Goal: Transaction & Acquisition: Subscribe to service/newsletter

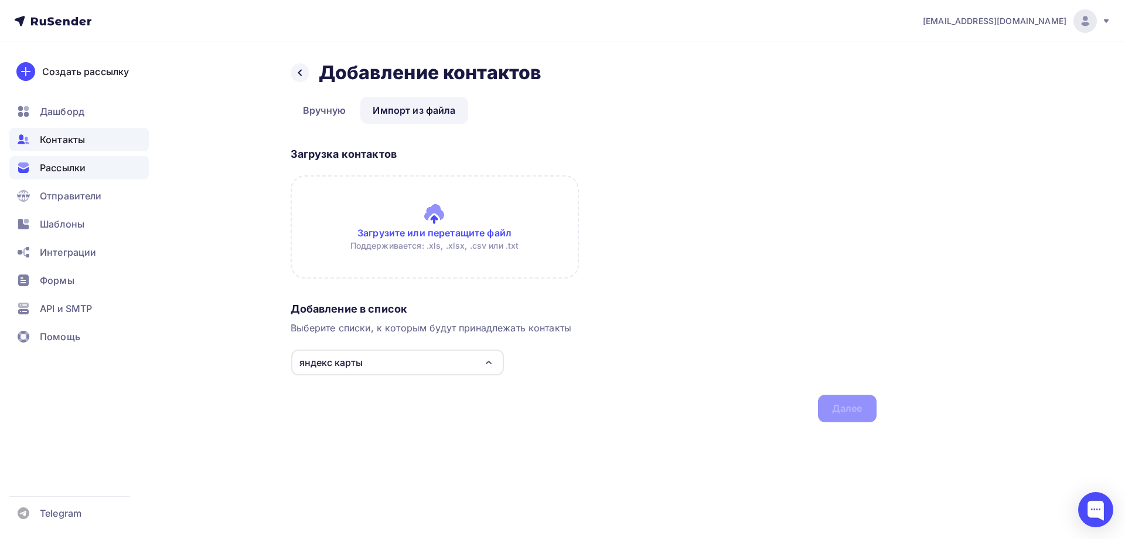
click at [84, 171] on span "Рассылки" at bounding box center [63, 168] width 46 height 14
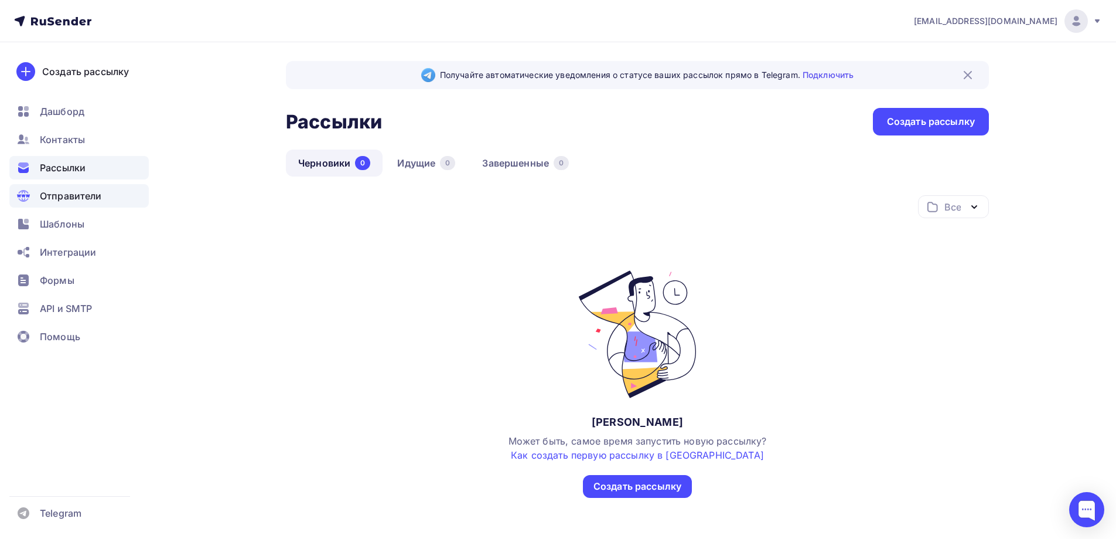
click at [84, 193] on span "Отправители" at bounding box center [71, 196] width 62 height 14
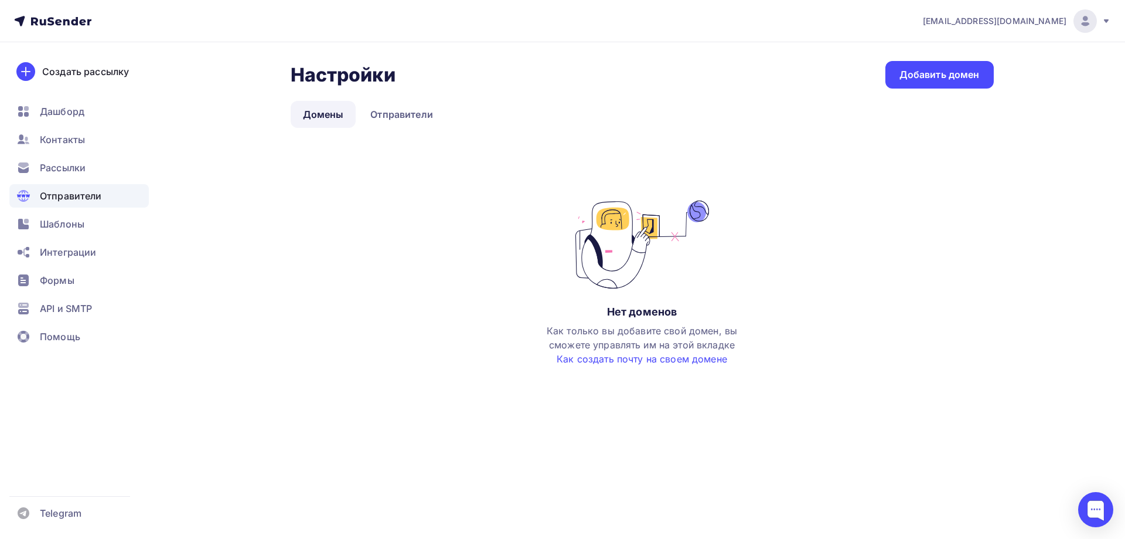
click at [335, 110] on link "Домены" at bounding box center [324, 114] width 66 height 27
click at [935, 77] on div "Добавить домен" at bounding box center [940, 74] width 80 height 13
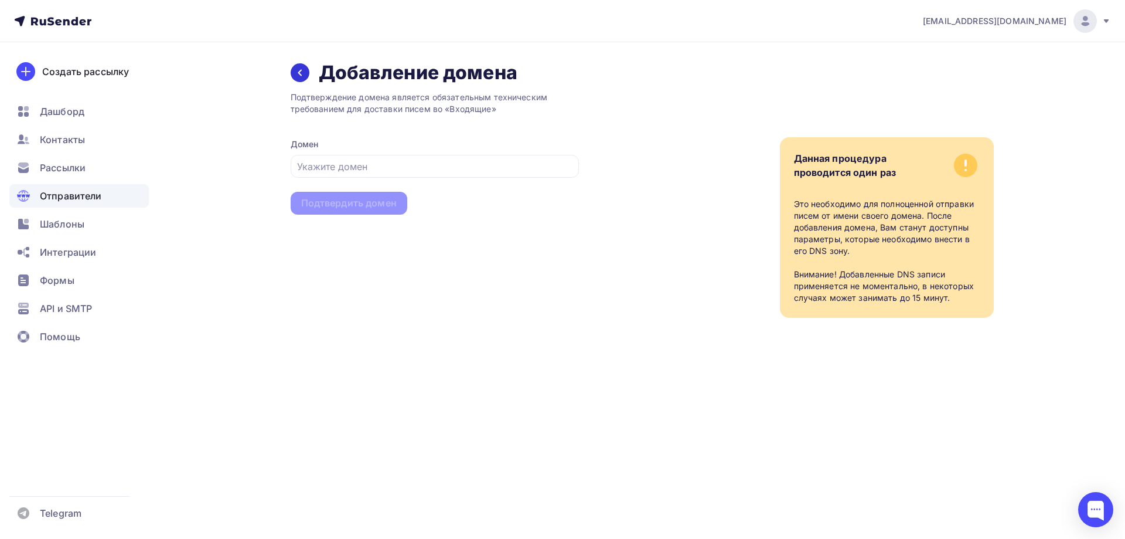
click at [306, 72] on div at bounding box center [300, 72] width 19 height 19
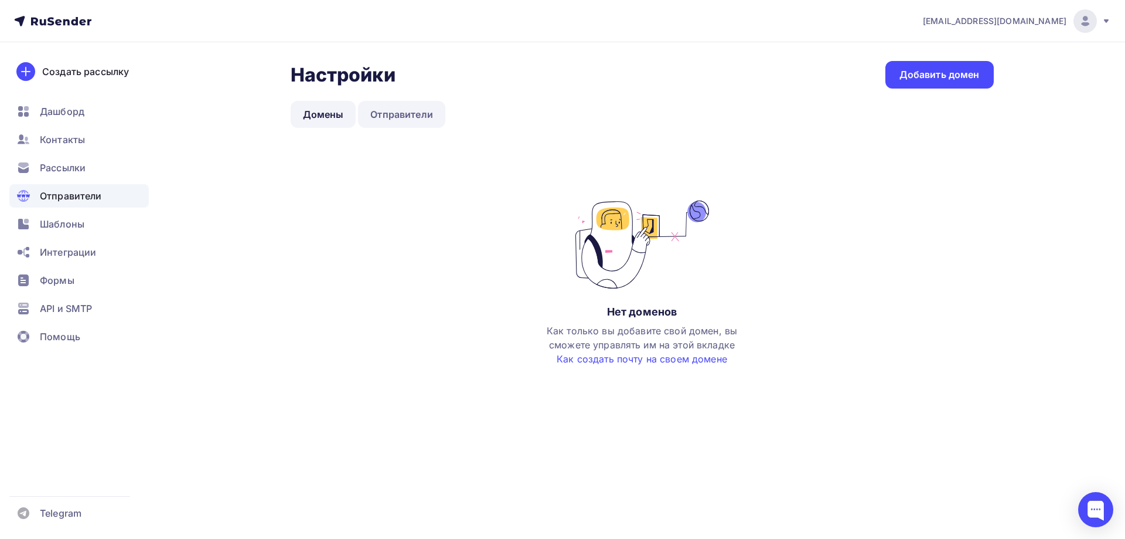
click at [407, 110] on link "Отправители" at bounding box center [401, 114] width 87 height 27
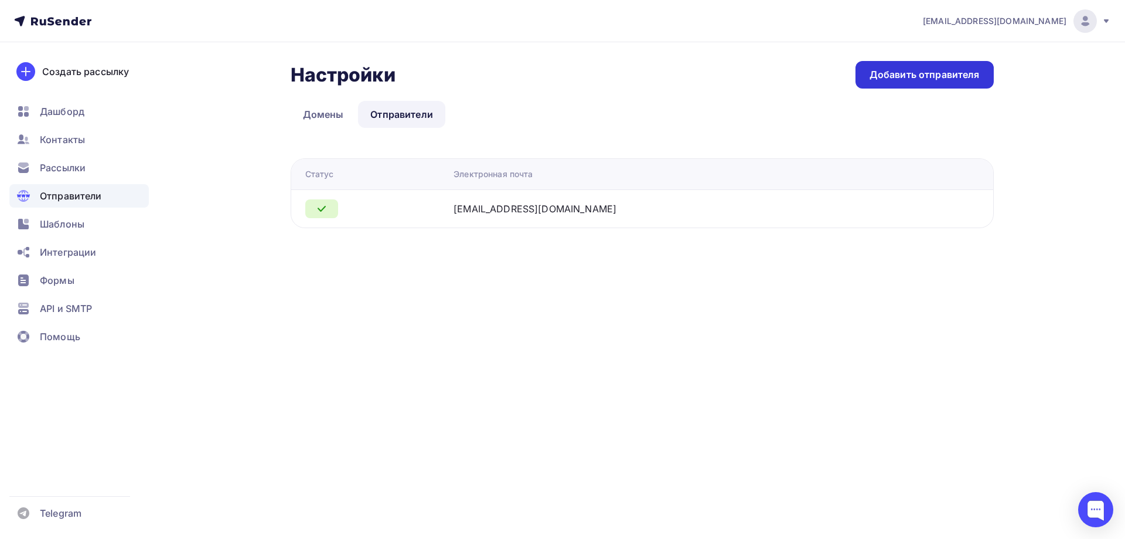
click at [934, 73] on div "Добавить отправителя" at bounding box center [925, 74] width 110 height 13
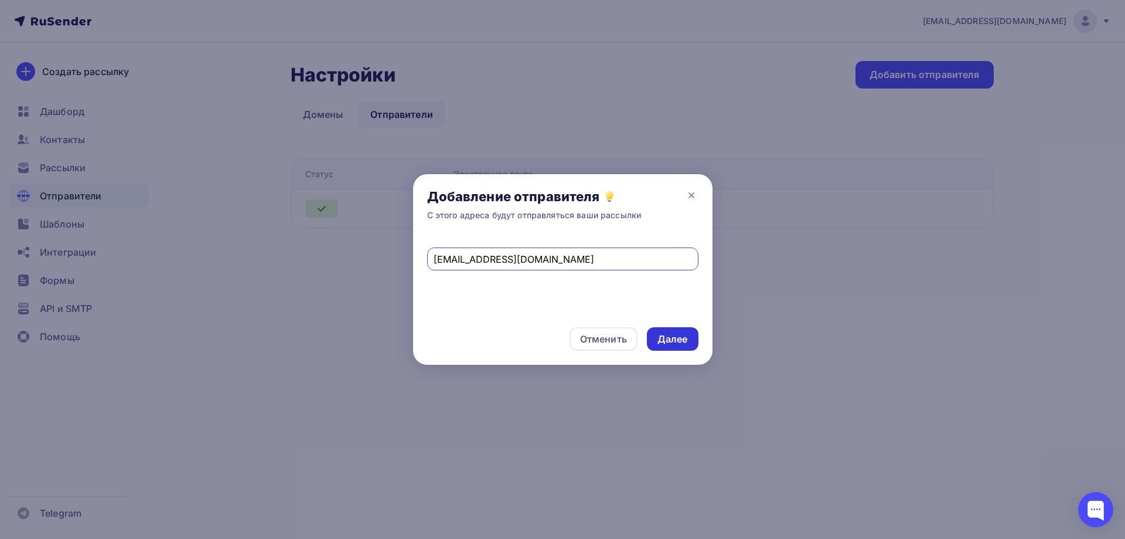
type input "e.iosifova@bsrost.ru"
click at [681, 346] on div "Далее" at bounding box center [673, 338] width 52 height 23
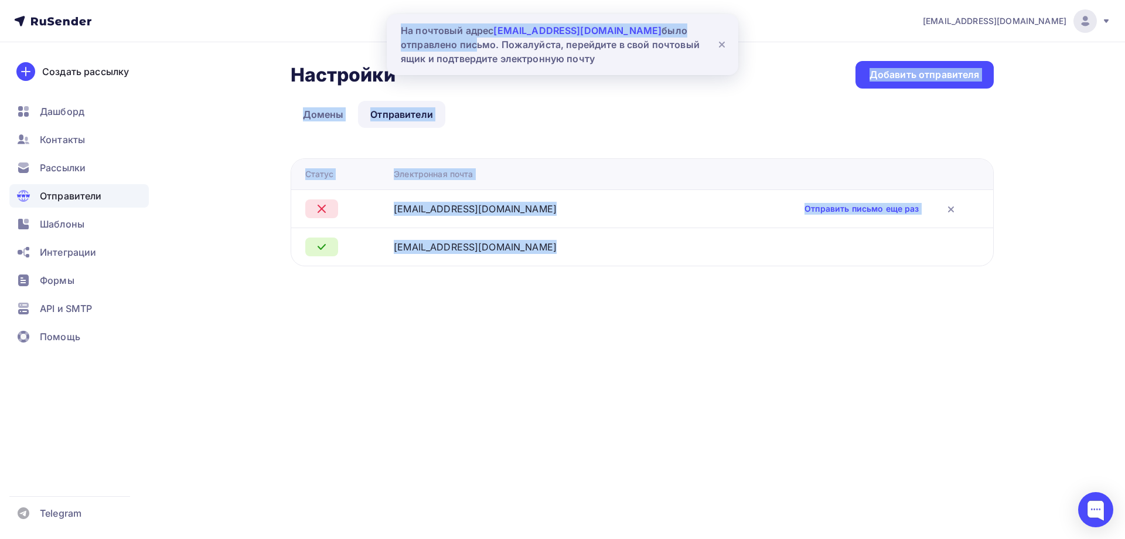
drag, startPoint x: 605, startPoint y: 67, endPoint x: 413, endPoint y: 40, distance: 194.1
click at [413, 40] on div "n.bazinovskaya@bsrost.ru Аккаунт Тарифы Выйти Создать рассылку Дашборд Контакты…" at bounding box center [562, 156] width 1125 height 313
click at [404, 27] on div "На почтовый адрес e.iosifova@bsrost.ru было отправлено письмо. Пожалуйста, пере…" at bounding box center [553, 44] width 305 height 42
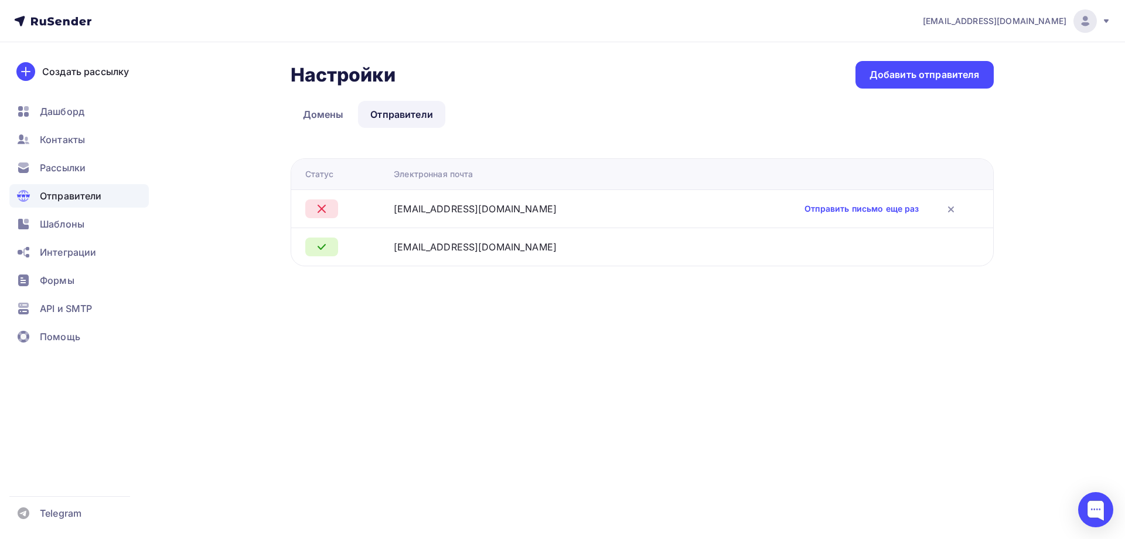
drag, startPoint x: 398, startPoint y: 23, endPoint x: 527, endPoint y: 41, distance: 130.8
click at [527, 41] on nav "n.bazinovskaya@bsrost.ru Аккаунт Тарифы Выйти Создать рассылку Дашборд Контакты…" at bounding box center [562, 21] width 1125 height 42
click at [840, 210] on link "Отправить письмо еще раз" at bounding box center [862, 209] width 114 height 12
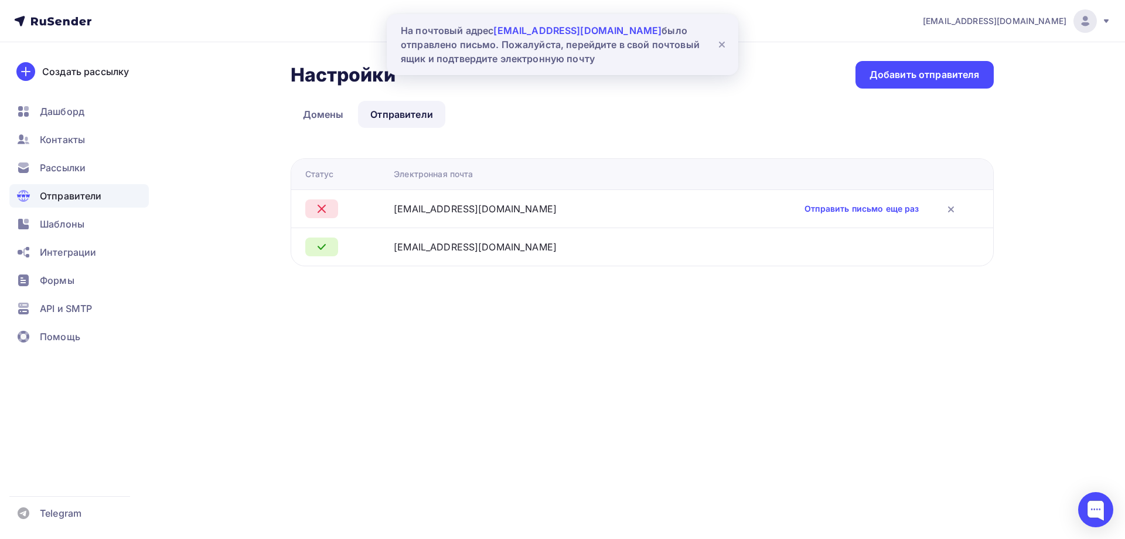
drag, startPoint x: 557, startPoint y: 61, endPoint x: 404, endPoint y: 35, distance: 155.8
click at [404, 35] on div "На почтовый адрес e.iosifova@bsrost.ru было отправлено письмо. Пожалуйста, пере…" at bounding box center [553, 44] width 305 height 42
copy div "На почтовый адрес e.iosifova@bsrost.ru было отправлено письмо. Пожалуйста, пере…"
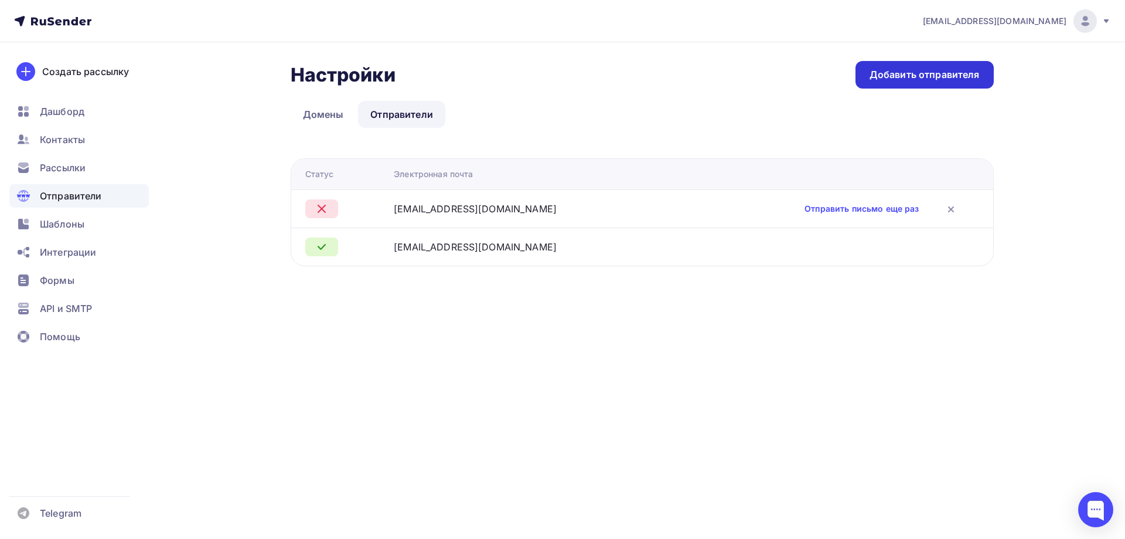
click at [902, 73] on div "Добавить отправителя" at bounding box center [925, 74] width 110 height 13
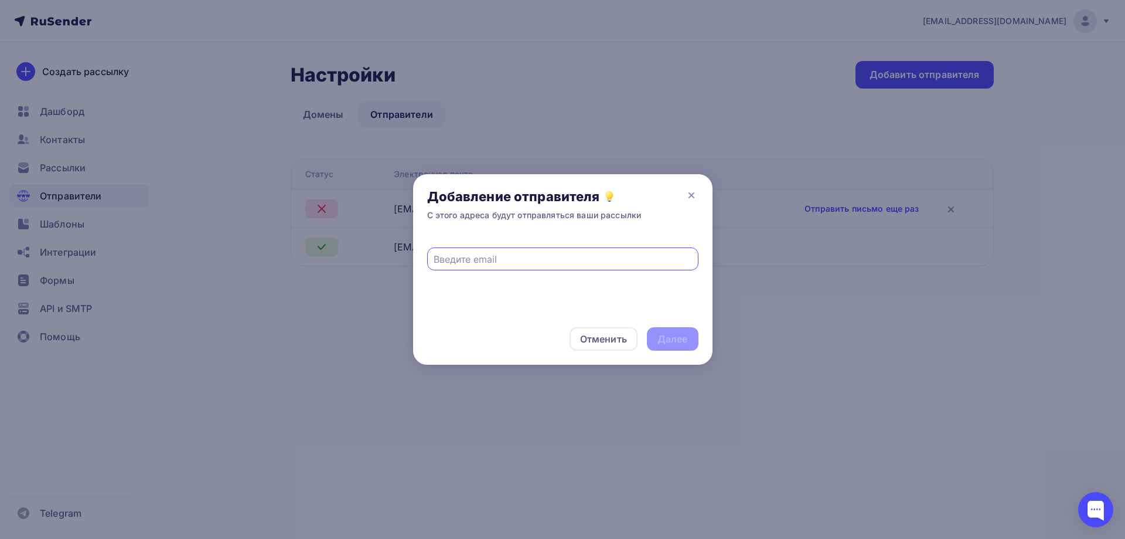
click at [587, 268] on div at bounding box center [562, 258] width 271 height 23
click at [577, 271] on div at bounding box center [562, 274] width 299 height 78
click at [559, 259] on input "text" at bounding box center [563, 259] width 258 height 14
paste input "g.shainurova@bsrost.ru"
type input "g.shainurova@bsrost.ru"
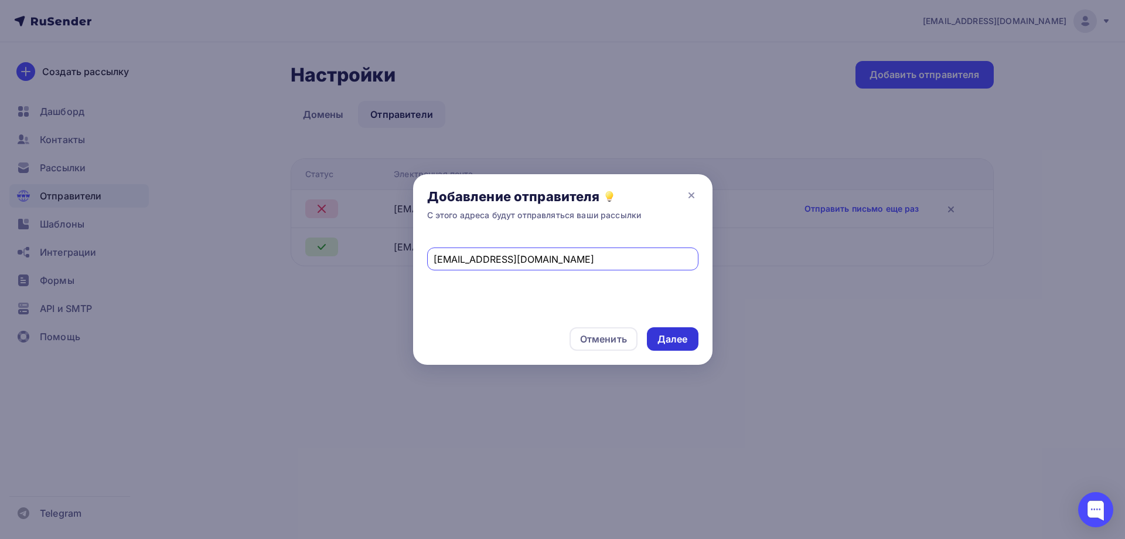
click at [677, 345] on div "Далее" at bounding box center [673, 338] width 30 height 13
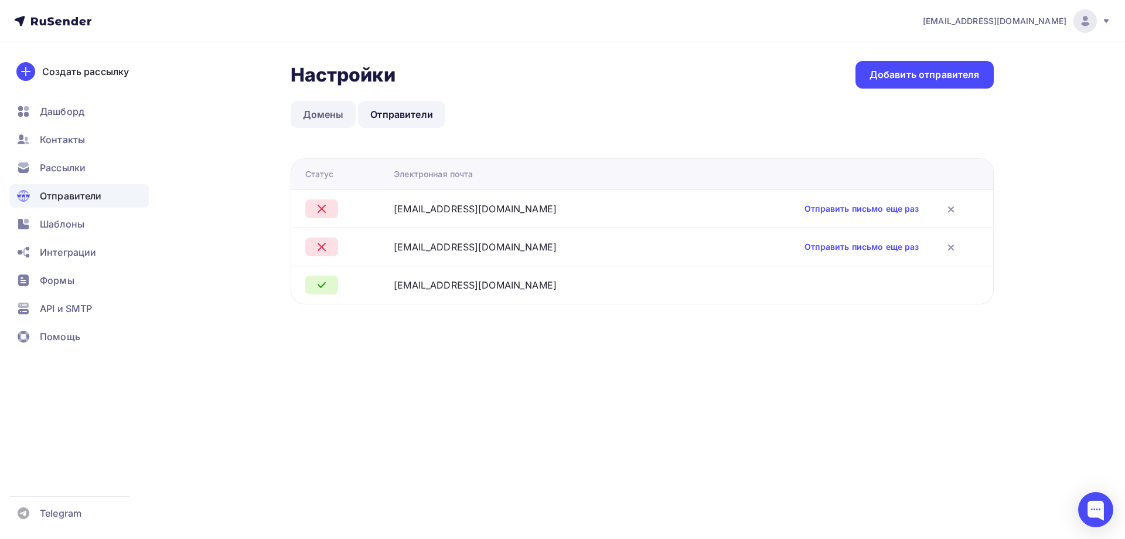
click at [321, 107] on link "Домены" at bounding box center [324, 114] width 66 height 27
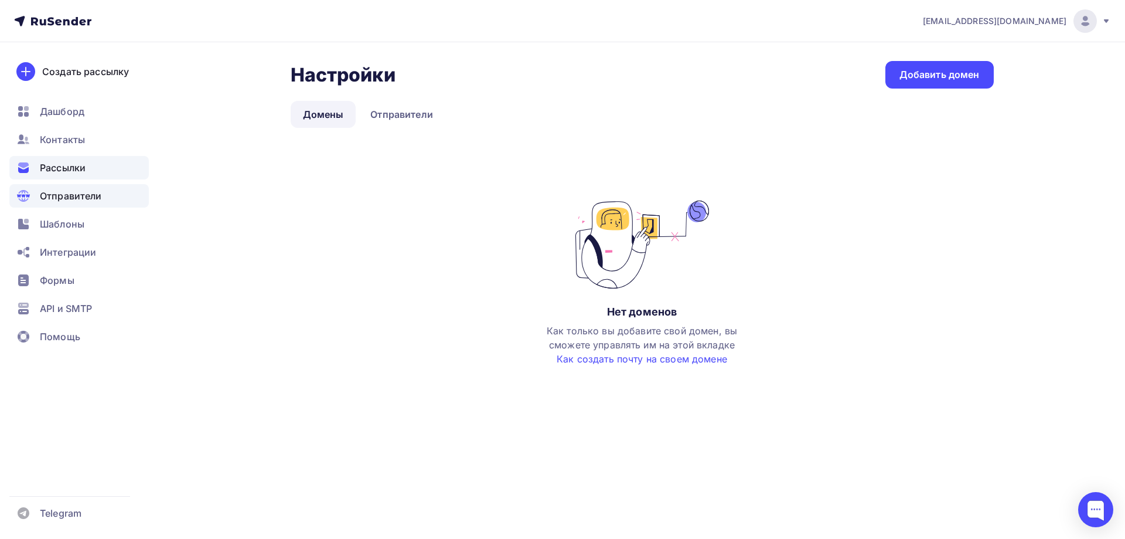
click at [70, 166] on span "Рассылки" at bounding box center [63, 168] width 46 height 14
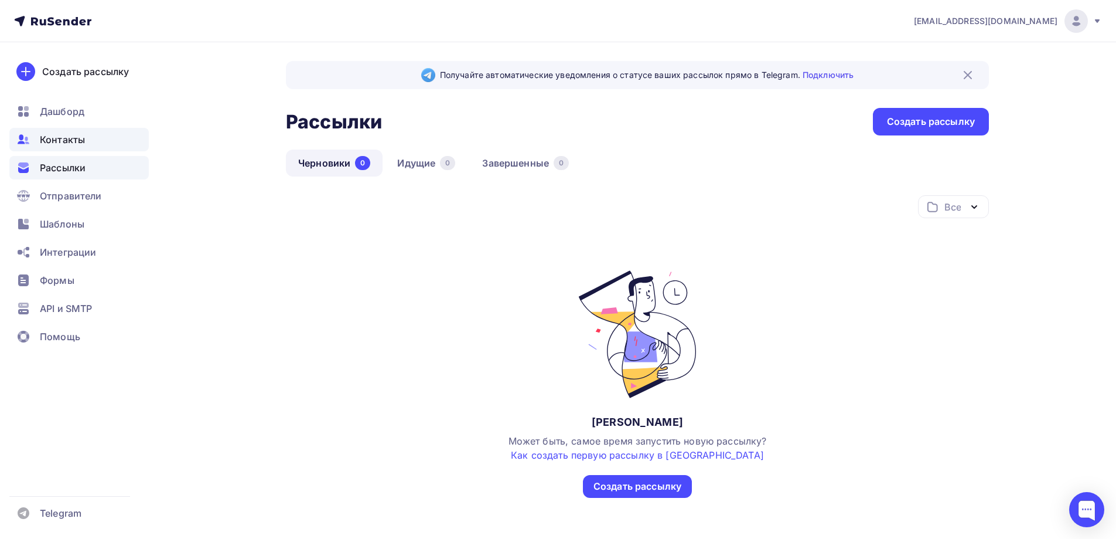
click at [60, 139] on span "Контакты" at bounding box center [62, 139] width 45 height 14
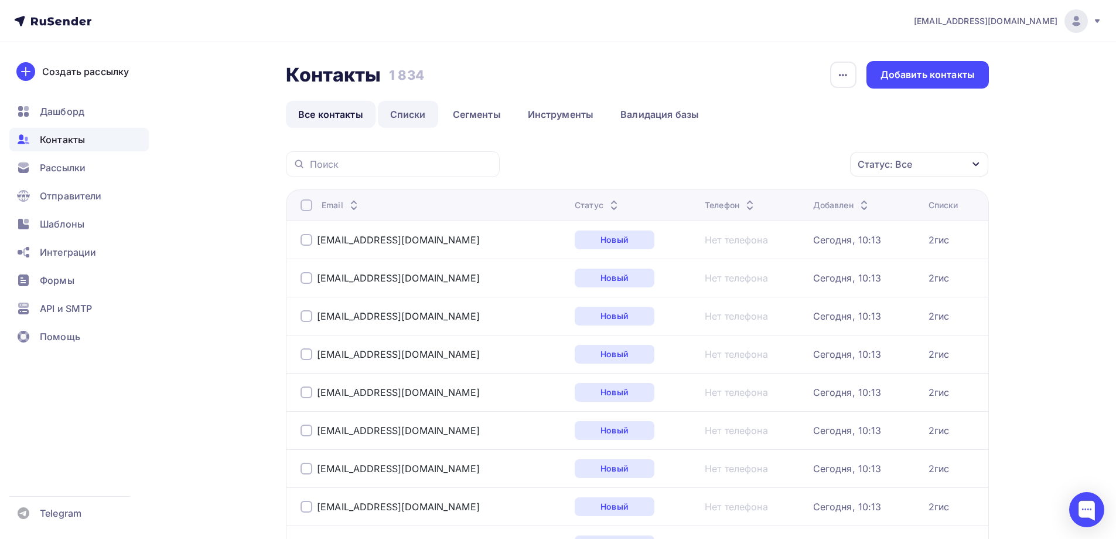
click at [408, 112] on link "Списки" at bounding box center [408, 114] width 60 height 27
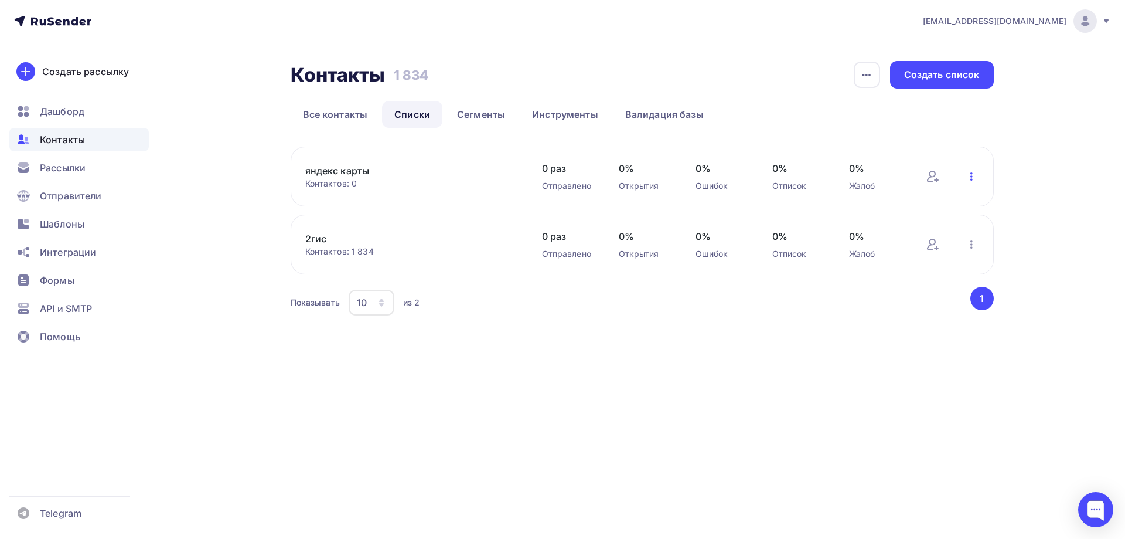
click at [973, 173] on icon "button" at bounding box center [972, 176] width 14 height 14
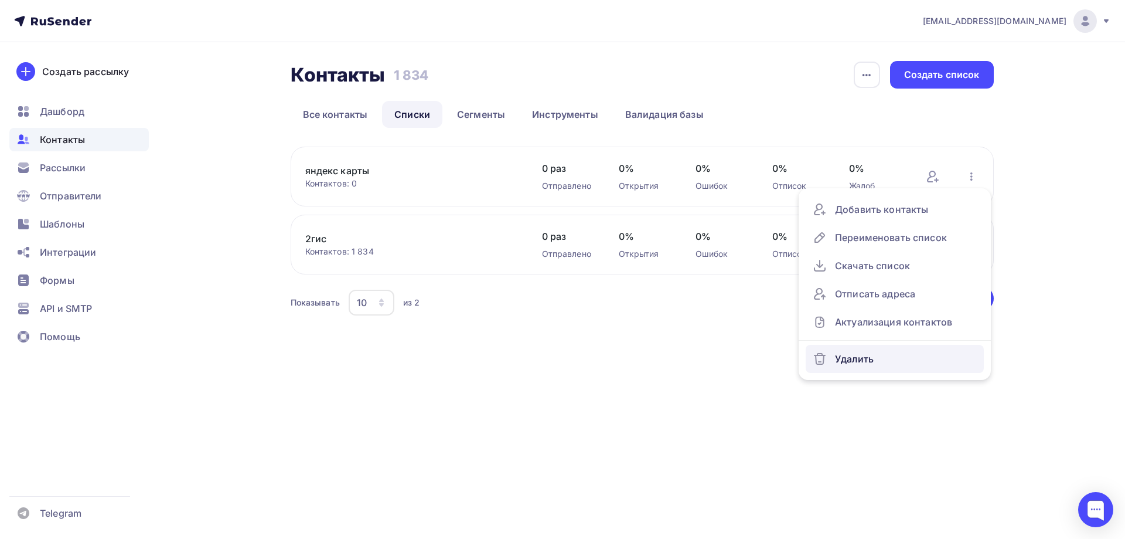
click at [870, 367] on div "Удалить" at bounding box center [895, 358] width 164 height 19
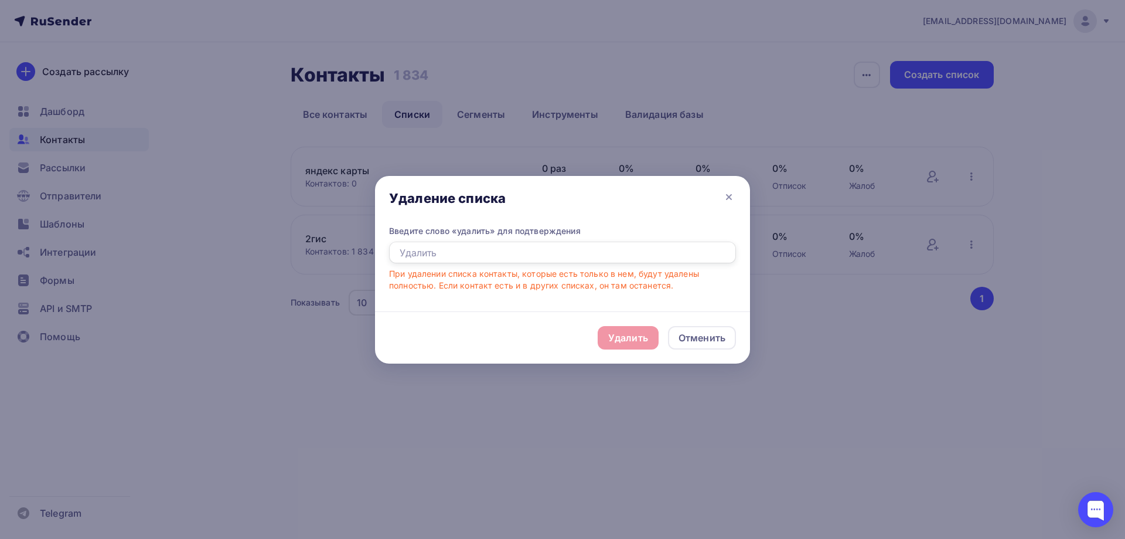
click at [466, 252] on input "text" at bounding box center [562, 252] width 347 height 22
type input "Удалить"
click at [624, 333] on div "Удалить" at bounding box center [628, 338] width 40 height 14
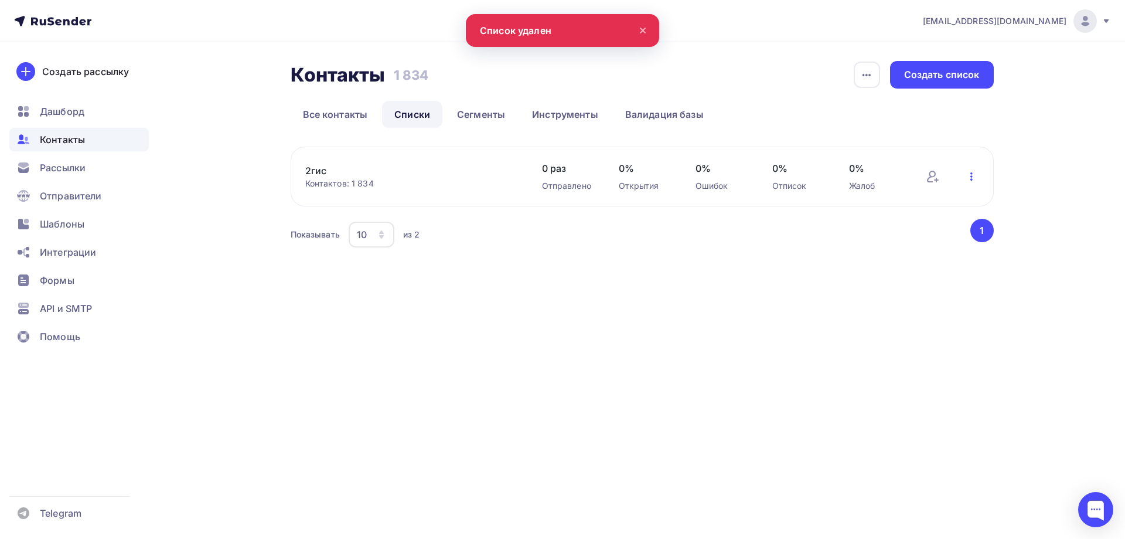
click at [974, 172] on icon "button" at bounding box center [972, 176] width 14 height 14
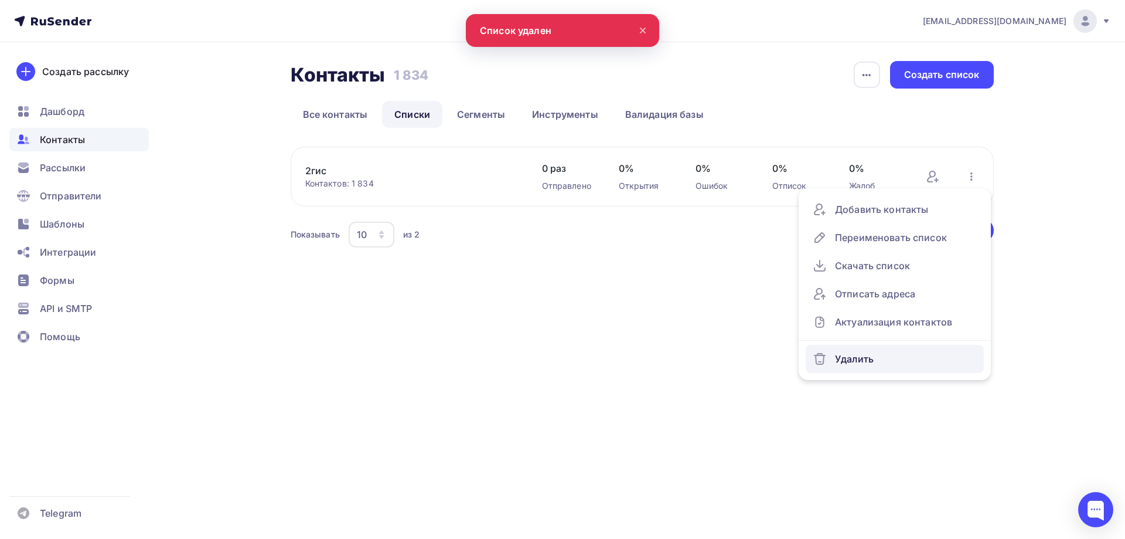
click at [867, 367] on div "Удалить" at bounding box center [895, 358] width 164 height 19
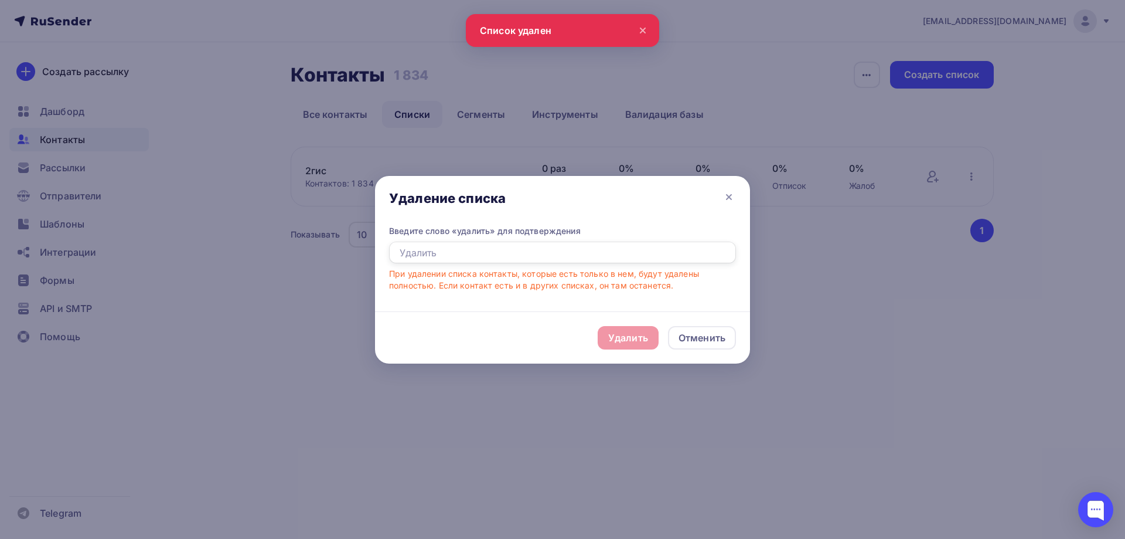
click at [465, 253] on input "text" at bounding box center [562, 252] width 347 height 22
type input "Удалить"
click at [633, 336] on div "Удалить" at bounding box center [628, 338] width 40 height 14
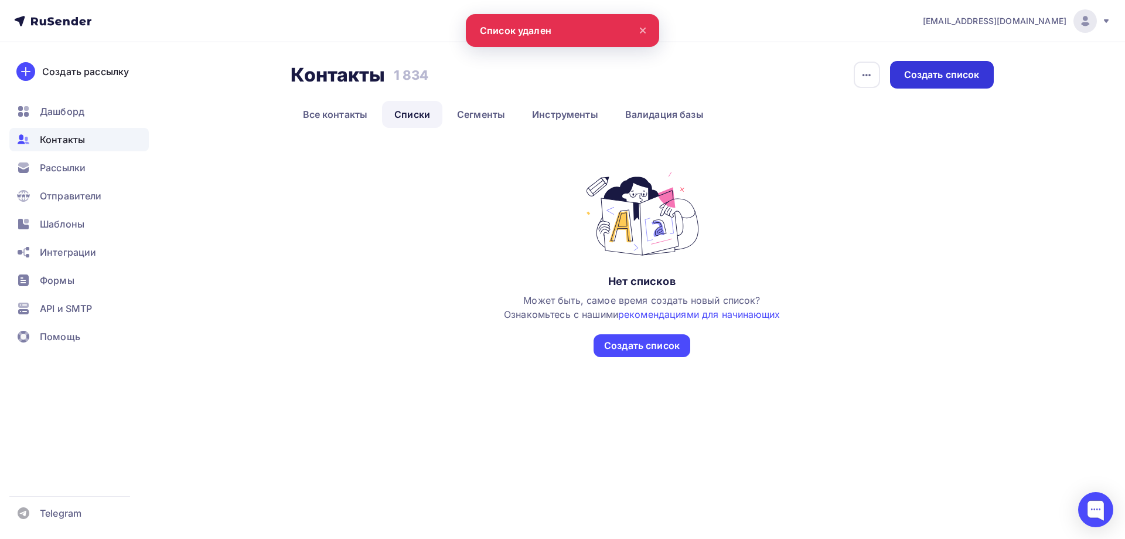
click at [943, 75] on div "Создать список" at bounding box center [942, 74] width 76 height 13
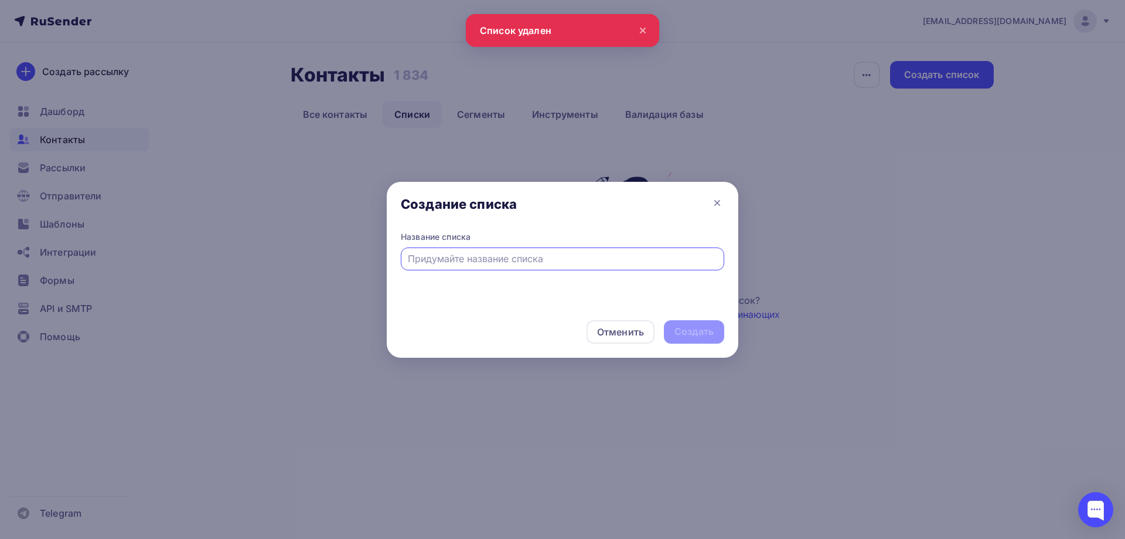
click at [483, 254] on input "text" at bounding box center [563, 258] width 310 height 14
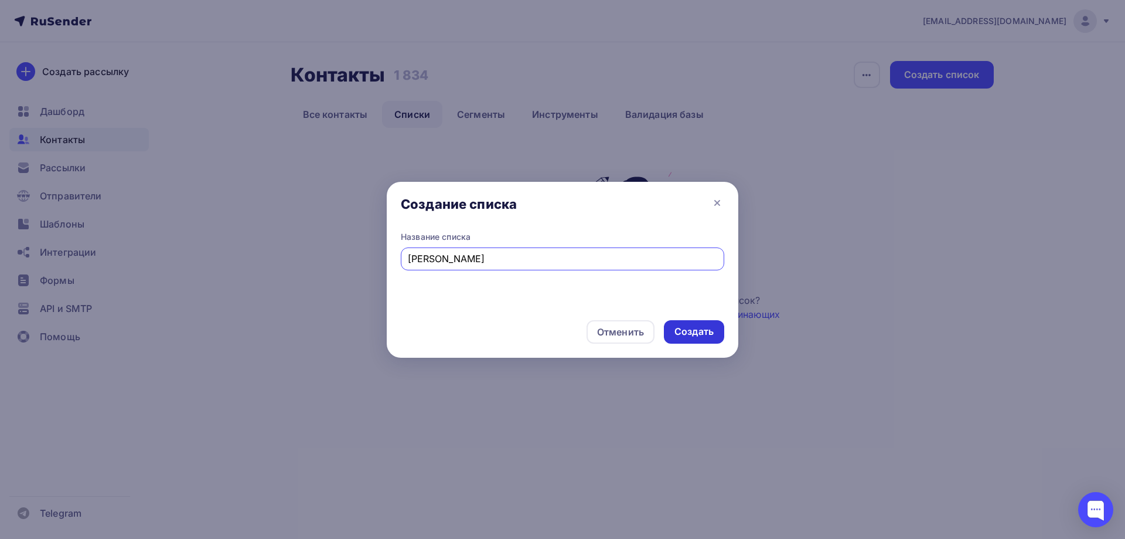
type input "Иосифа"
click at [700, 323] on div "Создать" at bounding box center [694, 331] width 60 height 23
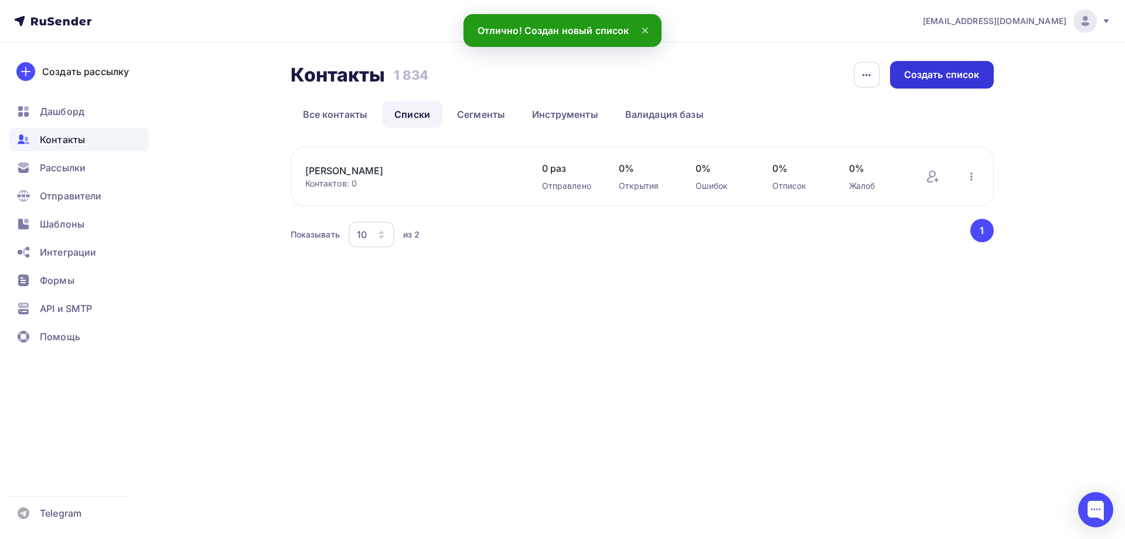
click at [952, 82] on div "Создать список" at bounding box center [942, 75] width 104 height 28
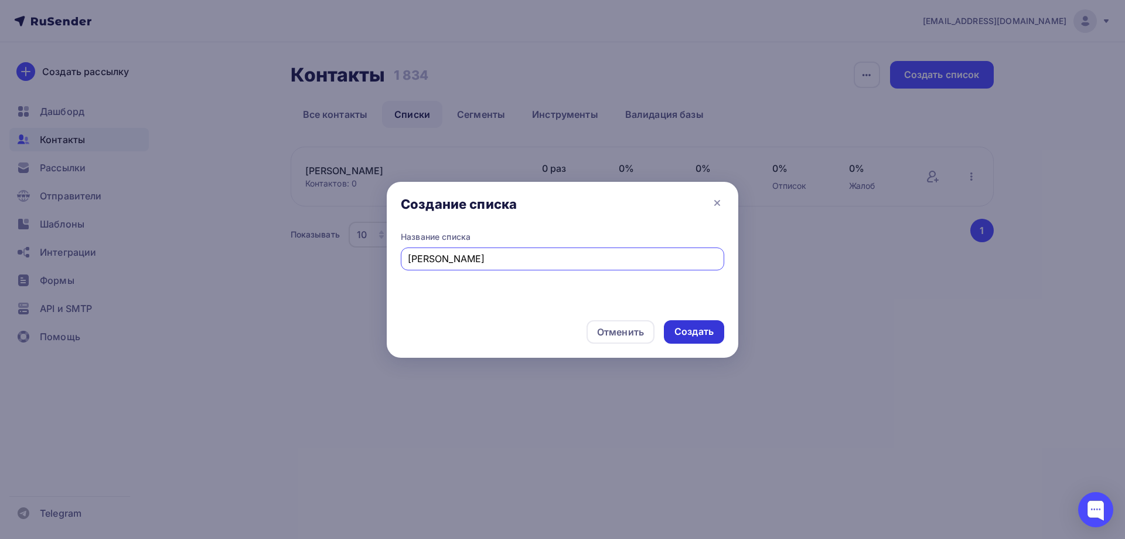
type input "Шайнурова"
click at [708, 334] on div "Создать" at bounding box center [693, 331] width 39 height 13
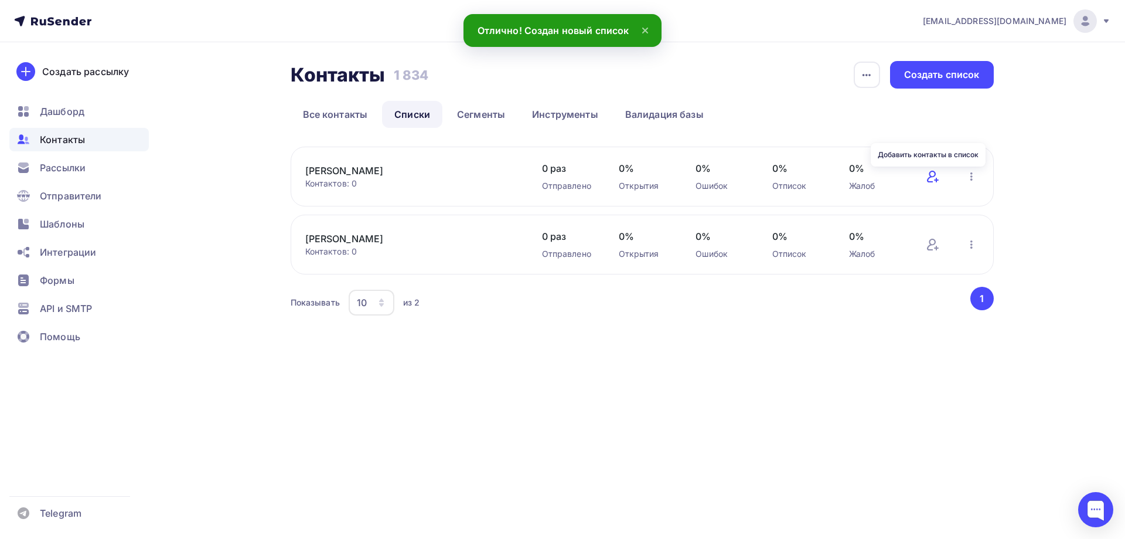
click at [937, 175] on icon at bounding box center [933, 176] width 14 height 14
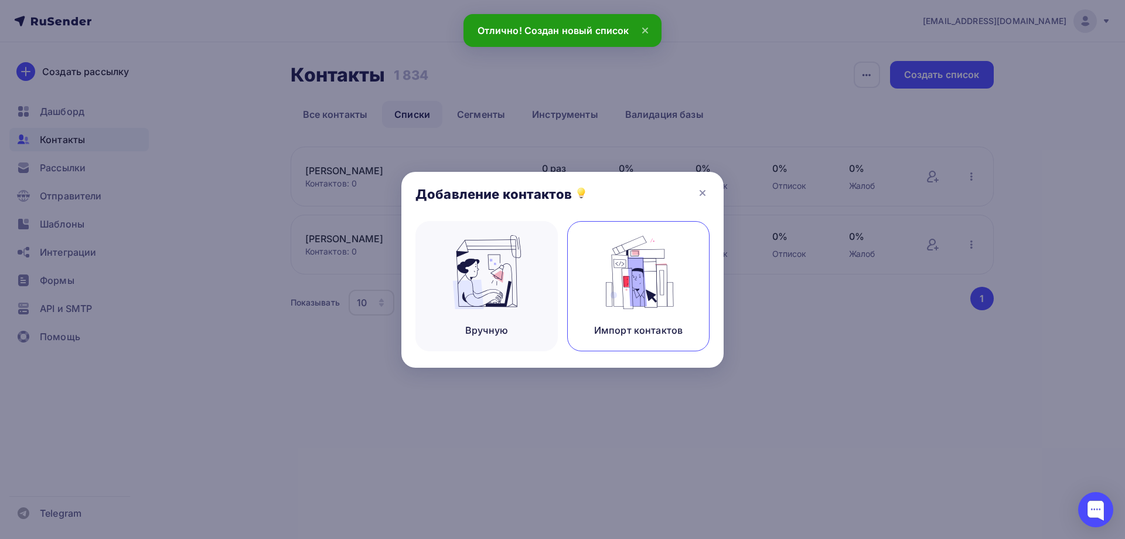
click at [636, 264] on img at bounding box center [638, 272] width 79 height 74
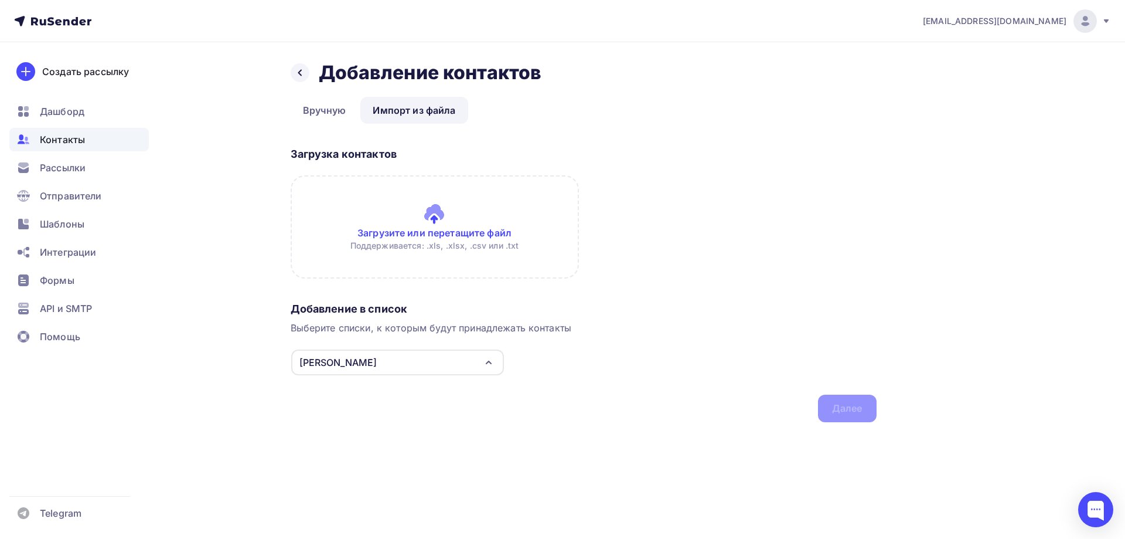
click at [434, 211] on input "file" at bounding box center [435, 226] width 288 height 103
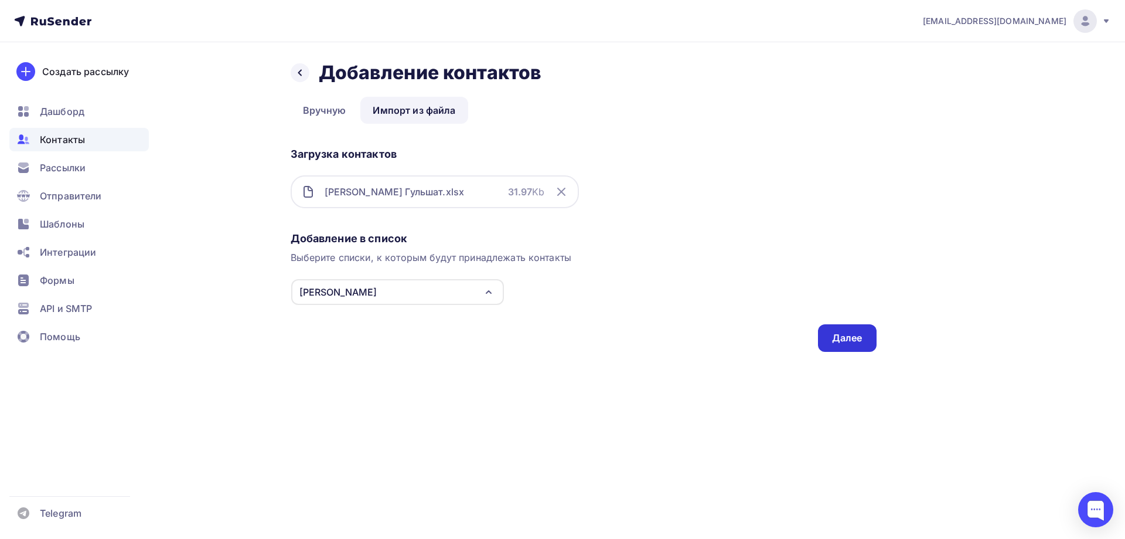
click at [871, 333] on div "Далее" at bounding box center [847, 338] width 59 height 28
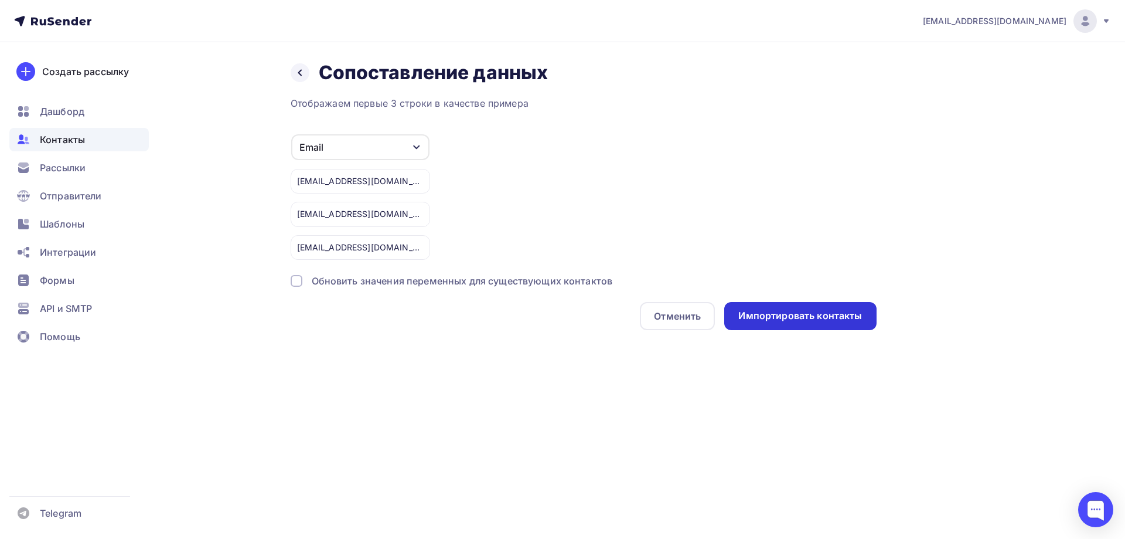
click at [835, 315] on div "Импортировать контакты" at bounding box center [800, 315] width 124 height 13
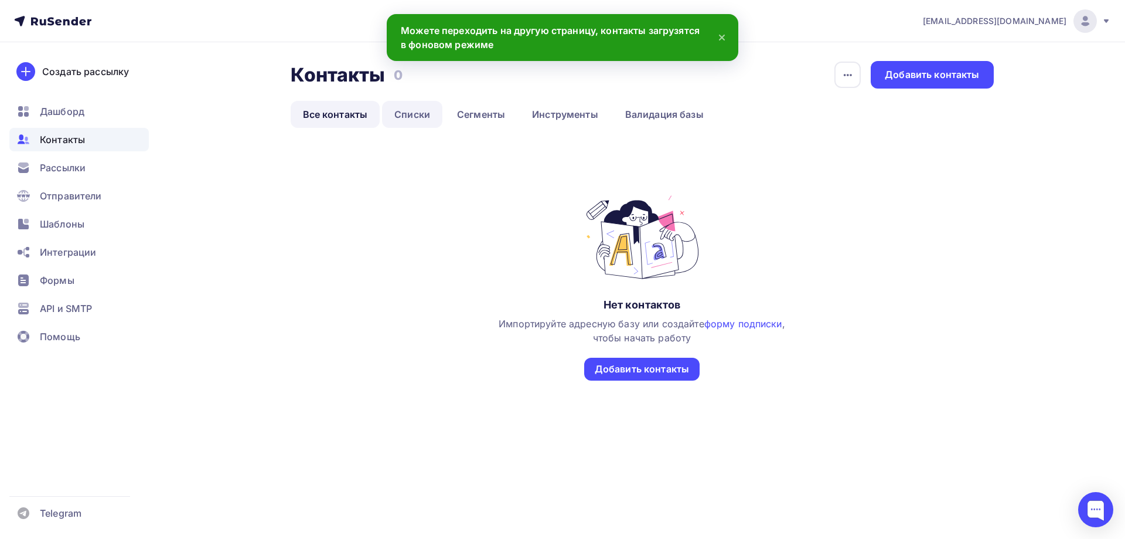
click at [391, 109] on link "Списки" at bounding box center [412, 114] width 60 height 27
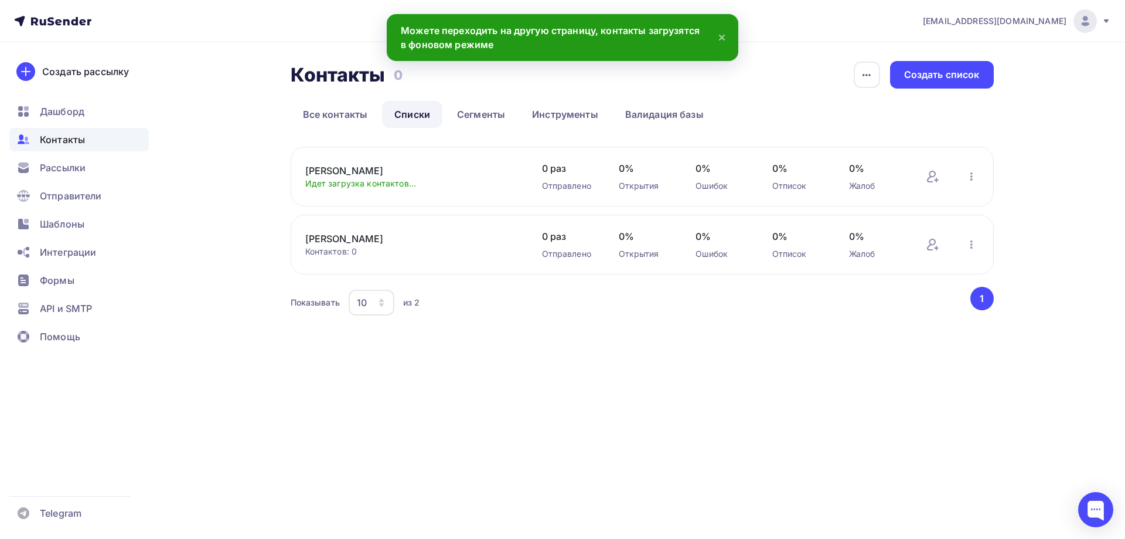
click at [916, 243] on div "Иосифа Контактов: 0 Добавить контакты Переименовать список Скачать список Отпис…" at bounding box center [642, 244] width 703 height 60
click at [926, 241] on icon at bounding box center [933, 244] width 14 height 14
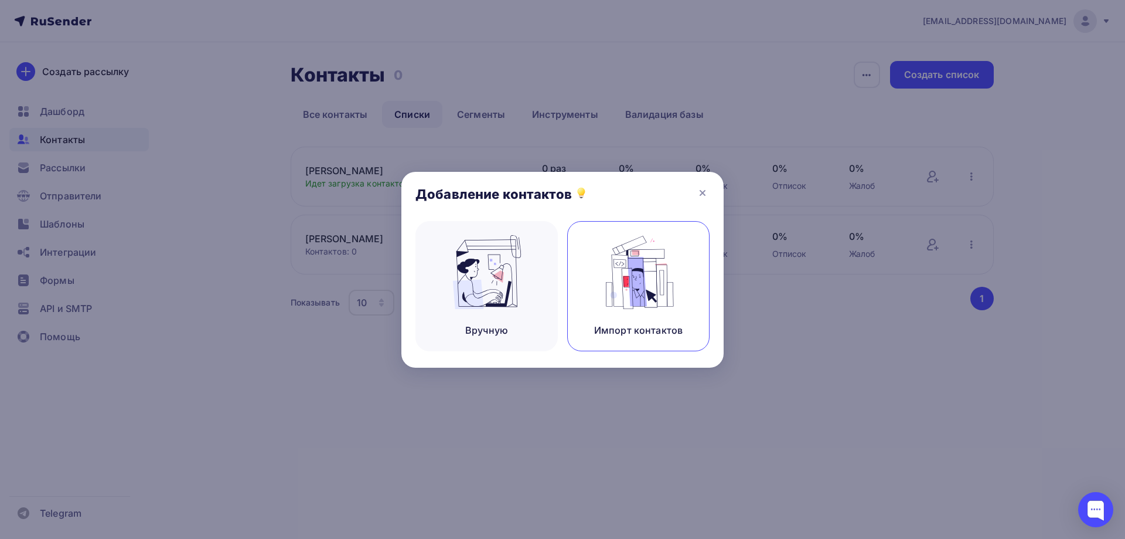
click at [644, 266] on img at bounding box center [638, 272] width 79 height 74
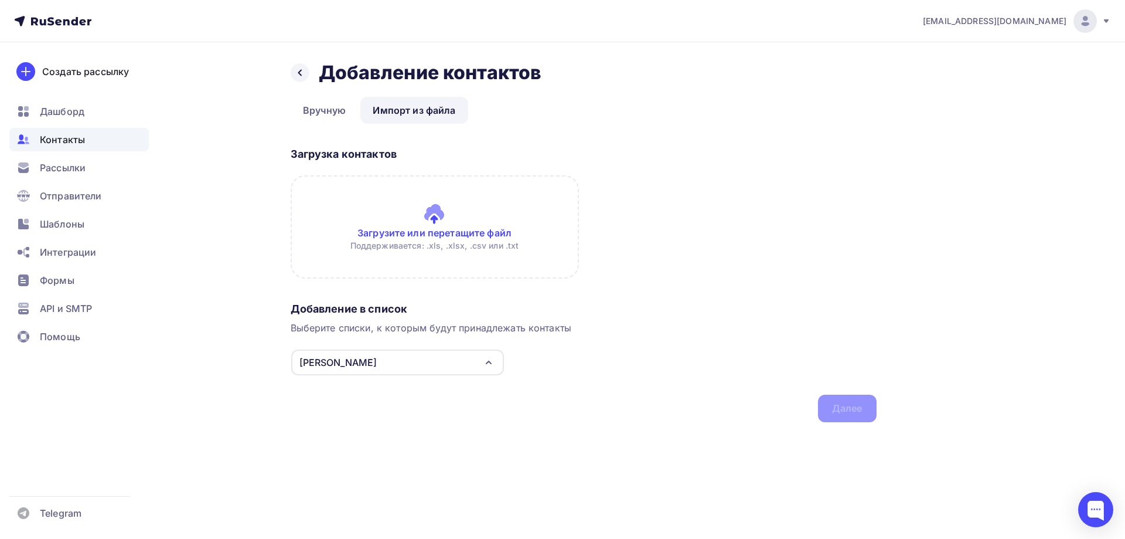
click at [437, 211] on input "file" at bounding box center [435, 226] width 288 height 103
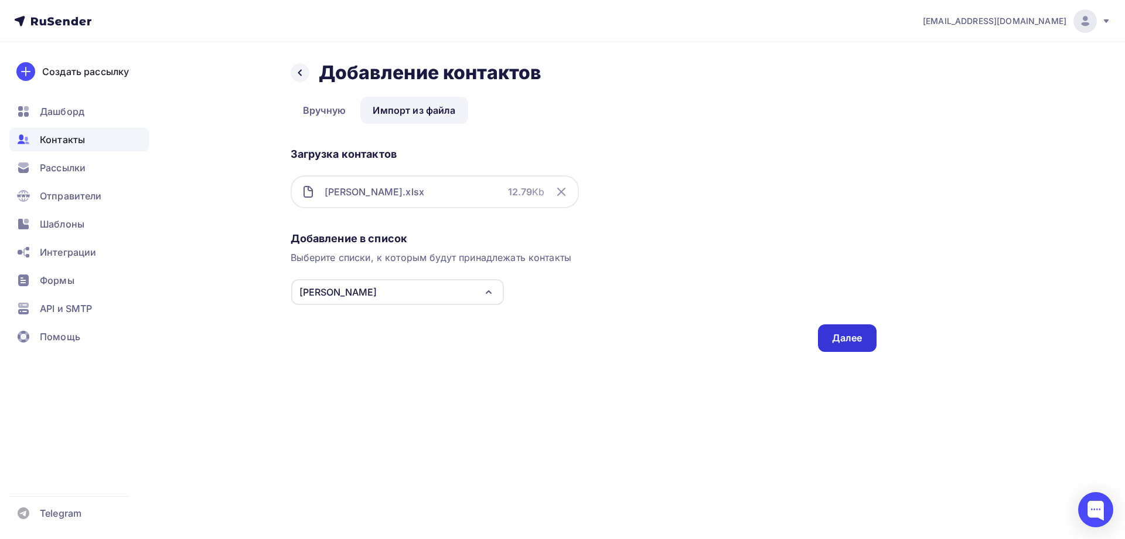
click at [849, 337] on div "Далее" at bounding box center [847, 337] width 30 height 13
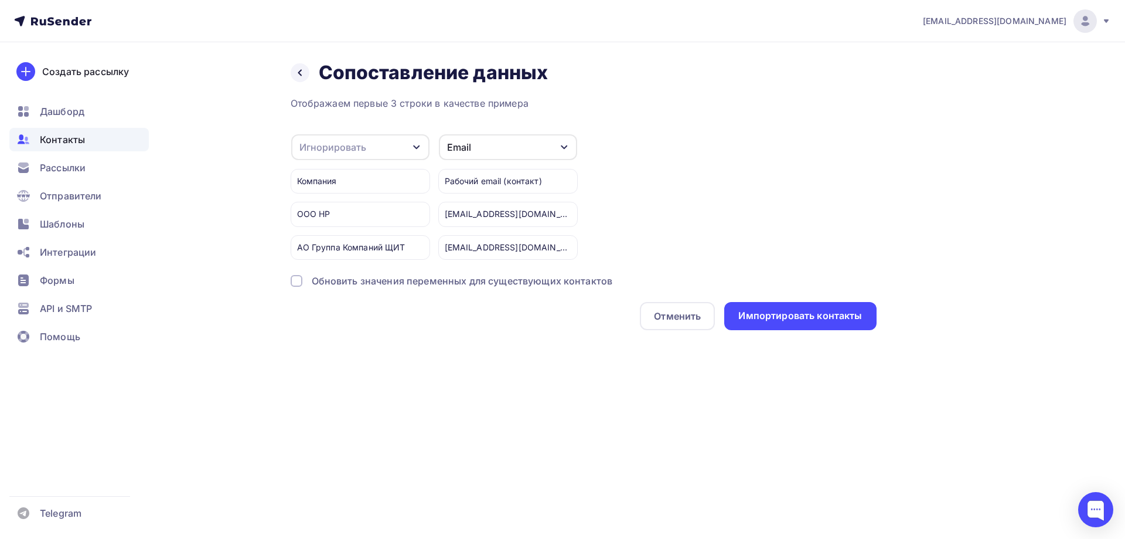
click at [550, 179] on div "Рабочий email (контакт)" at bounding box center [507, 181] width 139 height 25
click at [780, 316] on div "Импортировать контакты" at bounding box center [800, 315] width 124 height 13
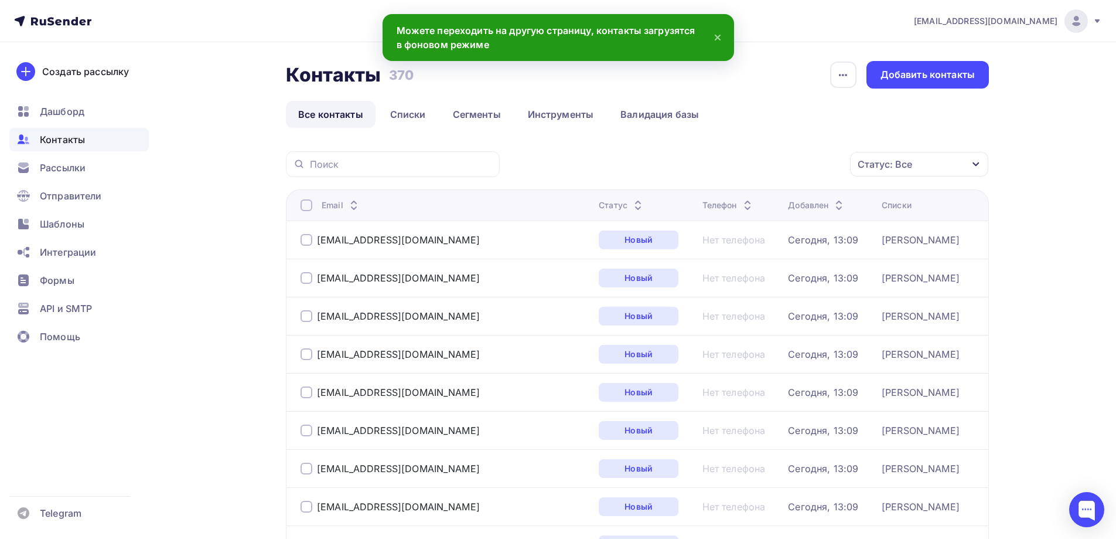
click at [60, 138] on span "Контакты" at bounding box center [62, 139] width 45 height 14
click at [392, 121] on link "Списки" at bounding box center [408, 114] width 60 height 27
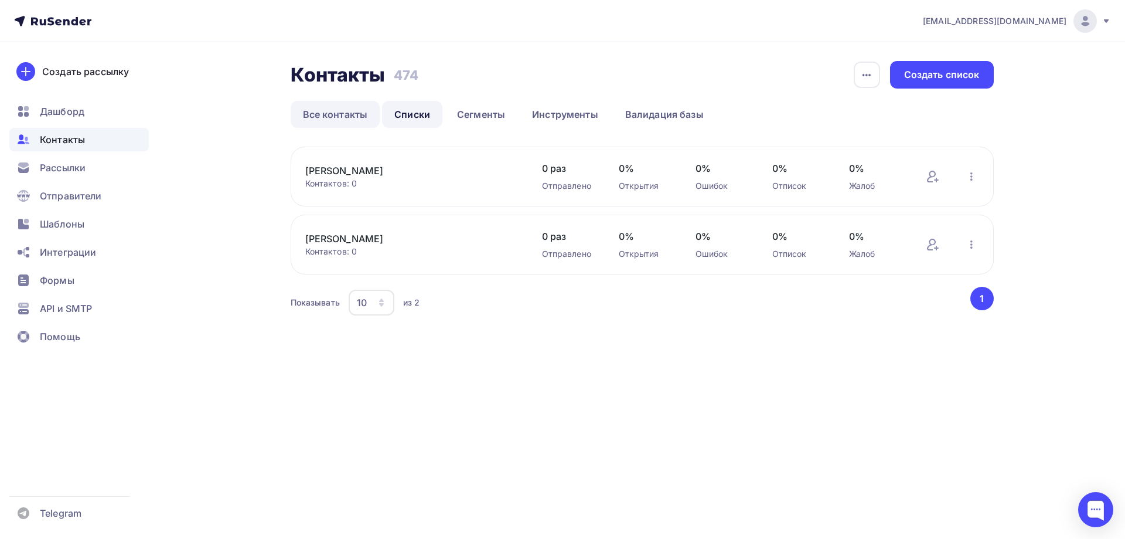
click at [341, 115] on link "Все контакты" at bounding box center [336, 114] width 90 height 27
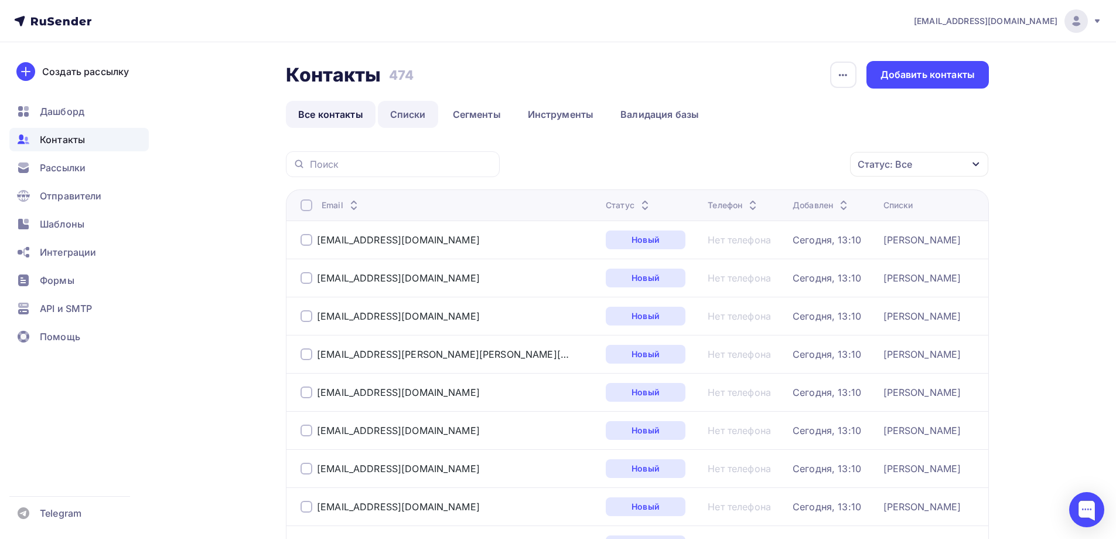
click at [430, 118] on link "Списки" at bounding box center [408, 114] width 60 height 27
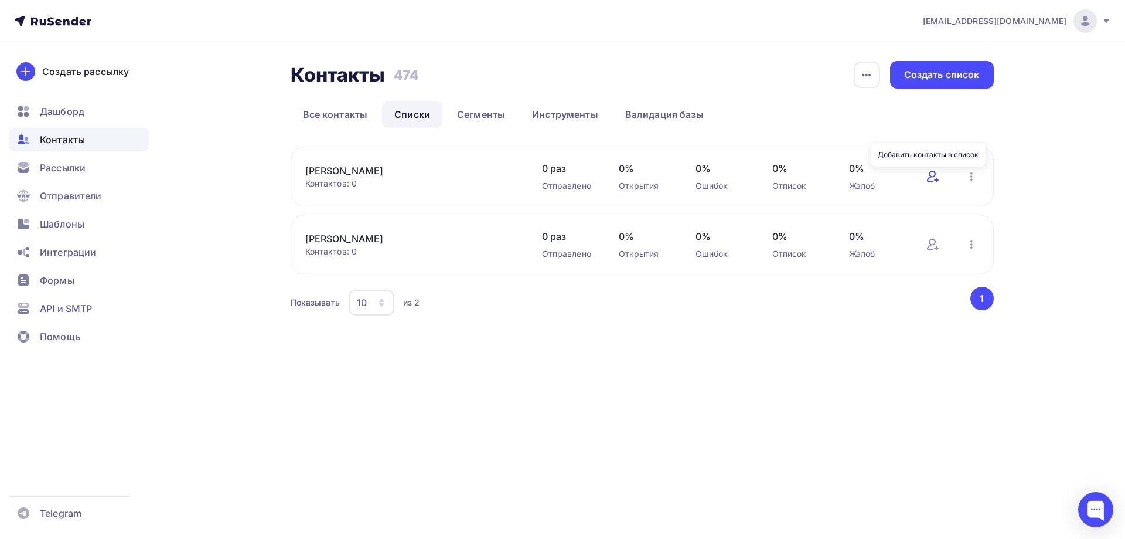
click at [931, 175] on icon at bounding box center [933, 176] width 14 height 14
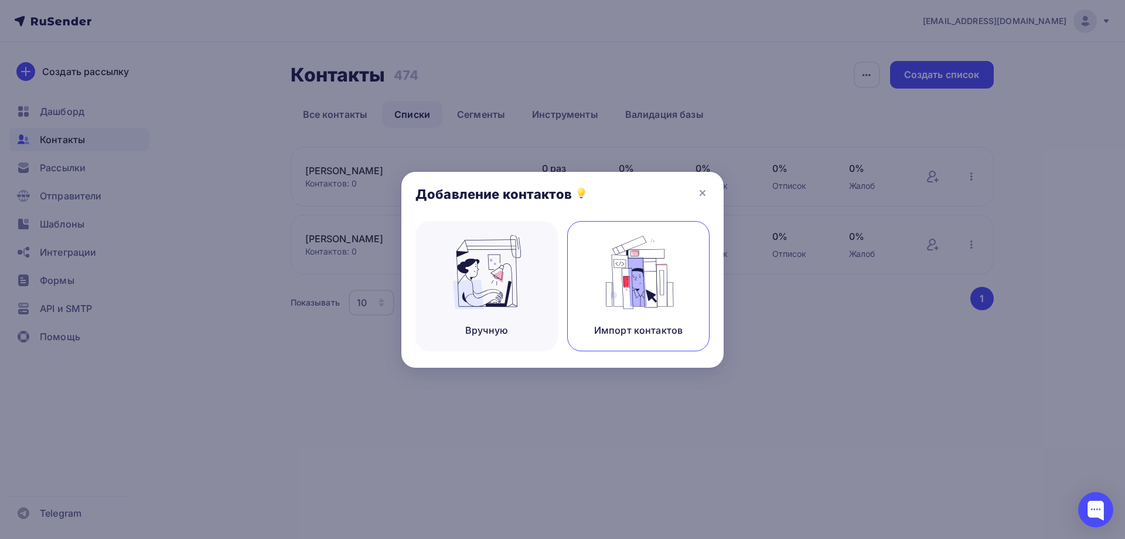
click at [638, 281] on img at bounding box center [638, 272] width 79 height 74
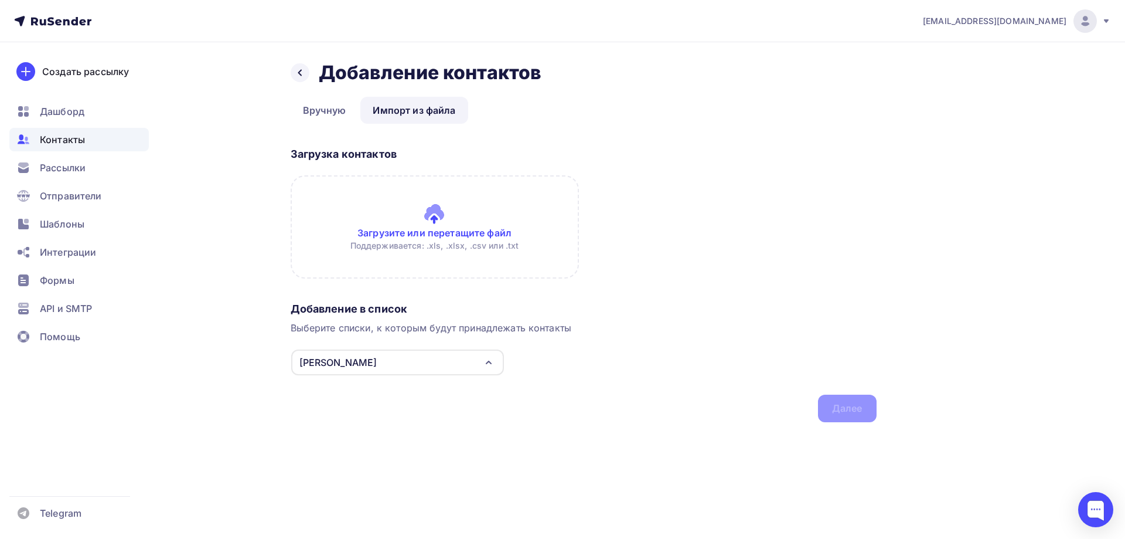
click at [420, 207] on input "file" at bounding box center [435, 226] width 288 height 103
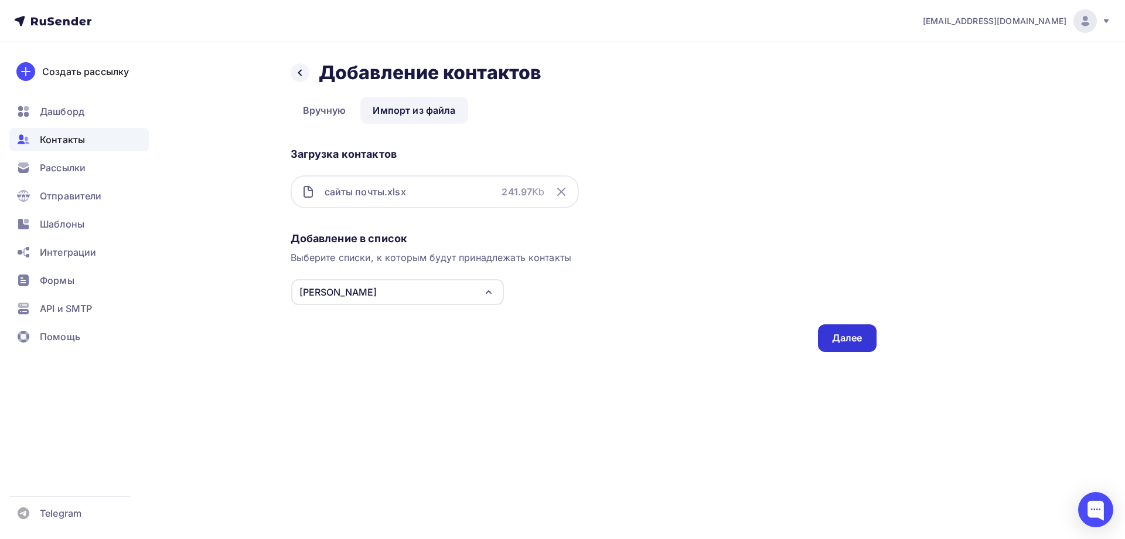
click at [845, 343] on div "Далее" at bounding box center [847, 337] width 30 height 13
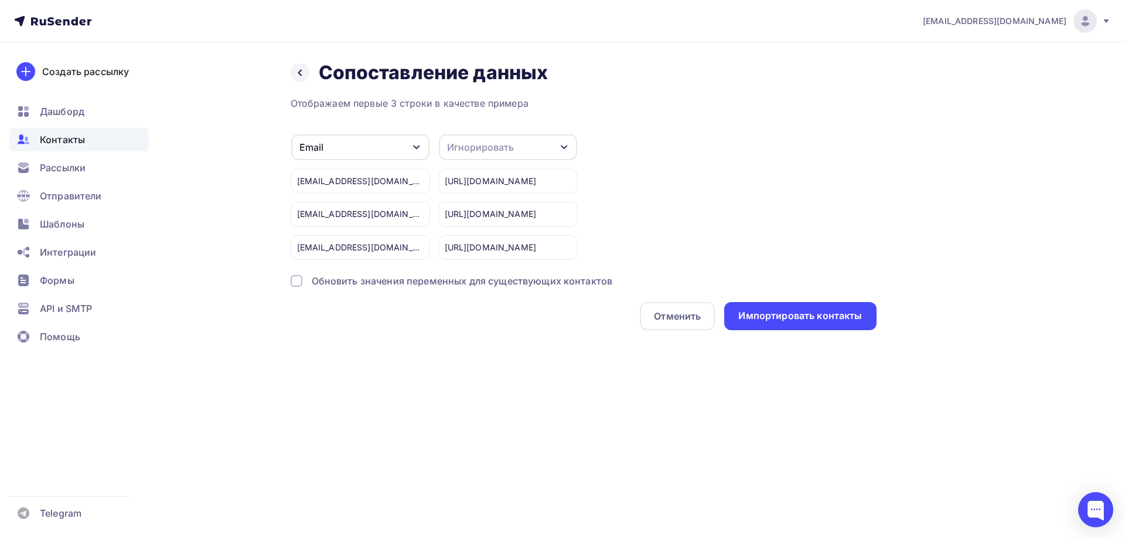
click at [375, 140] on div "Email" at bounding box center [360, 147] width 138 height 26
click at [377, 139] on div "Email" at bounding box center [360, 147] width 138 height 26
click at [798, 315] on div "Импортировать контакты" at bounding box center [800, 315] width 124 height 13
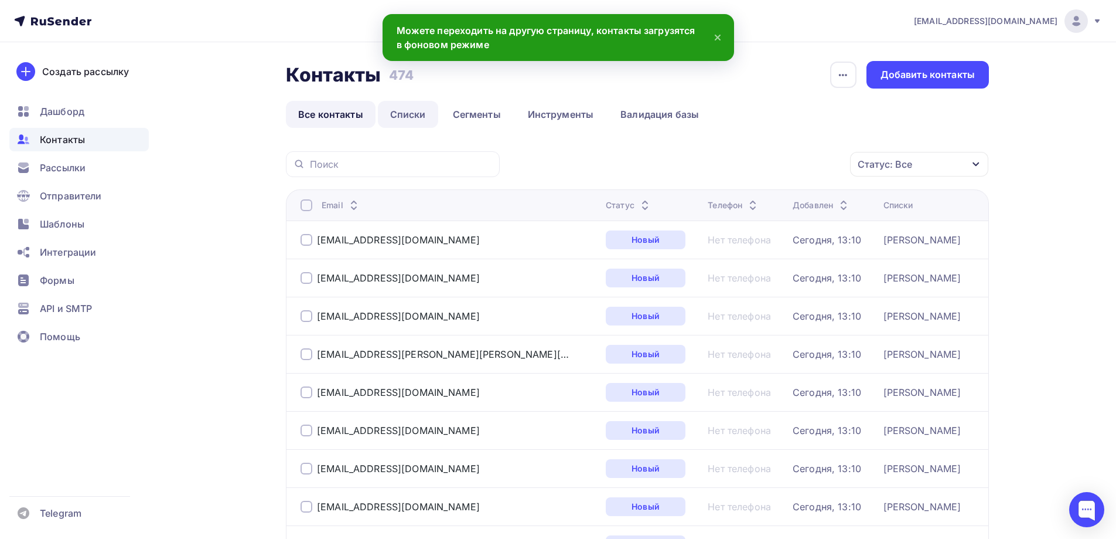
click at [391, 120] on link "Списки" at bounding box center [408, 114] width 60 height 27
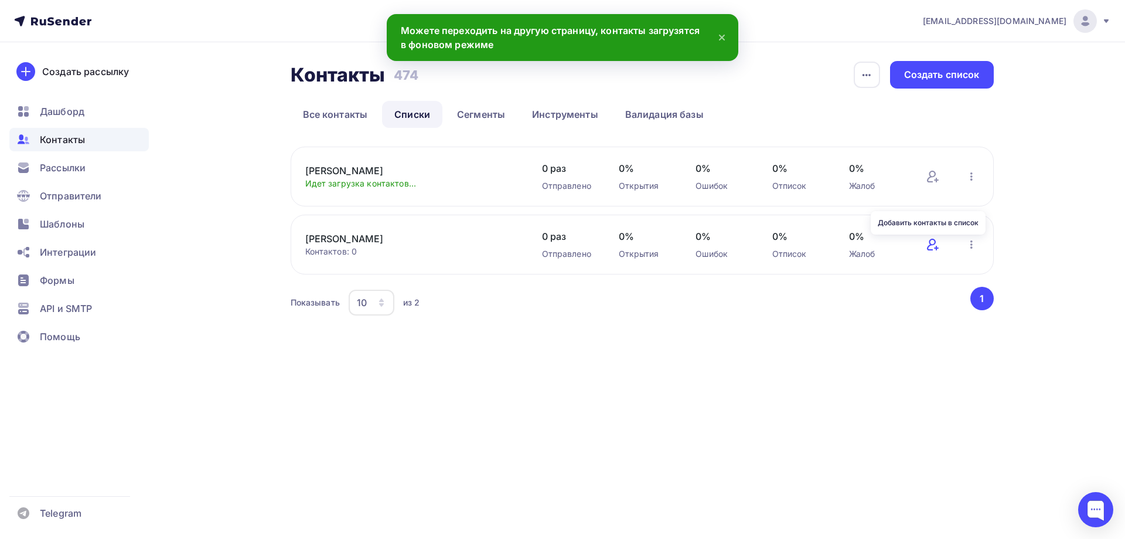
click at [932, 243] on icon at bounding box center [933, 244] width 14 height 14
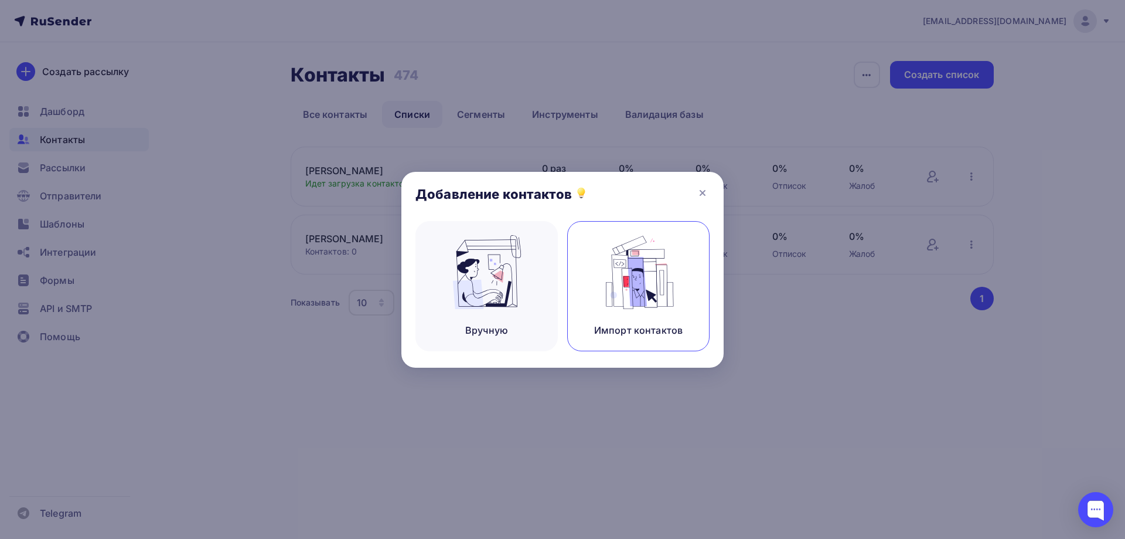
click at [660, 266] on img at bounding box center [638, 272] width 79 height 74
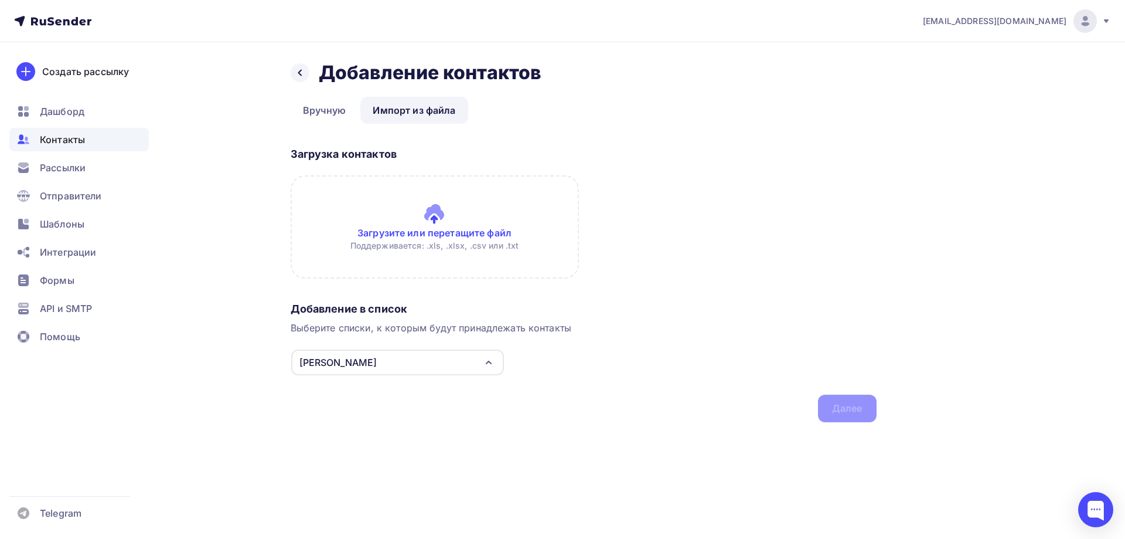
click at [414, 210] on input "file" at bounding box center [435, 226] width 288 height 103
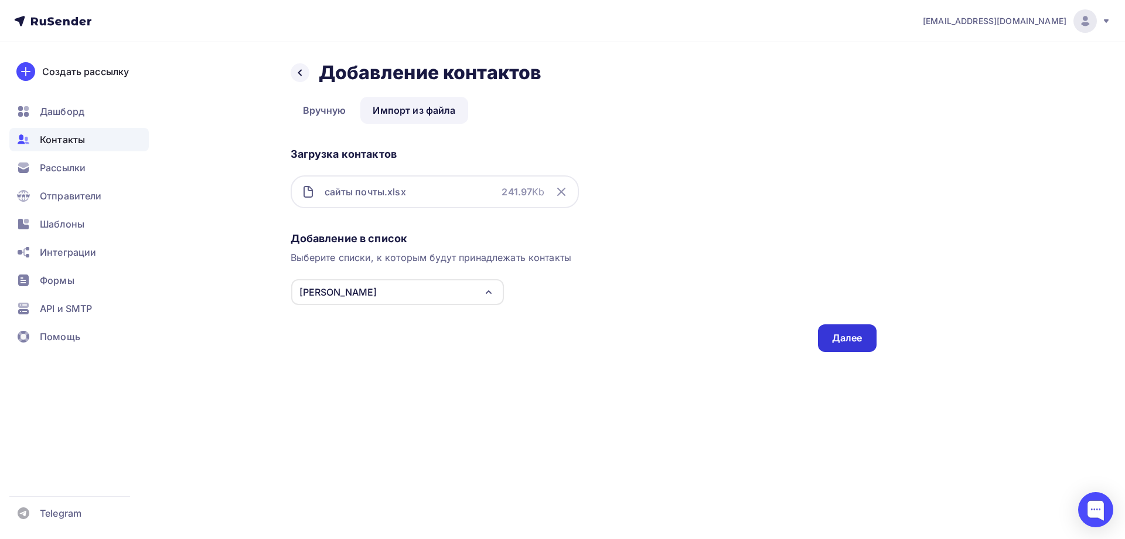
click at [844, 345] on div "Далее" at bounding box center [847, 338] width 59 height 28
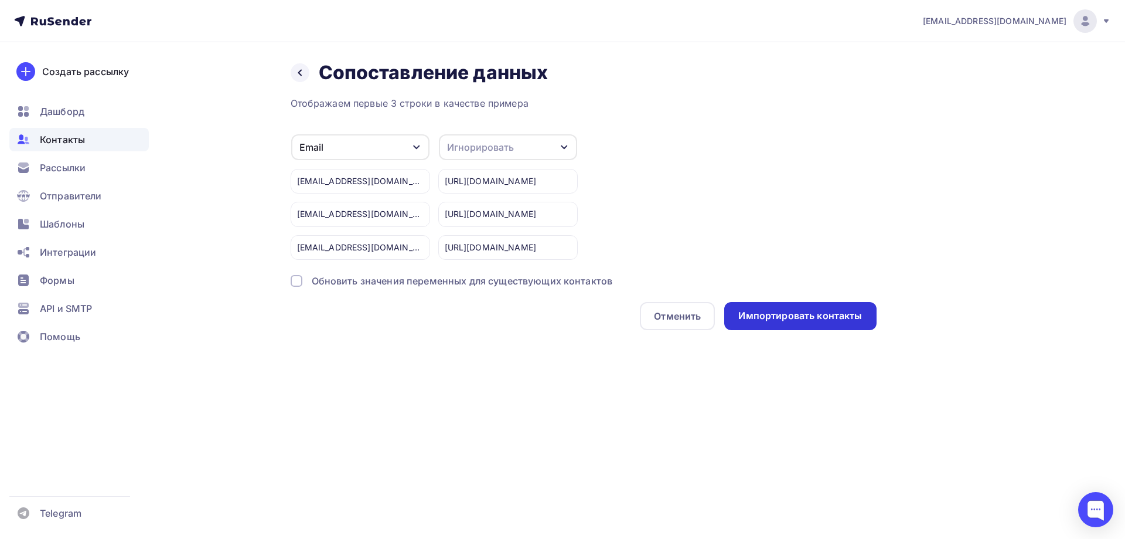
click at [826, 314] on div "Импортировать контакты" at bounding box center [800, 315] width 124 height 13
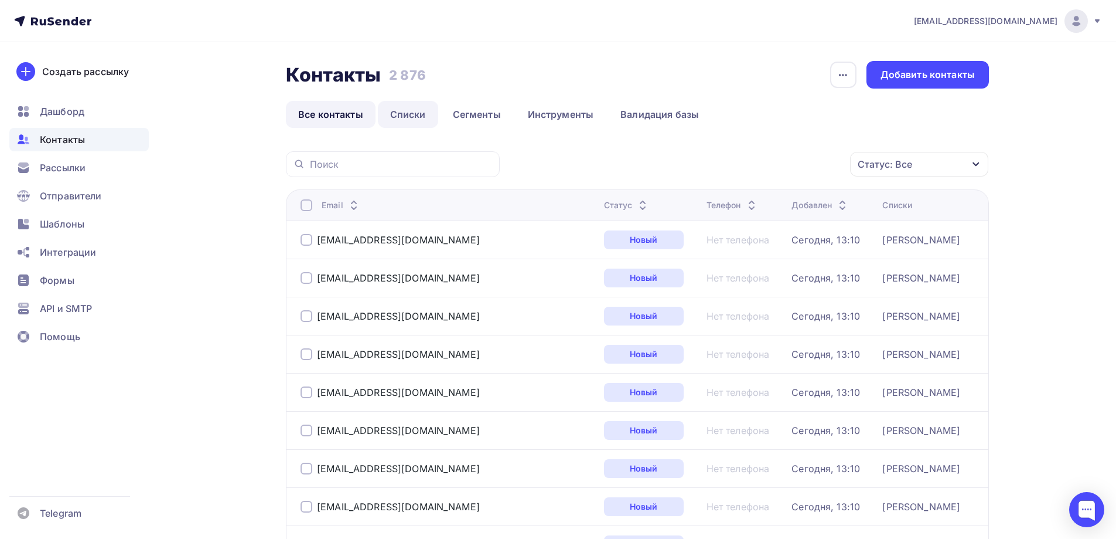
click at [397, 118] on link "Списки" at bounding box center [408, 114] width 60 height 27
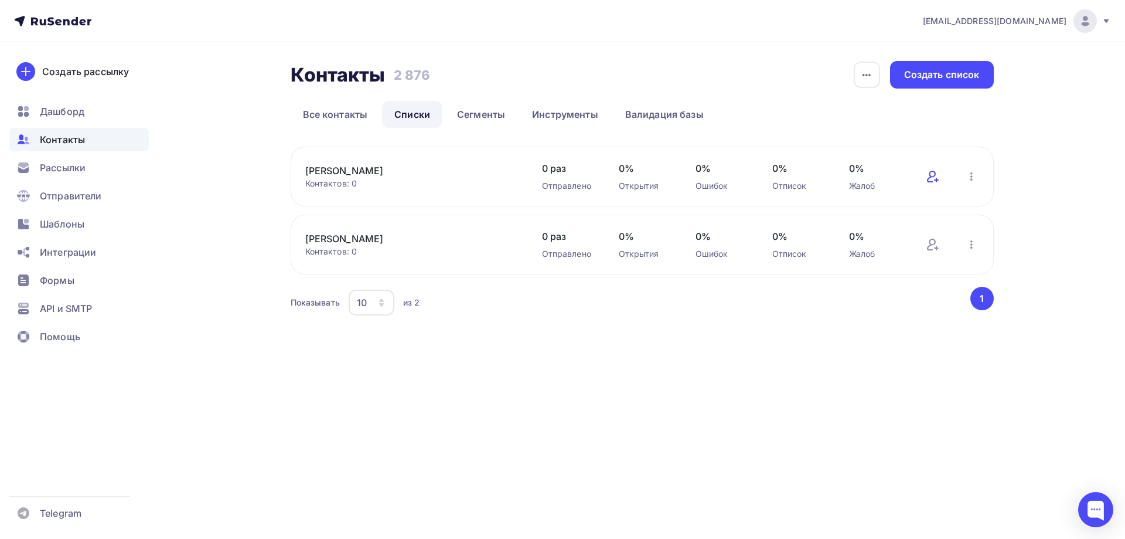
click at [935, 179] on icon at bounding box center [933, 176] width 14 height 14
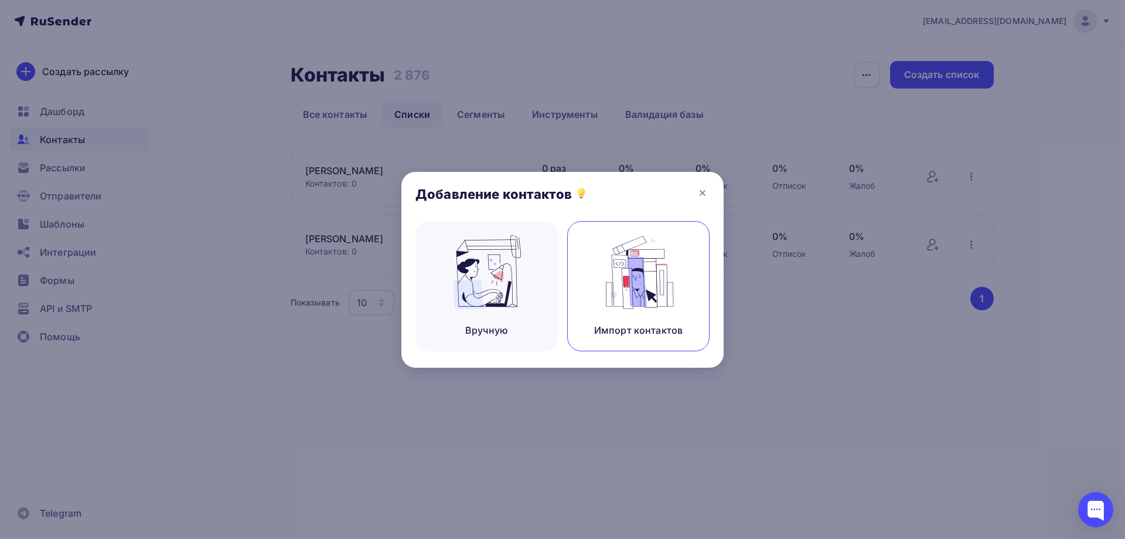
click at [676, 302] on img at bounding box center [638, 272] width 79 height 74
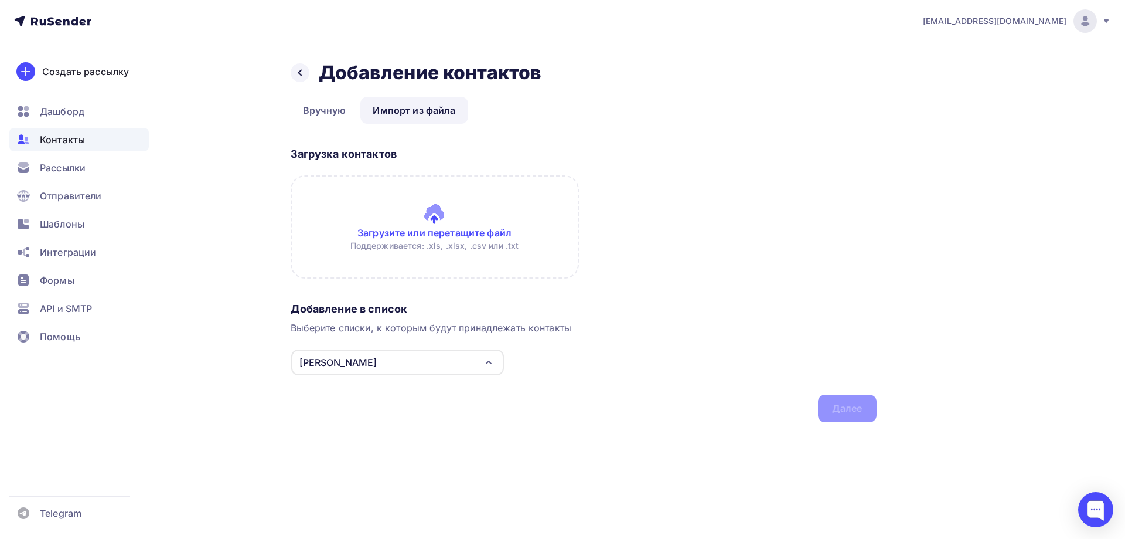
click at [432, 219] on input "file" at bounding box center [435, 226] width 288 height 103
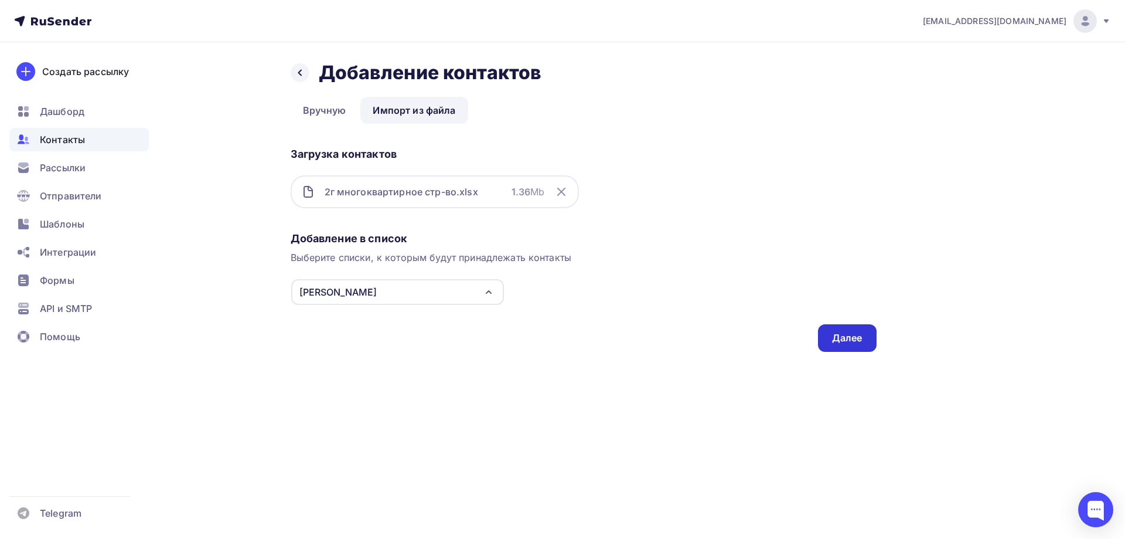
click at [863, 335] on div "Далее" at bounding box center [847, 338] width 59 height 28
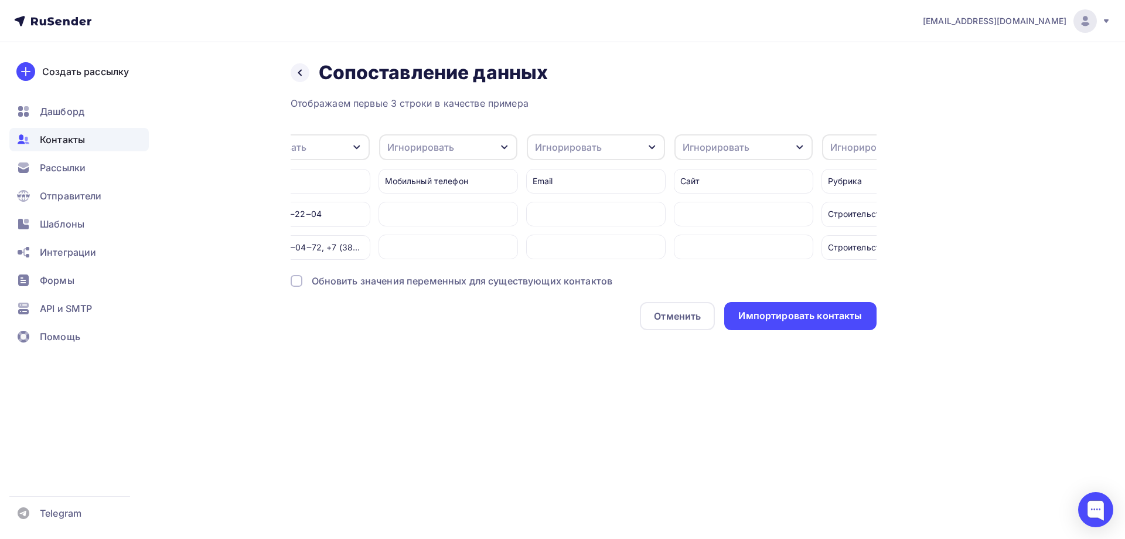
scroll to position [0, 1215]
click at [608, 152] on div "Игнорировать" at bounding box center [594, 147] width 67 height 14
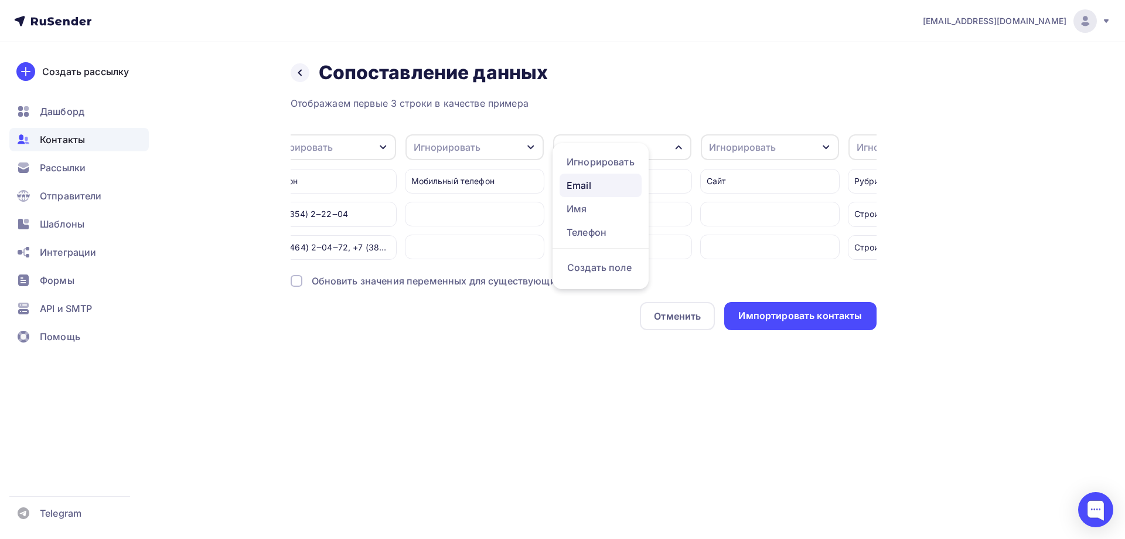
click at [599, 184] on div "Email" at bounding box center [601, 185] width 68 height 14
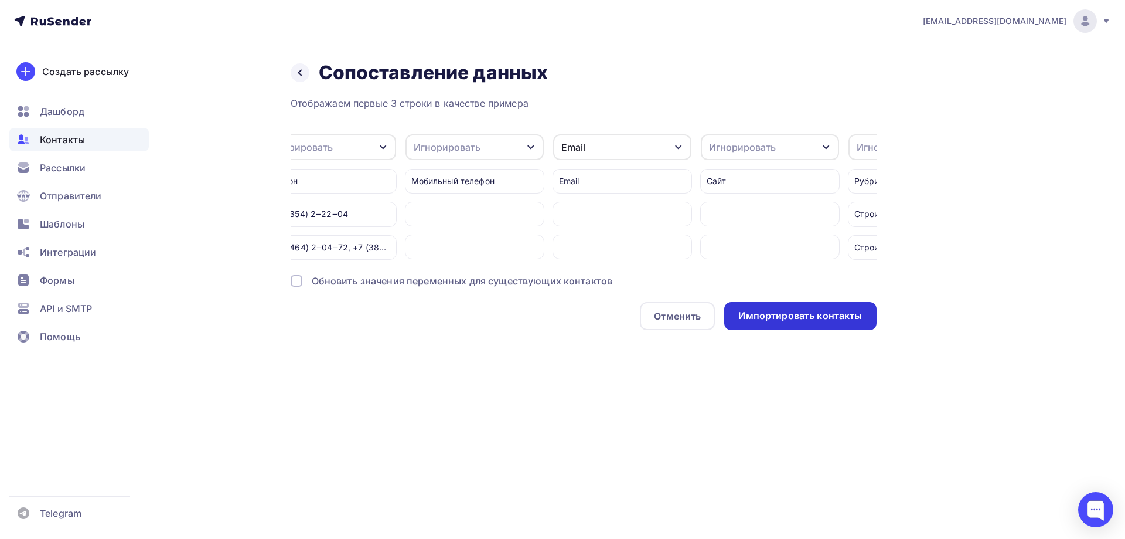
click at [785, 321] on div "Импортировать контакты" at bounding box center [800, 315] width 124 height 13
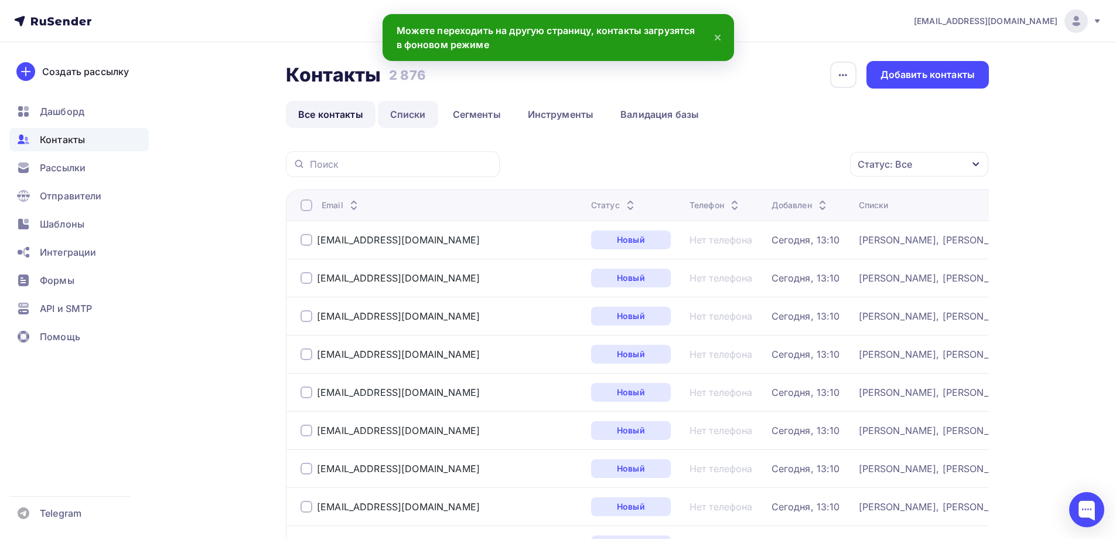
click at [409, 113] on link "Списки" at bounding box center [408, 114] width 60 height 27
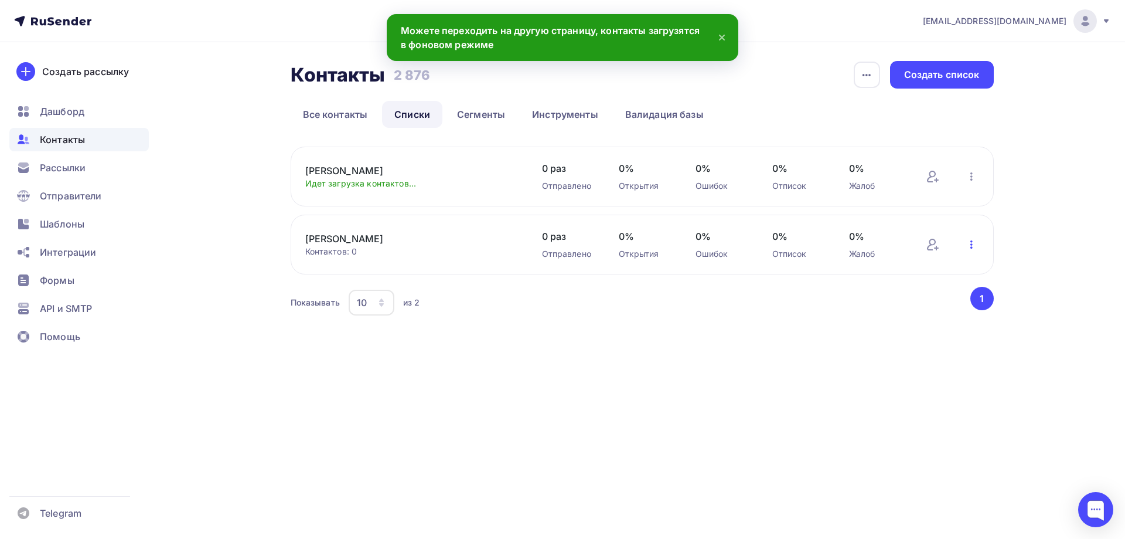
click at [968, 245] on icon "button" at bounding box center [972, 244] width 14 height 14
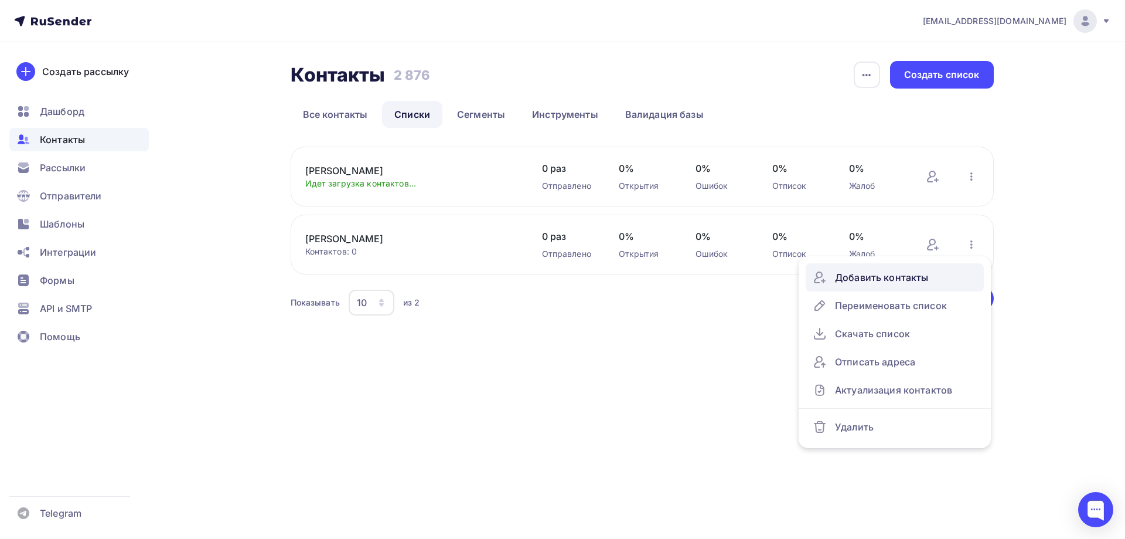
click at [898, 281] on div "Добавить контакты" at bounding box center [895, 277] width 164 height 19
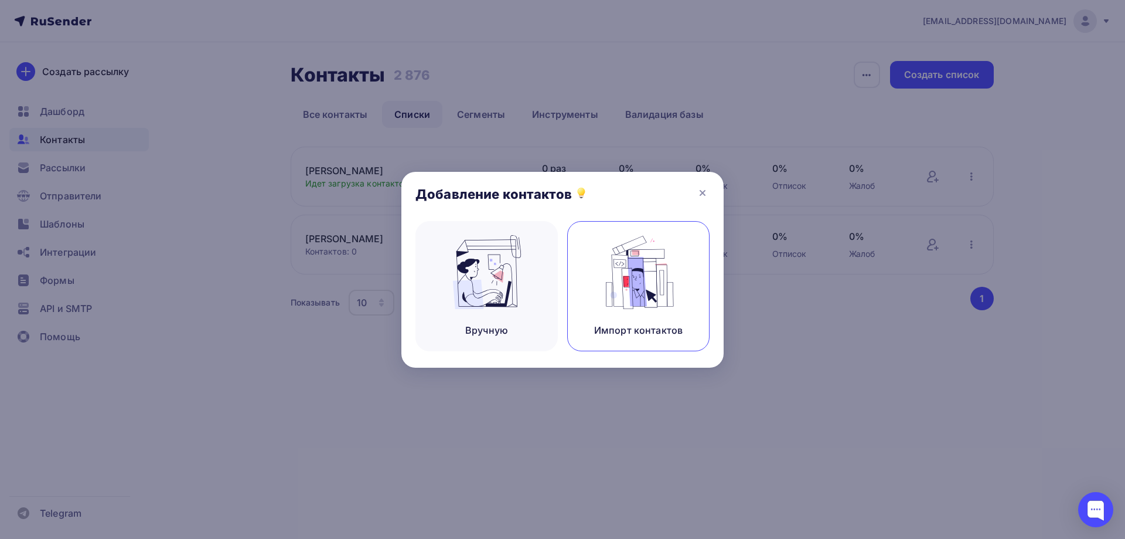
click at [609, 257] on img at bounding box center [638, 272] width 79 height 74
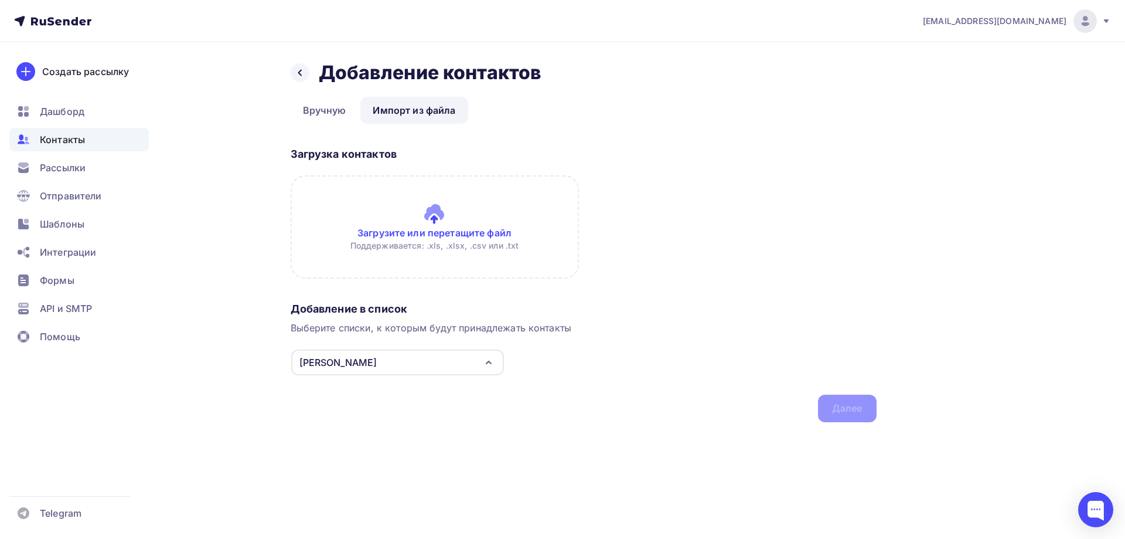
click at [444, 209] on input "file" at bounding box center [435, 226] width 288 height 103
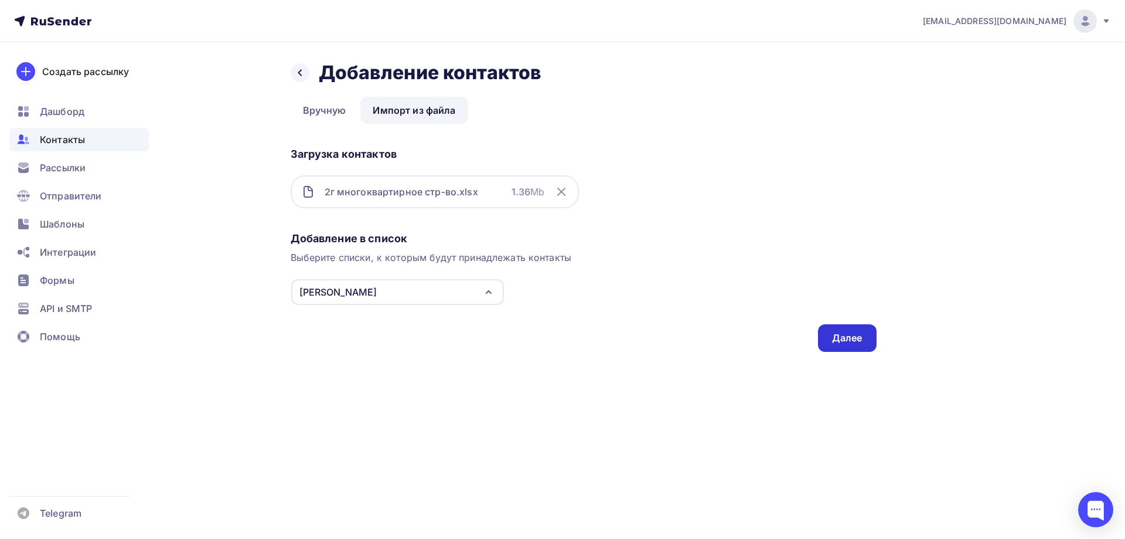
click at [848, 342] on div "Далее" at bounding box center [847, 337] width 30 height 13
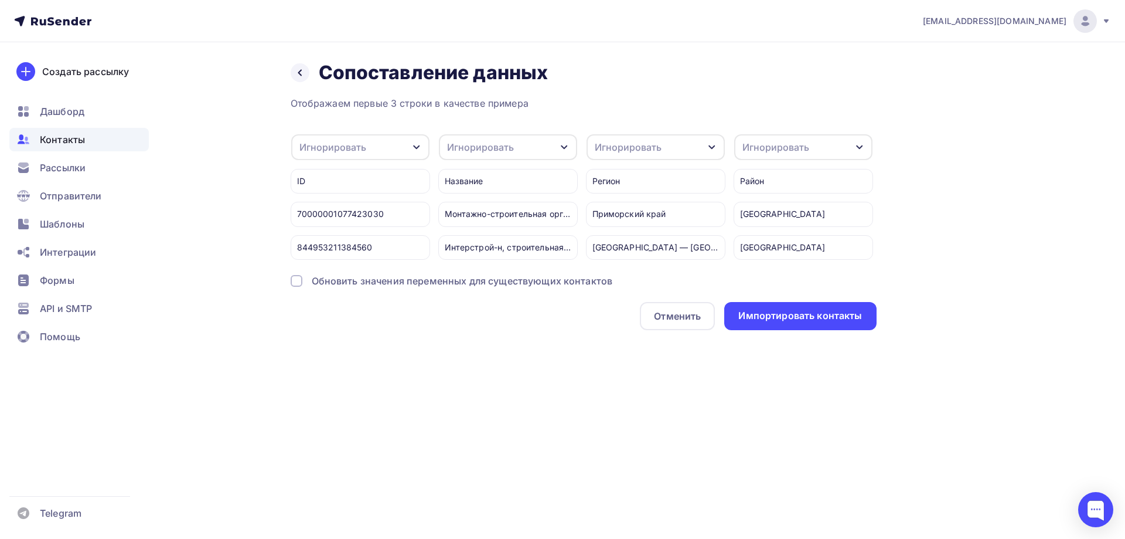
click at [672, 149] on div "Игнорировать" at bounding box center [656, 147] width 138 height 26
click at [633, 189] on div "Email" at bounding box center [634, 185] width 68 height 14
click at [650, 149] on div "Email" at bounding box center [656, 147] width 138 height 26
click at [641, 183] on div "Игнорировать" at bounding box center [634, 185] width 68 height 14
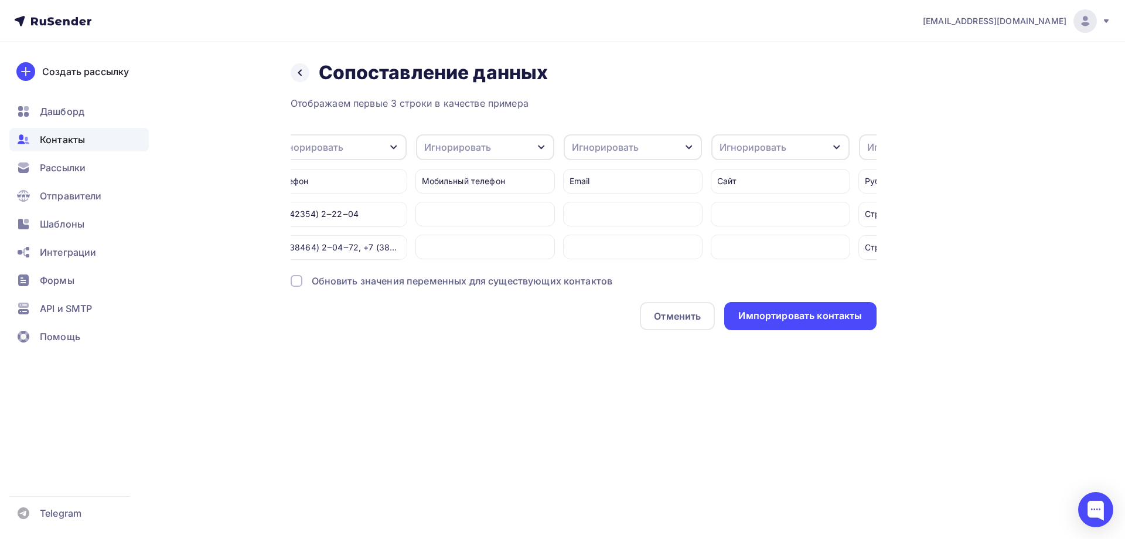
scroll to position [0, 1182]
click at [618, 154] on div "Игнорировать" at bounding box center [627, 147] width 67 height 14
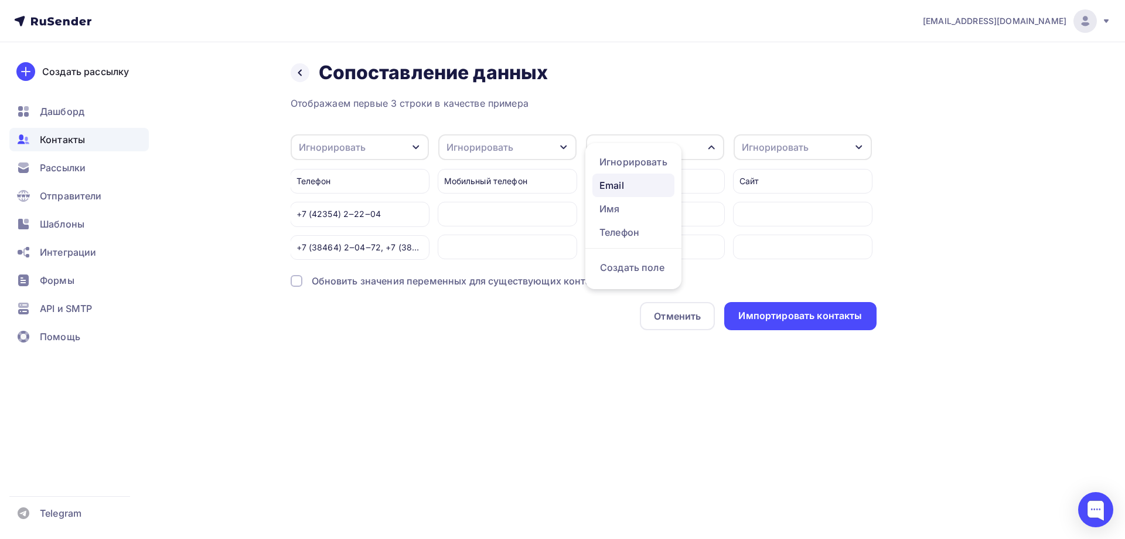
click at [628, 185] on div "Email" at bounding box center [633, 185] width 68 height 14
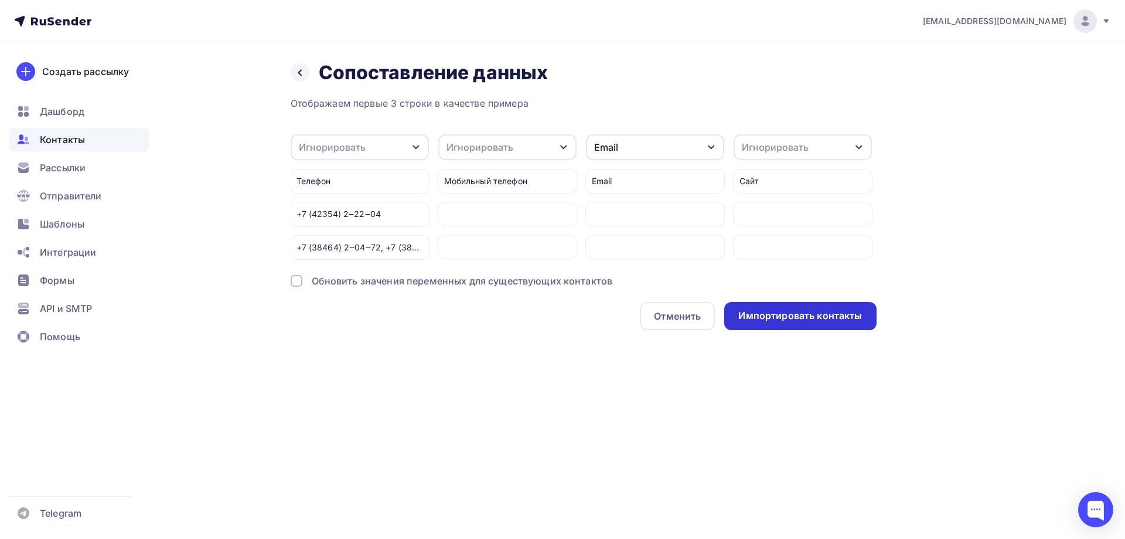
click at [820, 322] on div "Импортировать контакты" at bounding box center [800, 315] width 124 height 13
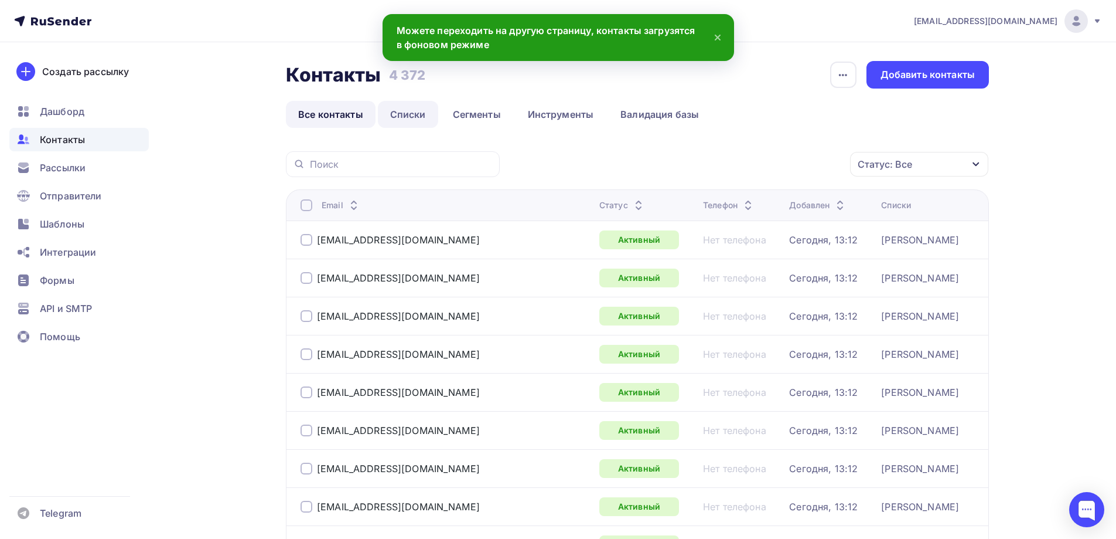
click at [409, 112] on link "Списки" at bounding box center [408, 114] width 60 height 27
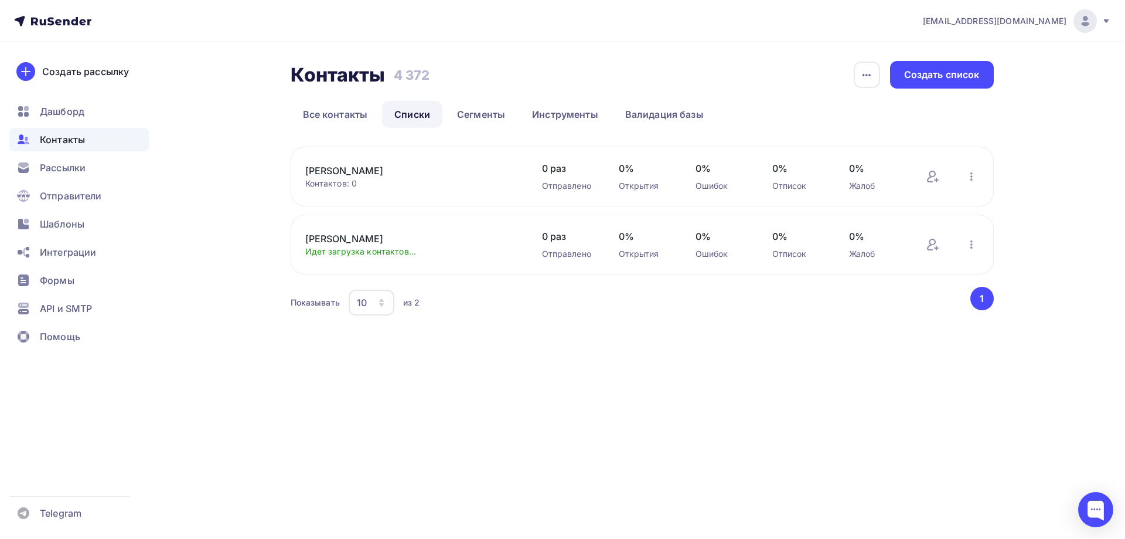
click at [333, 237] on link "[PERSON_NAME]" at bounding box center [404, 238] width 199 height 14
click at [318, 172] on link "[PERSON_NAME]" at bounding box center [404, 170] width 199 height 14
click at [311, 234] on link "[PERSON_NAME]" at bounding box center [404, 238] width 199 height 14
click at [939, 177] on icon at bounding box center [933, 176] width 14 height 14
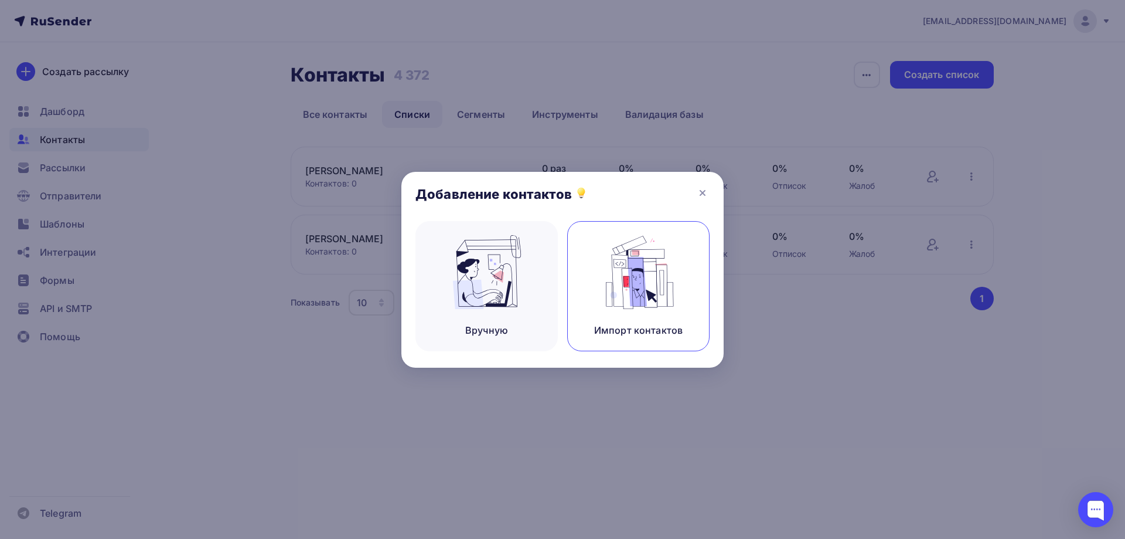
click at [676, 292] on img at bounding box center [638, 272] width 79 height 74
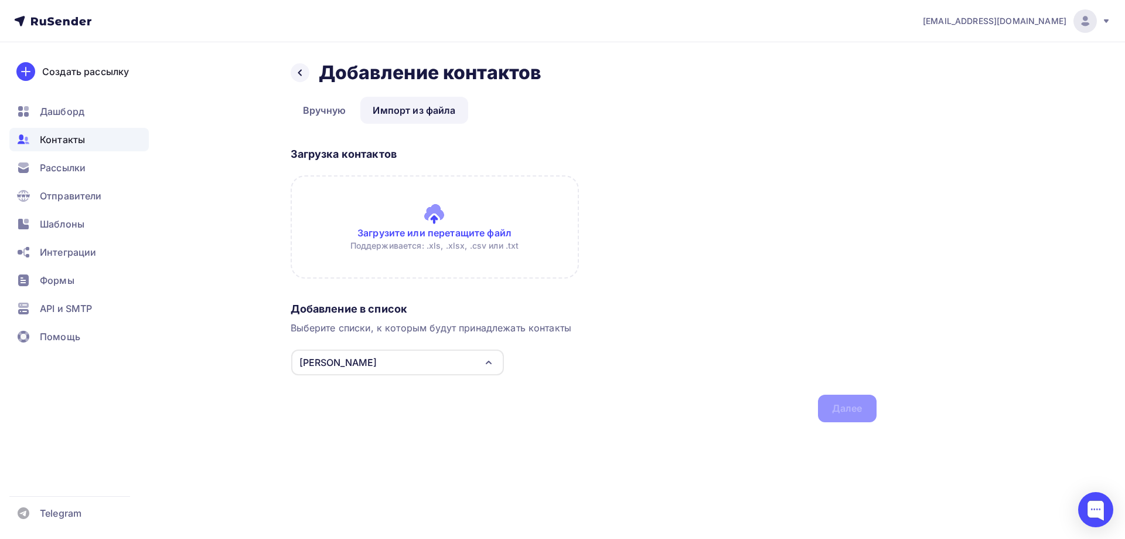
click at [449, 224] on input "file" at bounding box center [435, 226] width 288 height 103
click at [300, 72] on icon at bounding box center [299, 72] width 9 height 9
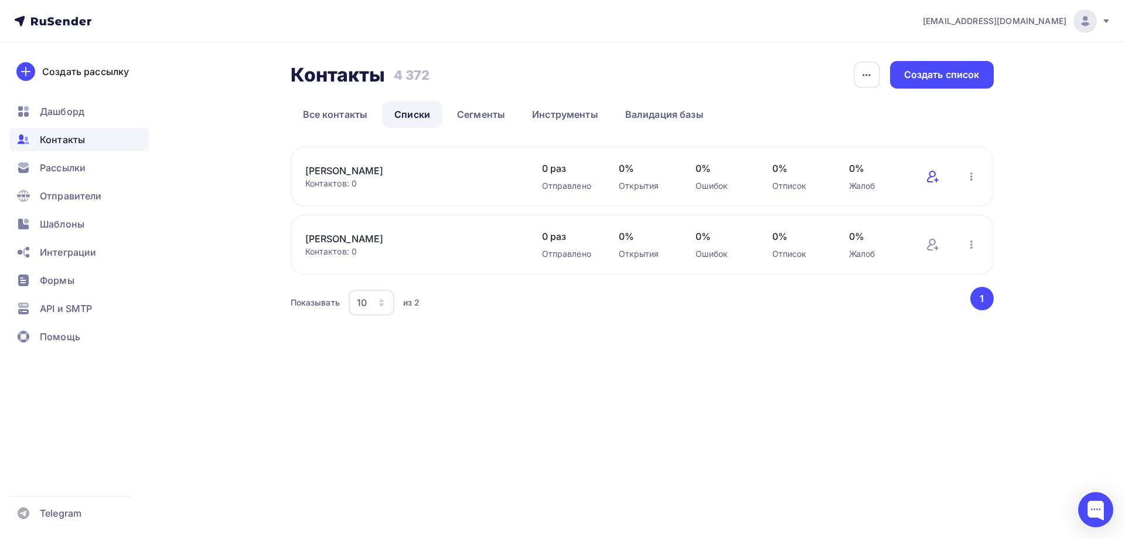
click at [932, 176] on icon at bounding box center [933, 176] width 14 height 14
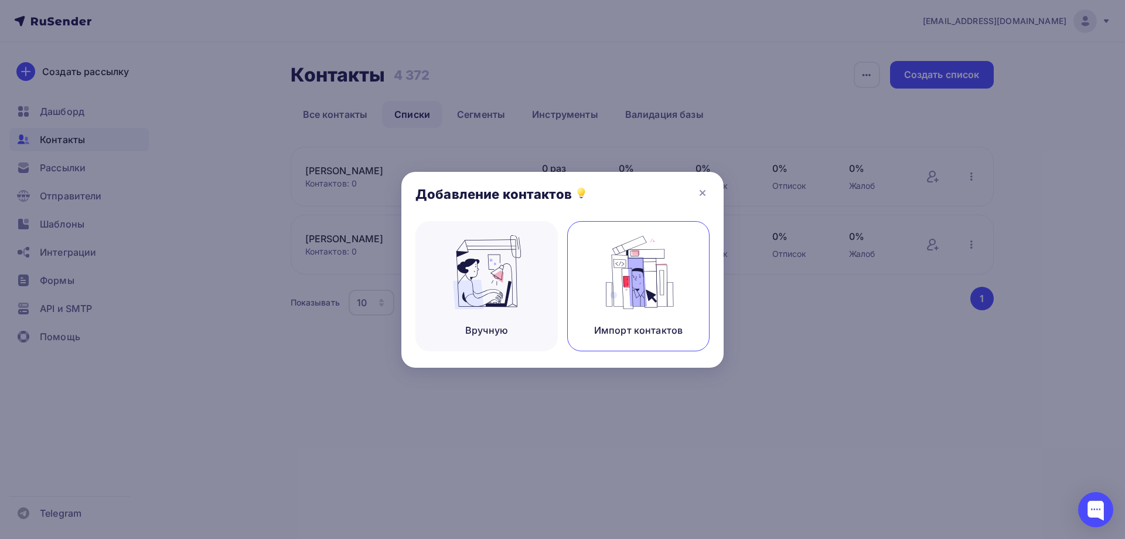
click at [673, 269] on div "Импорт контактов" at bounding box center [638, 286] width 142 height 130
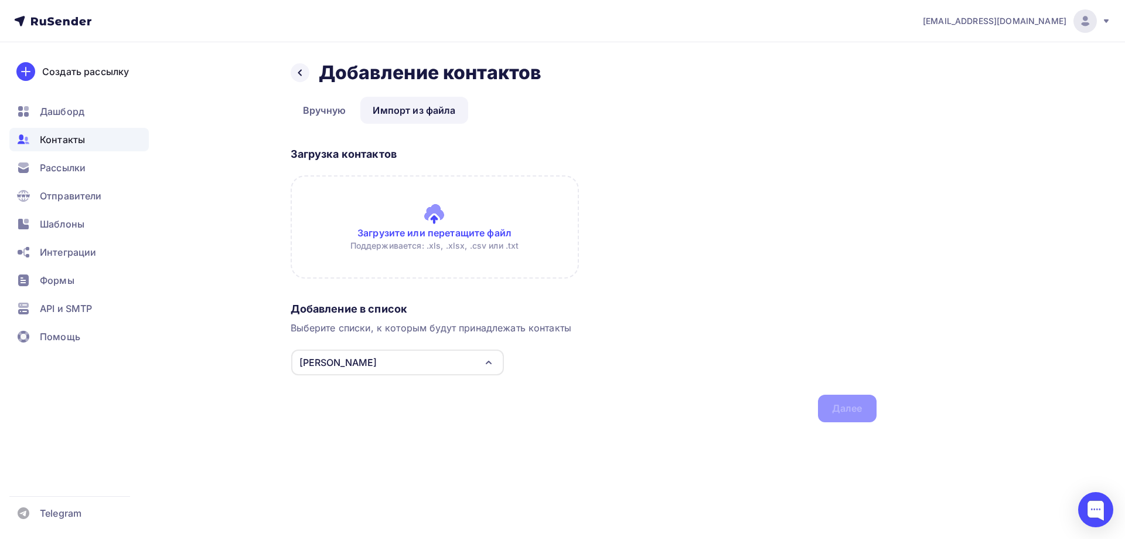
click at [438, 221] on input "file" at bounding box center [435, 226] width 288 height 103
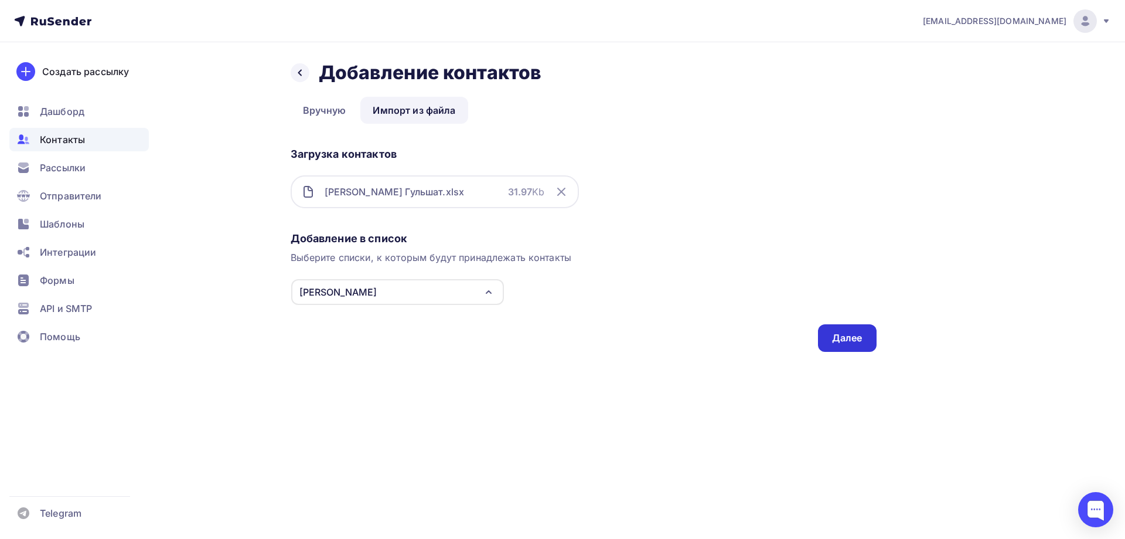
click at [863, 333] on div "Далее" at bounding box center [847, 338] width 59 height 28
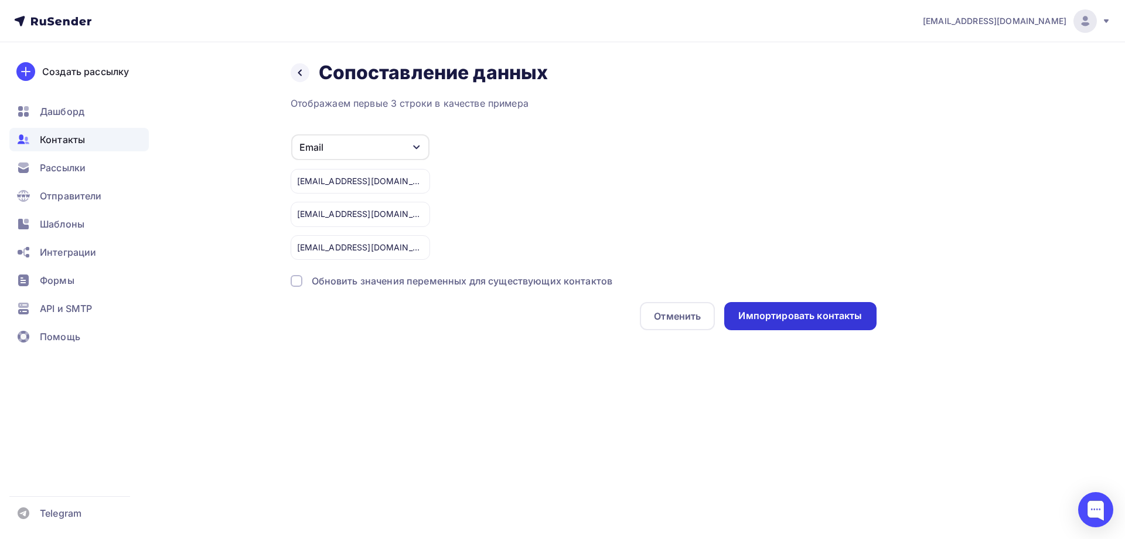
click at [830, 316] on div "Импортировать контакты" at bounding box center [800, 315] width 124 height 13
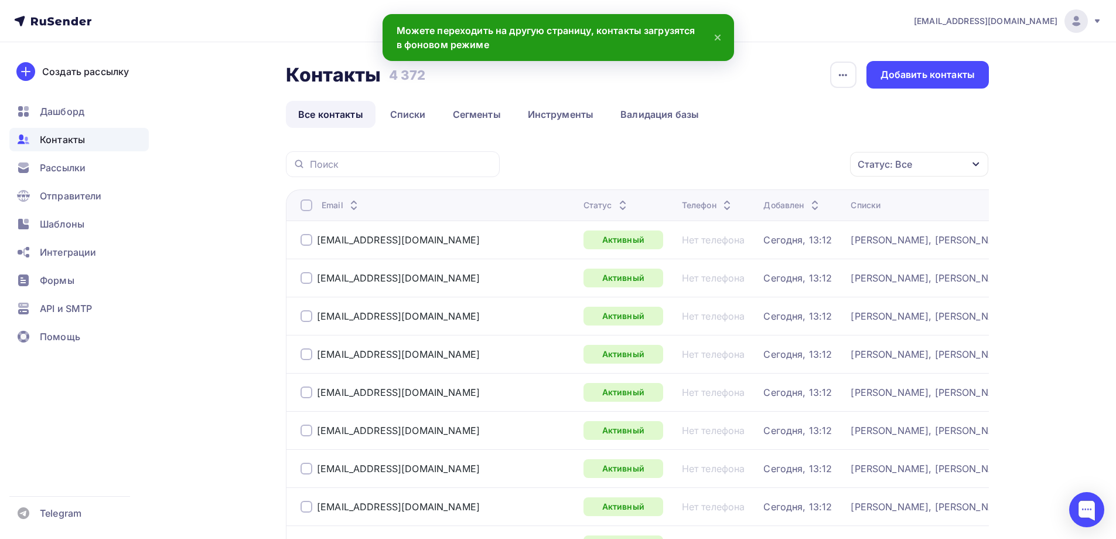
click at [64, 149] on div "Контакты" at bounding box center [78, 139] width 139 height 23
click at [60, 138] on span "Контакты" at bounding box center [62, 139] width 45 height 14
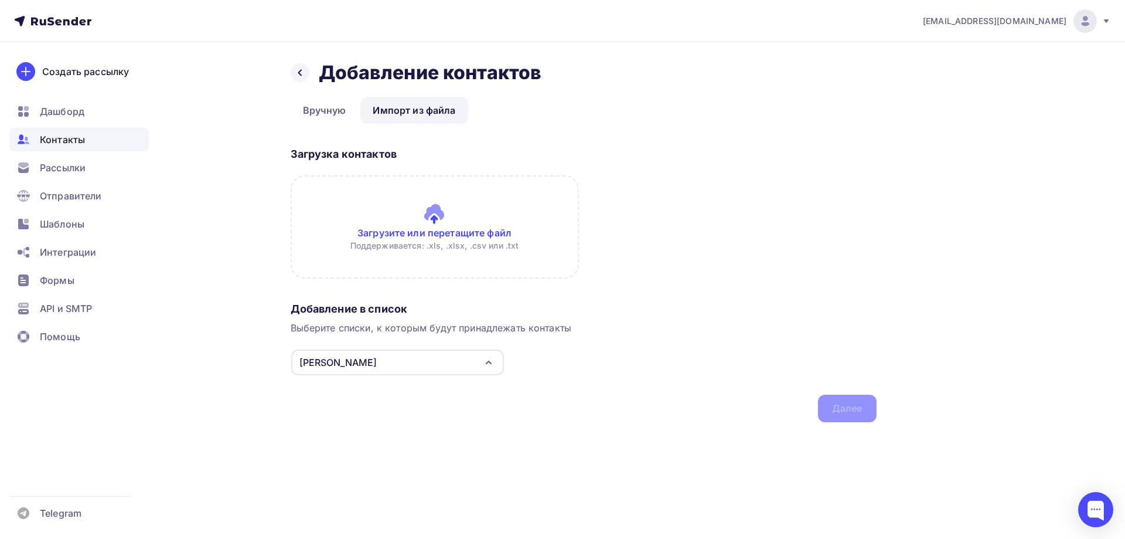
click at [391, 352] on div "Добавление в список Выберите списки, к которым будут принадлежать контакты Шайн…" at bounding box center [584, 359] width 586 height 125
click at [381, 366] on div "Шайнурова" at bounding box center [397, 362] width 213 height 26
click at [339, 403] on div "Шайнурова" at bounding box center [363, 406] width 79 height 14
click at [332, 424] on div "Иосифа" at bounding box center [363, 430] width 79 height 14
click at [440, 222] on input "file" at bounding box center [435, 226] width 288 height 103
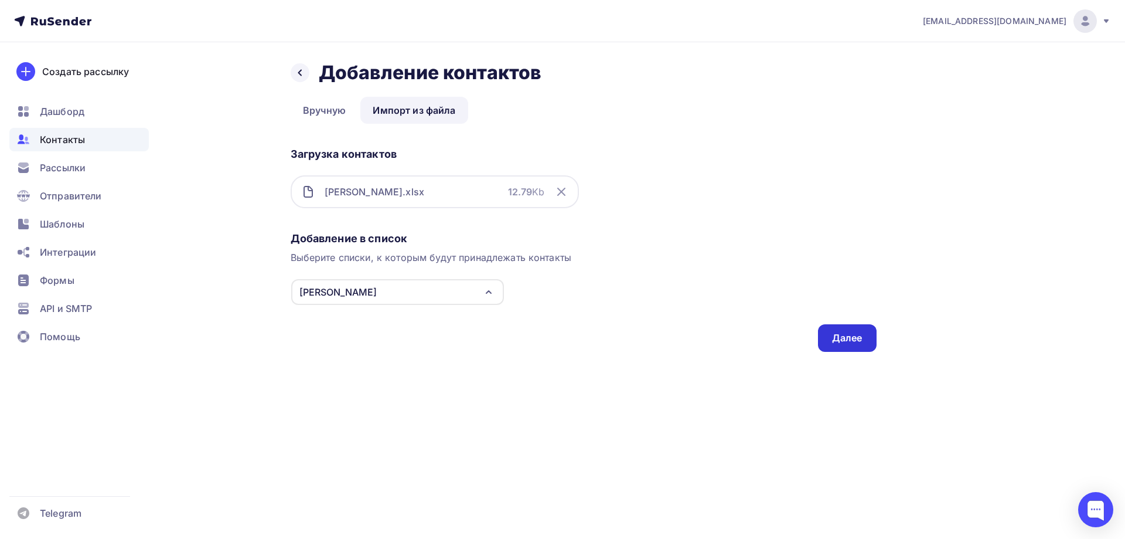
click at [854, 336] on div "Далее" at bounding box center [847, 337] width 30 height 13
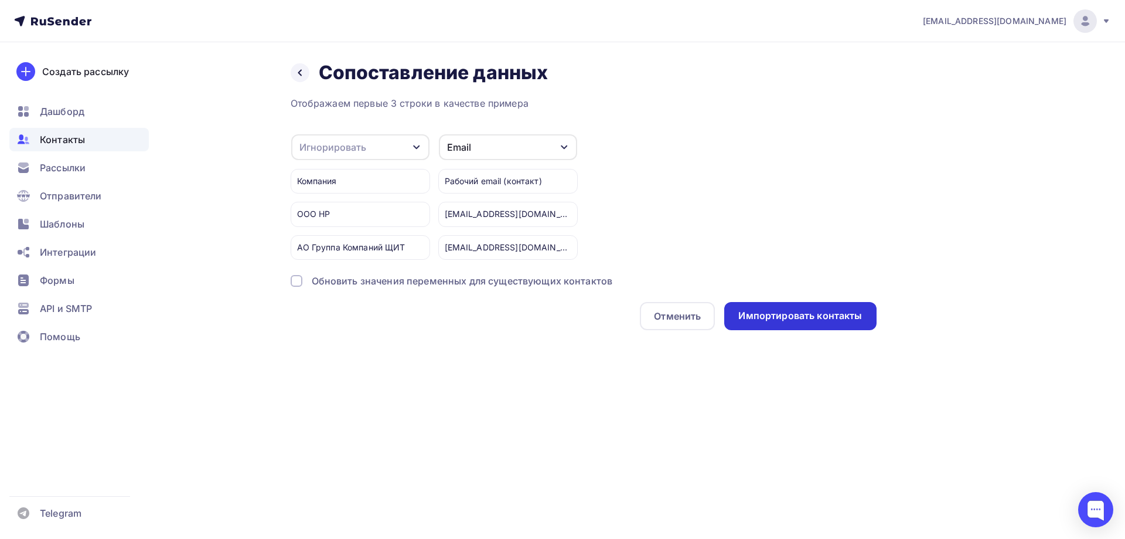
click at [823, 313] on div "Импортировать контакты" at bounding box center [800, 315] width 124 height 13
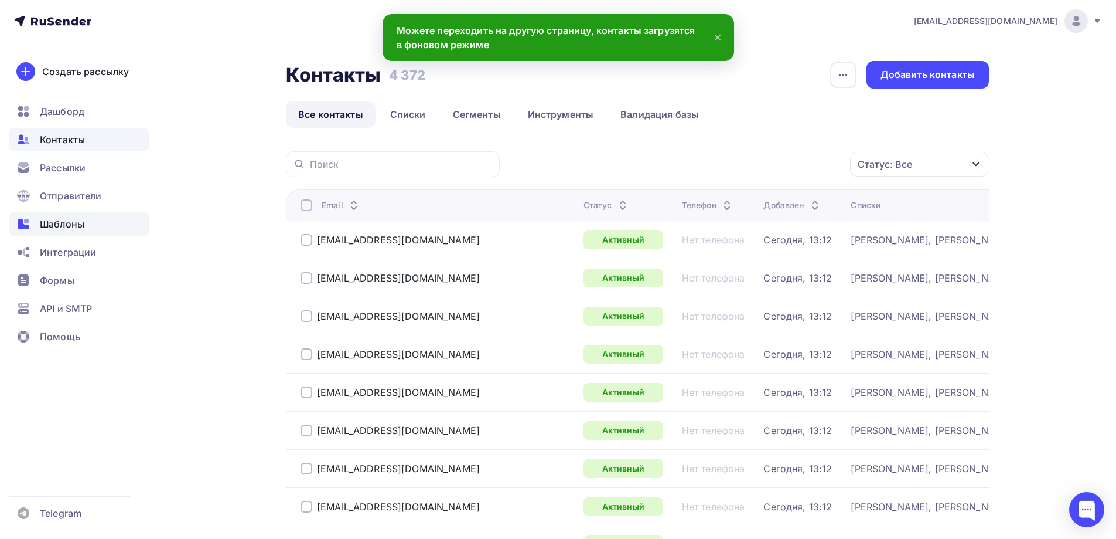
click at [75, 228] on span "Шаблоны" at bounding box center [62, 224] width 45 height 14
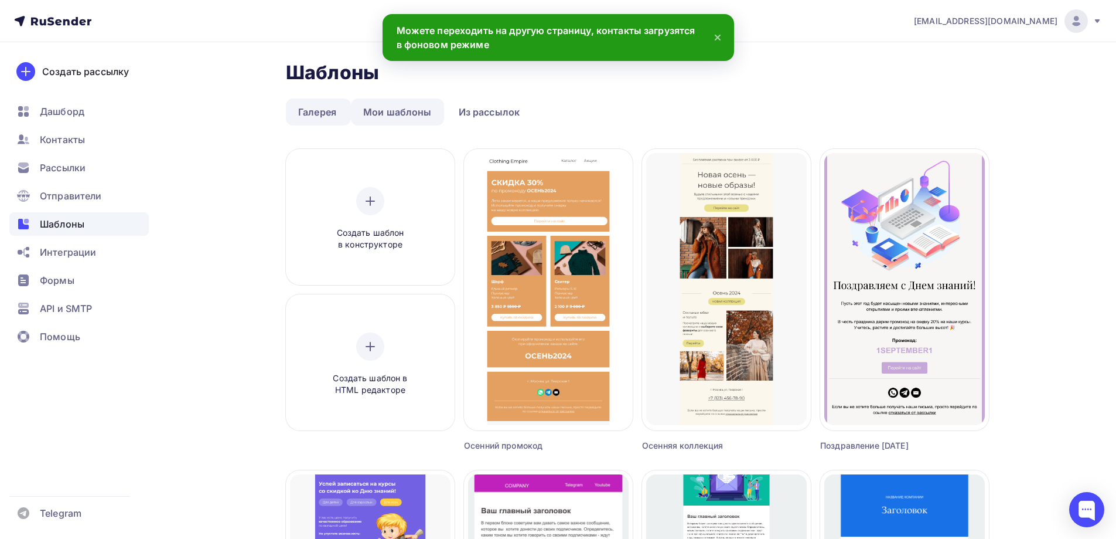
click at [397, 112] on link "Мои шаблоны" at bounding box center [397, 111] width 93 height 27
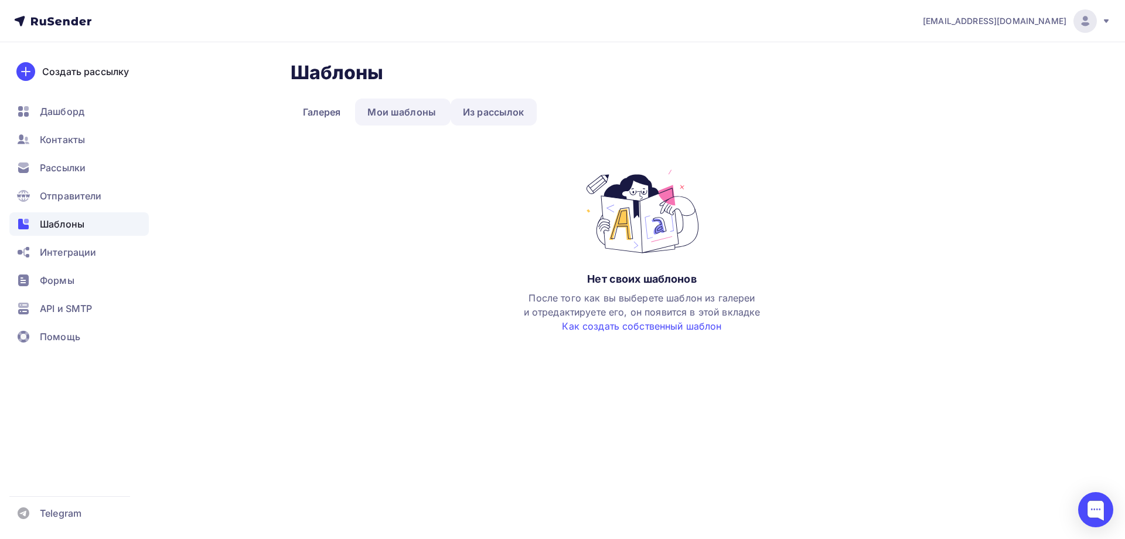
click at [497, 108] on link "Из рассылок" at bounding box center [494, 111] width 86 height 27
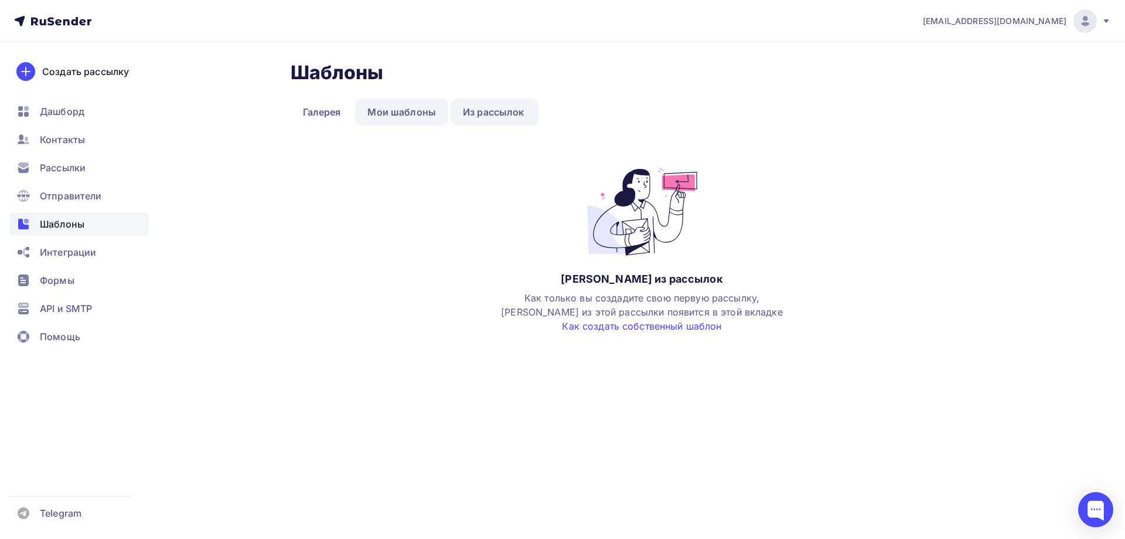
click at [424, 105] on link "Мои шаблоны" at bounding box center [401, 111] width 93 height 27
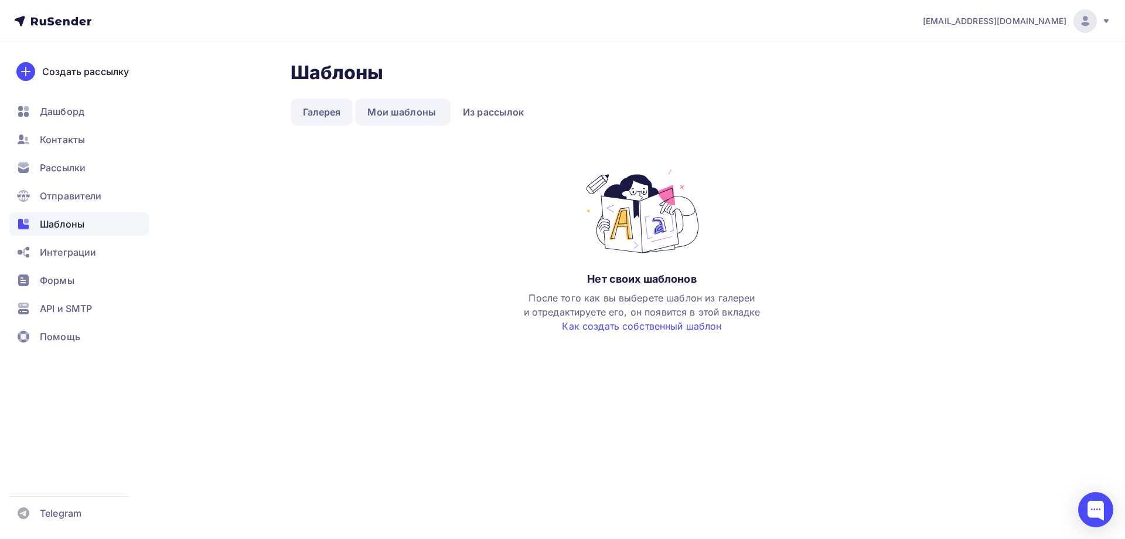
click at [311, 108] on link "Галерея" at bounding box center [322, 111] width 63 height 27
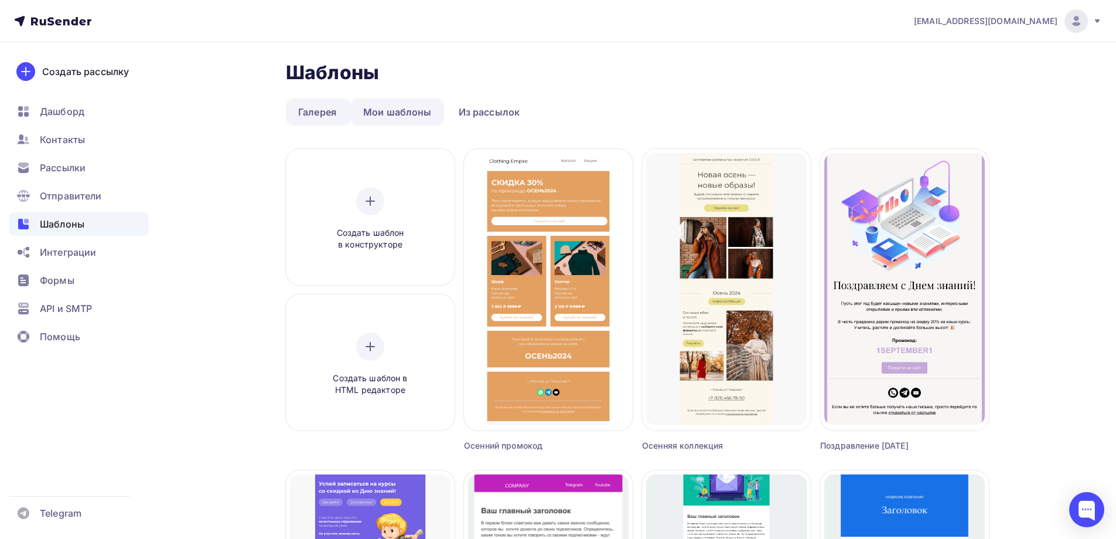
click at [372, 105] on link "Мои шаблоны" at bounding box center [397, 111] width 93 height 27
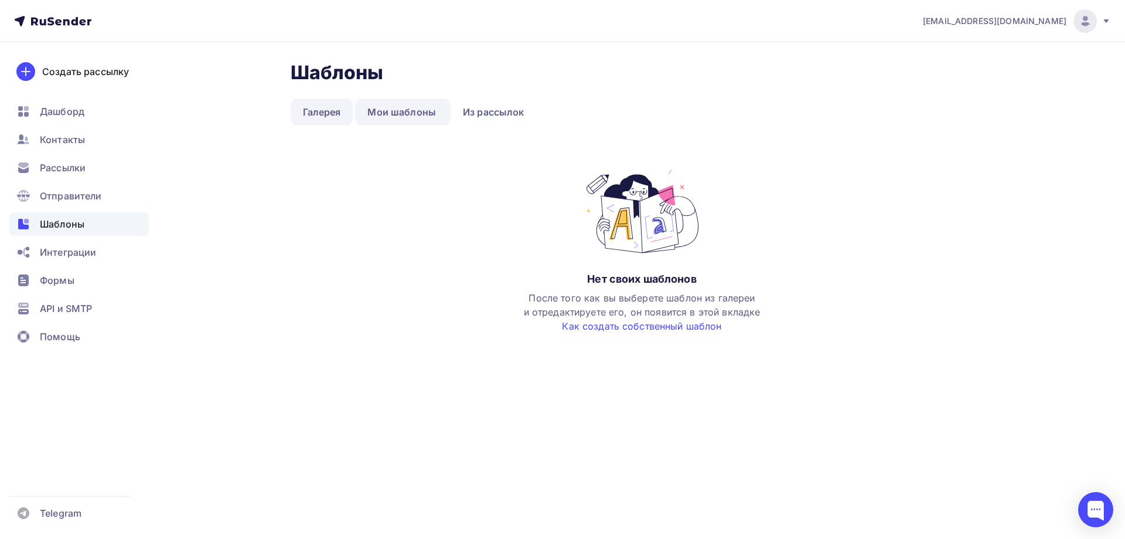
click at [313, 114] on link "Галерея" at bounding box center [322, 111] width 63 height 27
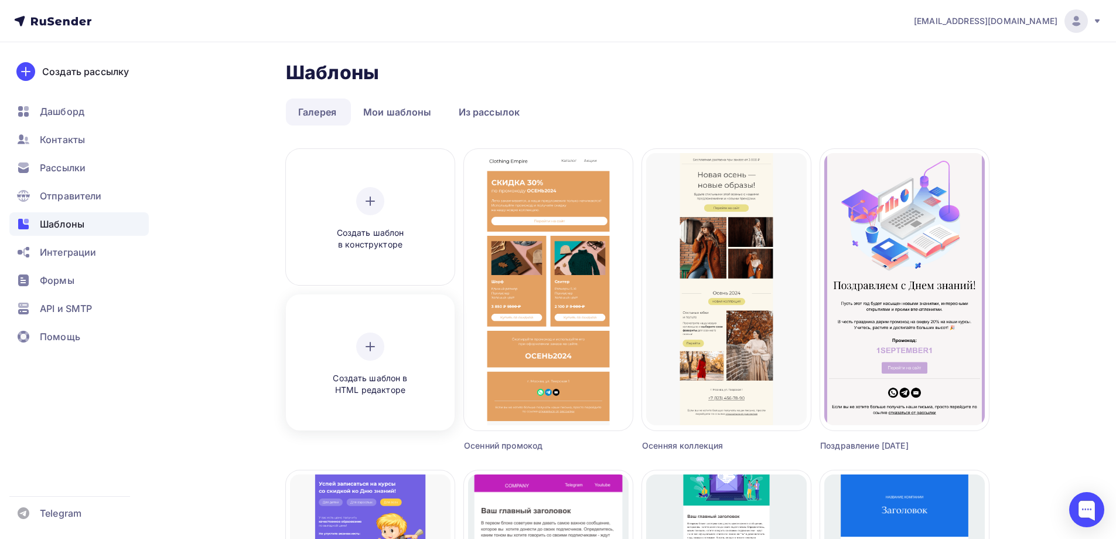
click at [391, 315] on div "Создать шаблон в HTML редакторе" at bounding box center [370, 363] width 161 height 131
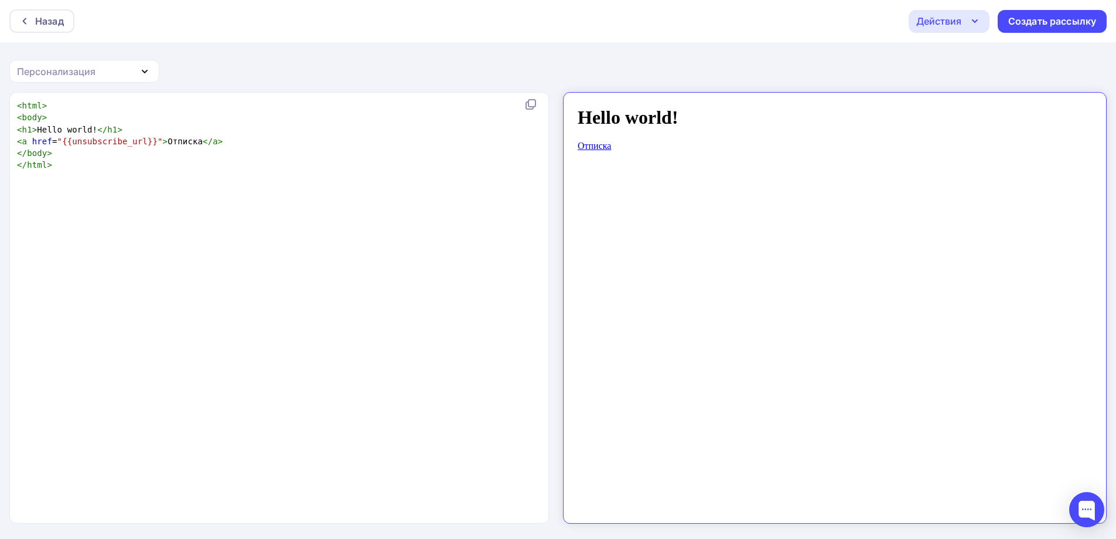
click at [381, 332] on div "xxxxxxxxxx < html > < body > < h1 > Hello world! </ h1 > < a href = "{{unsubscr…" at bounding box center [292, 322] width 554 height 450
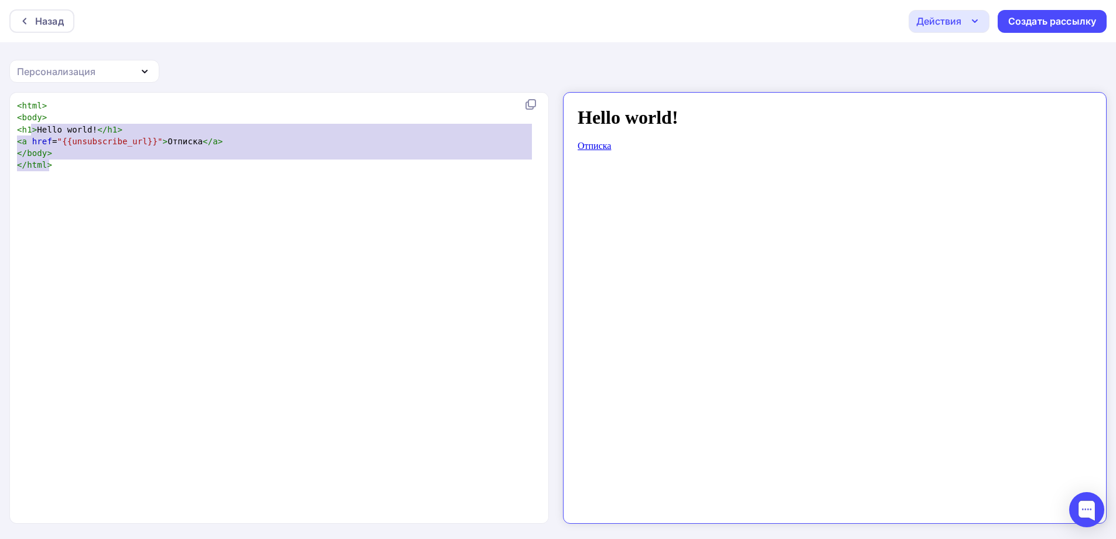
type textarea "<html> <body> <h1>Hello world!</h1> <a href="{{unsubscribe_url}}">Отписка</a> <…"
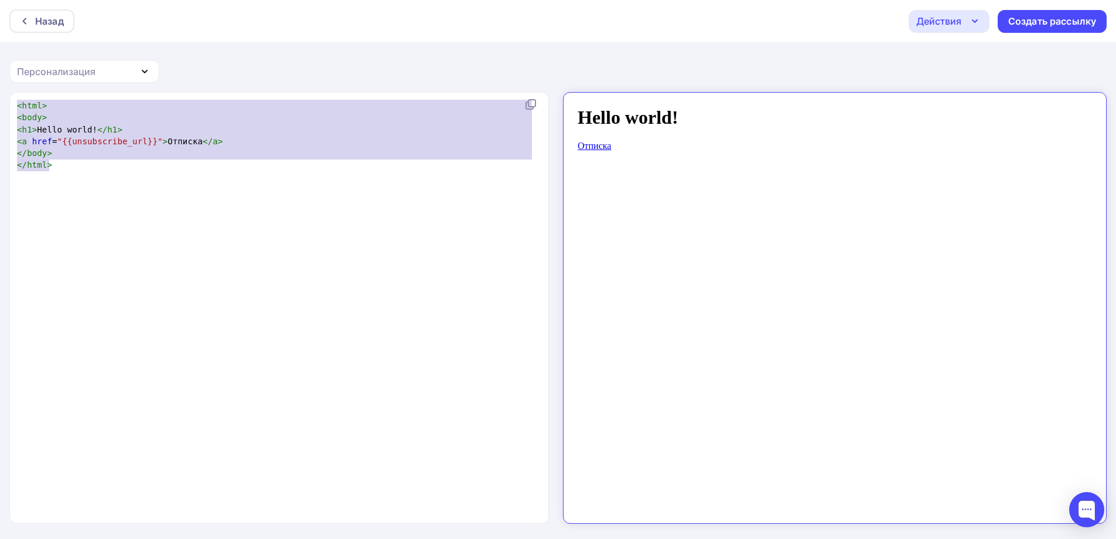
drag, startPoint x: 161, startPoint y: 181, endPoint x: 0, endPoint y: 80, distance: 190.1
click at [0, 80] on div "Назад Действия Отправить тестовое письмо Сохранить в Мои шаблоны Выйти без сохр…" at bounding box center [558, 270] width 1116 height 540
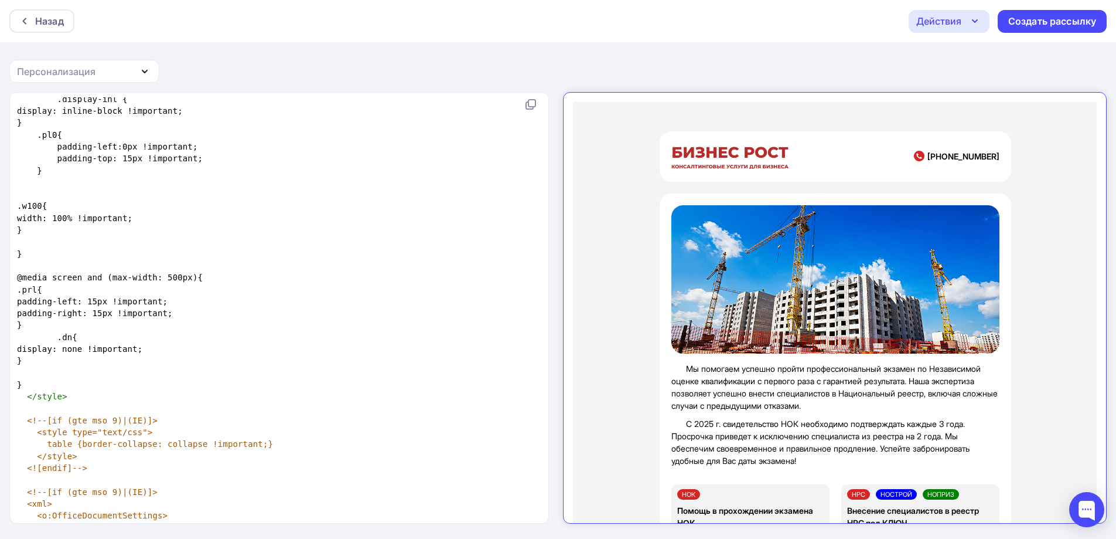
scroll to position [0, 0]
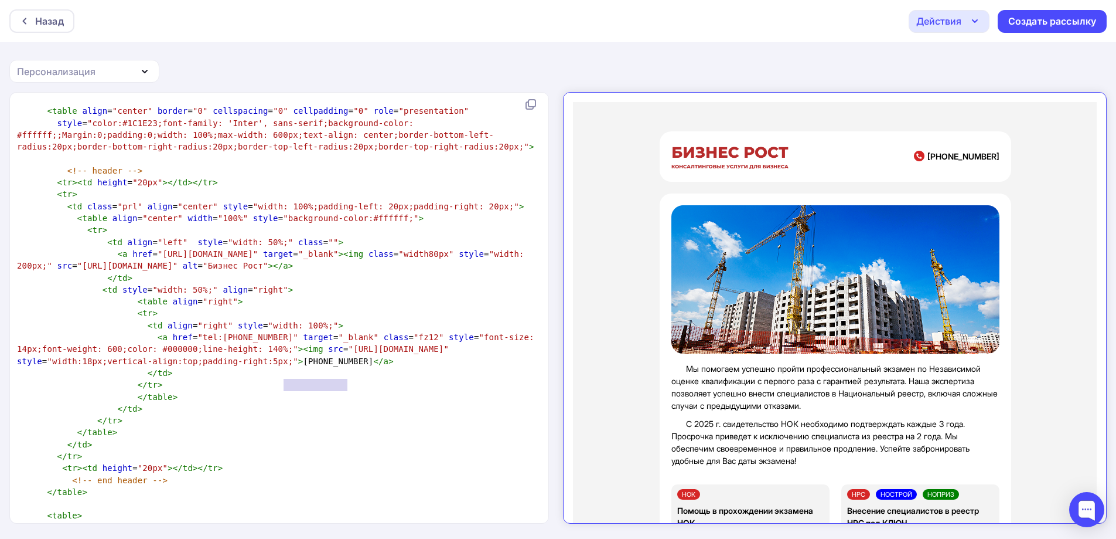
type textarea "(800) 33-33-281"
drag, startPoint x: 281, startPoint y: 384, endPoint x: 356, endPoint y: 385, distance: 74.4
click at [356, 366] on span "< a href = "tel:88003333281" target = "_blank" class = "fz12" style = "font-siz…" at bounding box center [278, 348] width 522 height 33
paste textarea "jwaze0lpfl6g1n133ltyfuhop9akyju3"
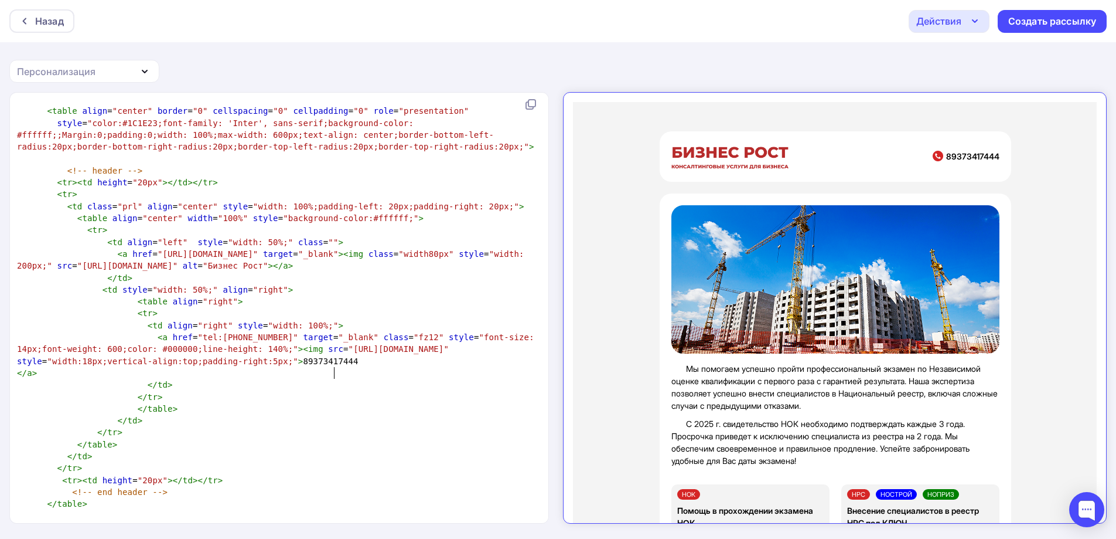
click at [349, 353] on span ""https://kmhshop.ru/upload/medialibrary/691/jwaze0lpfl6g1n133ltyfuhop9akyju3.pn…" at bounding box center [399, 348] width 100 height 9
type textarea "jwaze0lpfl6g1n133ltyfuhop9akyju3"
click at [333, 367] on pre "< a href = "tel:88003333281" target = "_blank" class = "fz12" style = "font-siz…" at bounding box center [277, 349] width 524 height 36
click at [332, 367] on pre "< a href = "tel:88003333281" target = "_blank" class = "fz12" style = "font-siz…" at bounding box center [277, 349] width 524 height 36
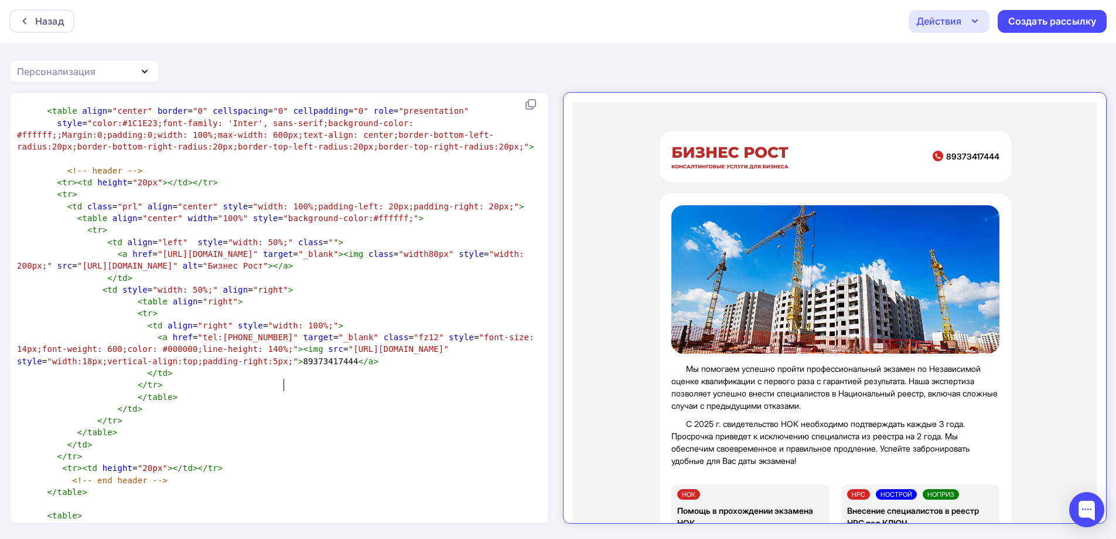
click at [282, 366] on span "< a href = "tel:88003333281" target = "_blank" class = "fz12" style = "font-siz…" at bounding box center [278, 348] width 522 height 33
type textarea "+7 ("
click at [311, 366] on span "< a href = "tel:88003333281" target = "_blank" class = "fz12" style = "font-siz…" at bounding box center [278, 348] width 522 height 33
type textarea ")"
click at [330, 366] on span "< a href = "tel:88003333281" target = "_blank" class = "fz12" style = "font-siz…" at bounding box center [278, 348] width 522 height 33
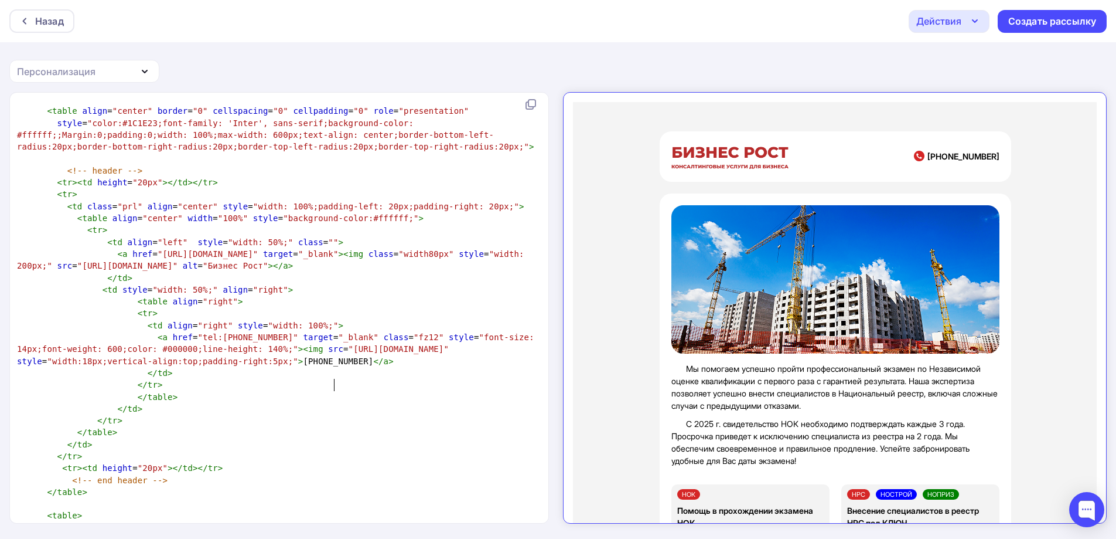
click at [334, 366] on span "< a href = "tel:88003333281" target = "_blank" class = "fz12" style = "font-siz…" at bounding box center [278, 348] width 522 height 33
type textarea "-"
click at [349, 366] on span "< a href = "tel:88003333281" target = "_blank" class = "fz12" style = "font-siz…" at bounding box center [278, 348] width 522 height 33
type textarea "-"
type textarea "88003333281"
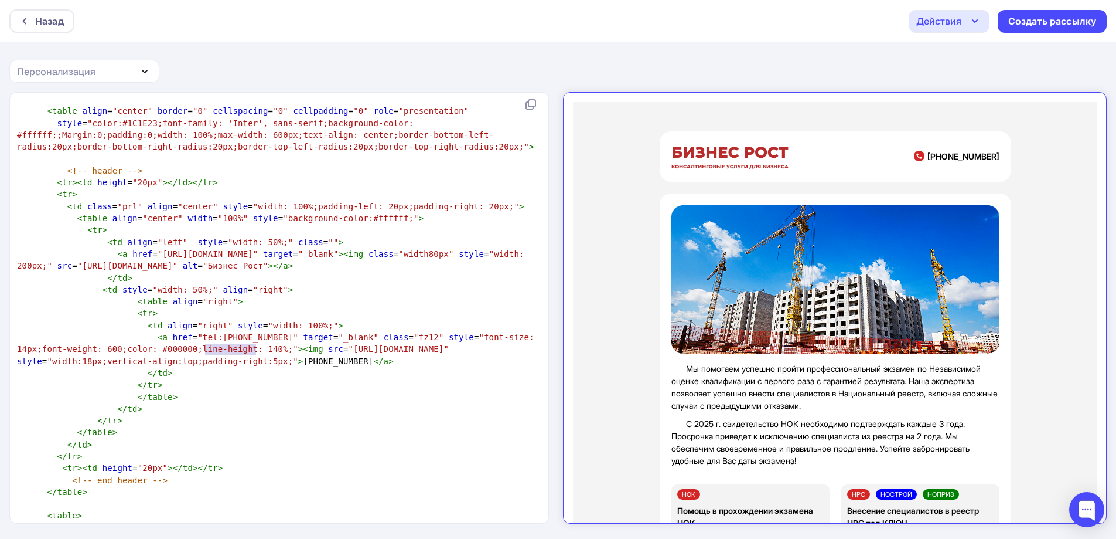
drag, startPoint x: 204, startPoint y: 349, endPoint x: 254, endPoint y: 345, distance: 50.0
click at [254, 342] on span ""tel:88003333281"" at bounding box center [248, 336] width 100 height 9
paste textarea
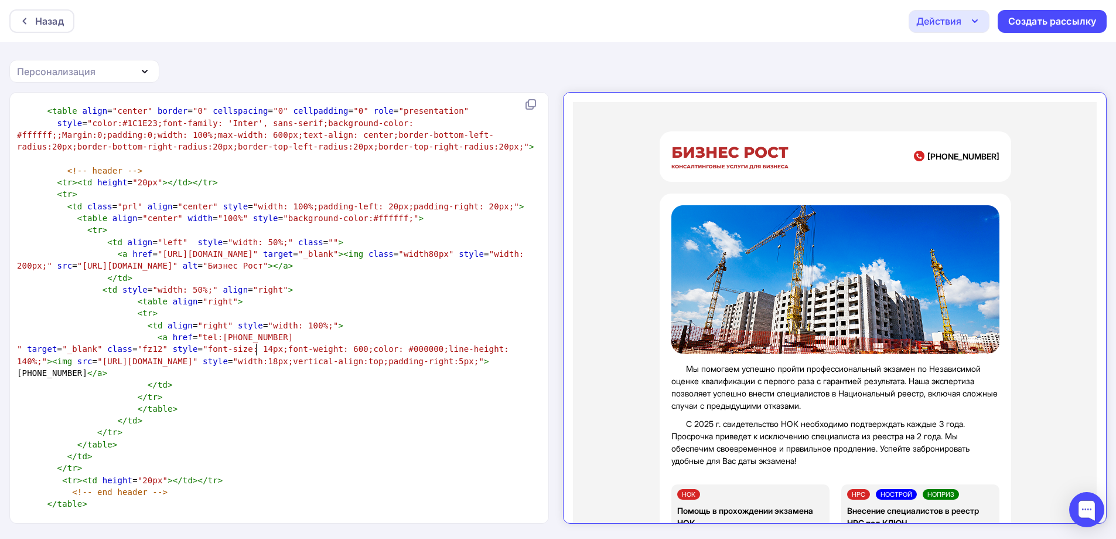
click at [270, 343] on pre "< a href = "tel:89373417444" at bounding box center [277, 337] width 524 height 12
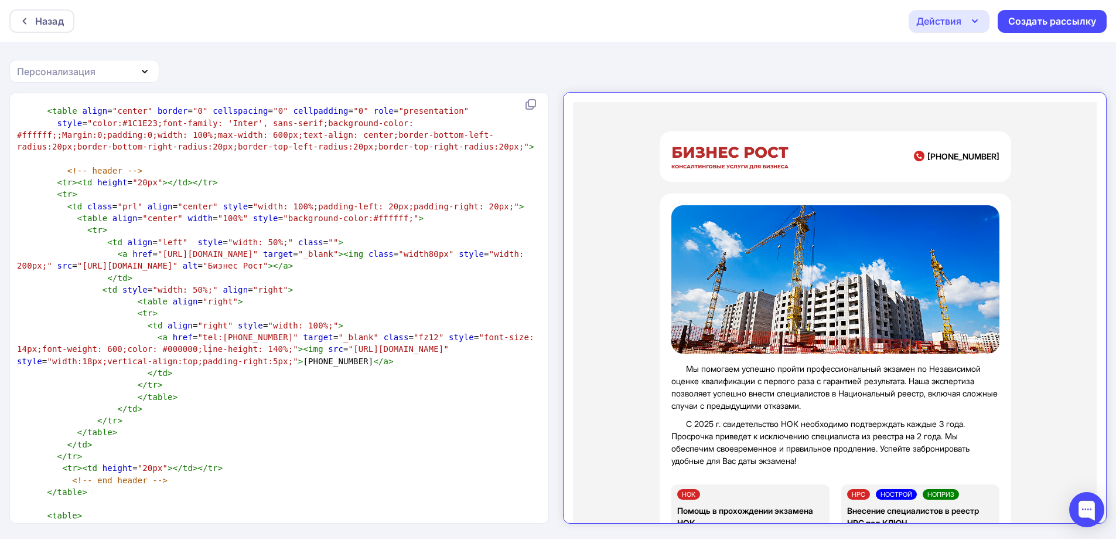
click at [211, 342] on span ""tel:89373417444"" at bounding box center [248, 336] width 100 height 9
type textarea "+7"
type textarea "+79373417444"
drag, startPoint x: 207, startPoint y: 348, endPoint x: 259, endPoint y: 348, distance: 52.2
click at [259, 342] on span ""tel:+79373417444"" at bounding box center [248, 336] width 100 height 9
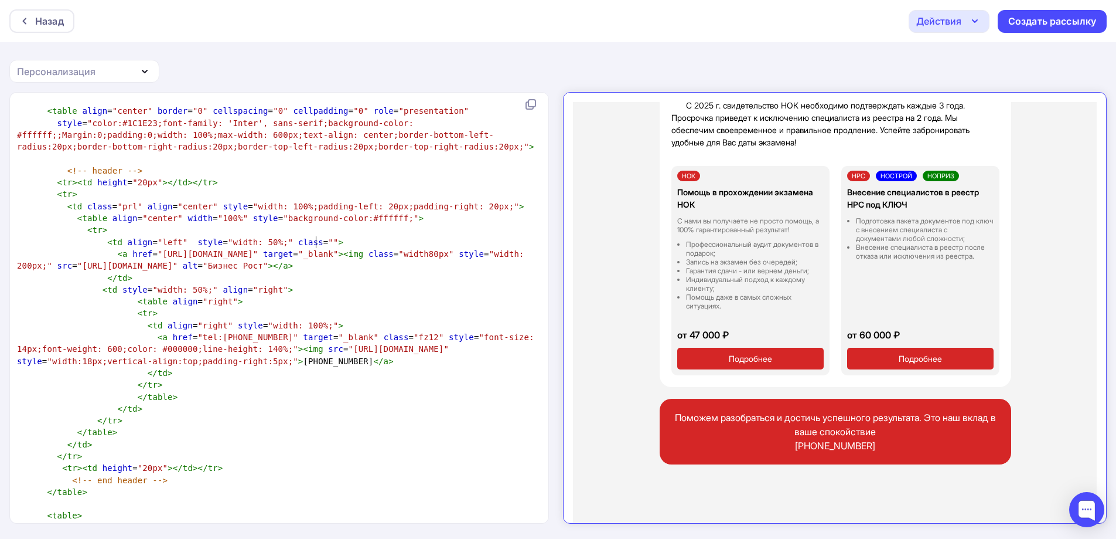
click at [547, 240] on div "x <!DOCTYPE html PUBLIC "-//W3C//DTD XHTML 1.0 Transitional//EN" "http://www.w3…" at bounding box center [280, 308] width 540 height 430
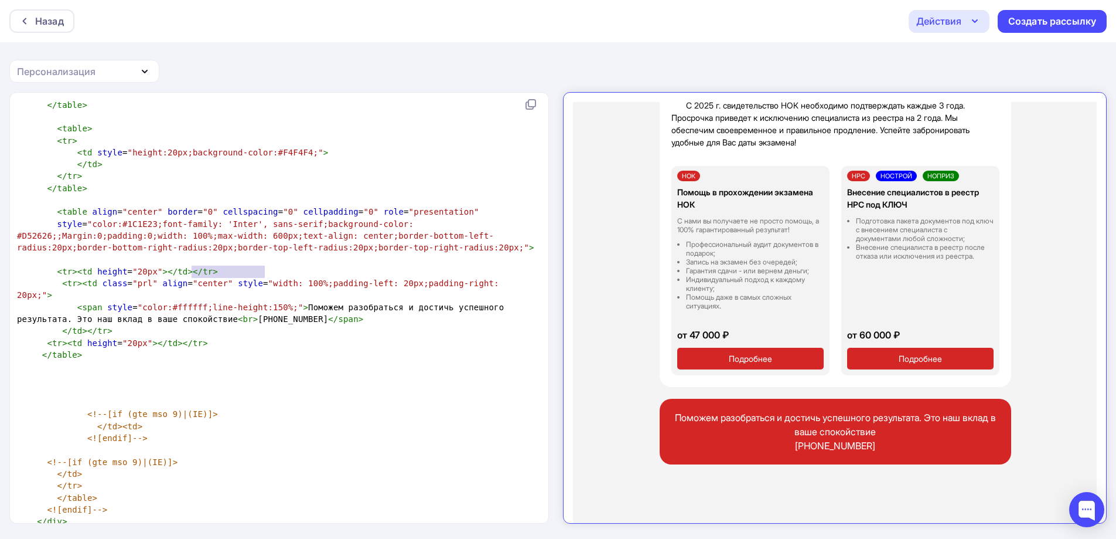
type textarea "8 (800) 33-33-281"
drag, startPoint x: 190, startPoint y: 272, endPoint x: 268, endPoint y: 271, distance: 77.9
click at [268, 302] on span "< span style = "color:#ffffff;line-height:150%;" > Поможем разобраться и достич…" at bounding box center [263, 312] width 492 height 21
click at [199, 302] on span "< span style = "color:#ffffff;line-height:150%;" > Поможем разобраться и достич…" at bounding box center [263, 312] width 492 height 21
type textarea "("
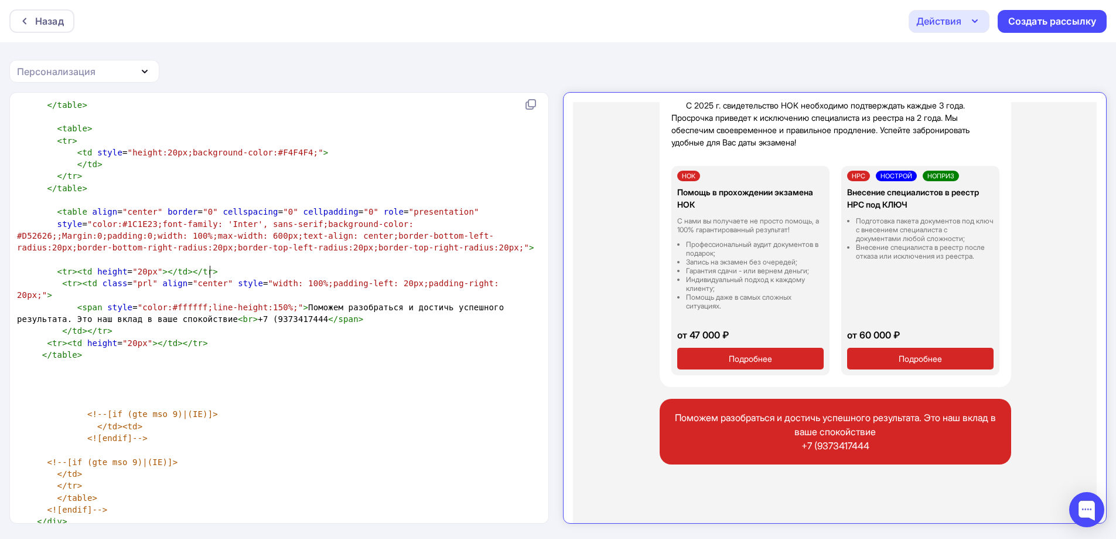
click at [225, 302] on span "< span style = "color:#ffffff;line-height:150%;" > Поможем разобраться и достич…" at bounding box center [263, 312] width 492 height 21
type textarea ")"
click at [246, 302] on span "< span style = "color:#ffffff;line-height:150%;" > Поможем разобраться и достич…" at bounding box center [263, 312] width 492 height 21
type textarea "-"
click at [262, 302] on span "< span style = "color:#ffffff;line-height:150%;" > Поможем разобраться и достич…" at bounding box center [263, 312] width 492 height 21
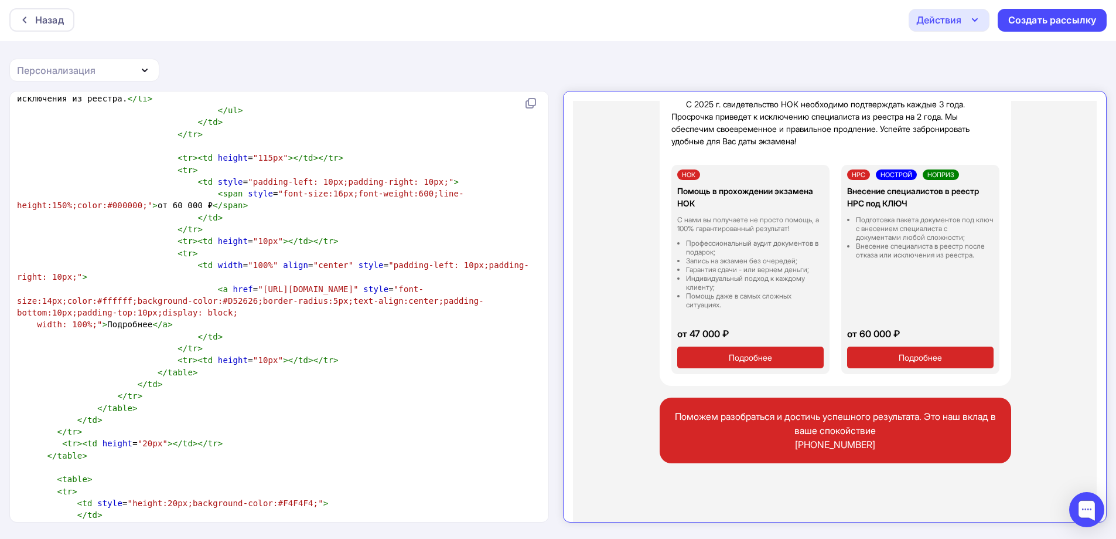
click at [67, 68] on div "Персонализация" at bounding box center [56, 70] width 79 height 14
type textarea "-"
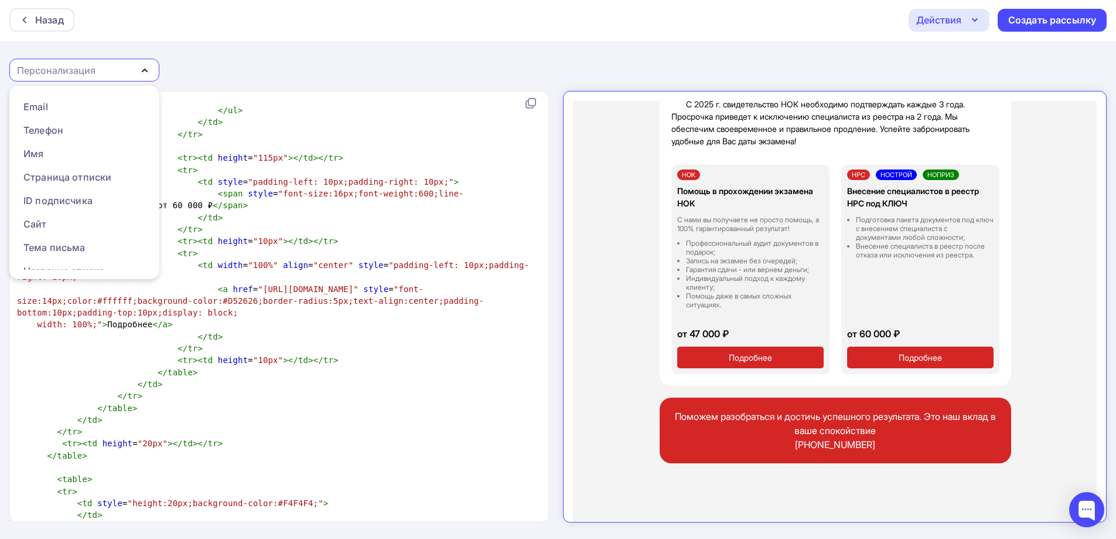
click at [67, 68] on div "Персонализация" at bounding box center [56, 70] width 79 height 14
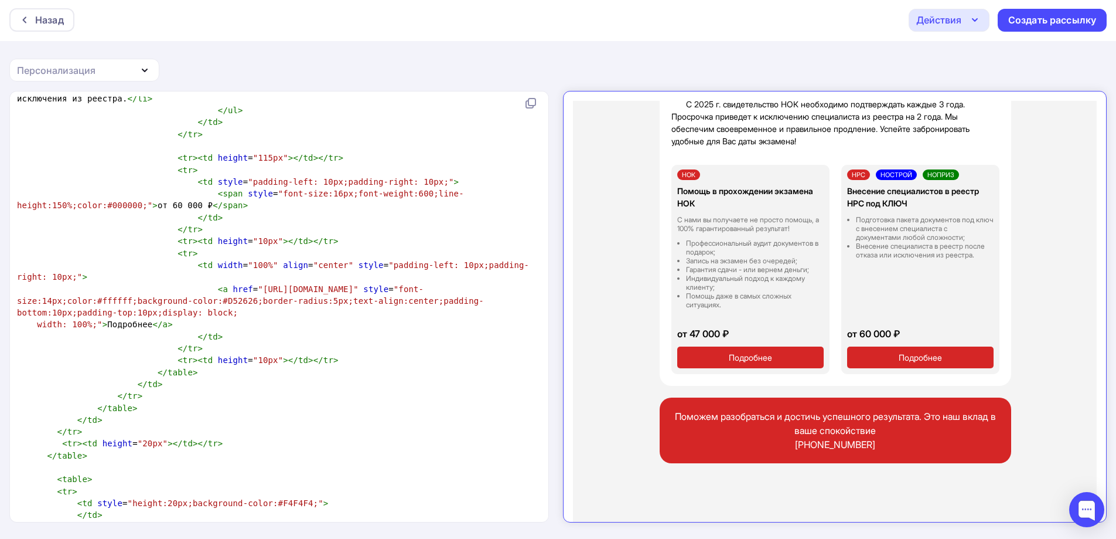
click at [69, 67] on div "Персонализация" at bounding box center [56, 70] width 79 height 14
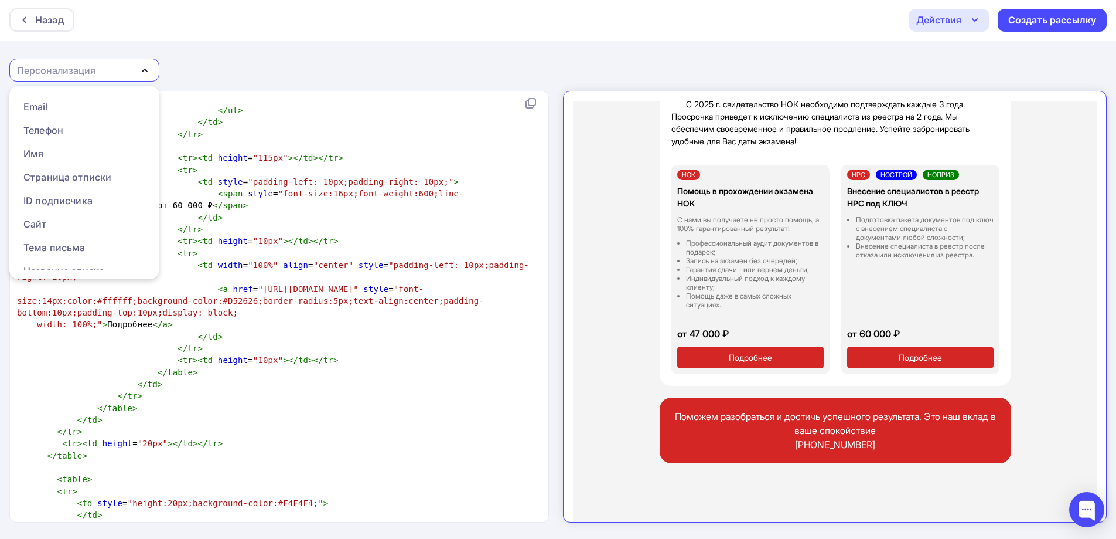
click at [405, 36] on div "Назад Действия Отправить тестовое письмо Сохранить в Мои шаблоны Выйти без сохр…" at bounding box center [558, 20] width 1116 height 42
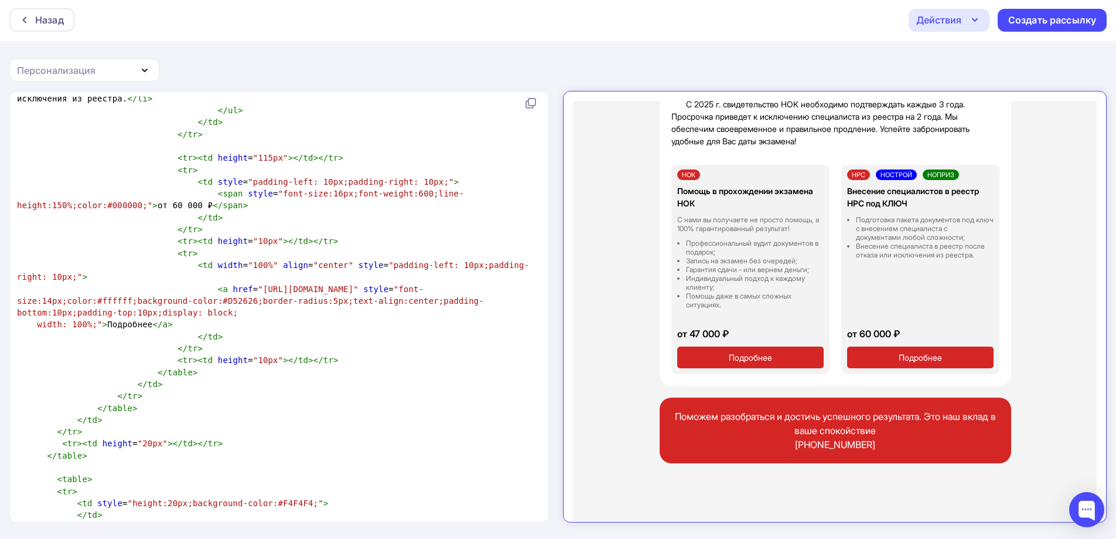
click at [990, 19] on div "Действия Отправить тестовое письмо Сохранить в Мои шаблоны Выйти без сохранения…" at bounding box center [1008, 20] width 198 height 23
click at [983, 18] on div "Действия" at bounding box center [949, 20] width 81 height 23
click at [985, 88] on div "Сохранить в Мои шаблоны" at bounding box center [1009, 87] width 128 height 14
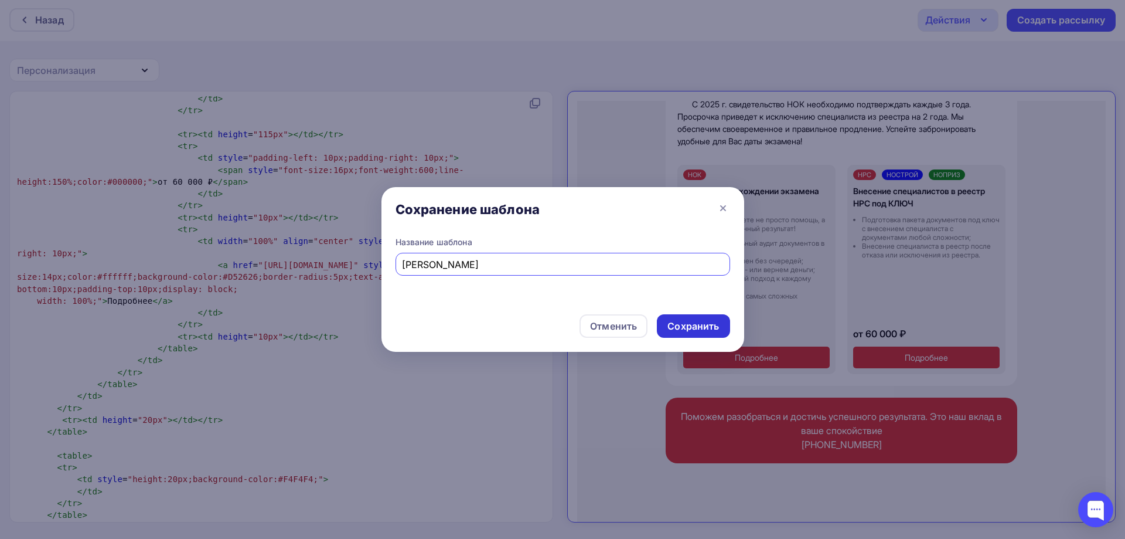
type input "Иосифа"
click at [701, 325] on div "Сохранить" at bounding box center [693, 325] width 52 height 13
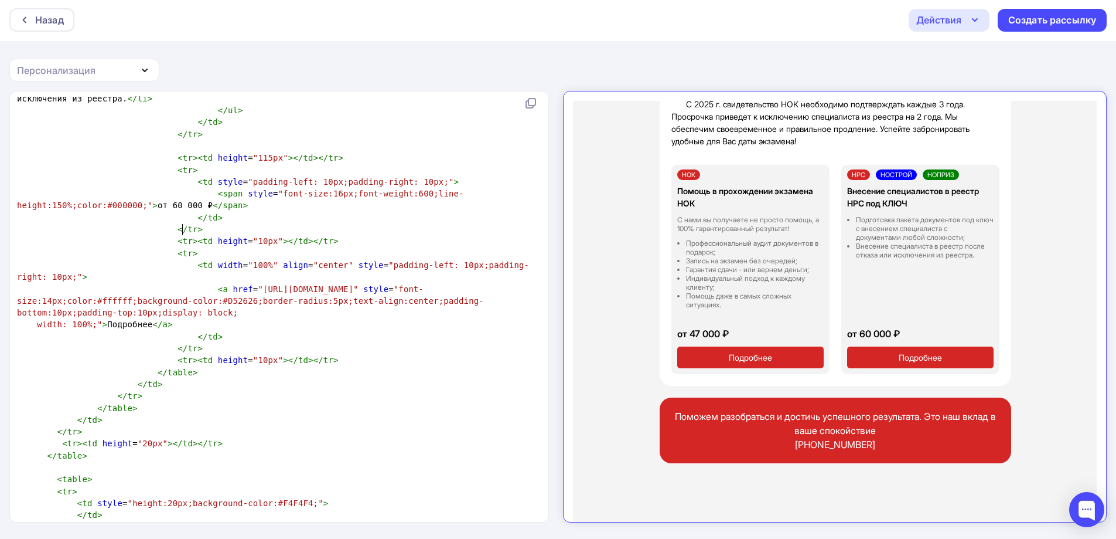
click at [178, 259] on span at bounding box center [188, 265] width 20 height 12
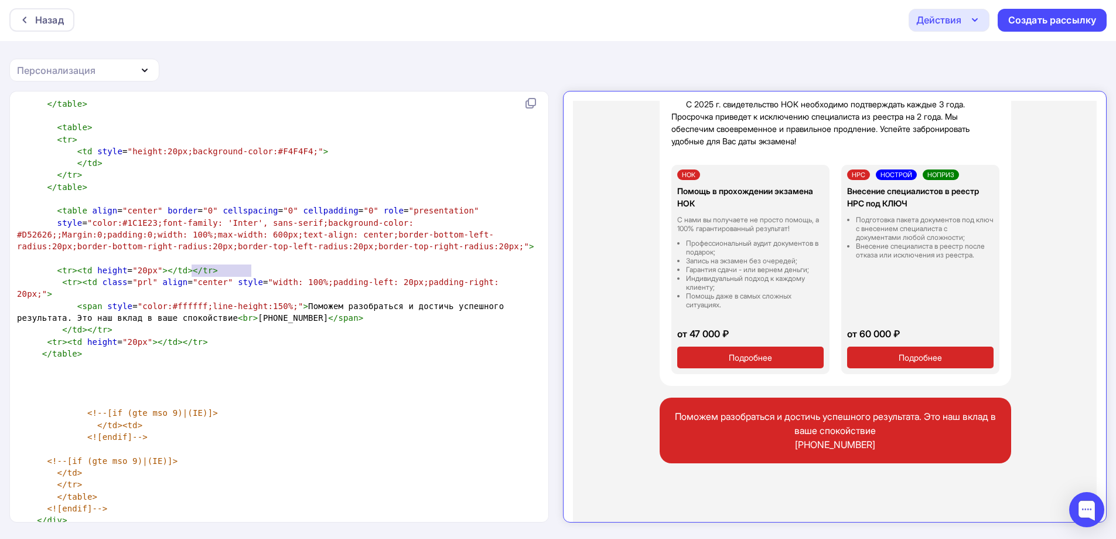
type textarea "+7 (937) 341-74-44"
drag, startPoint x: 192, startPoint y: 269, endPoint x: 275, endPoint y: 269, distance: 83.2
click at [275, 301] on span "< span style = "color:#ffffff;line-height:150%;" > Поможем разобраться и достич…" at bounding box center [263, 311] width 492 height 21
paste textarea
click at [200, 301] on span "< span style = "color:#ffffff;line-height:150%;" > Поможем разобраться и достич…" at bounding box center [263, 311] width 492 height 21
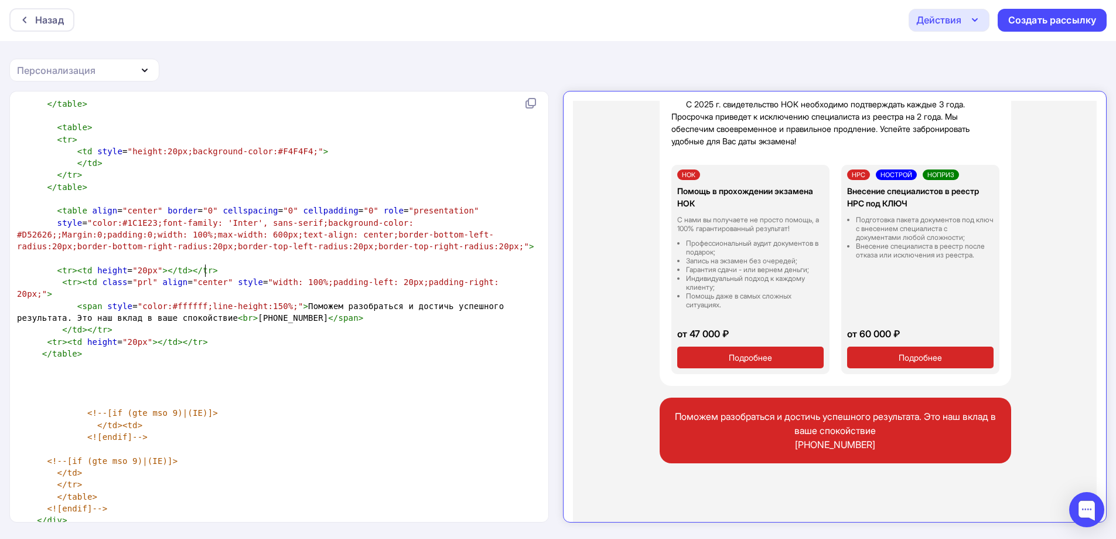
type textarea "("
click at [224, 301] on span "< span style = "color:#ffffff;line-height:150%;" > Поможем разобраться и достич…" at bounding box center [263, 311] width 492 height 21
type textarea ")"
click at [248, 301] on span "< span style = "color:#ffffff;line-height:150%;" > Поможем разобраться и достич…" at bounding box center [263, 311] width 492 height 21
type textarea "-"
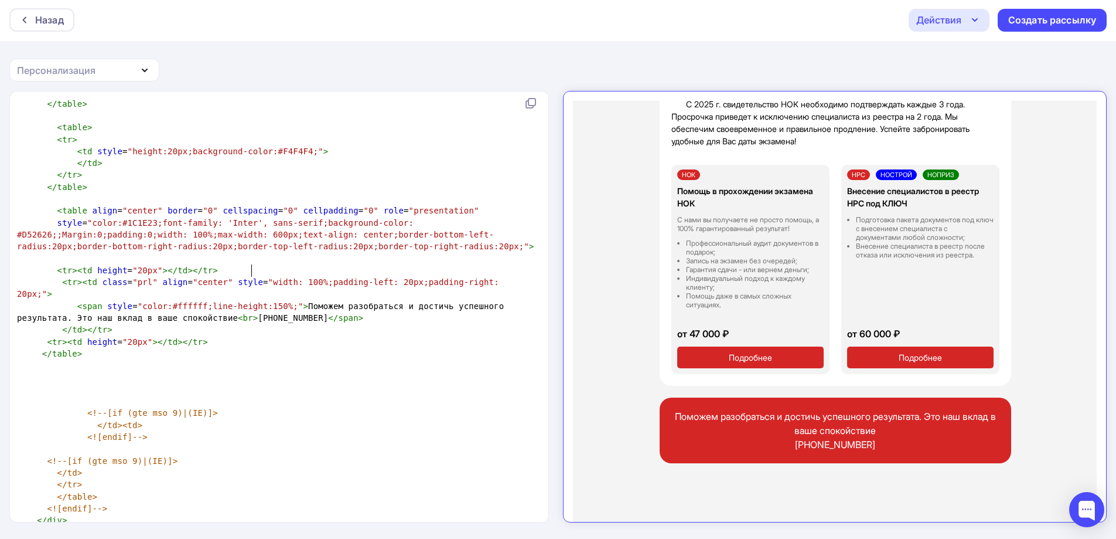
click at [263, 301] on span "< span style = "color:#ffffff;line-height:150%;" > Поможем разобраться и достич…" at bounding box center [263, 311] width 492 height 21
click at [261, 301] on span "< span style = "color:#ffffff;line-height:150%;" > Поможем разобраться и достич…" at bounding box center [263, 311] width 492 height 21
type textarea "-"
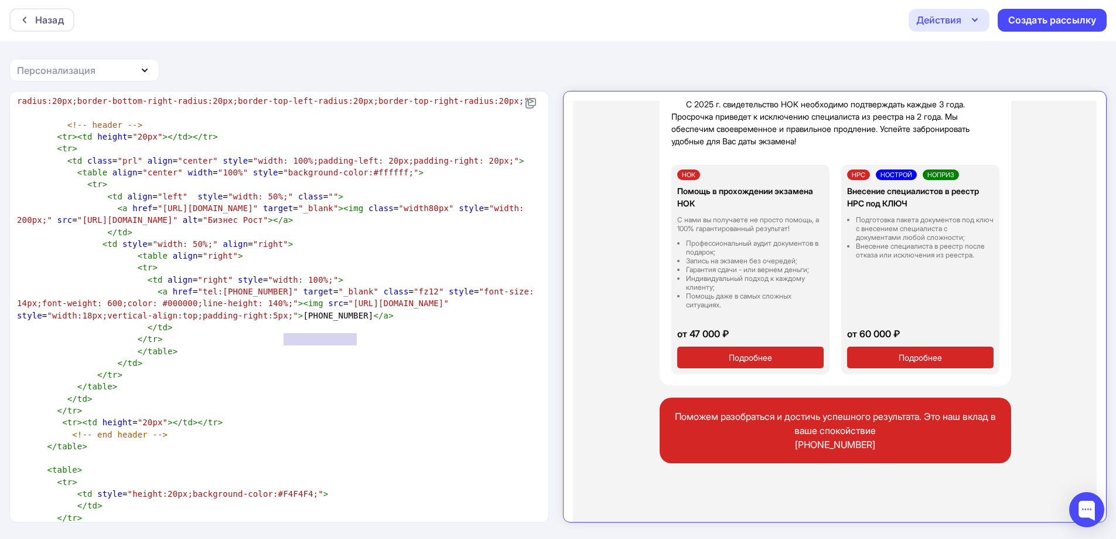
type textarea "7 (937) 341-74-44"
drag, startPoint x: 281, startPoint y: 336, endPoint x: 362, endPoint y: 338, distance: 80.3
click at [362, 320] on span "< a href = "tel:+79373417444" target = "_blank" class = "fz12" style = "font-si…" at bounding box center [278, 303] width 522 height 33
paste textarea
click at [285, 320] on span "< a href = "tel:+79373417444" target = "_blank" class = "fz12" style = "font-si…" at bounding box center [278, 303] width 522 height 33
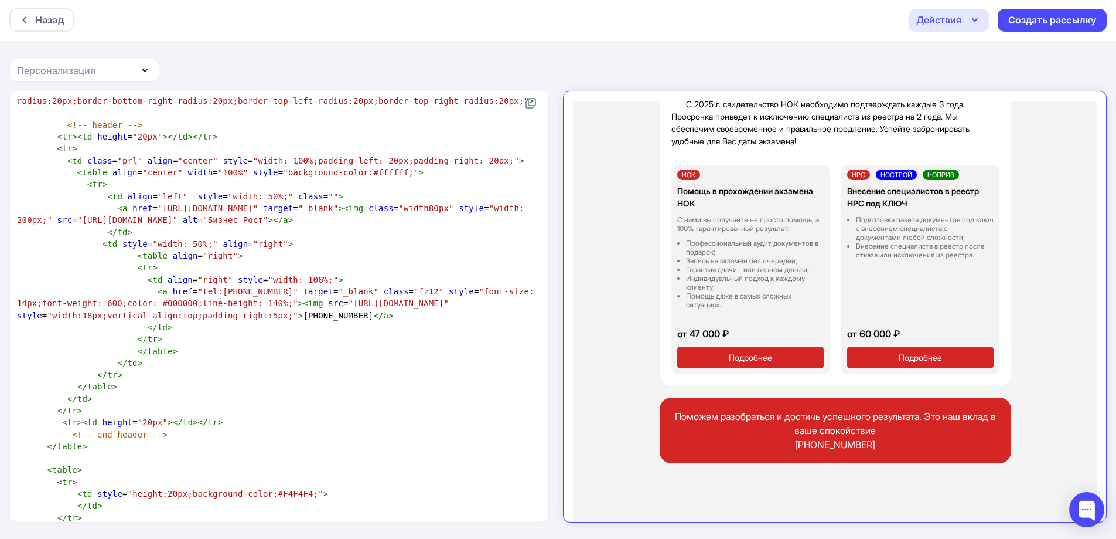
click at [288, 320] on span "< a href = "tel:+79373417444" target = "_blank" class = "fz12" style = "font-si…" at bounding box center [278, 303] width 522 height 33
type textarea "("
click at [309, 320] on span "< a href = "tel:+79373417444" target = "_blank" class = "fz12" style = "font-si…" at bounding box center [278, 303] width 522 height 33
type textarea ")"
click at [335, 320] on span "< a href = "tel:+79373417444" target = "_blank" class = "fz12" style = "font-si…" at bounding box center [278, 303] width 522 height 33
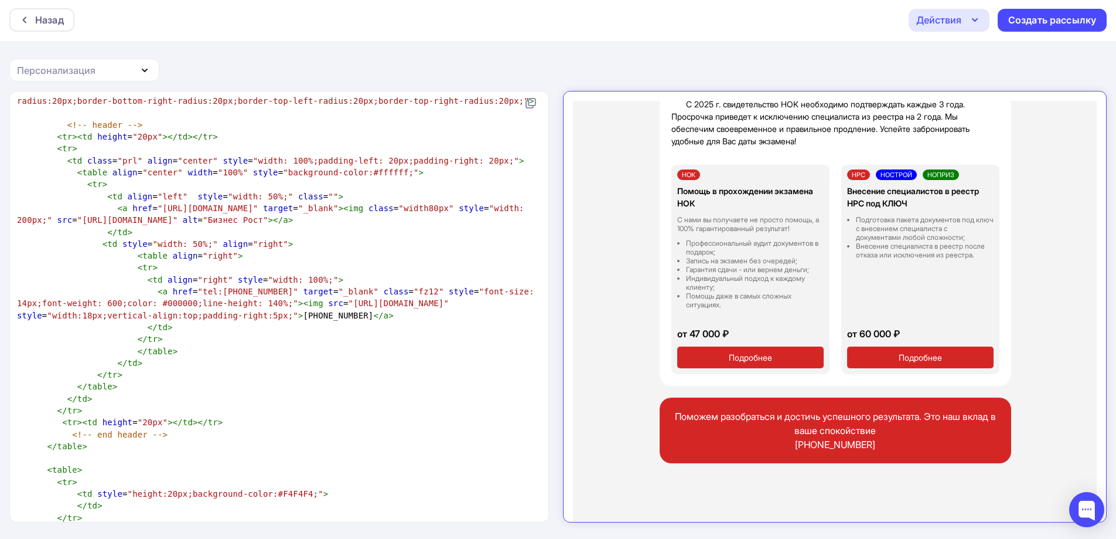
type textarea "-"
click at [346, 320] on span "< a href = "tel:+79373417444" target = "_blank" class = "fz12" style = "font-si…" at bounding box center [278, 303] width 522 height 33
type textarea "-"
drag, startPoint x: 206, startPoint y: 303, endPoint x: 258, endPoint y: 301, distance: 52.2
click at [258, 296] on span ""tel:+79373417444"" at bounding box center [248, 291] width 100 height 9
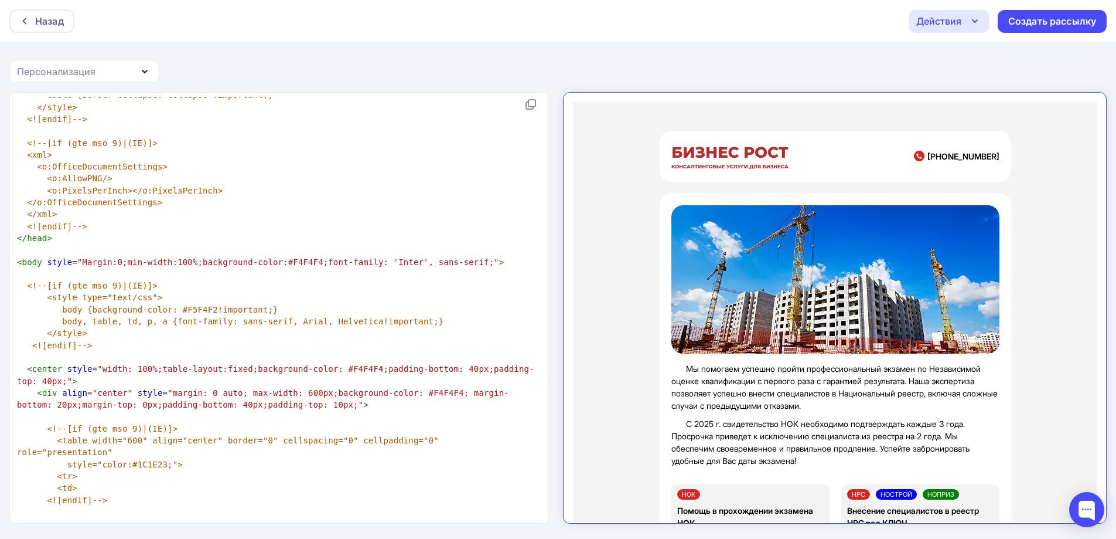
click at [970, 26] on icon "button" at bounding box center [975, 21] width 14 height 14
type textarea "+79373417444"
click at [968, 87] on div "Сохранить в Мои шаблоны" at bounding box center [1009, 88] width 128 height 14
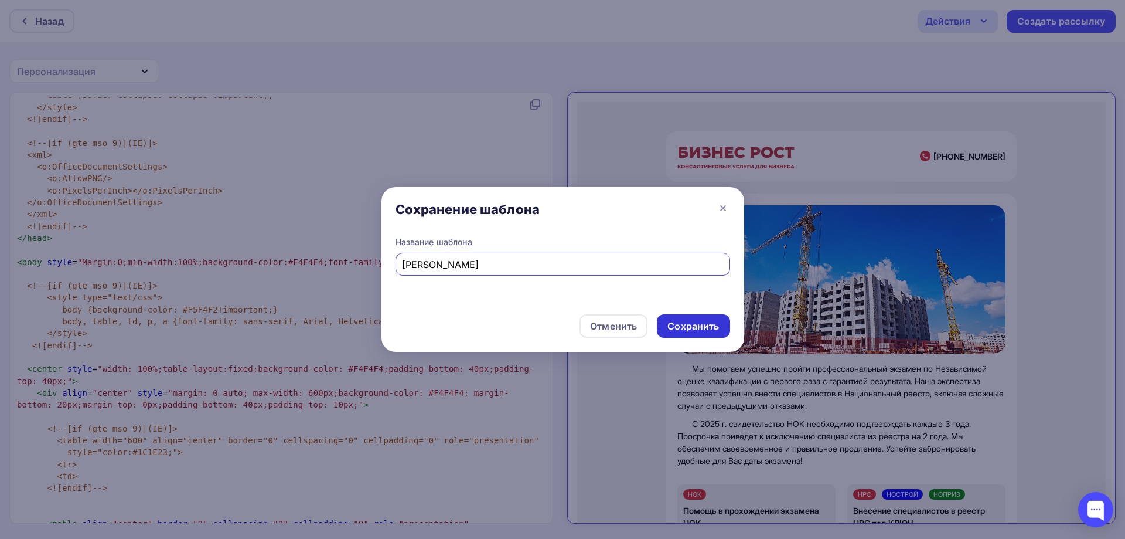
type input "Шайнурова"
click at [679, 322] on div "Сохранить" at bounding box center [693, 325] width 52 height 13
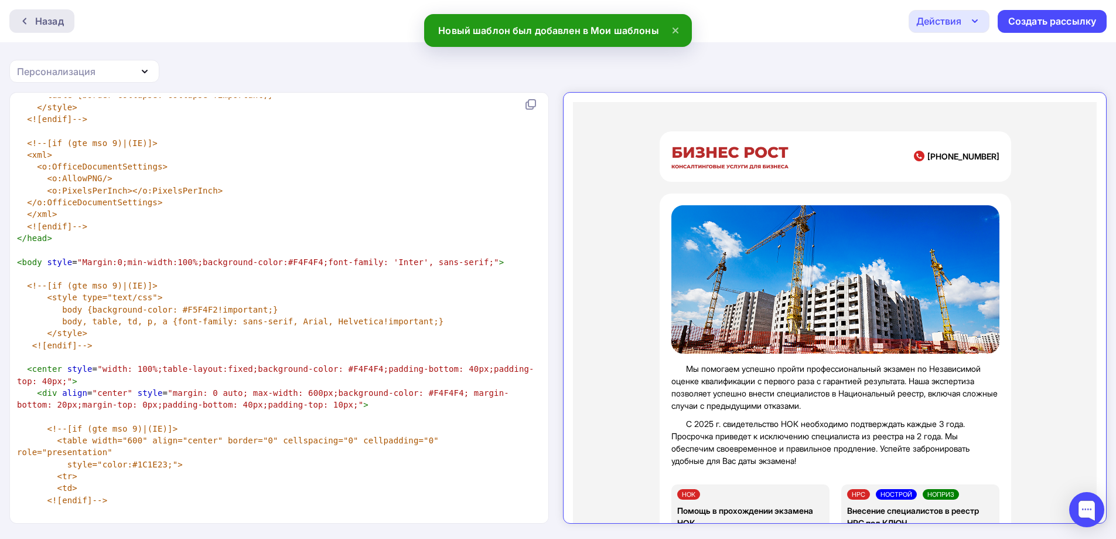
click at [44, 15] on div "Назад" at bounding box center [49, 21] width 29 height 14
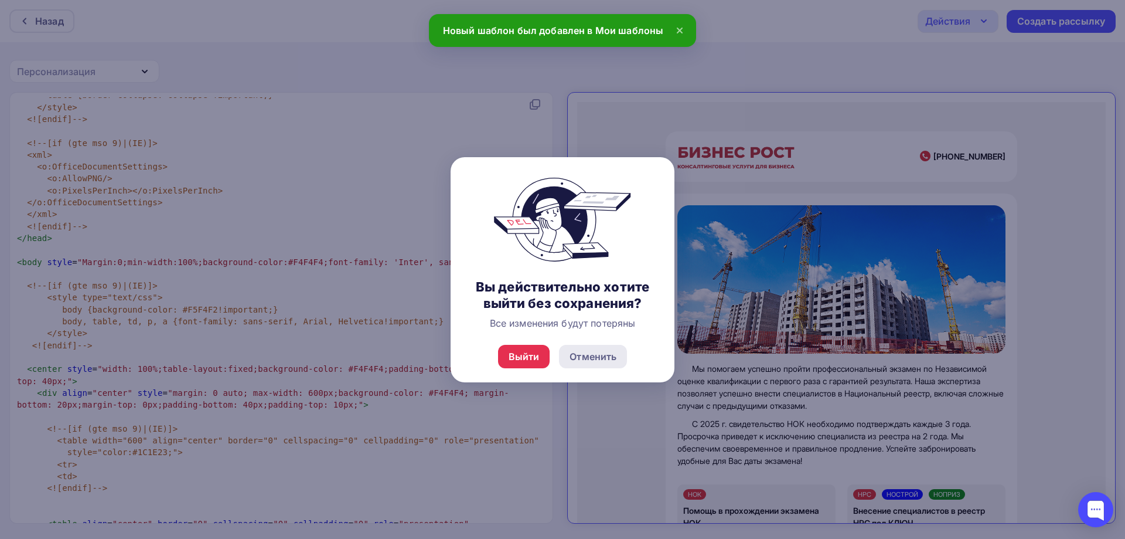
click at [598, 358] on div "Отменить" at bounding box center [593, 356] width 47 height 14
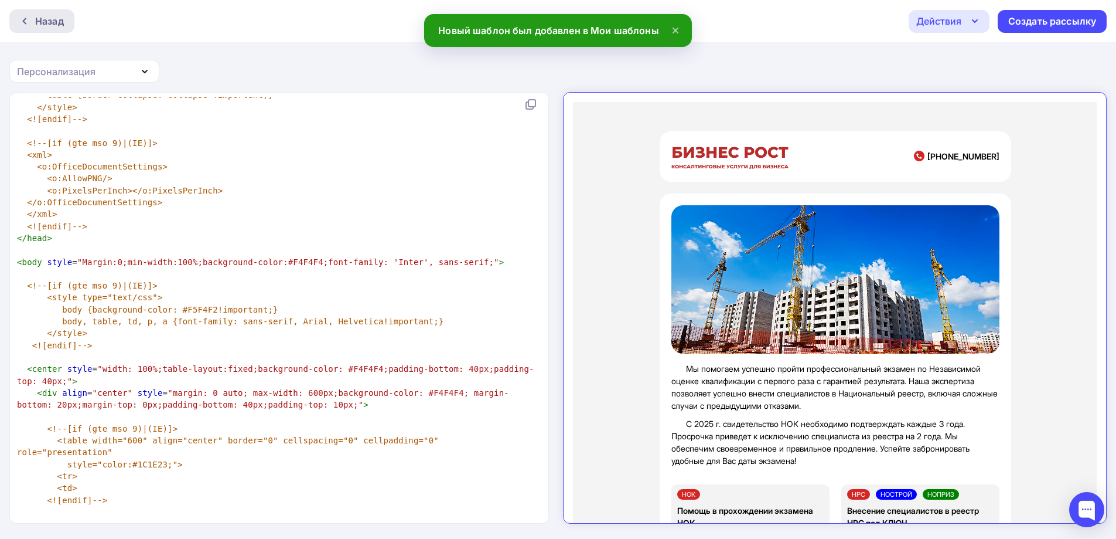
click at [50, 29] on div "Назад" at bounding box center [41, 20] width 65 height 23
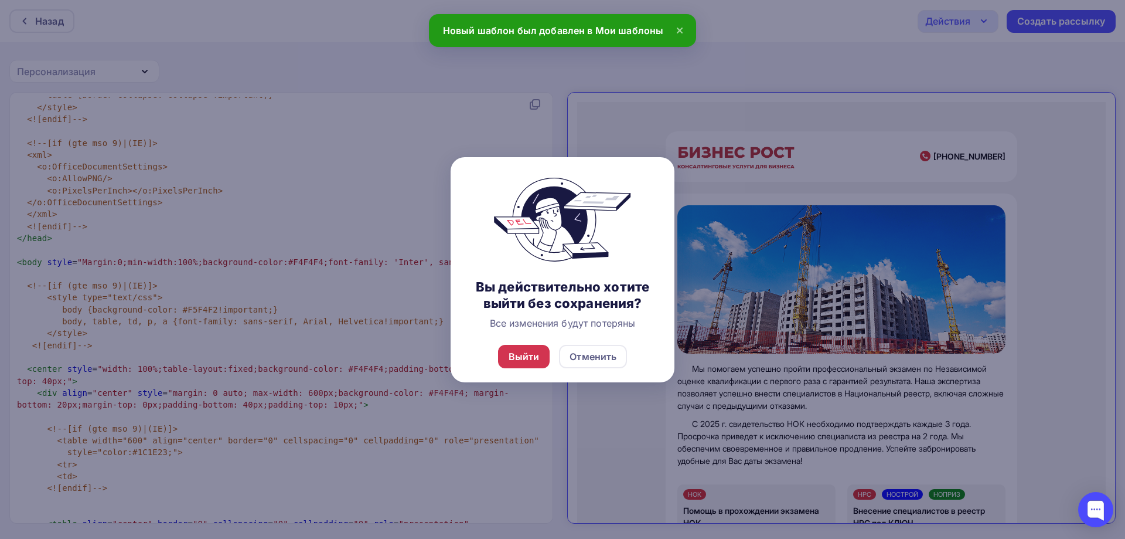
click at [518, 358] on div "Выйти" at bounding box center [524, 356] width 31 height 14
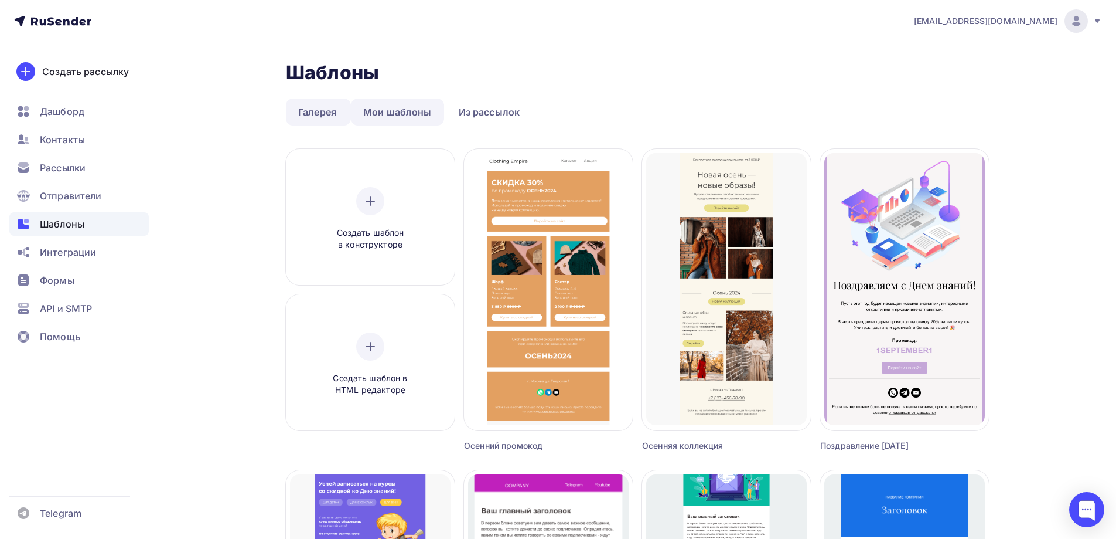
click at [391, 108] on link "Мои шаблоны" at bounding box center [397, 111] width 93 height 27
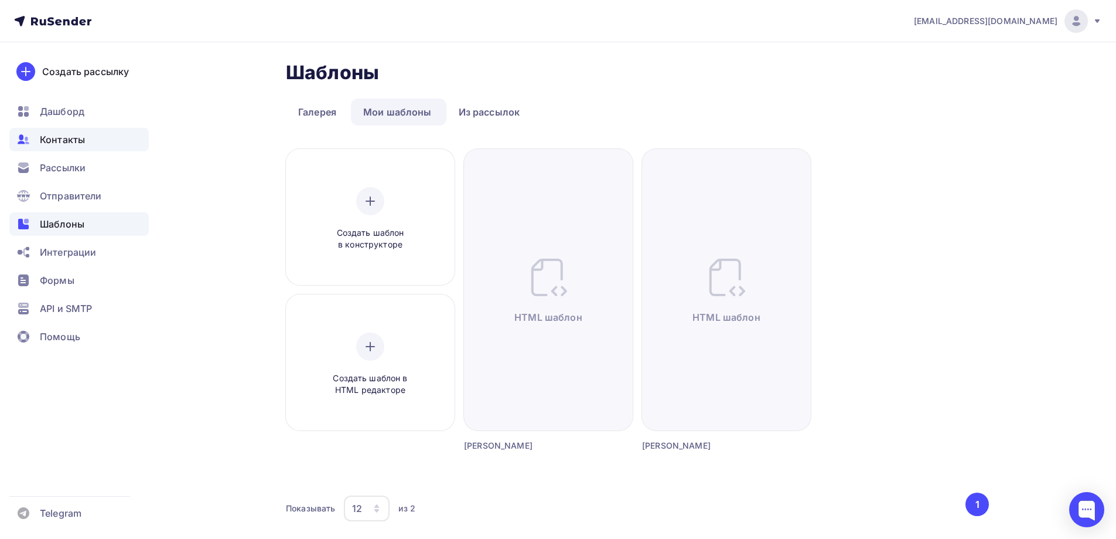
click at [66, 137] on span "Контакты" at bounding box center [62, 139] width 45 height 14
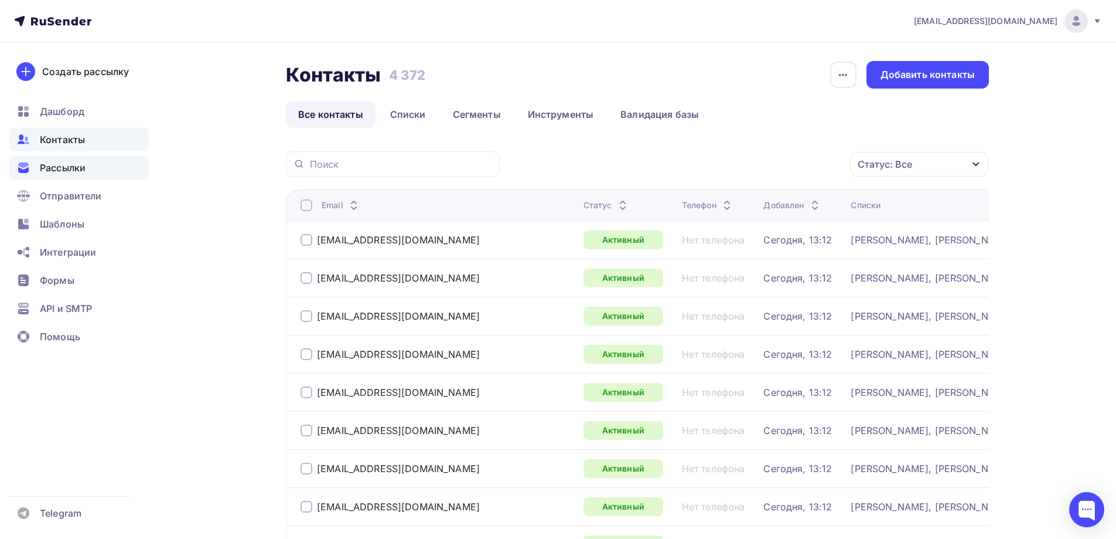
click at [63, 171] on span "Рассылки" at bounding box center [63, 168] width 46 height 14
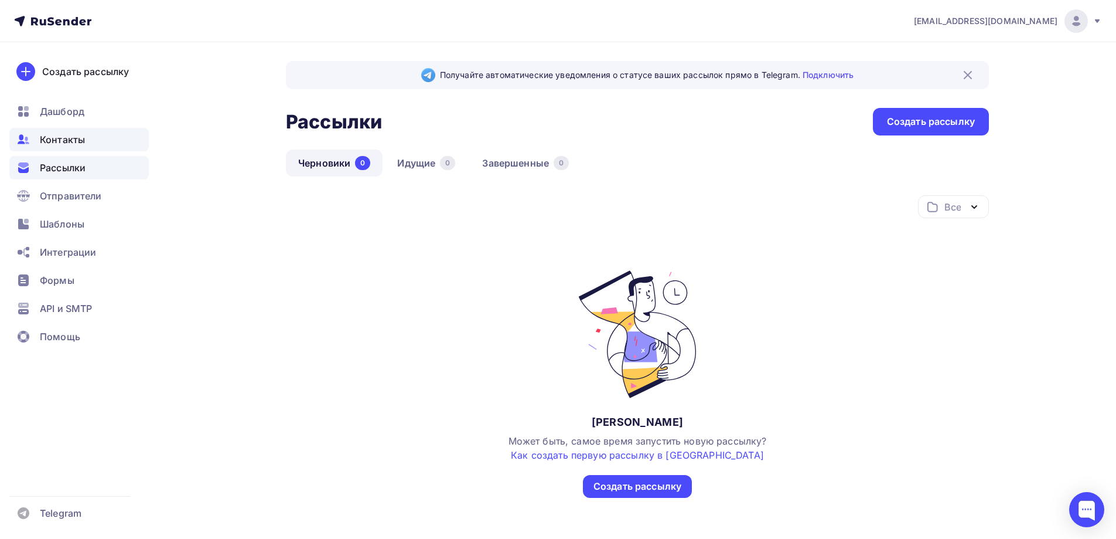
click at [72, 146] on span "Контакты" at bounding box center [62, 139] width 45 height 14
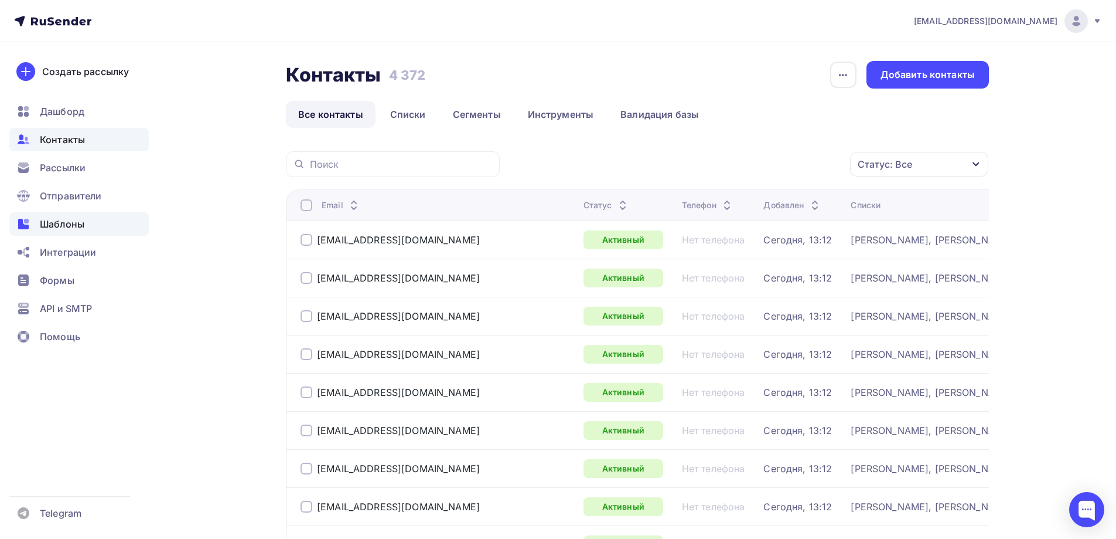
click at [85, 226] on div "Шаблоны" at bounding box center [78, 223] width 139 height 23
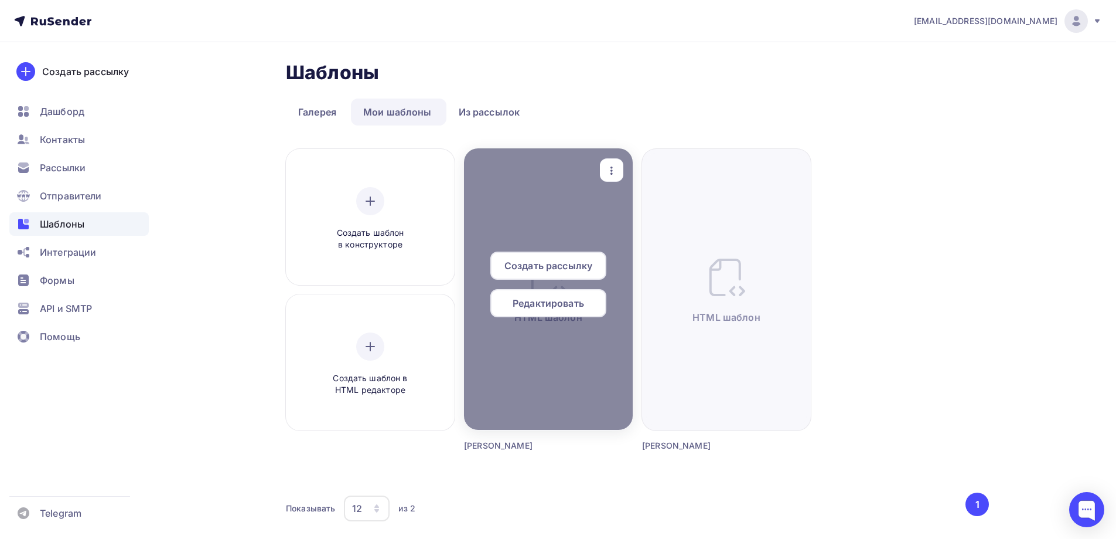
click at [535, 261] on span "Создать рассылку" at bounding box center [549, 265] width 88 height 14
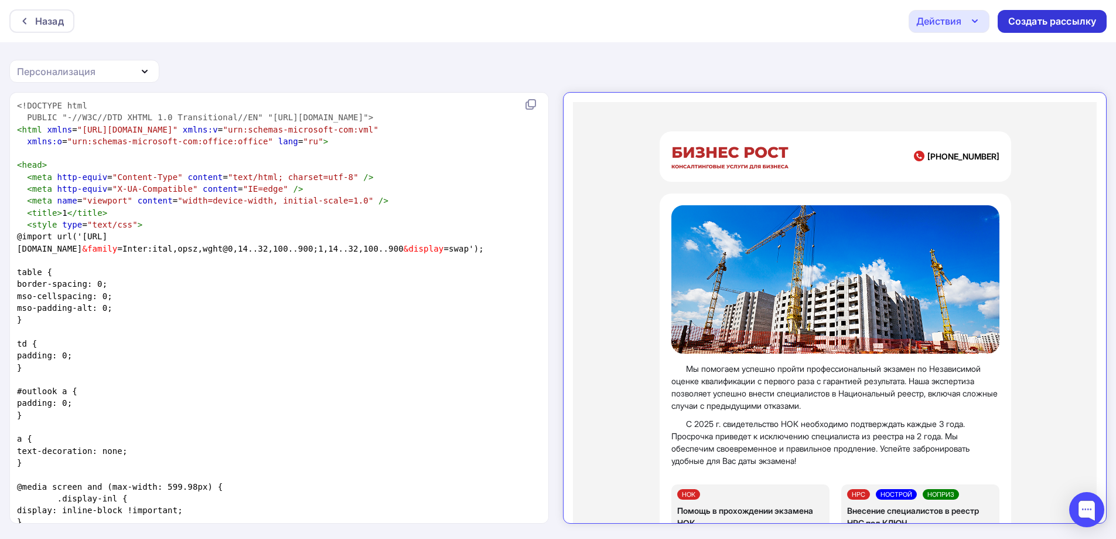
click at [1043, 18] on div "Создать рассылку" at bounding box center [1053, 21] width 88 height 13
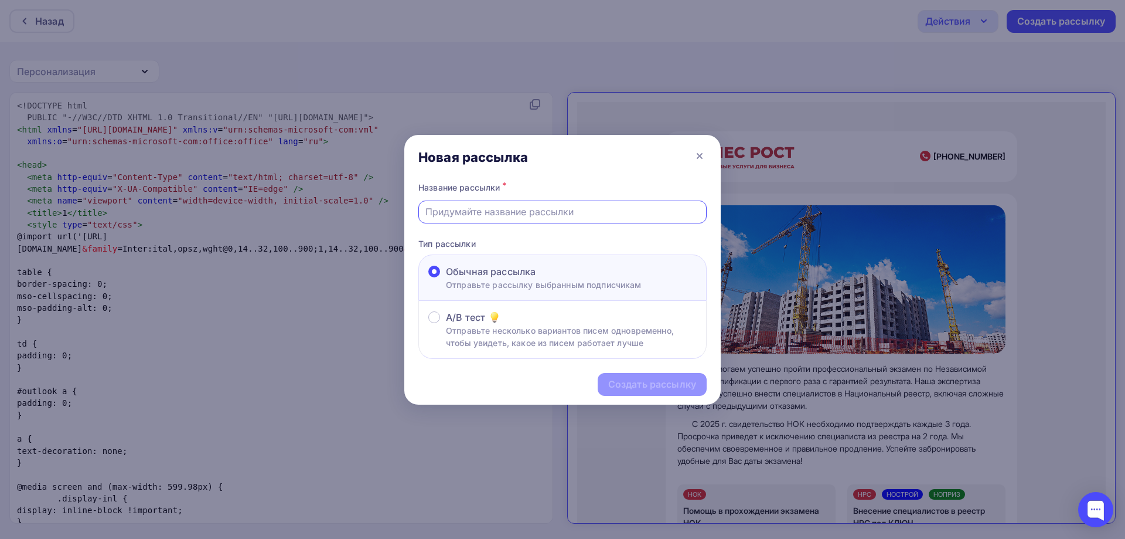
click at [495, 209] on input "text" at bounding box center [562, 212] width 275 height 14
type input "Шайнурова"
click at [607, 377] on div "Создать рассылку" at bounding box center [652, 384] width 109 height 23
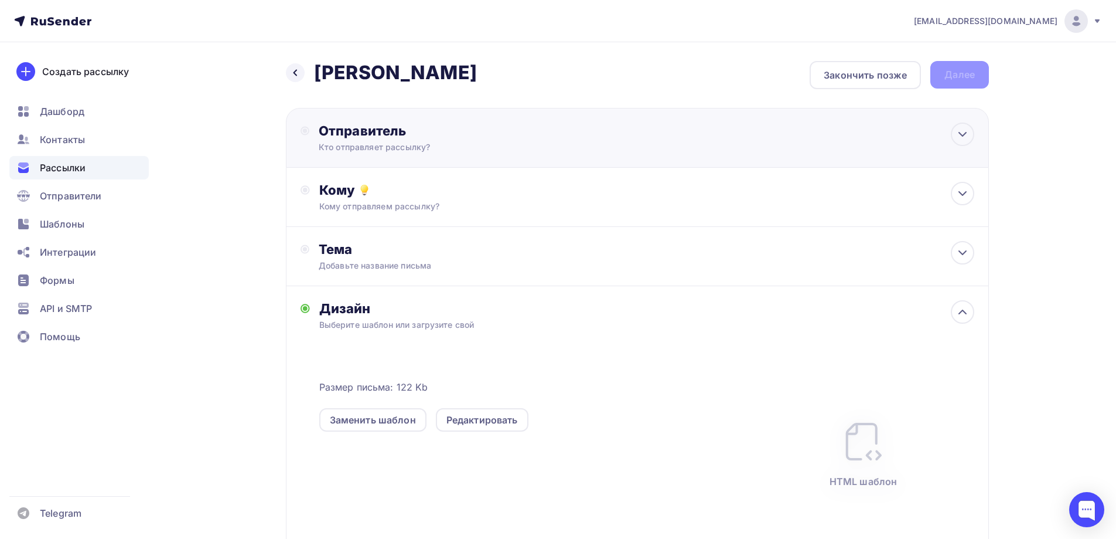
click at [440, 141] on div "Отправитель Кто отправляет рассылку? Email * n.bazinovskaya@bsrost.ru g.shainur…" at bounding box center [446, 137] width 254 height 30
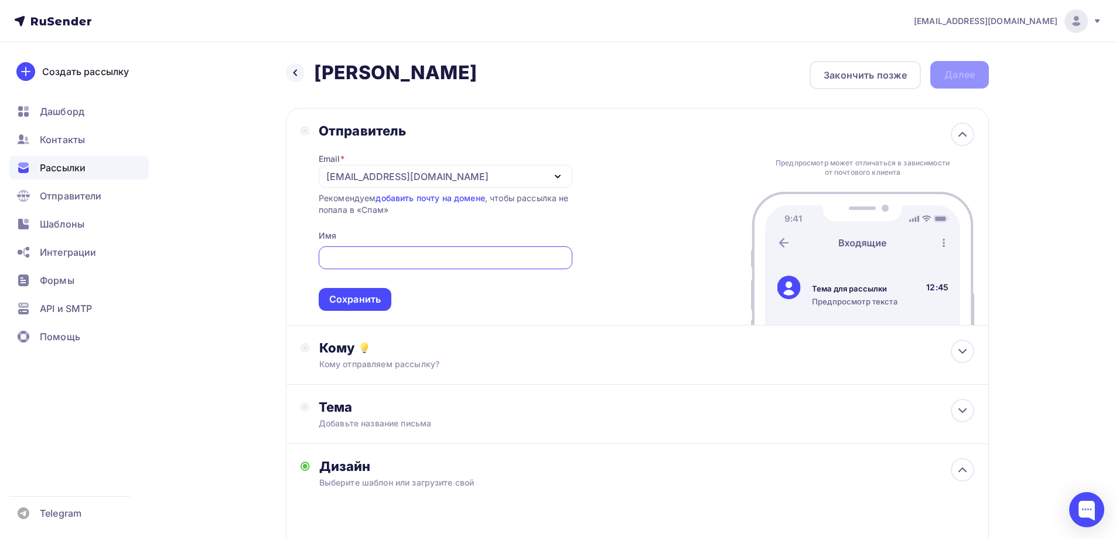
click at [440, 176] on div "n.bazinovskaya@bsrost.ru" at bounding box center [407, 176] width 162 height 14
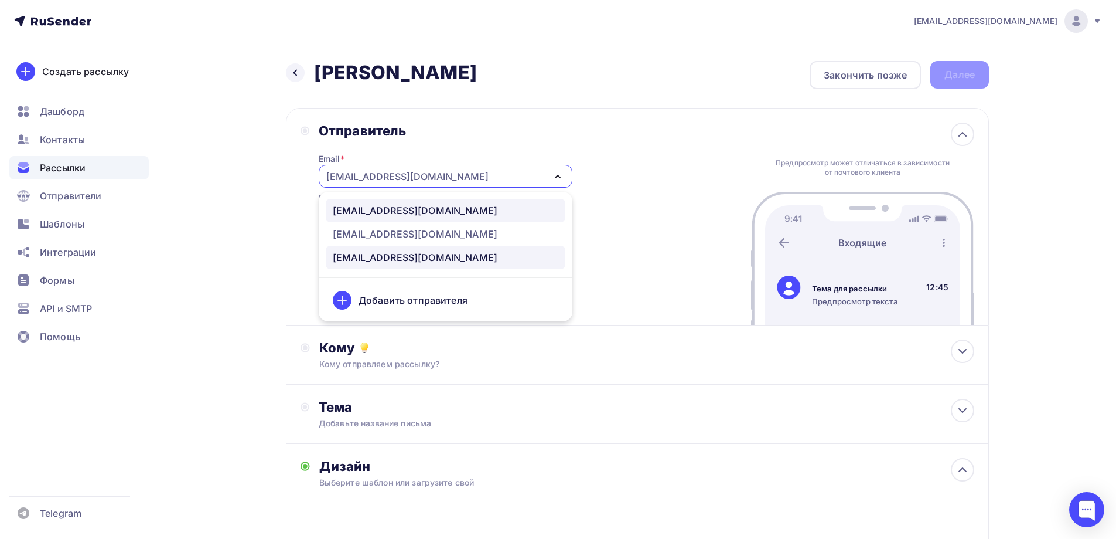
click at [422, 213] on div "g.shainurova@bsrost.ru" at bounding box center [415, 210] width 165 height 14
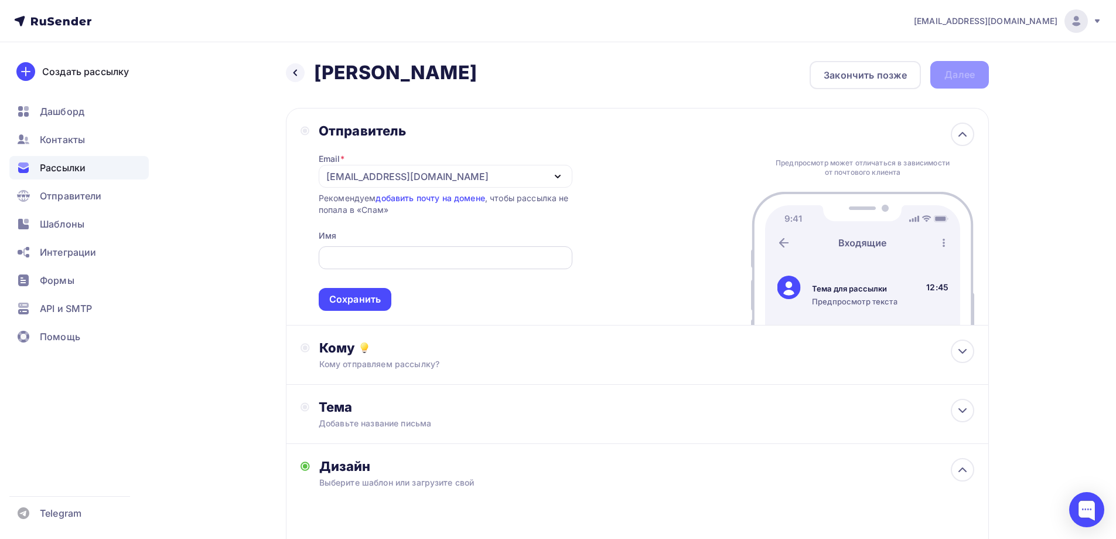
click at [396, 267] on div at bounding box center [446, 257] width 254 height 23
click at [385, 249] on div at bounding box center [446, 257] width 254 height 23
click at [349, 257] on input "text" at bounding box center [445, 258] width 240 height 14
paste input "Гульшат"
type input "Гульшат"
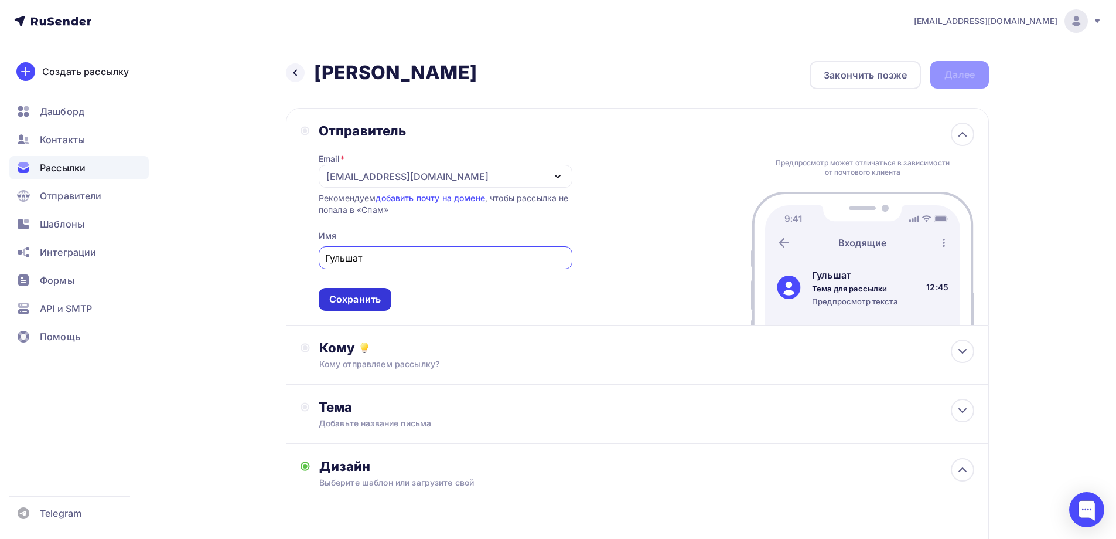
click at [354, 294] on div "Сохранить" at bounding box center [355, 298] width 52 height 13
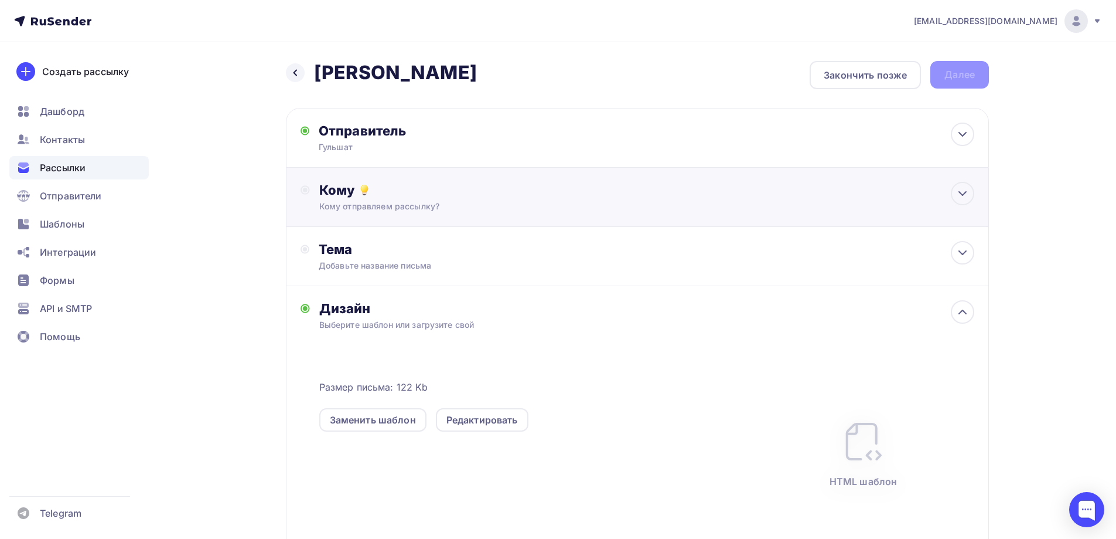
click at [568, 202] on div "Кому отправляем рассылку?" at bounding box center [614, 206] width 590 height 12
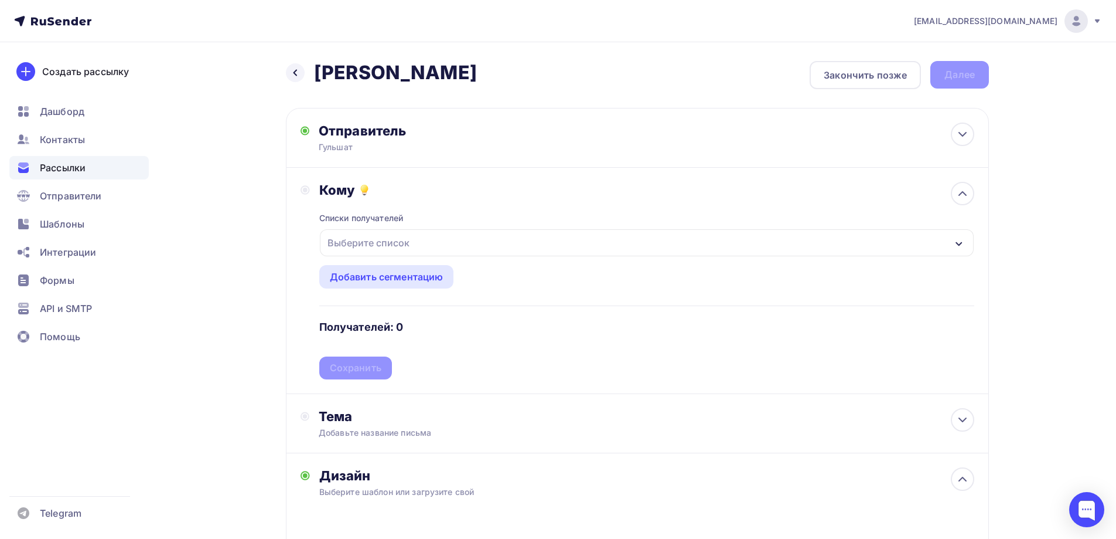
click at [439, 237] on div "Выберите список" at bounding box center [647, 242] width 654 height 27
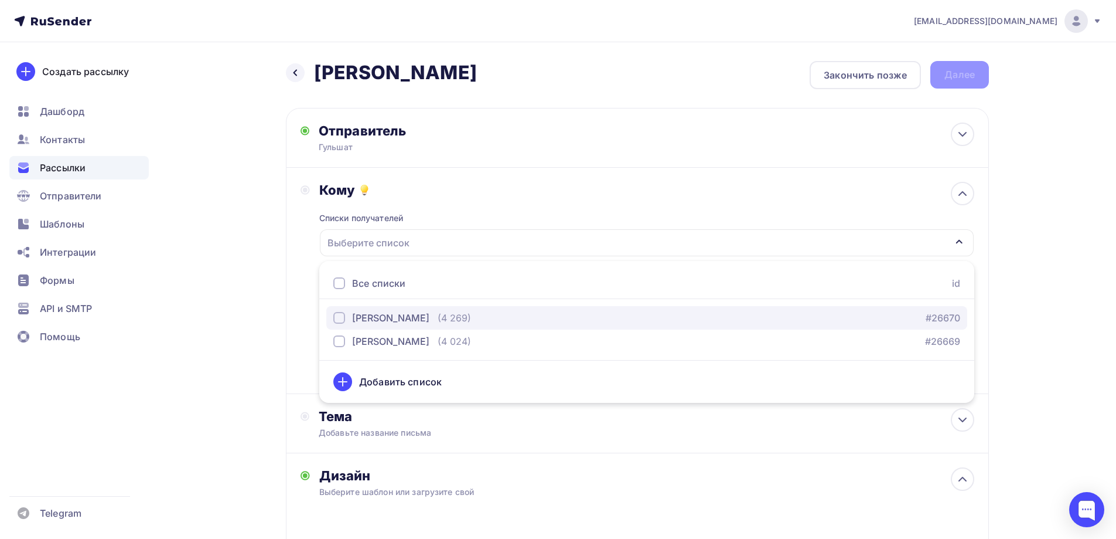
click at [381, 319] on div "Шайнурова" at bounding box center [390, 318] width 77 height 14
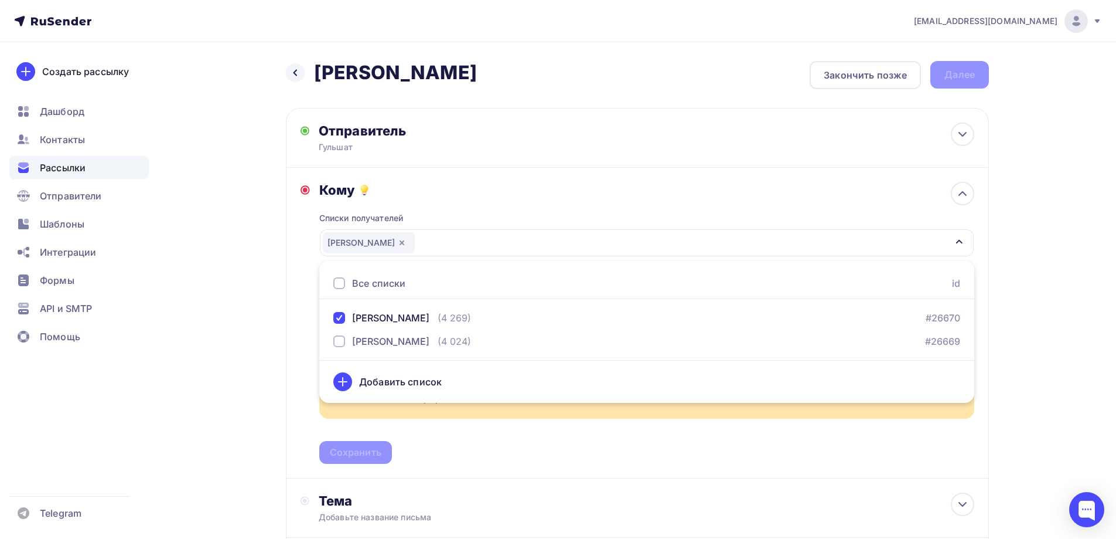
click at [268, 348] on div "Назад Шайнурова Шайнурова Закончить позже Далее Отправитель Гульшат Email * g.s…" at bounding box center [558, 486] width 960 height 889
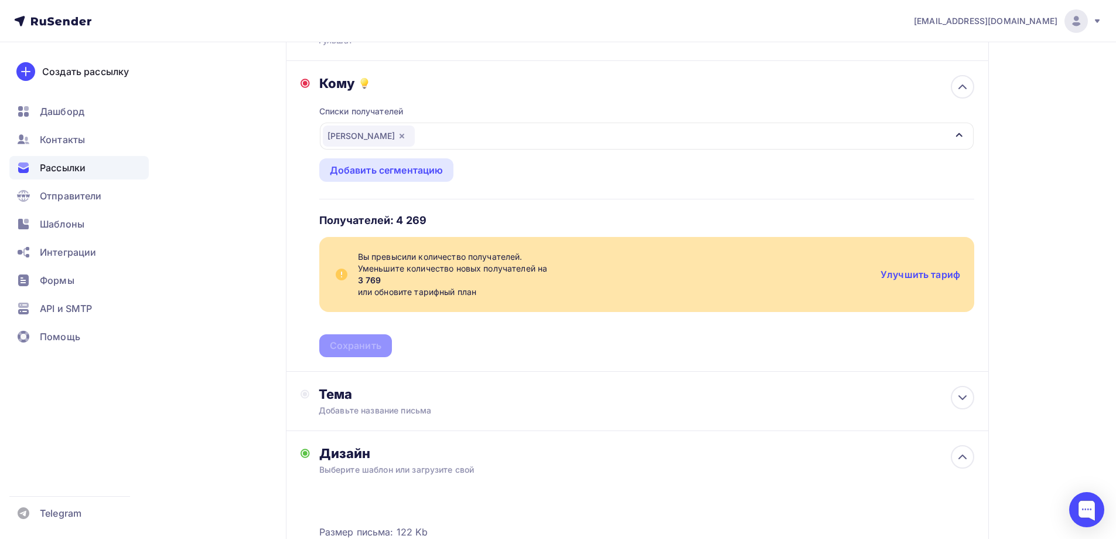
scroll to position [117, 0]
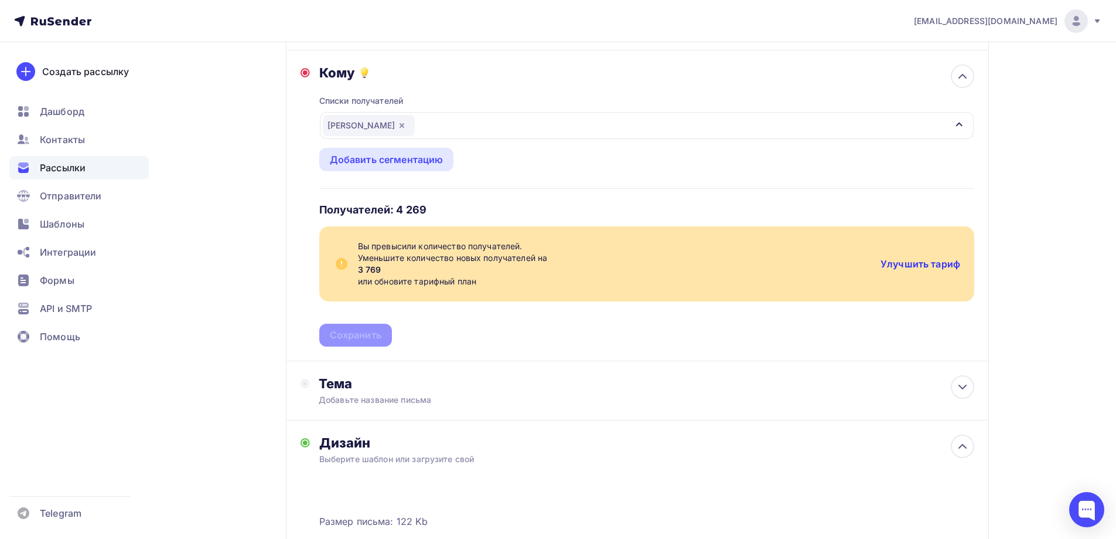
click at [900, 262] on link "Улучшить тариф" at bounding box center [921, 264] width 80 height 12
click at [913, 265] on link "Улучшить тариф" at bounding box center [921, 264] width 80 height 12
click at [905, 271] on div "Вы превысили количество получателей. Уменьшите количество новых получателей на …" at bounding box center [646, 263] width 655 height 75
click at [910, 265] on link "Улучшить тариф" at bounding box center [921, 264] width 80 height 12
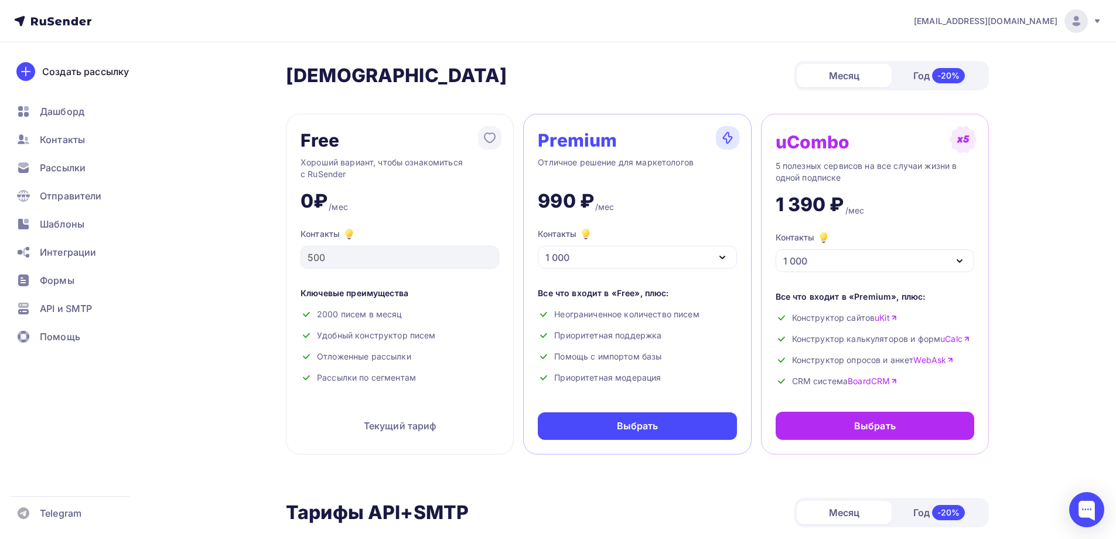
click at [667, 257] on div "1 000" at bounding box center [637, 257] width 199 height 23
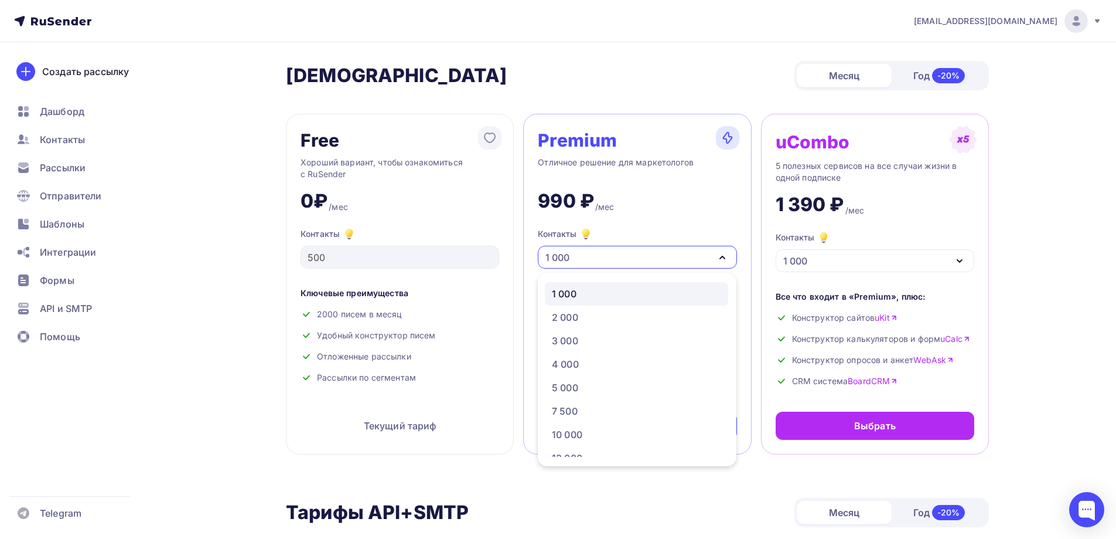
click at [667, 257] on div "1 000" at bounding box center [637, 257] width 199 height 23
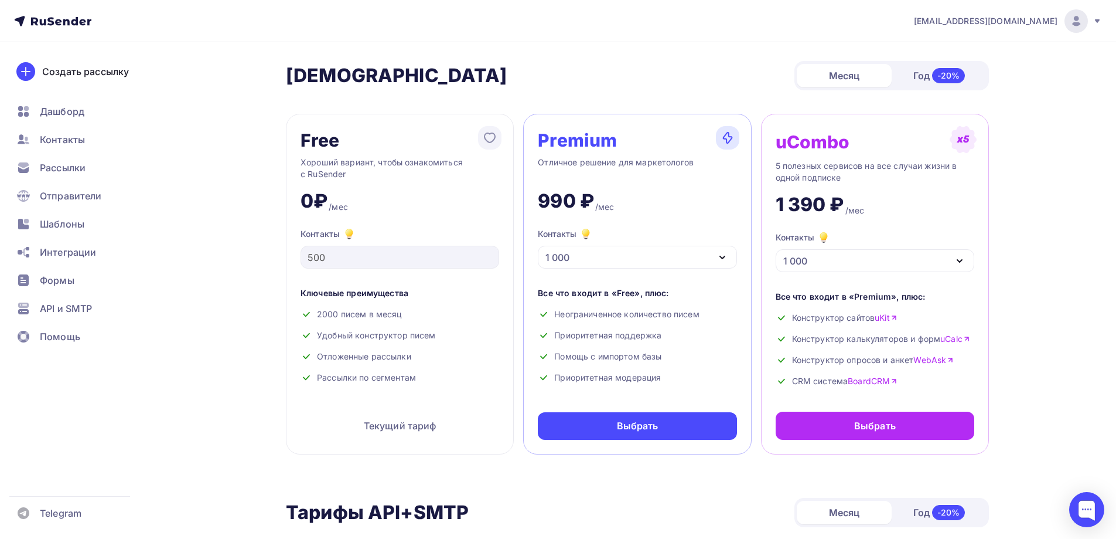
click at [667, 257] on div "1 000" at bounding box center [637, 257] width 199 height 23
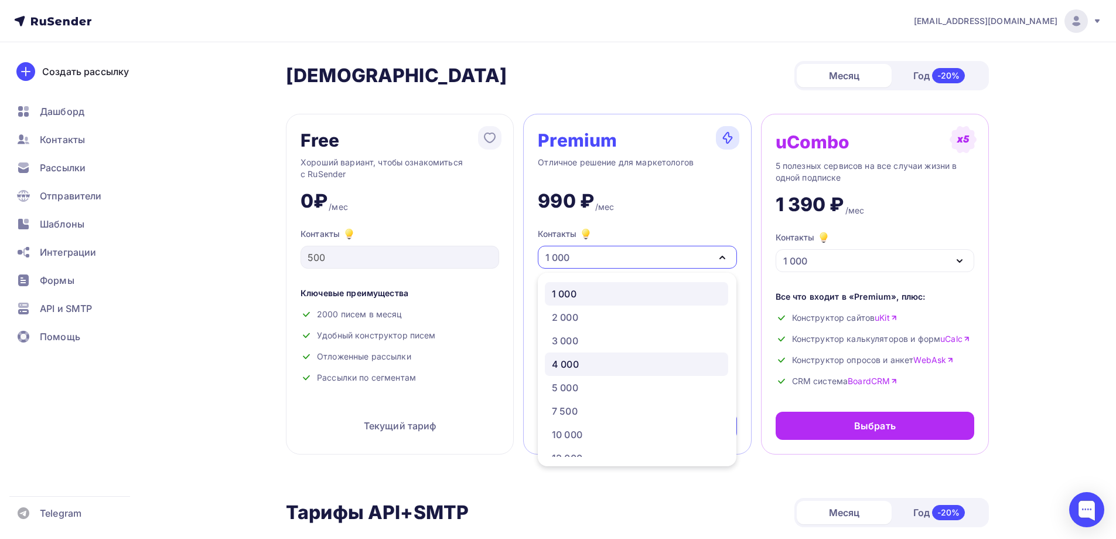
click at [608, 369] on div "4 000" at bounding box center [636, 364] width 169 height 14
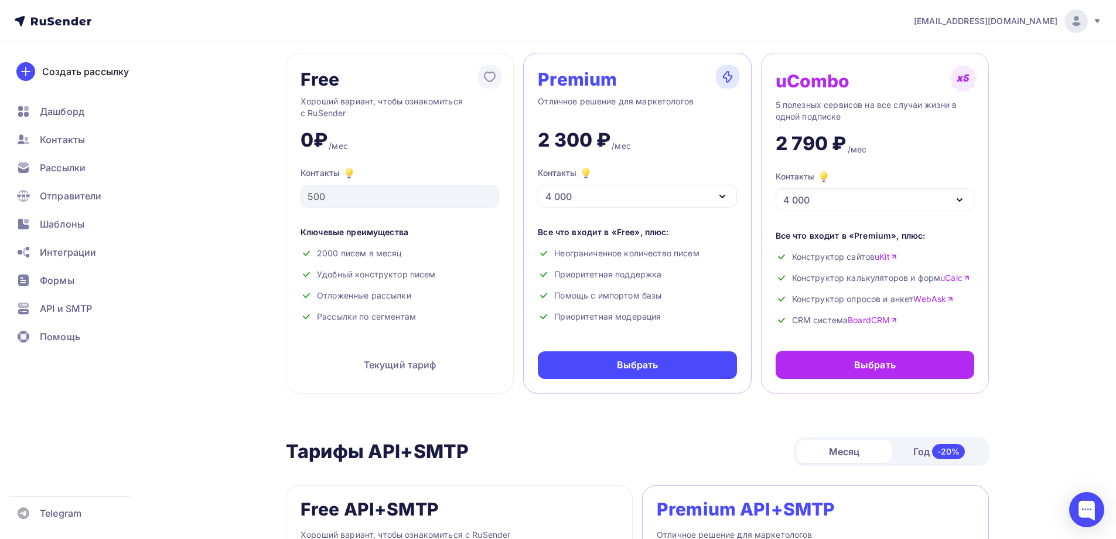
scroll to position [59, 0]
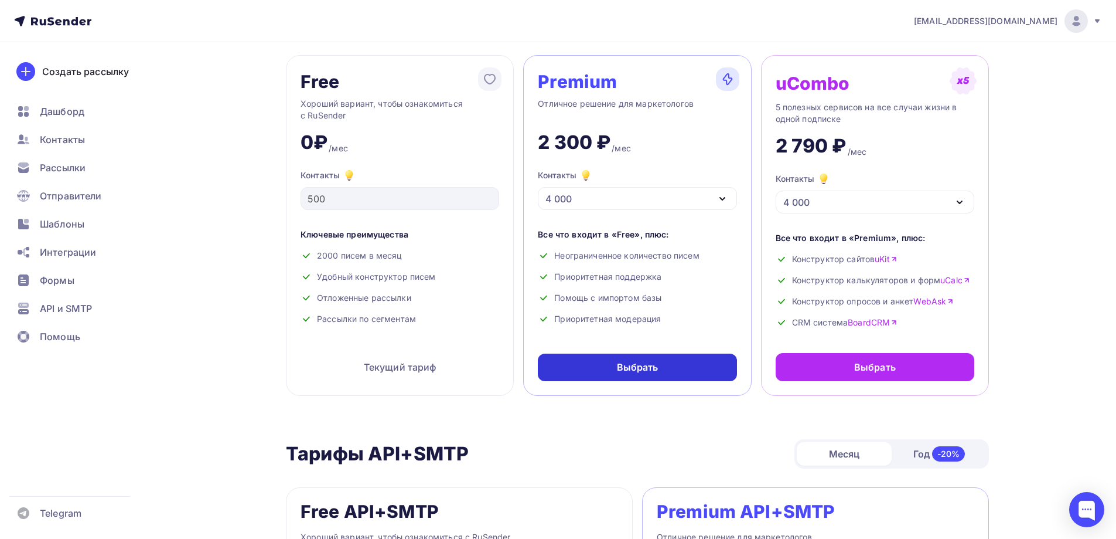
click at [653, 372] on div "Выбрать" at bounding box center [638, 366] width 42 height 13
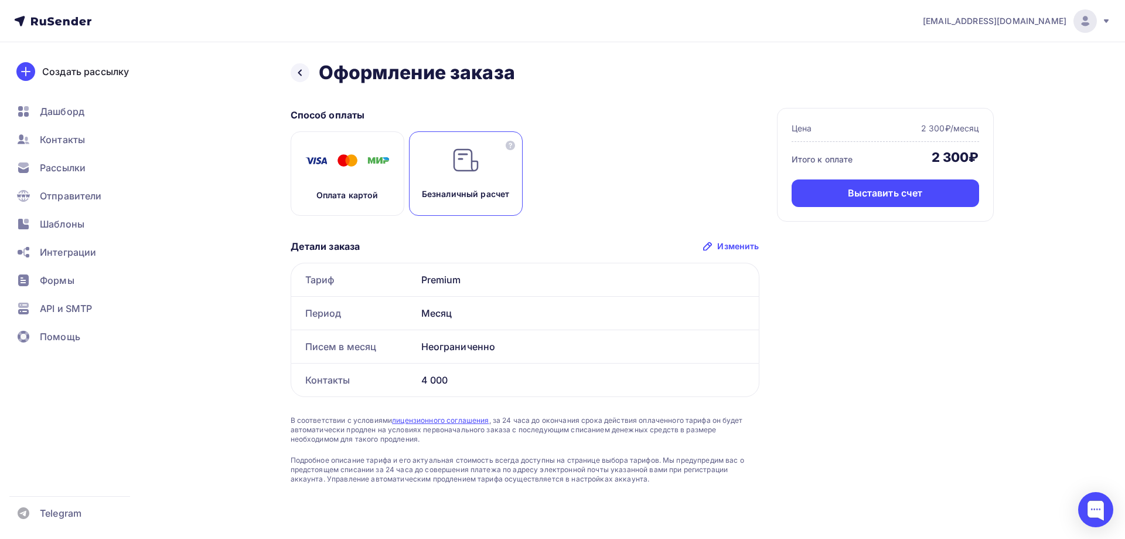
click at [352, 177] on div "Оплата картой" at bounding box center [348, 173] width 114 height 84
click at [304, 69] on icon at bounding box center [299, 72] width 9 height 9
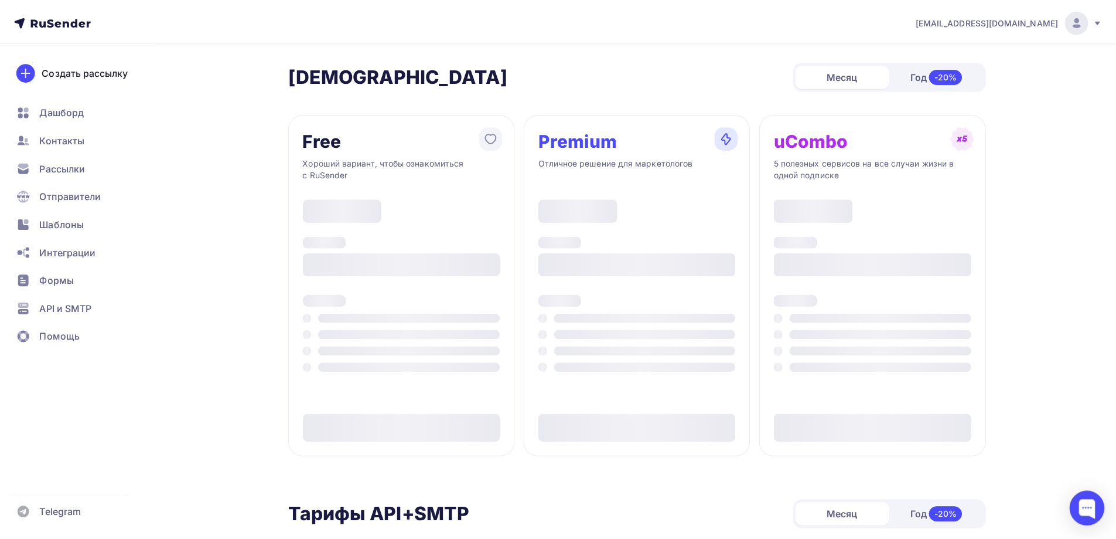
scroll to position [59, 0]
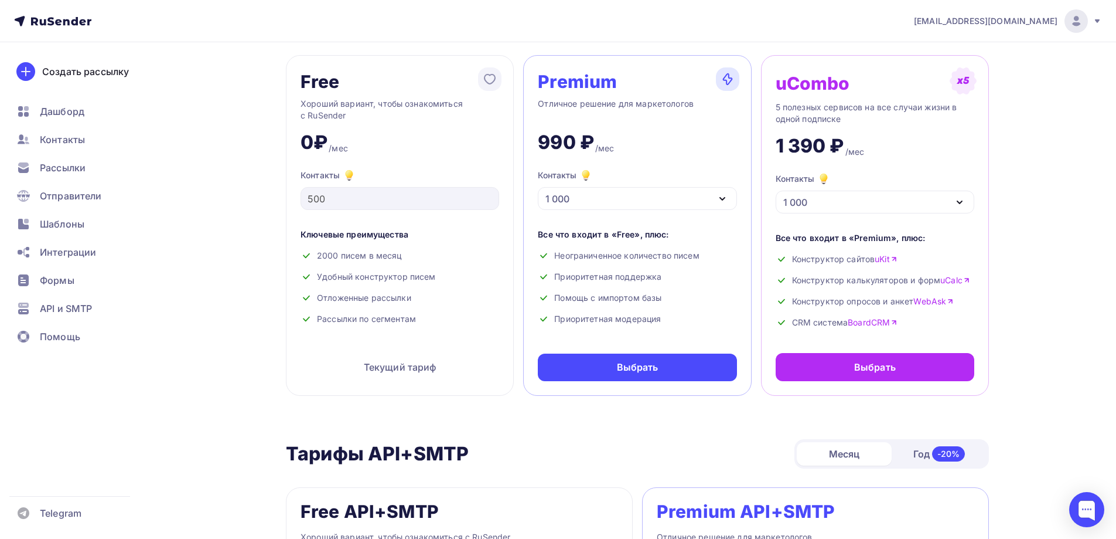
click at [612, 203] on div "1 000" at bounding box center [637, 198] width 199 height 23
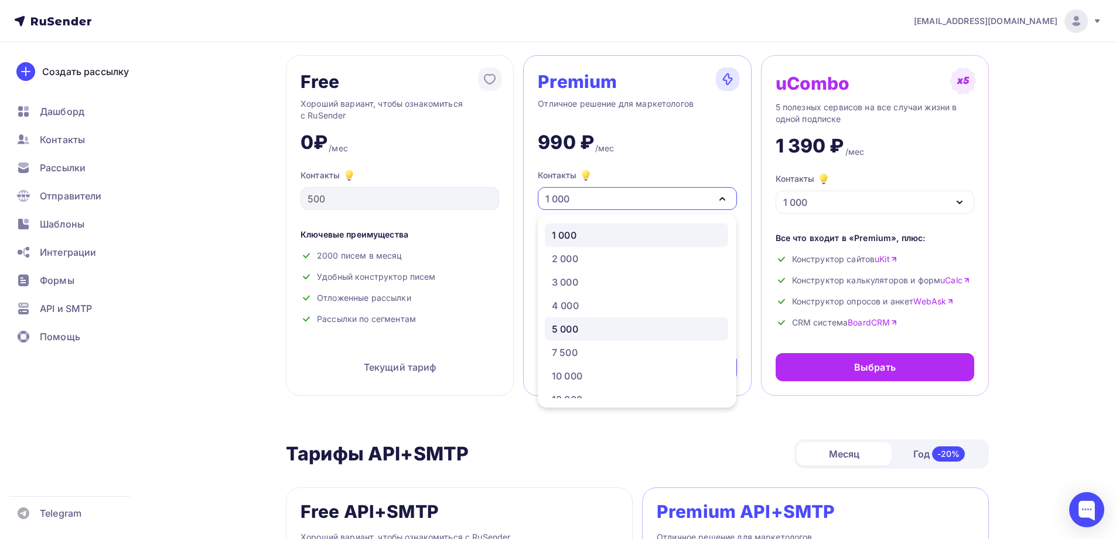
click at [599, 327] on div "5 000" at bounding box center [636, 329] width 169 height 14
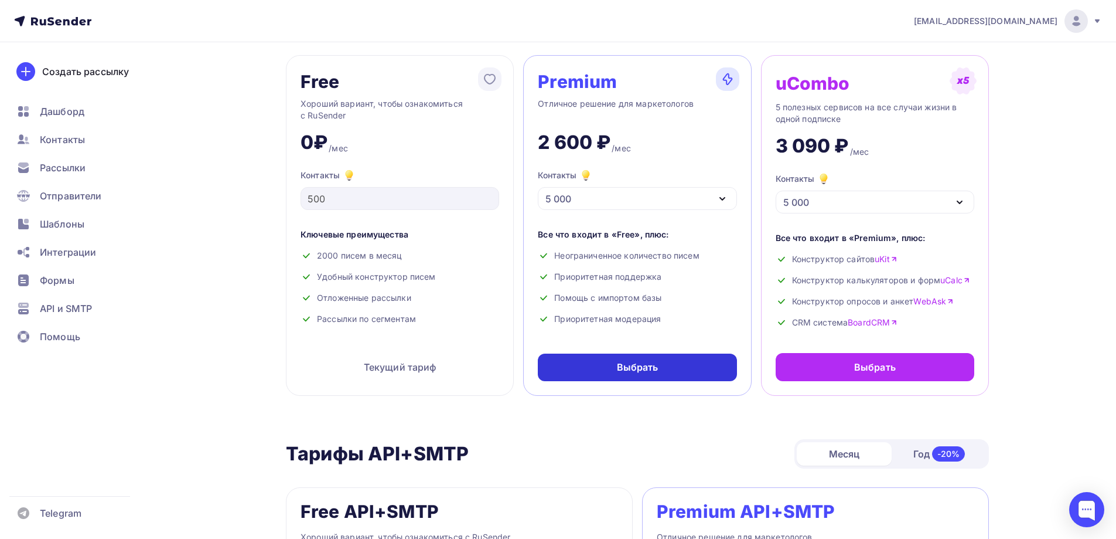
click at [618, 375] on div "Выбрать" at bounding box center [637, 367] width 199 height 28
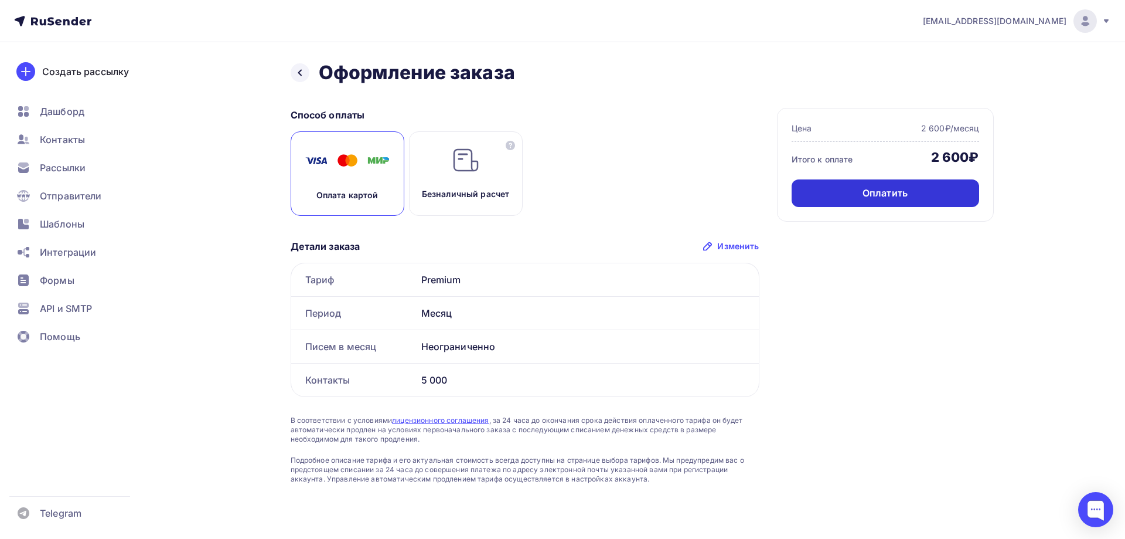
click at [894, 196] on div "Оплатить" at bounding box center [885, 192] width 45 height 13
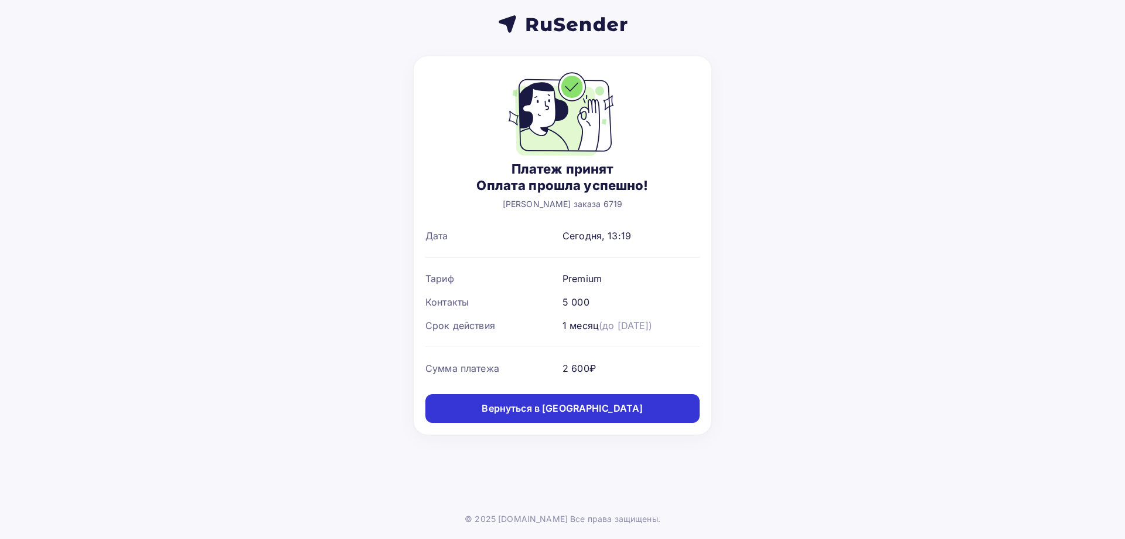
click at [618, 403] on link "Вернуться в [GEOGRAPHIC_DATA]" at bounding box center [562, 408] width 274 height 29
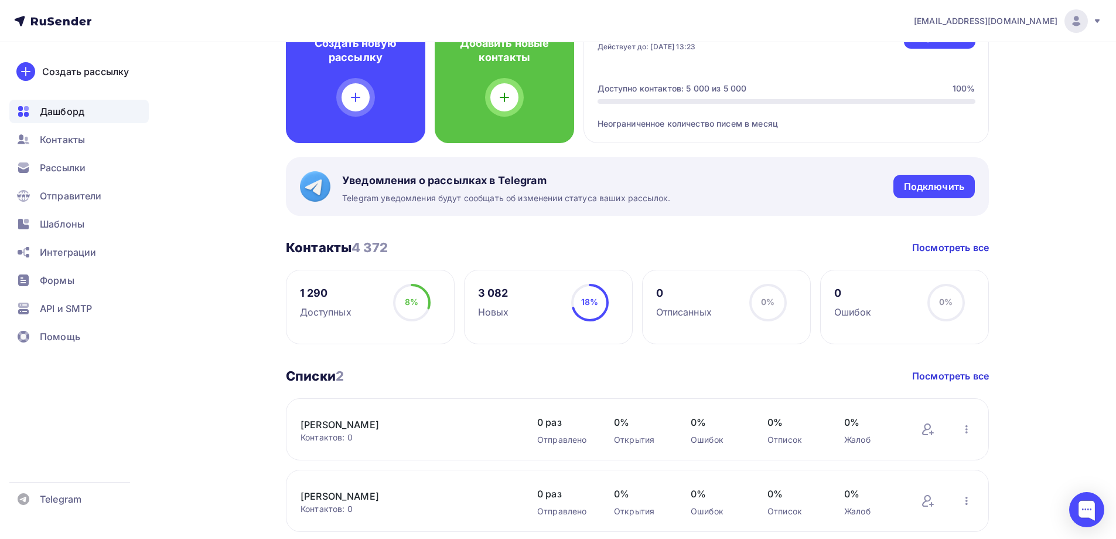
scroll to position [352, 0]
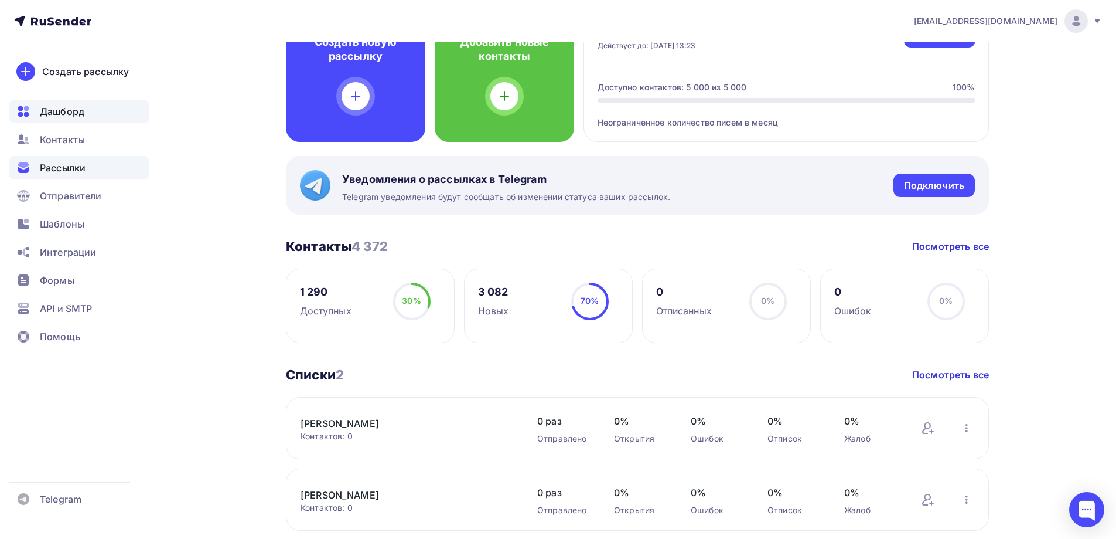
click at [58, 164] on span "Рассылки" at bounding box center [63, 168] width 46 height 14
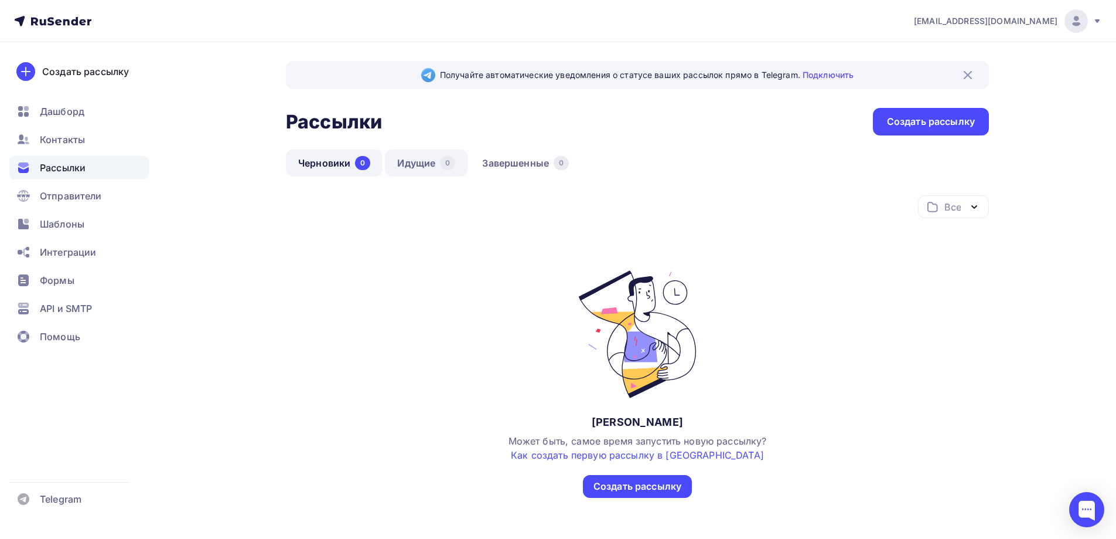
click at [407, 167] on link "Идущие 0" at bounding box center [426, 162] width 83 height 27
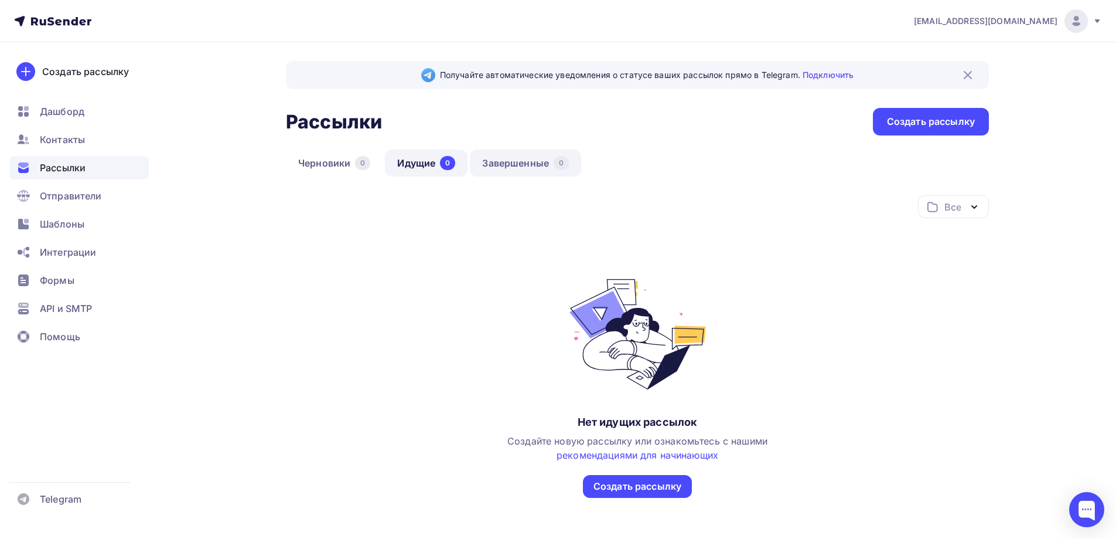
click at [533, 162] on link "Завершенные 0" at bounding box center [525, 162] width 111 height 27
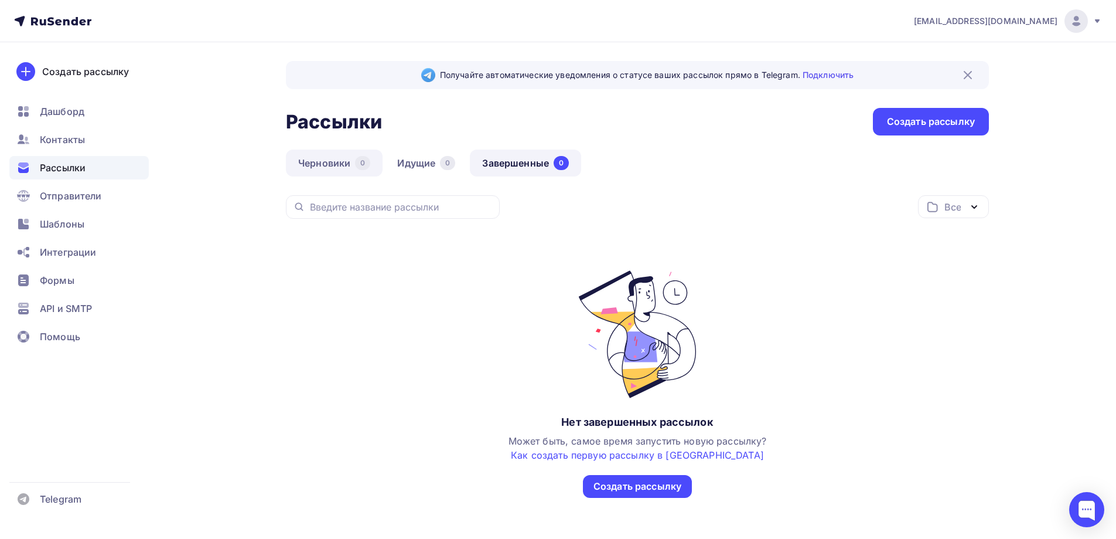
click at [329, 169] on link "Черновики 0" at bounding box center [334, 162] width 97 height 27
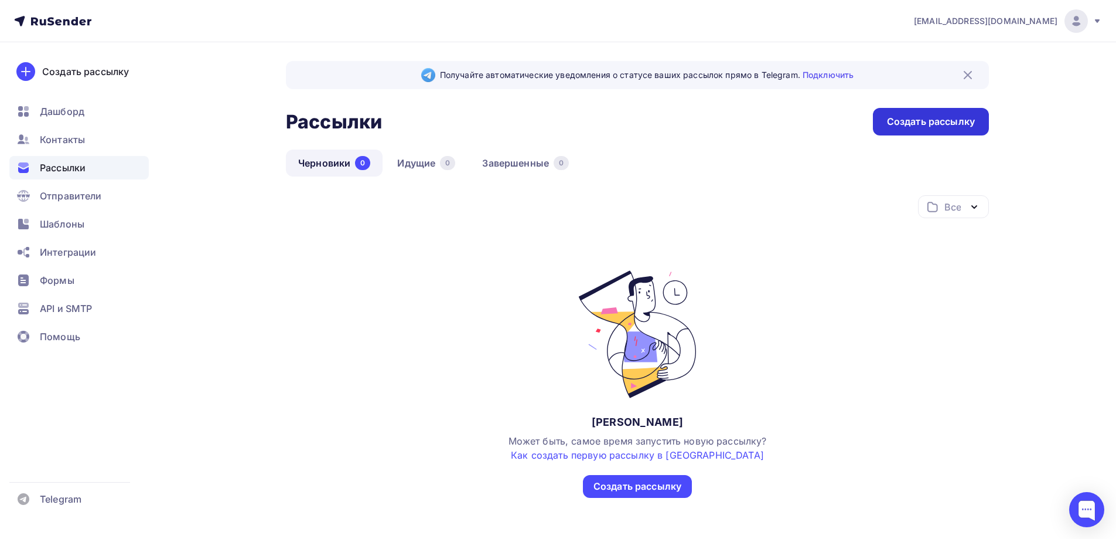
click at [956, 123] on div "Создать рассылку" at bounding box center [931, 121] width 88 height 13
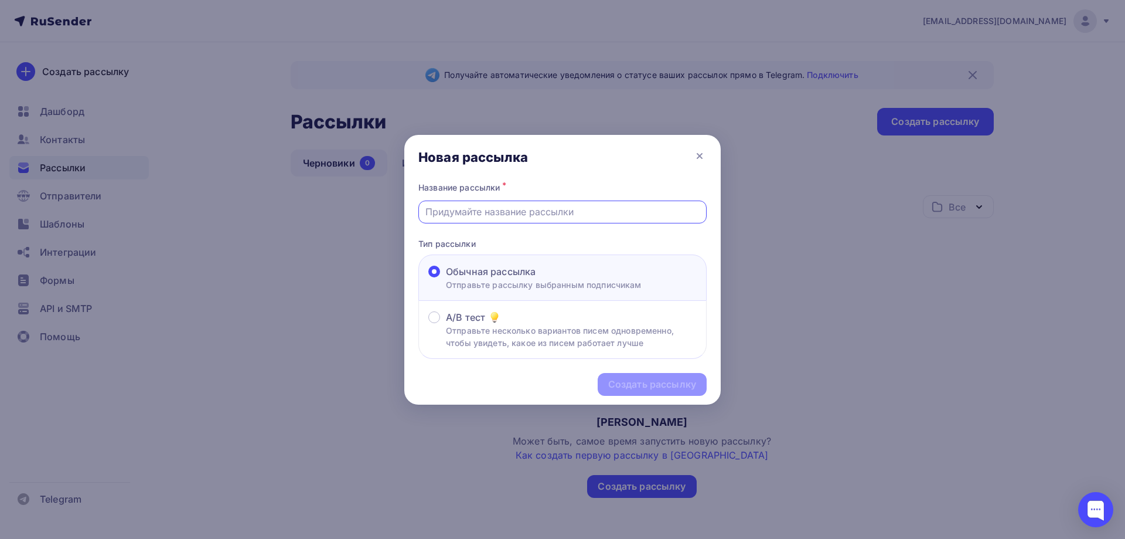
click at [498, 210] on input "text" at bounding box center [562, 212] width 275 height 14
type input "Шайнурова"
click at [644, 388] on div "Создать рассылку" at bounding box center [652, 383] width 88 height 13
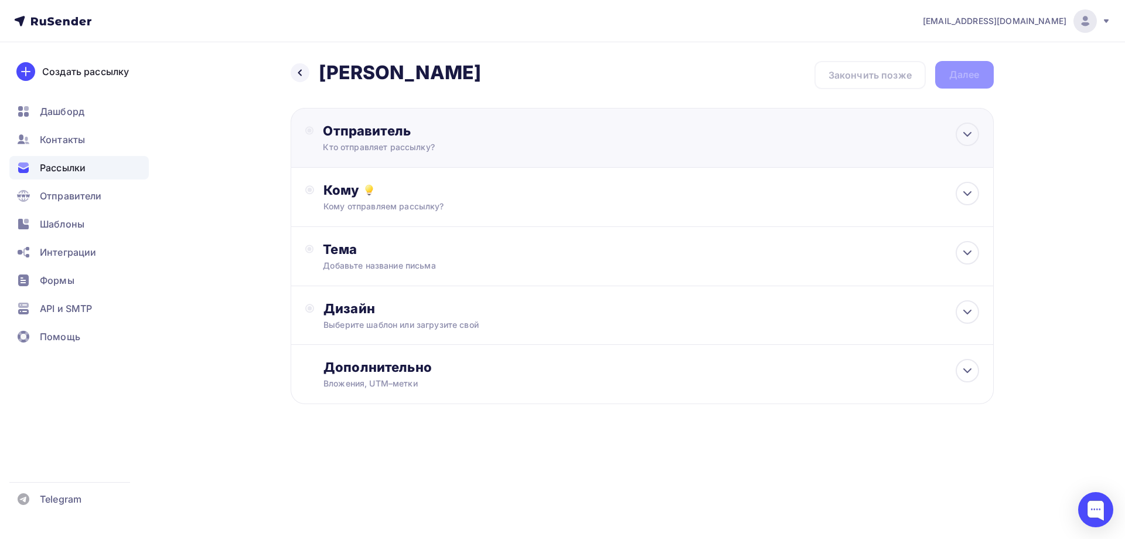
click at [471, 131] on div "Отправитель" at bounding box center [450, 130] width 254 height 16
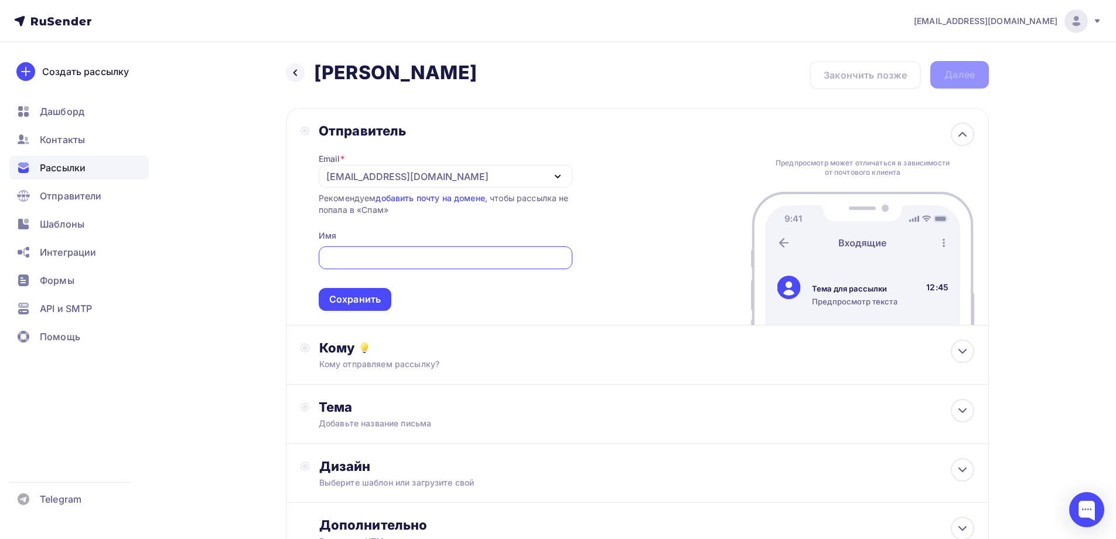
click at [391, 170] on div "n.bazinovskaya@bsrost.ru" at bounding box center [407, 176] width 162 height 14
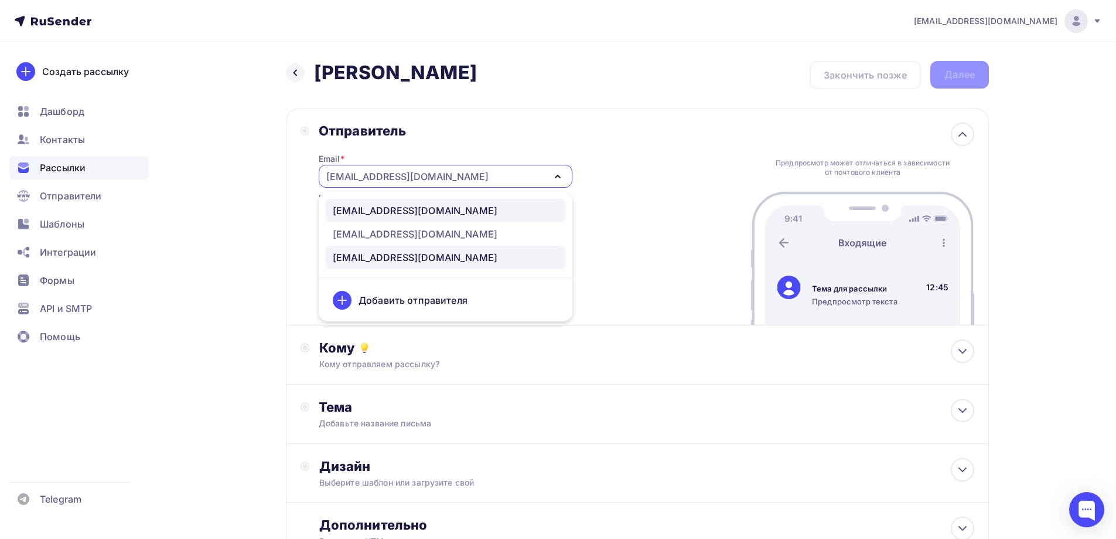
click at [401, 212] on div "g.shainurova@bsrost.ru" at bounding box center [415, 210] width 165 height 14
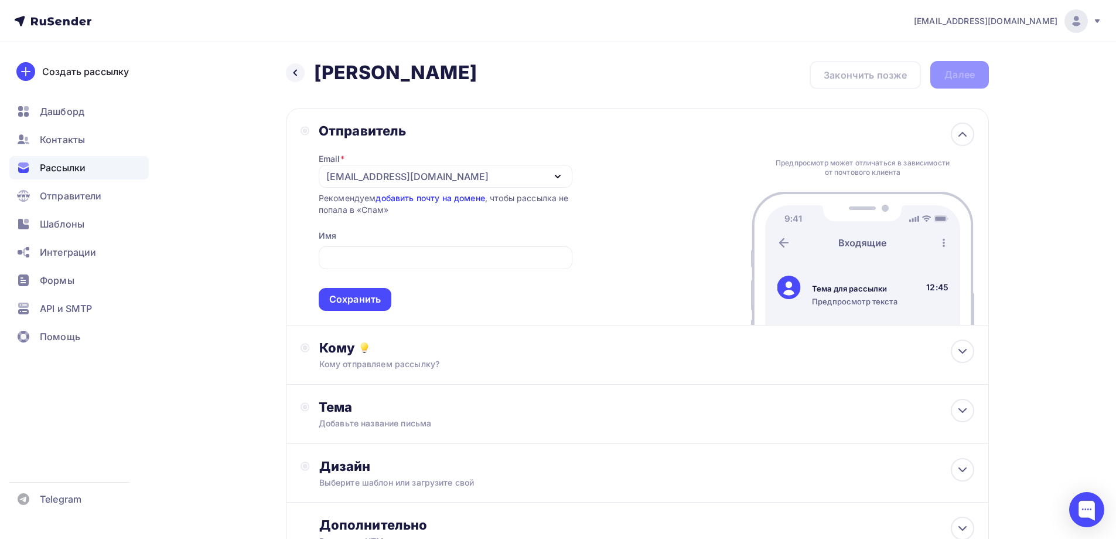
click at [441, 197] on link "добавить почту на домене" at bounding box center [430, 198] width 109 height 10
click at [381, 265] on div at bounding box center [446, 257] width 254 height 23
click at [383, 260] on input "text" at bounding box center [445, 258] width 240 height 14
drag, startPoint x: 410, startPoint y: 249, endPoint x: 219, endPoint y: 254, distance: 191.1
click at [219, 254] on div "Назад Шайнурова Шайнурова Закончить позже Далее Отправитель Email * g.shainurov…" at bounding box center [558, 339] width 960 height 595
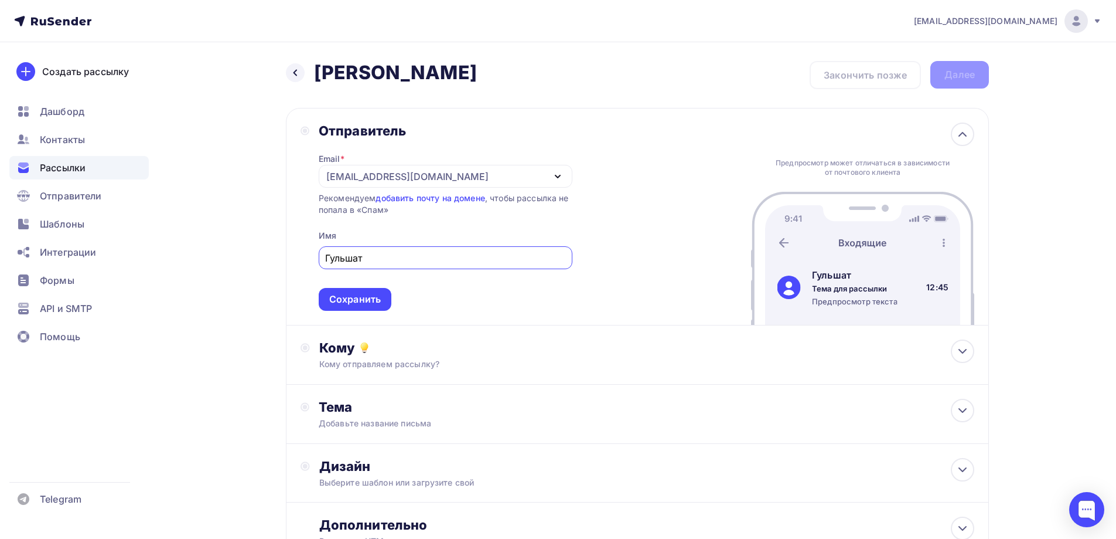
drag, startPoint x: 379, startPoint y: 260, endPoint x: 256, endPoint y: 257, distance: 123.1
click at [256, 257] on div "Назад Шайнурова Шайнурова Закончить позже Далее Отправитель Email * g.shainurov…" at bounding box center [558, 339] width 960 height 595
paste input "Шайнурова"
type input "Шайнурова Гульшат"
click at [379, 295] on div "Сохранить" at bounding box center [355, 298] width 52 height 13
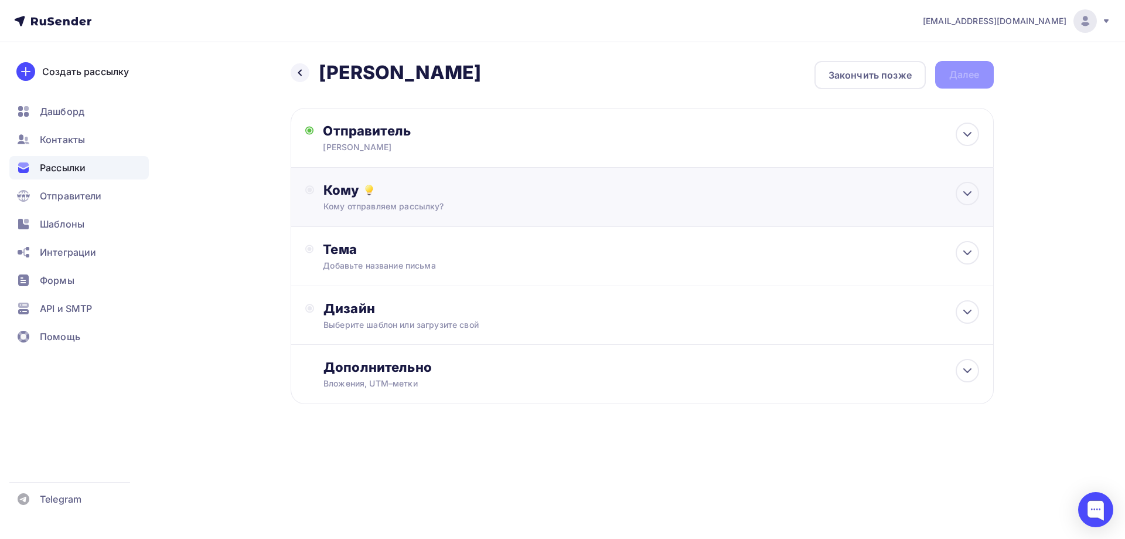
click at [415, 199] on div "Кому Кому отправляем рассылку? Списки получателей Выберите список Все списки id…" at bounding box center [650, 197] width 655 height 30
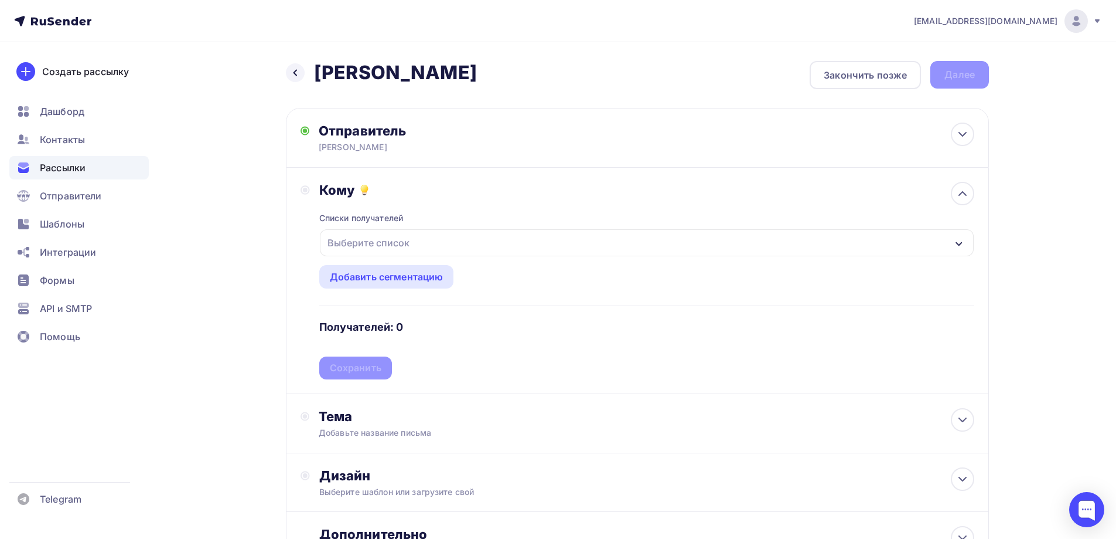
click at [415, 239] on div "Выберите список" at bounding box center [647, 242] width 654 height 27
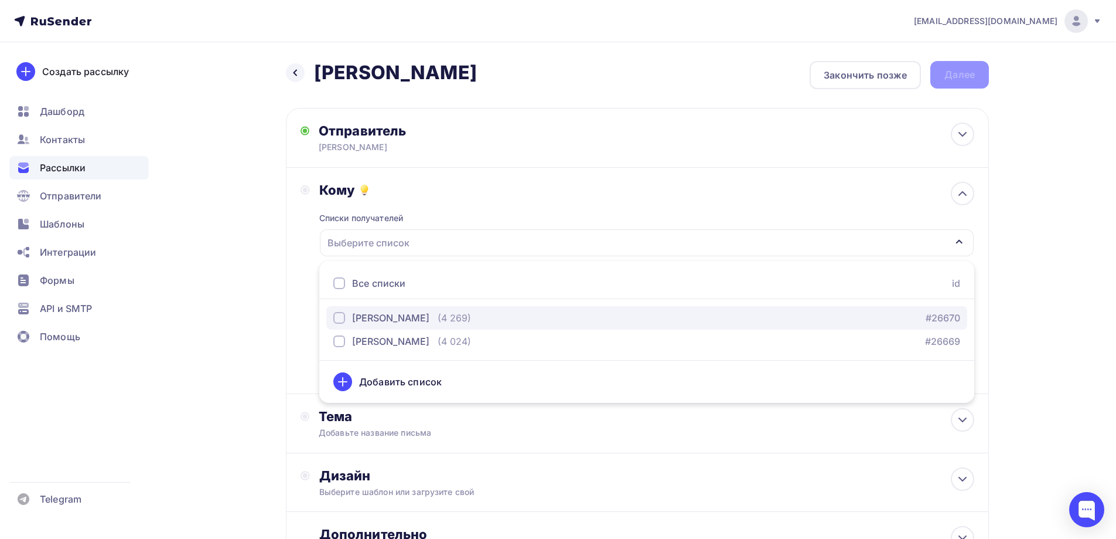
click at [384, 318] on div "Шайнурова" at bounding box center [390, 318] width 77 height 14
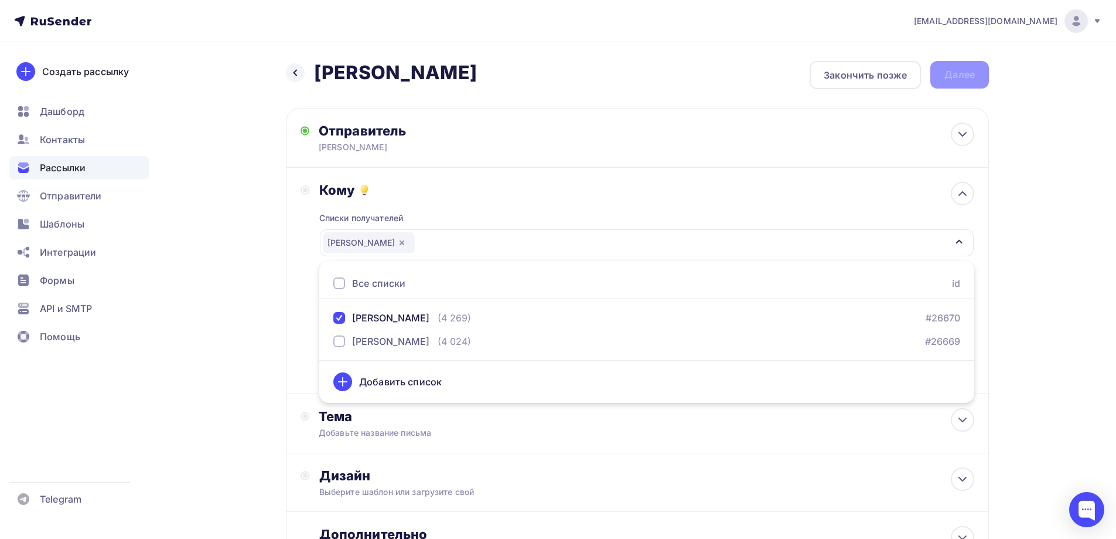
click at [254, 347] on div "Назад Шайнурова Шайнурова Закончить позже Далее Отправитель Шайнурова Гульшат E…" at bounding box center [558, 344] width 960 height 604
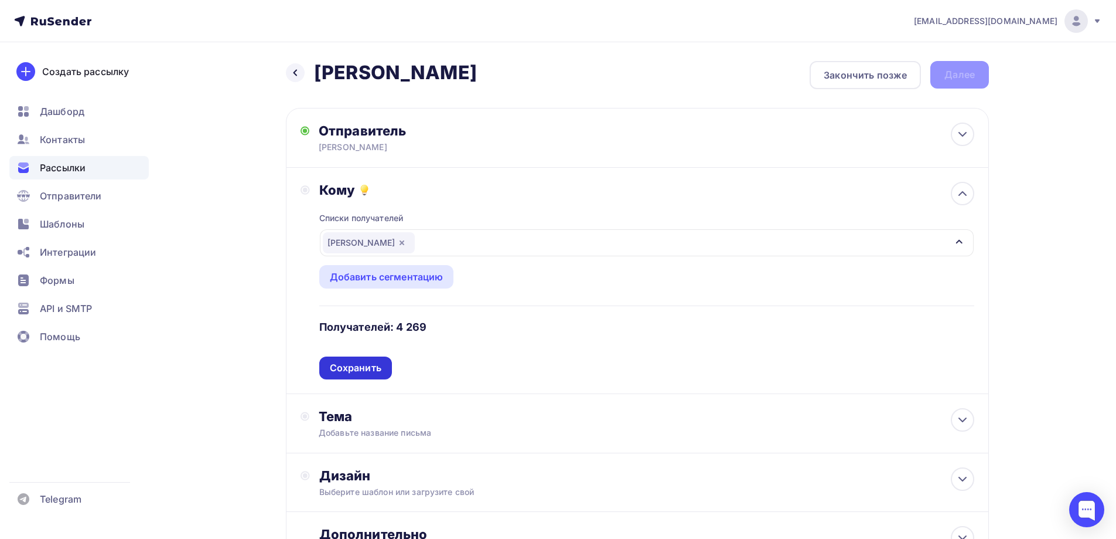
click at [374, 366] on div "Сохранить" at bounding box center [356, 367] width 52 height 13
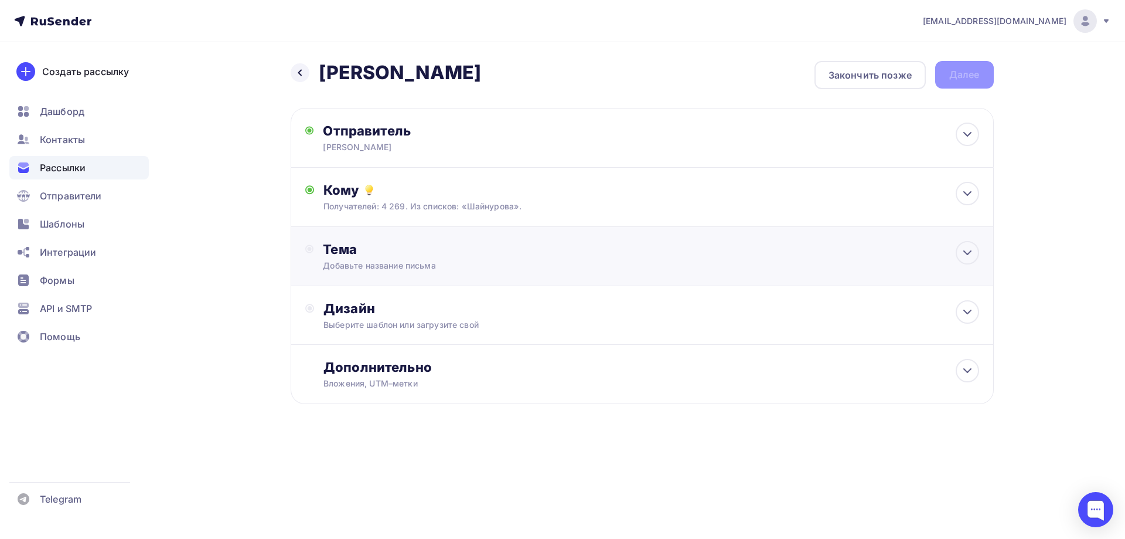
click at [401, 261] on div "Добавьте название письма" at bounding box center [427, 266] width 209 height 12
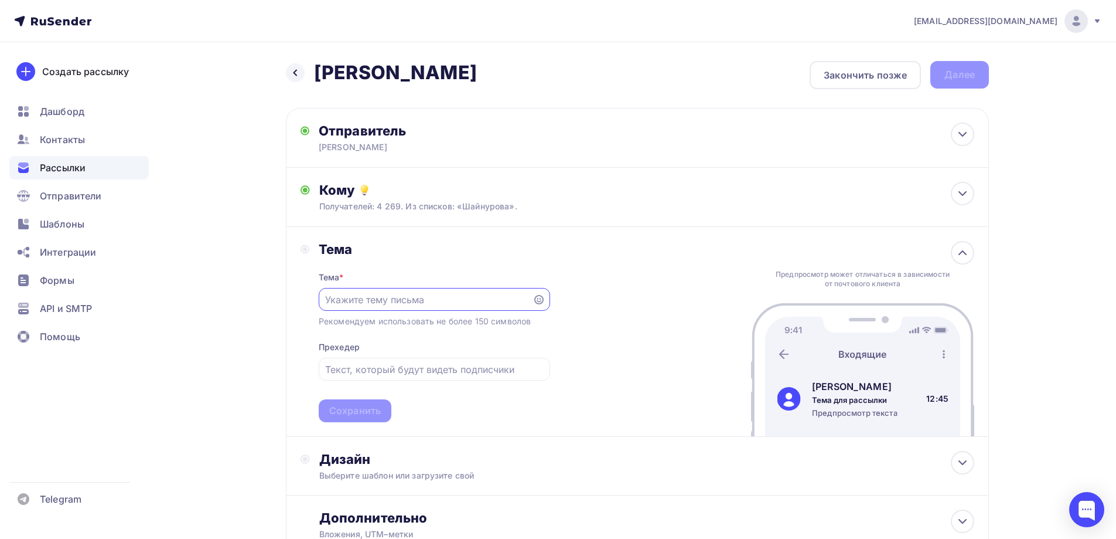
click at [421, 305] on input "text" at bounding box center [425, 299] width 200 height 14
paste input "ВНЕСЕМ В РЕЕСТР НРС. ГАРАНТИЯ СДАЧИ НОК ДЛЯ ВАШИХ СПЕЦИАЛИСТОВ"
click at [598, 332] on div "Тема Тема * ВНЕСЕМ В РЕЕСТР НРС. ГАРАНТИЯ СДАЧИ НОК ДЛЯ ВАШИХ СПЕЦИАЛИСТОВ Реко…" at bounding box center [637, 332] width 703 height 210
drag, startPoint x: 435, startPoint y: 301, endPoint x: 632, endPoint y: 298, distance: 196.9
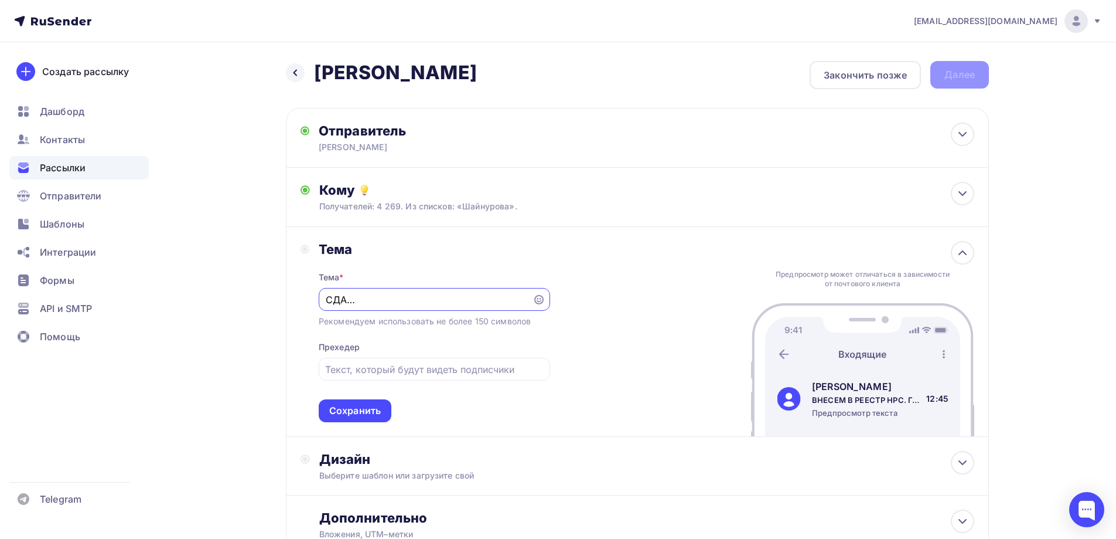
click at [632, 298] on div "Тема Тема * ВНЕСЕМ В РЕЕСТР НРС. ГАРАНТИЯ СДАЧИ НОК ДЛЯ ВАШИХ СПЕЦИАЛИСТОВ Реко…" at bounding box center [637, 332] width 703 height 210
type input "ВНЕСЕМ В РЕЕСТР НРС"
click at [427, 370] on input "text" at bounding box center [434, 369] width 218 height 14
paste input ". ГАРАНТИЯ СДАЧИ НОК ДЛЯ ВАШИХ СПЕЦИАЛИСТОВ"
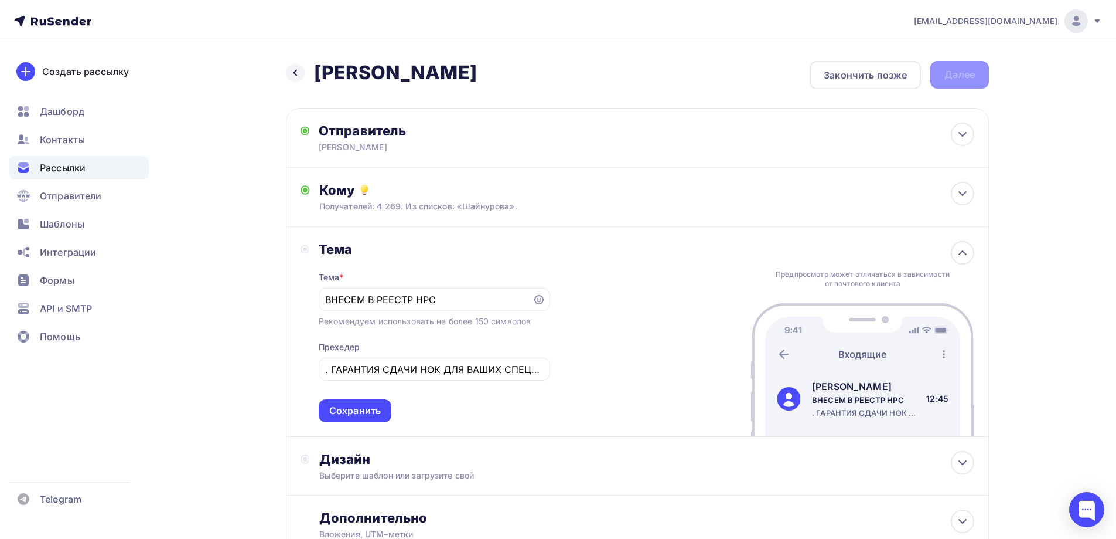
click at [594, 356] on div "Тема Тема * ВНЕСЕМ В РЕЕСТР НРС Рекомендуем использовать не более 150 символов …" at bounding box center [637, 332] width 703 height 210
drag, startPoint x: 331, startPoint y: 367, endPoint x: 283, endPoint y: 365, distance: 48.1
click at [283, 365] on div "Назад Шайнурова Шайнурова Закончить позже Далее Отправитель Шайнурова Гульшат E…" at bounding box center [558, 336] width 960 height 588
type input "ГАРАНТИЯ СДАЧИ НОК ДЛЯ ВАШИХ СПЕЦИАЛИСТОВ"
click at [717, 277] on div "Тема Тема * ВНЕСЕМ В РЕЕСТР НРС Рекомендуем использовать не более 150 символов …" at bounding box center [637, 332] width 703 height 210
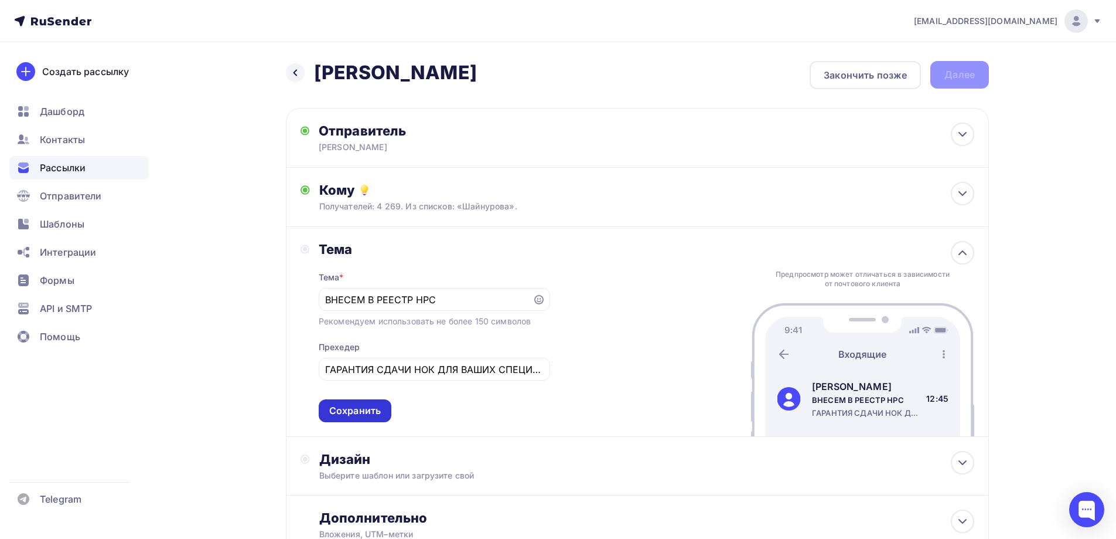
click at [382, 412] on div "Сохранить" at bounding box center [355, 410] width 73 height 23
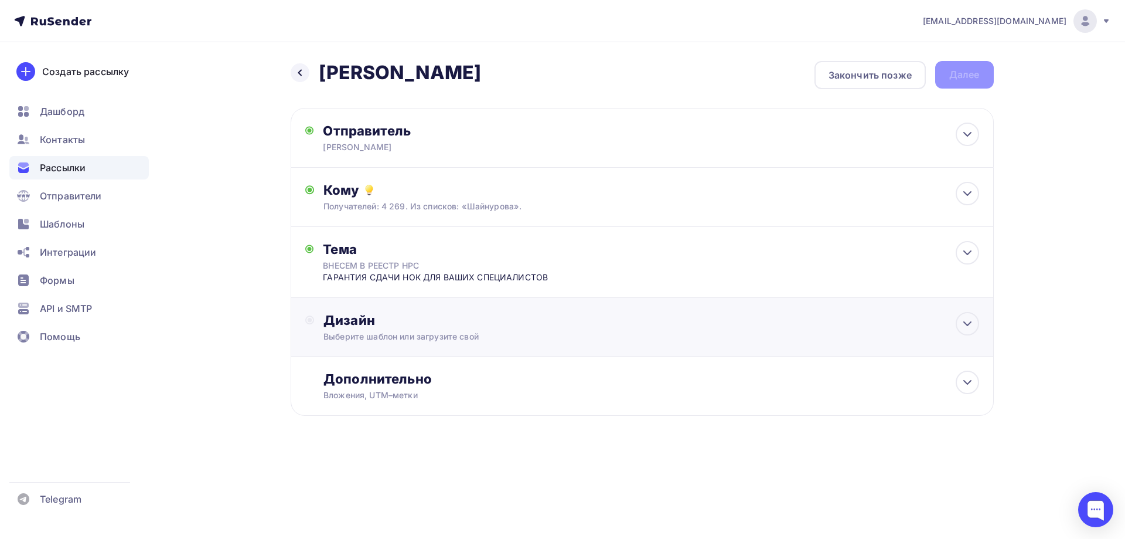
click at [487, 336] on div "Выберите шаблон или загрузите свой" at bounding box center [618, 337] width 590 height 12
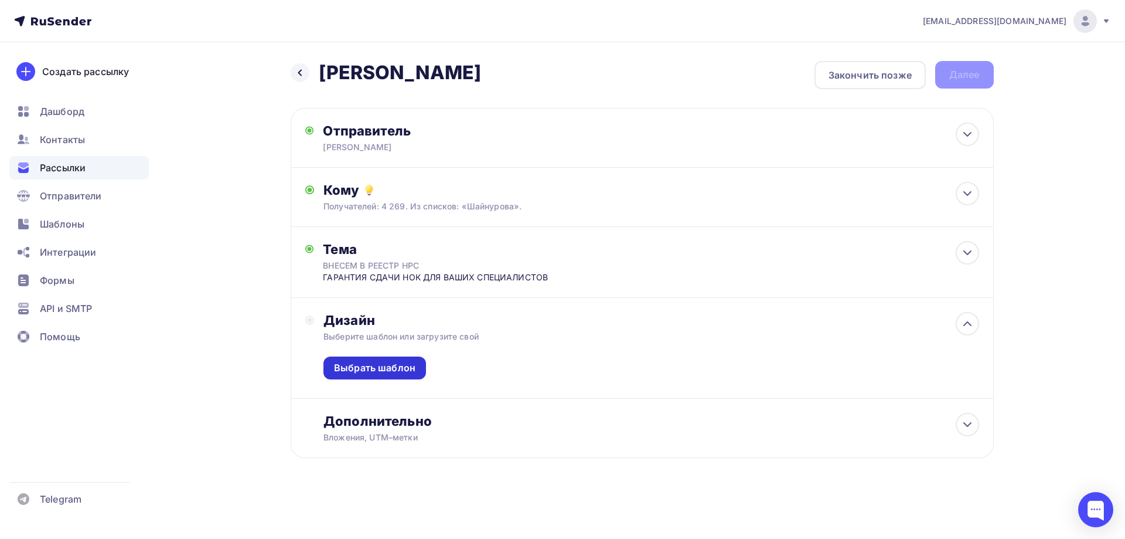
click at [393, 359] on div "Выбрать шаблон" at bounding box center [374, 367] width 103 height 23
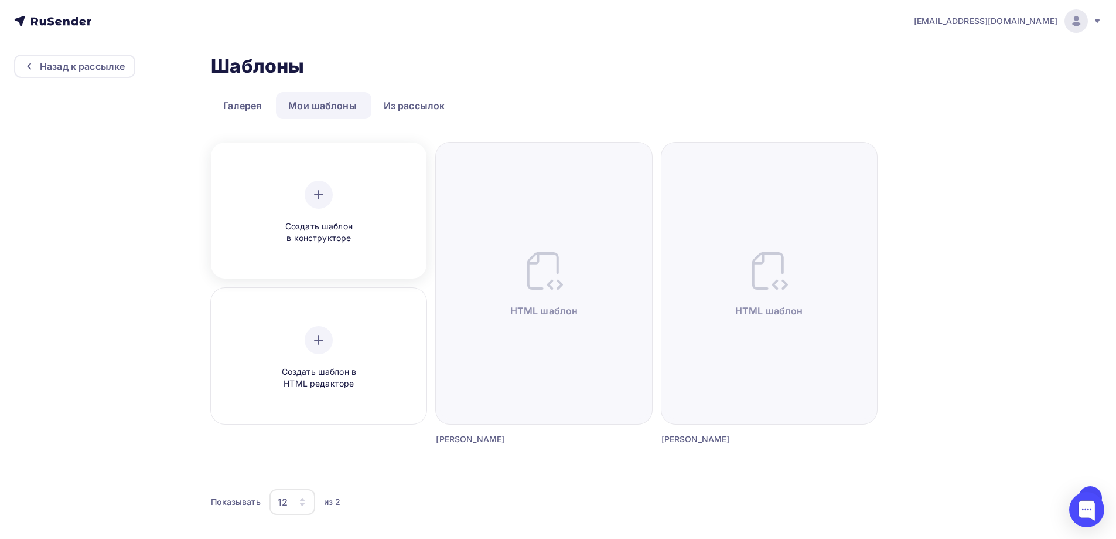
scroll to position [21, 0]
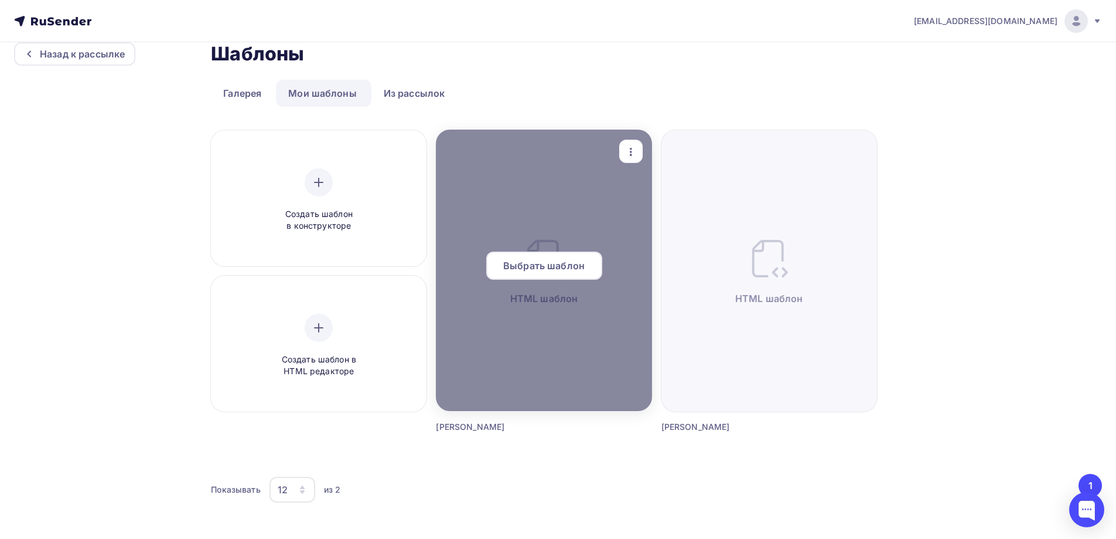
click at [516, 363] on div at bounding box center [544, 270] width 216 height 281
click at [540, 257] on div "Выбрать шаблон" at bounding box center [544, 265] width 116 height 28
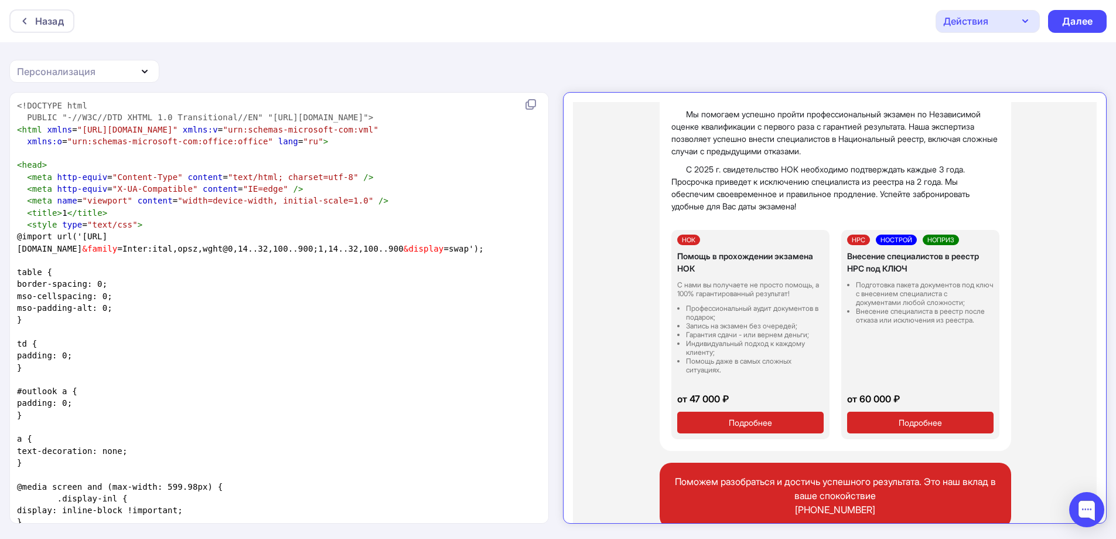
scroll to position [293, 0]
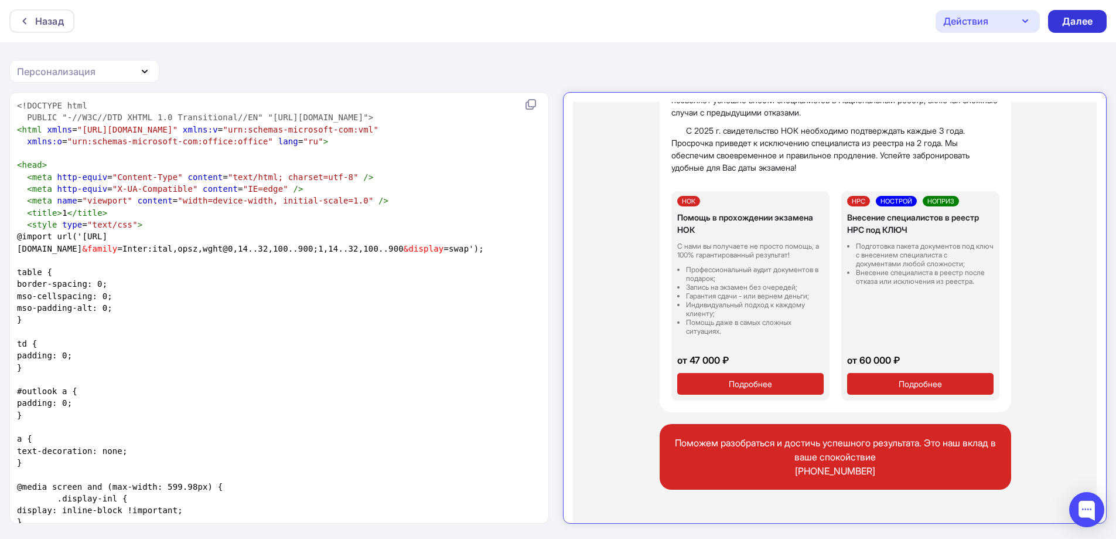
click at [1089, 14] on div "Далее" at bounding box center [1077, 21] width 59 height 23
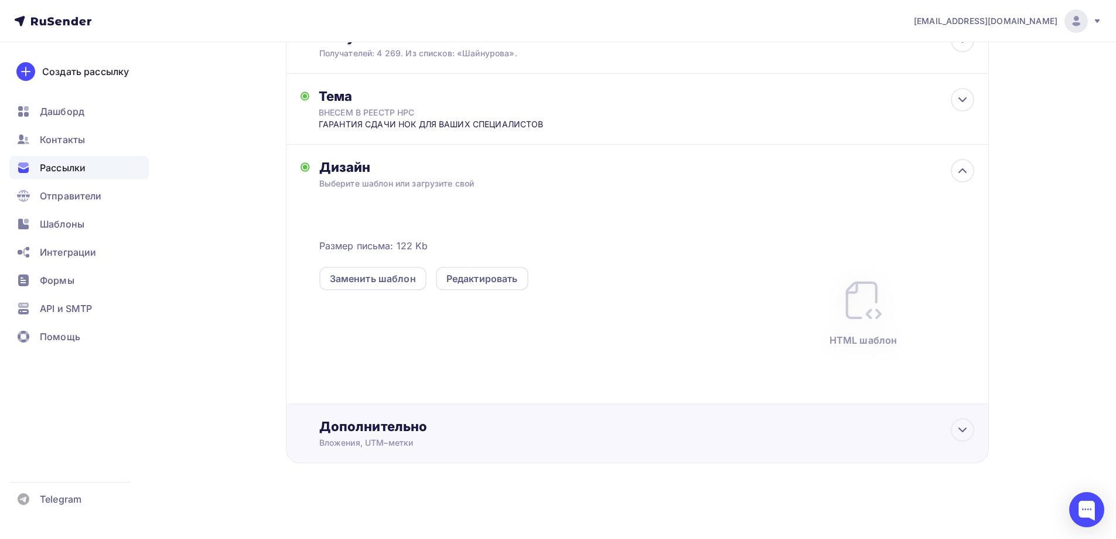
click at [475, 443] on div "Вложения, UTM–метки" at bounding box center [614, 443] width 590 height 12
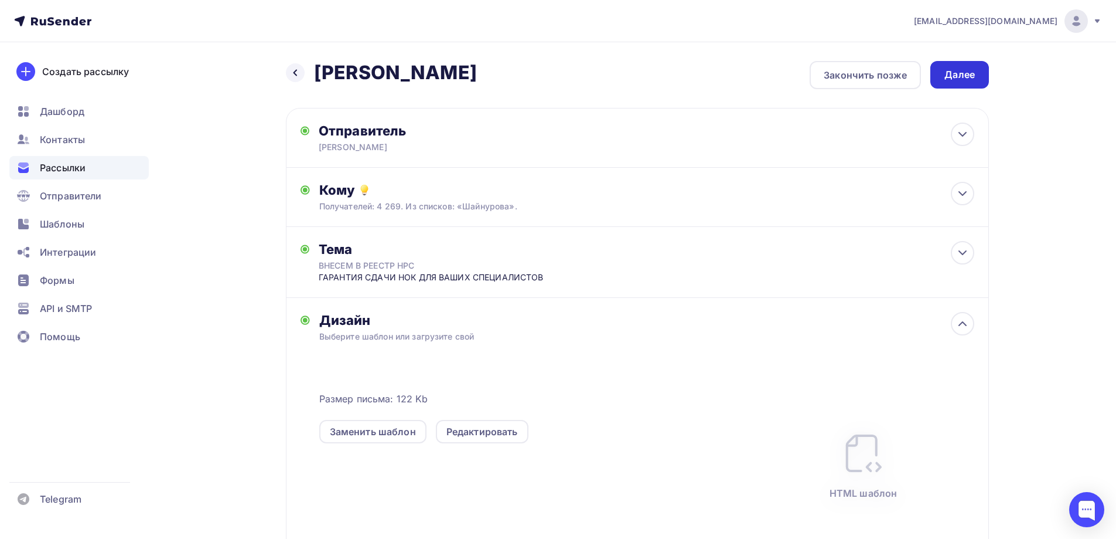
click at [956, 72] on div "Далее" at bounding box center [960, 74] width 30 height 13
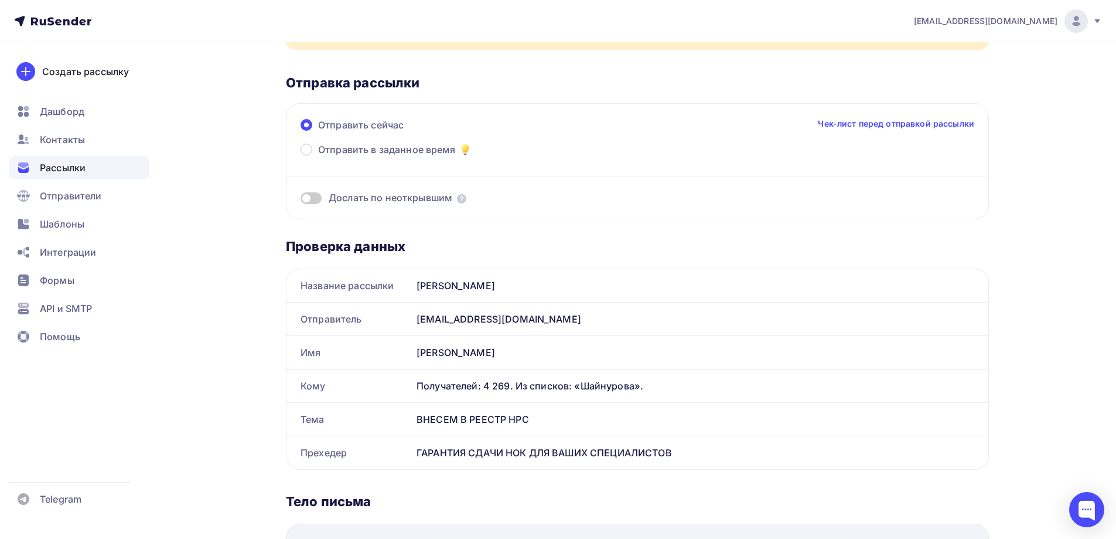
scroll to position [117, 0]
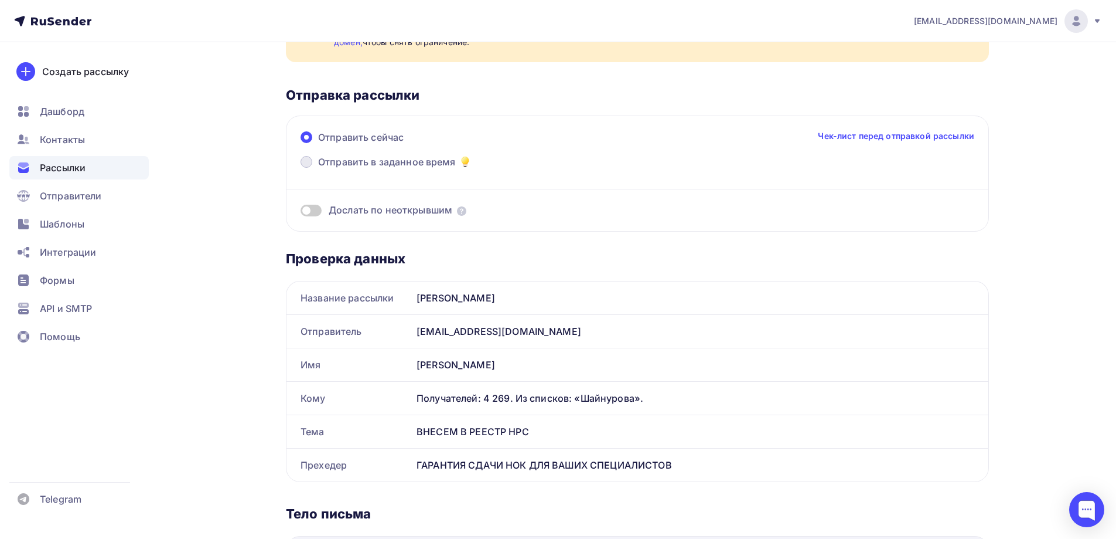
click at [308, 162] on span at bounding box center [307, 162] width 12 height 12
click at [318, 169] on input "Отправить в заданное время" at bounding box center [318, 169] width 0 height 0
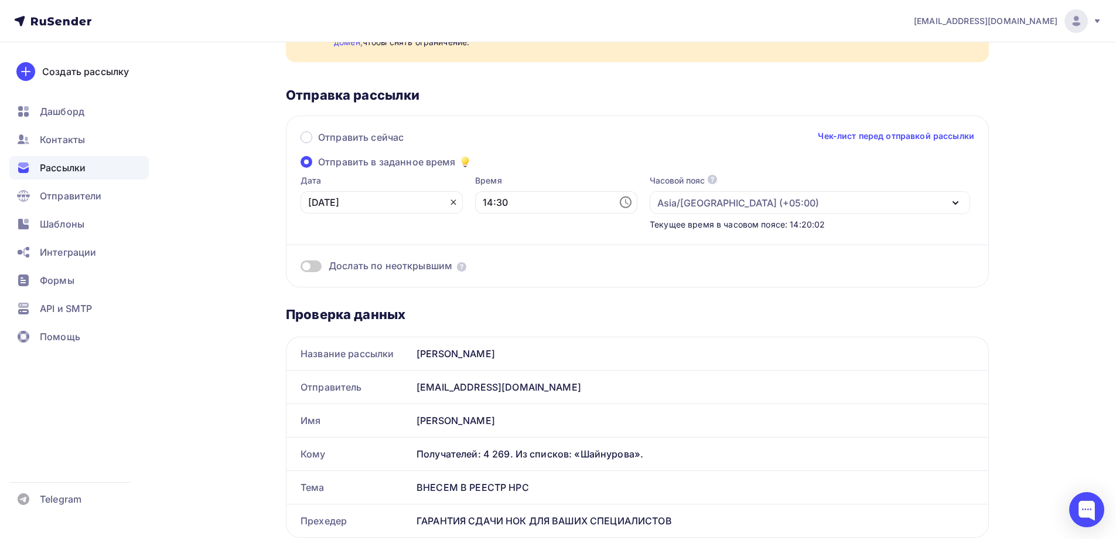
click at [449, 203] on icon at bounding box center [453, 201] width 9 height 9
click at [444, 201] on icon at bounding box center [451, 202] width 14 height 14
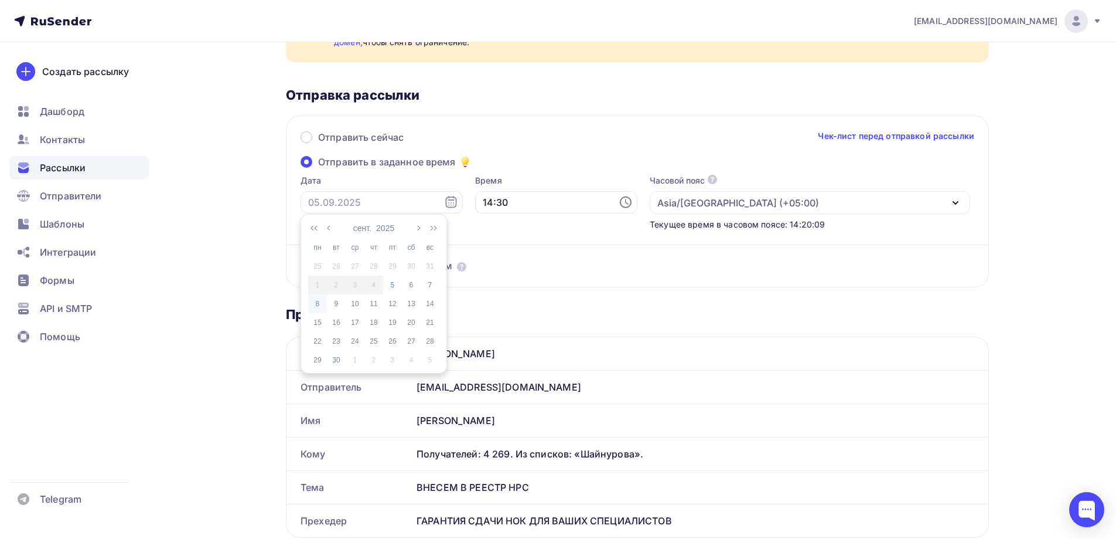
click at [318, 303] on div "8" at bounding box center [317, 303] width 19 height 11
type input "08.09.2025"
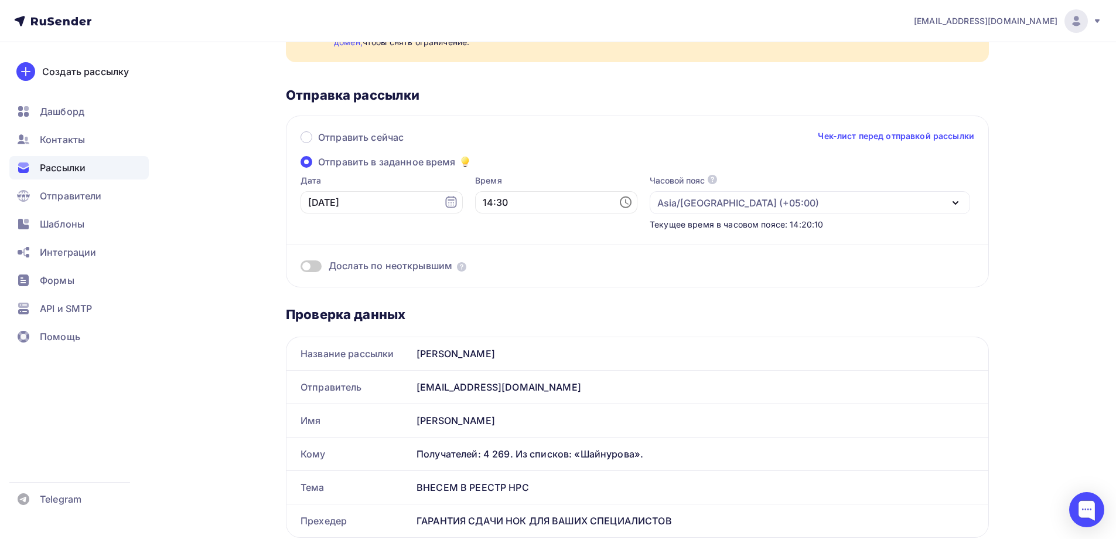
click at [619, 203] on icon at bounding box center [626, 202] width 14 height 14
click at [492, 268] on li "10" at bounding box center [492, 266] width 60 height 19
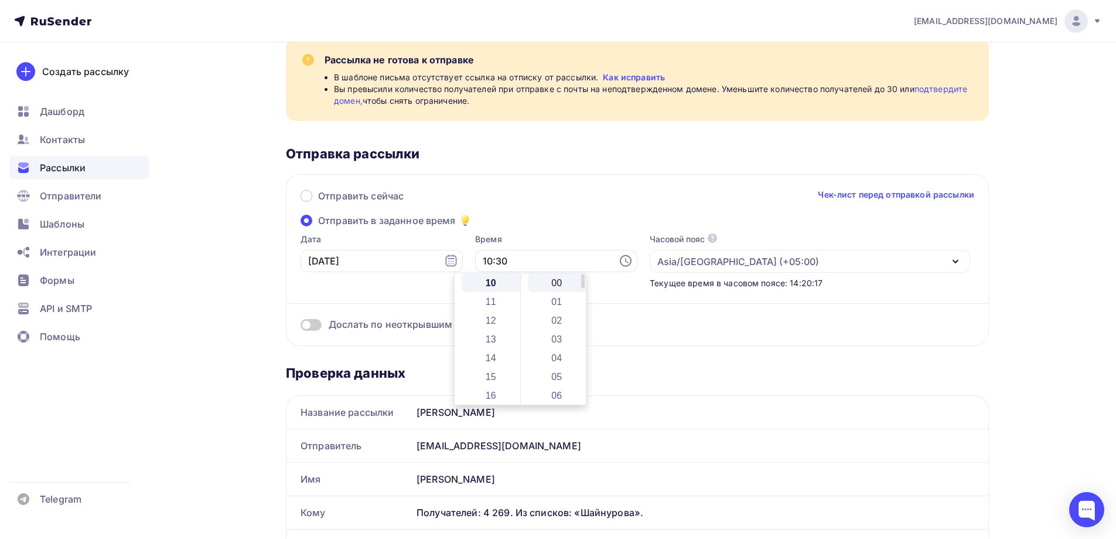
click at [553, 280] on li "00" at bounding box center [558, 282] width 60 height 19
type input "10:00"
click at [1041, 261] on div "n.bazinovskaya@bsrost.ru Аккаунт Тарифы Выйти Создать рассылку Дашборд Контакты…" at bounding box center [558, 546] width 1116 height 1210
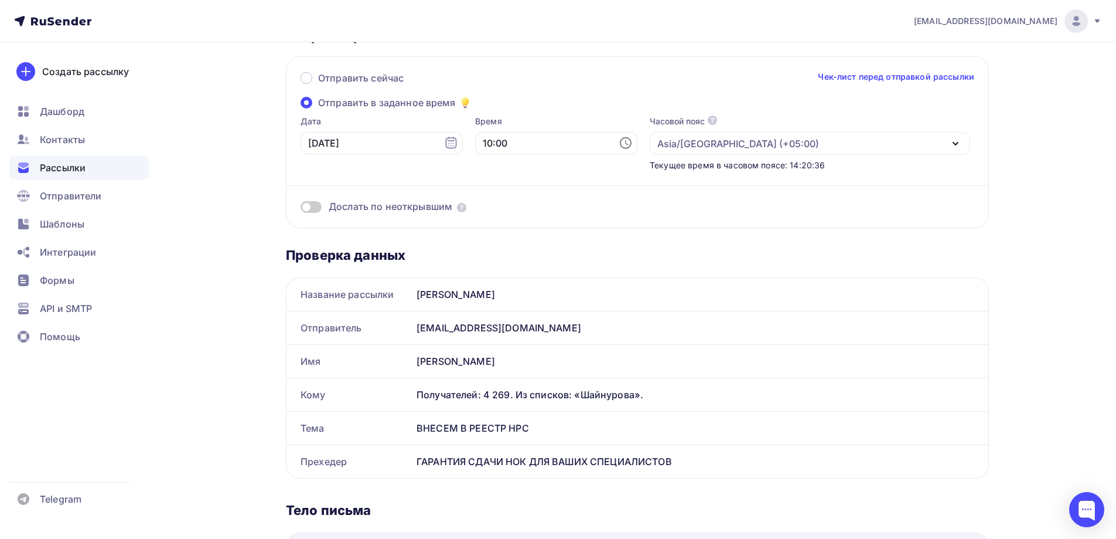
scroll to position [0, 0]
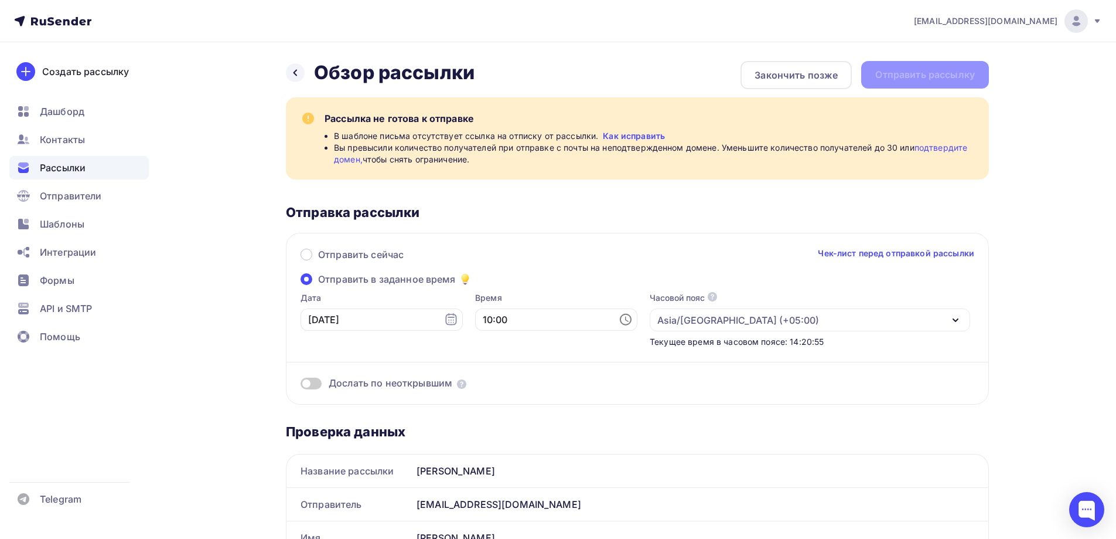
click at [941, 151] on link "подтвердите домен," at bounding box center [650, 153] width 633 height 22
click at [788, 81] on div "Закончить позже" at bounding box center [796, 75] width 83 height 14
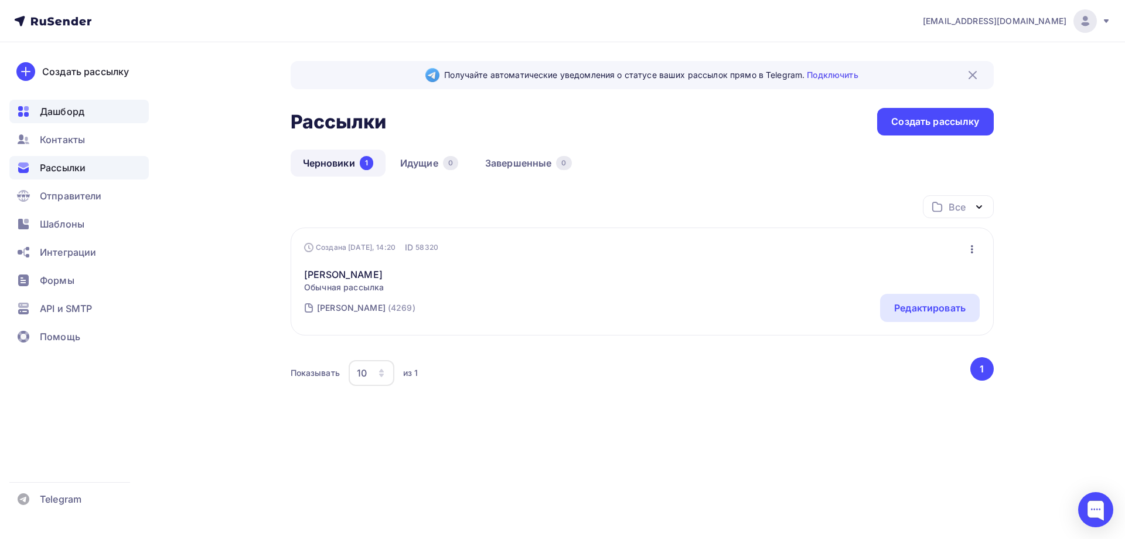
click at [60, 111] on span "Дашборд" at bounding box center [62, 111] width 45 height 14
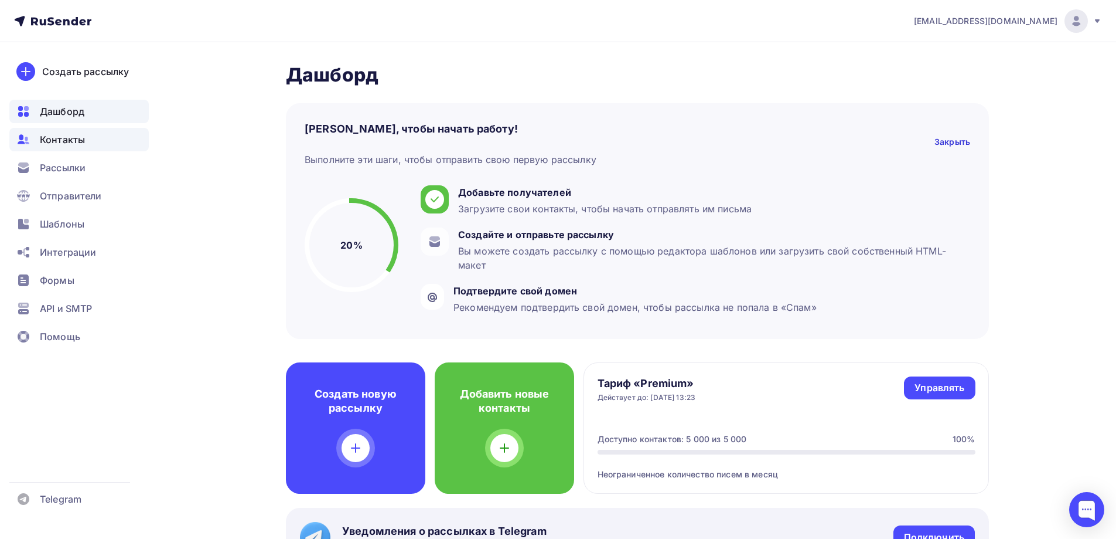
click at [63, 136] on span "Контакты" at bounding box center [62, 139] width 45 height 14
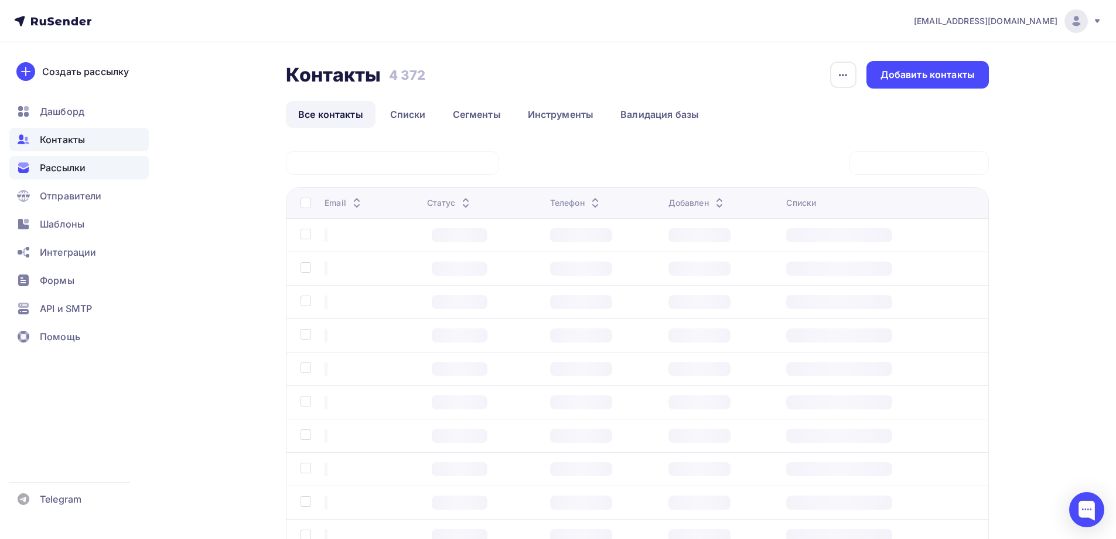
click at [77, 173] on span "Рассылки" at bounding box center [63, 168] width 46 height 14
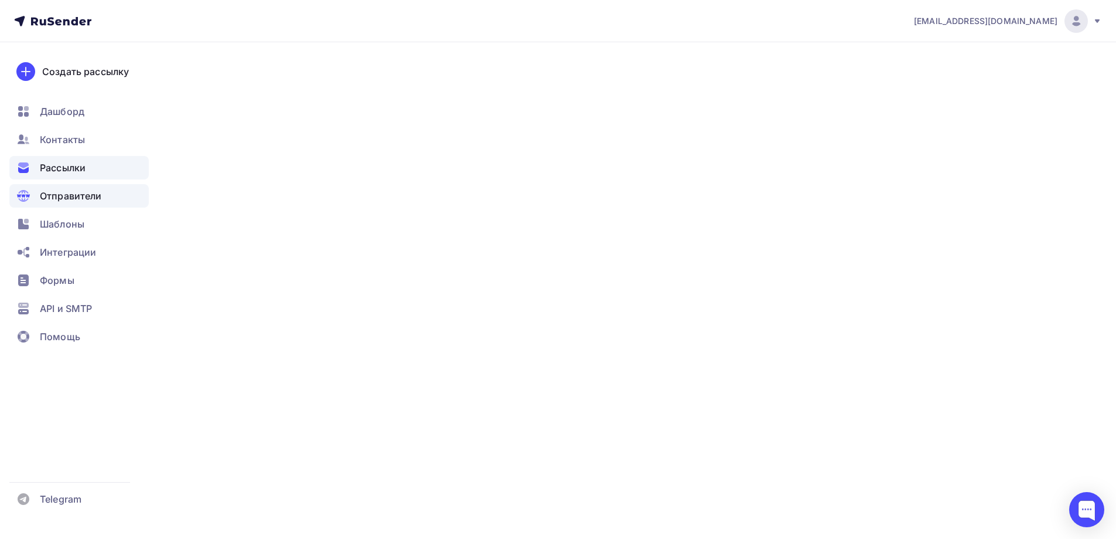
click at [82, 196] on span "Отправители" at bounding box center [71, 196] width 62 height 14
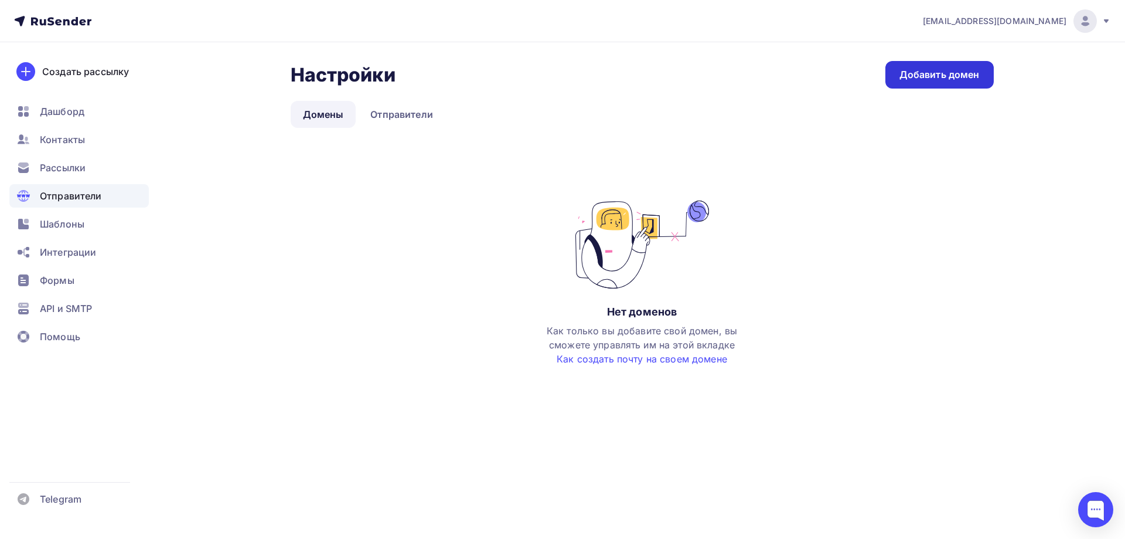
click at [891, 74] on link "Добавить домен" at bounding box center [939, 75] width 108 height 28
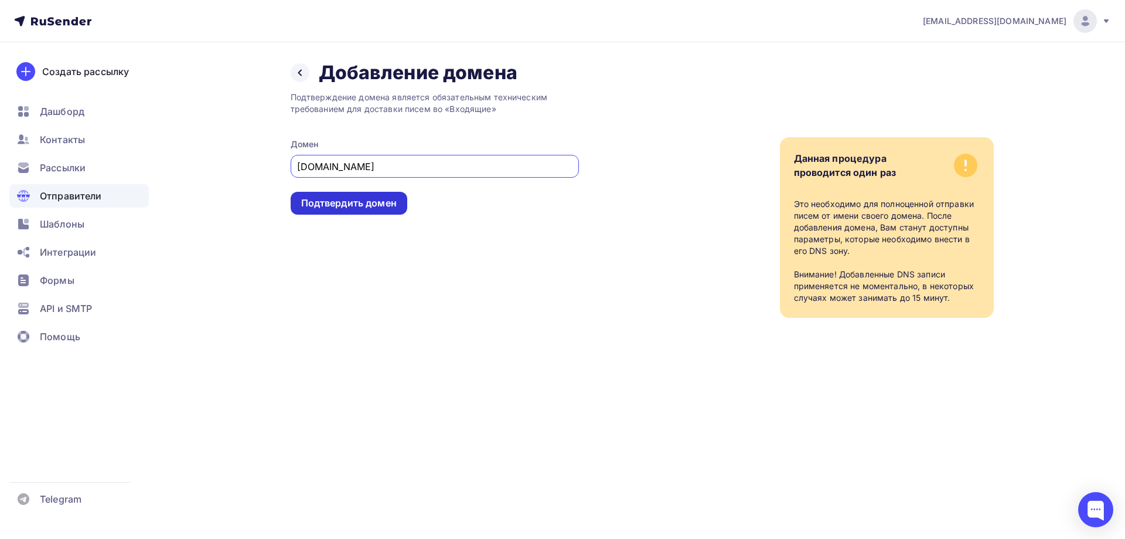
type input "bsrost.ru"
click at [359, 200] on div "Подтвердить домен" at bounding box center [349, 202] width 96 height 13
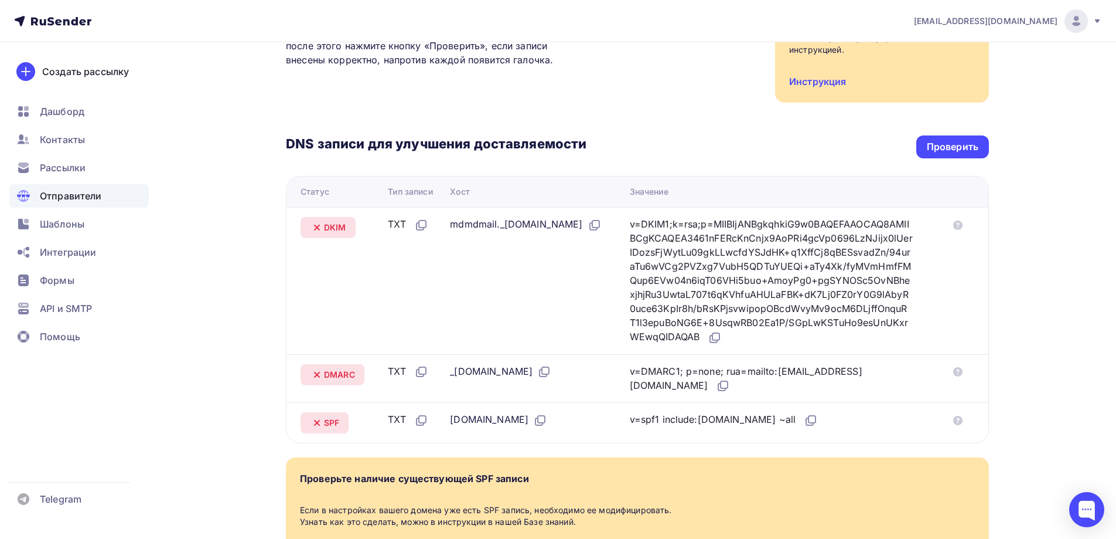
scroll to position [285, 0]
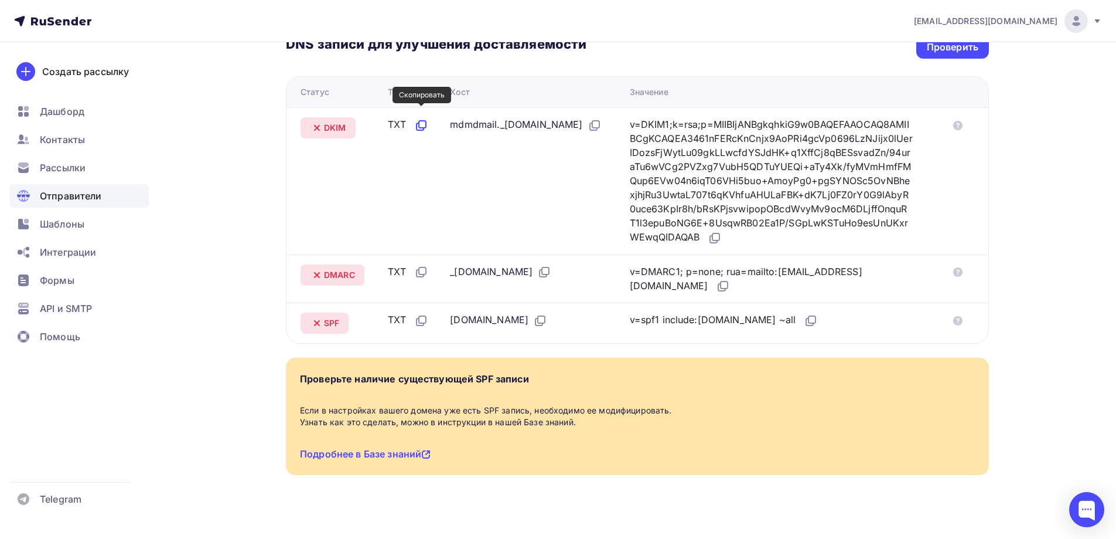
click at [423, 118] on icon at bounding box center [421, 125] width 14 height 14
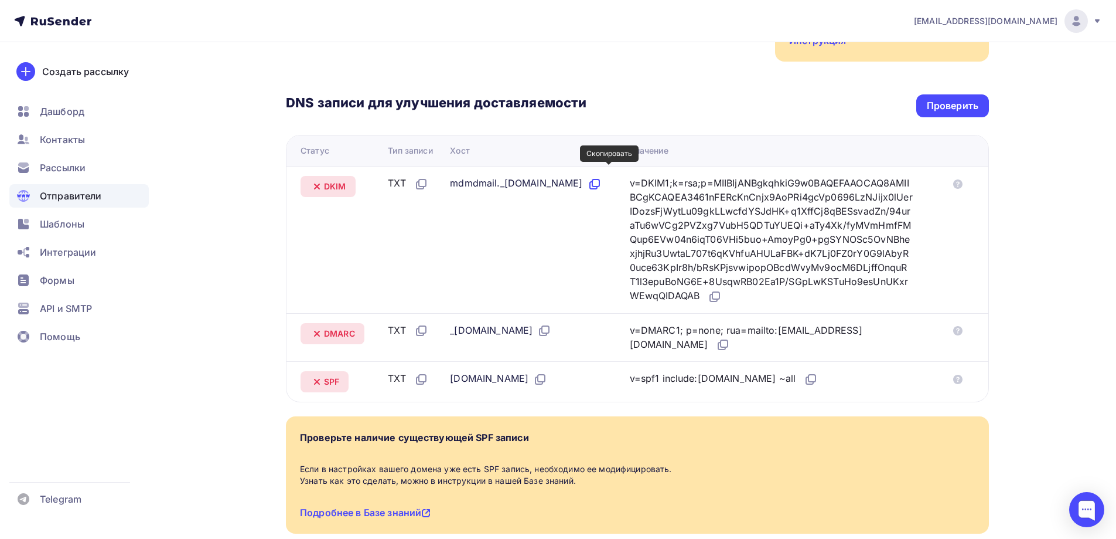
click at [602, 177] on icon at bounding box center [595, 184] width 14 height 14
click at [717, 294] on icon at bounding box center [713, 297] width 7 height 7
drag, startPoint x: 450, startPoint y: 318, endPoint x: 482, endPoint y: 318, distance: 32.2
click at [482, 323] on div "_dmarc.bsrost.ru" at bounding box center [500, 330] width 101 height 15
copy div "_dmarc"
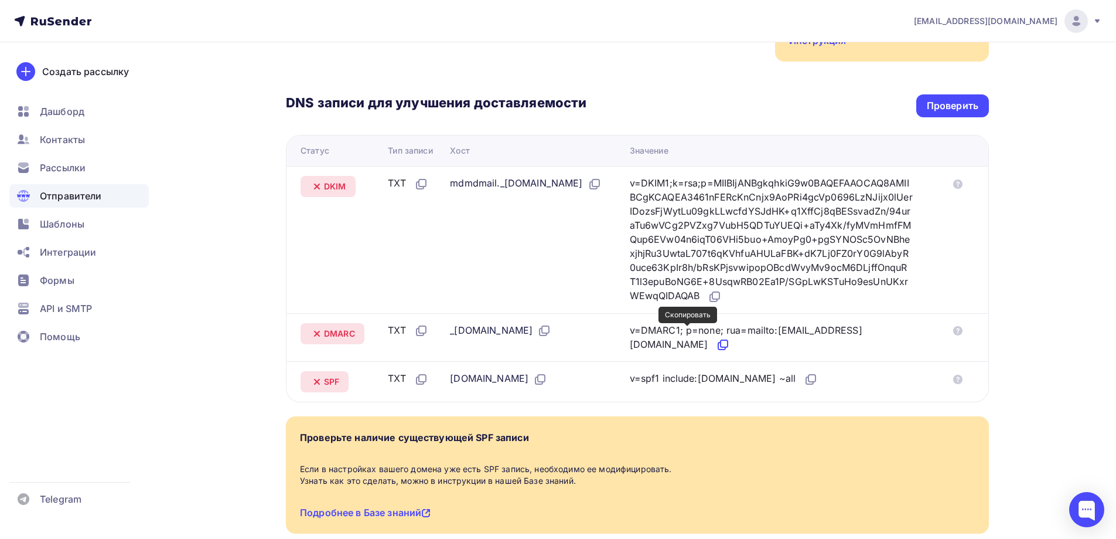
click at [721, 340] on icon at bounding box center [724, 343] width 7 height 7
drag, startPoint x: 629, startPoint y: 367, endPoint x: 801, endPoint y: 249, distance: 209.0
click at [767, 365] on tr "SPF TXT bsrost.ru v=spf1 include:rsndr.ru ~all" at bounding box center [638, 381] width 702 height 40
copy tr "v=spf1 include:rsndr.ru ~all"
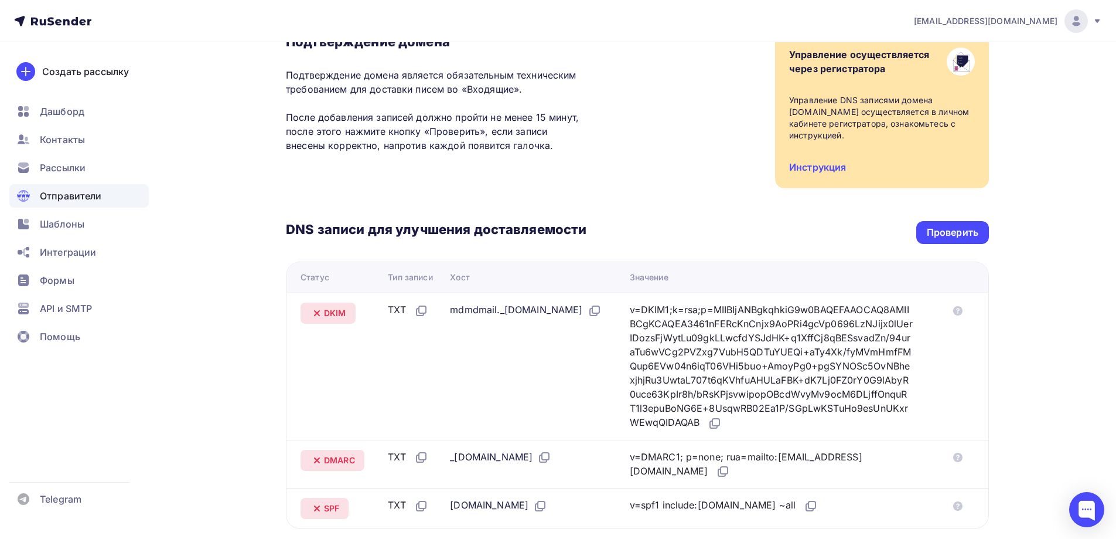
scroll to position [51, 0]
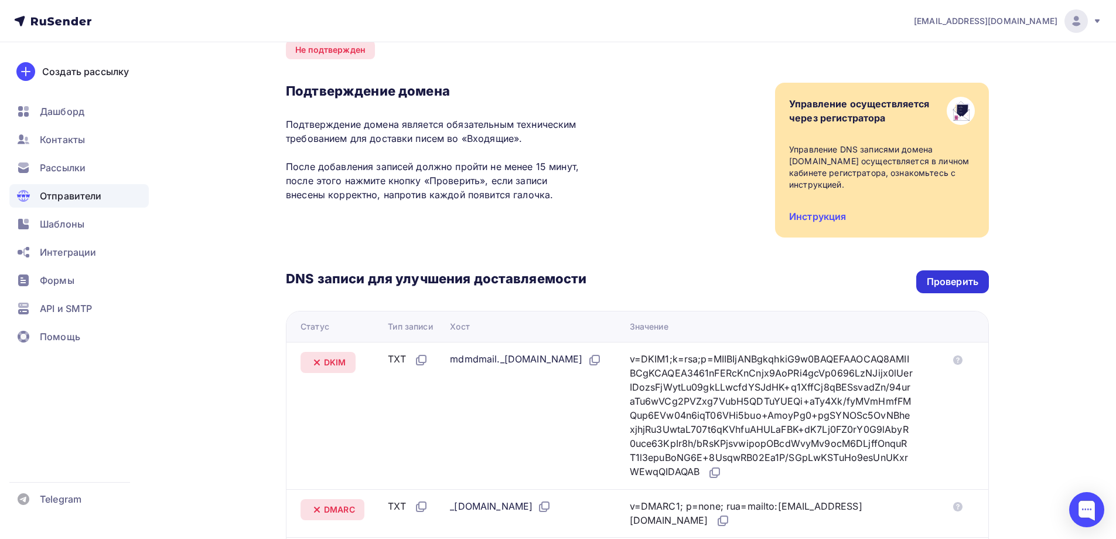
click at [944, 275] on div "Проверить" at bounding box center [953, 281] width 52 height 13
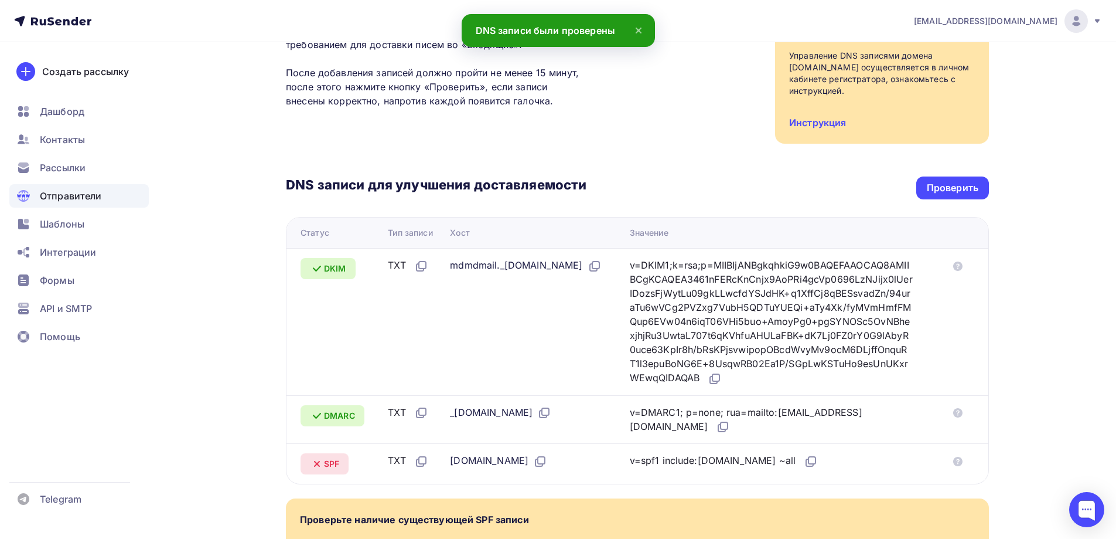
scroll to position [117, 0]
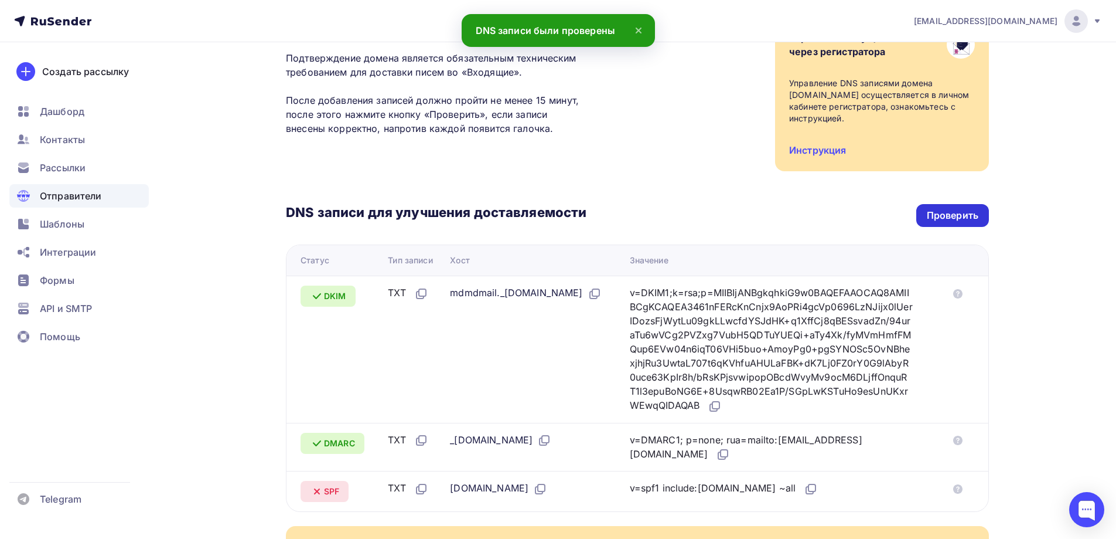
click at [927, 209] on div "Проверить" at bounding box center [953, 215] width 52 height 13
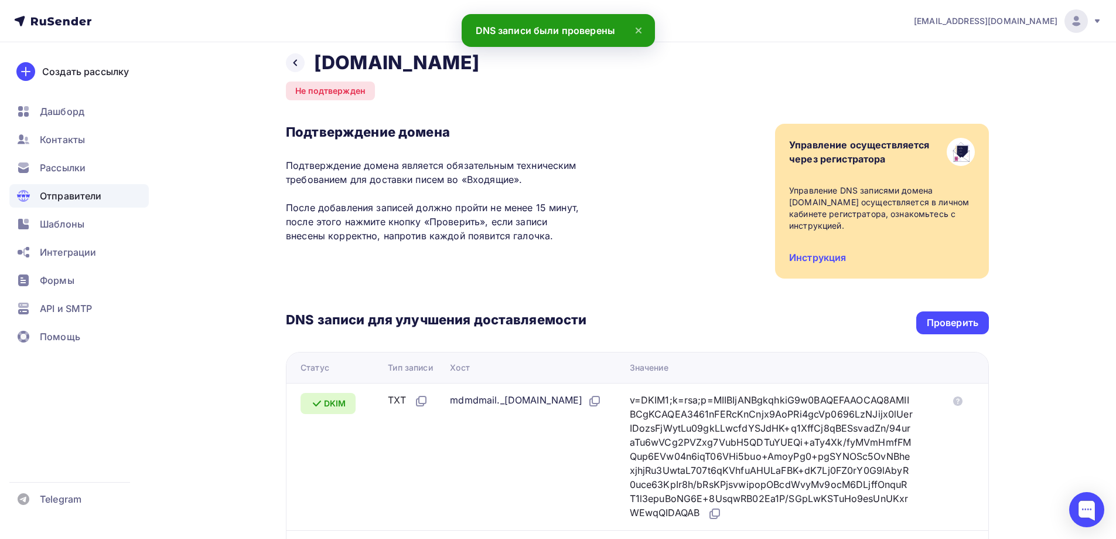
scroll to position [0, 0]
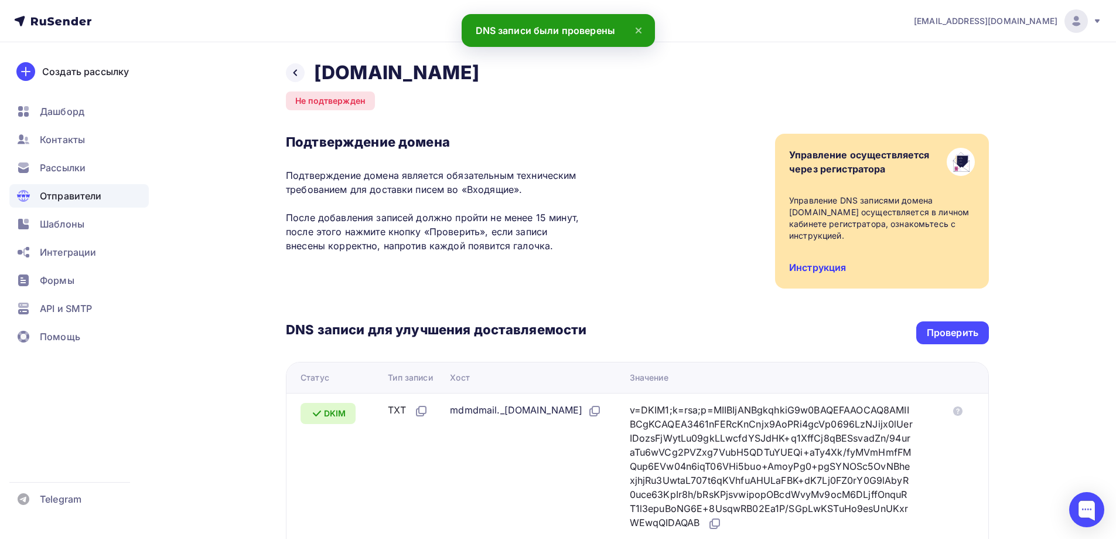
click at [818, 261] on link "Инструкция" at bounding box center [817, 267] width 57 height 12
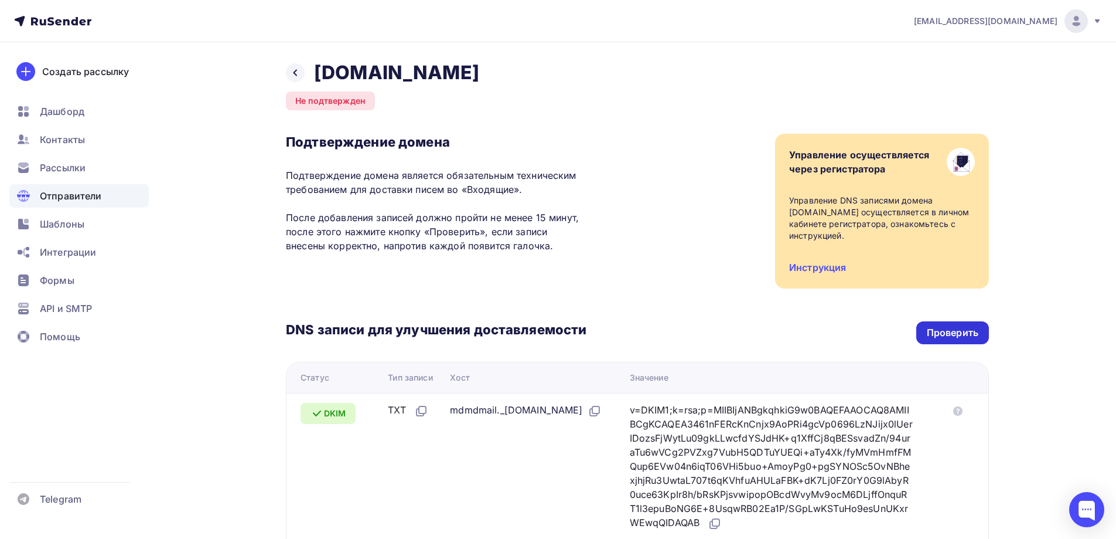
click at [943, 321] on div "Проверить" at bounding box center [953, 332] width 73 height 23
click at [950, 326] on div "Проверить" at bounding box center [953, 332] width 52 height 13
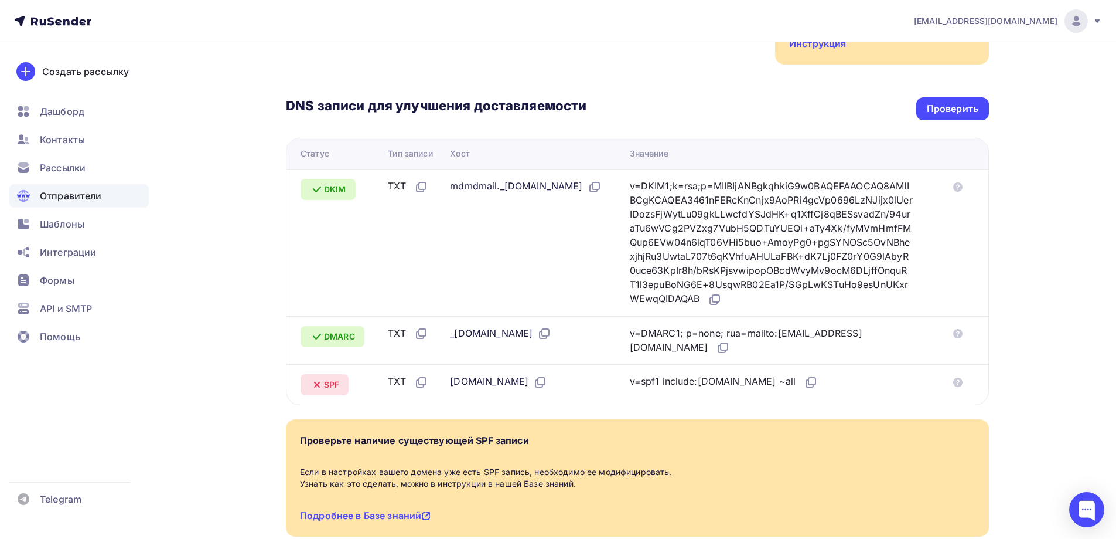
scroll to position [234, 0]
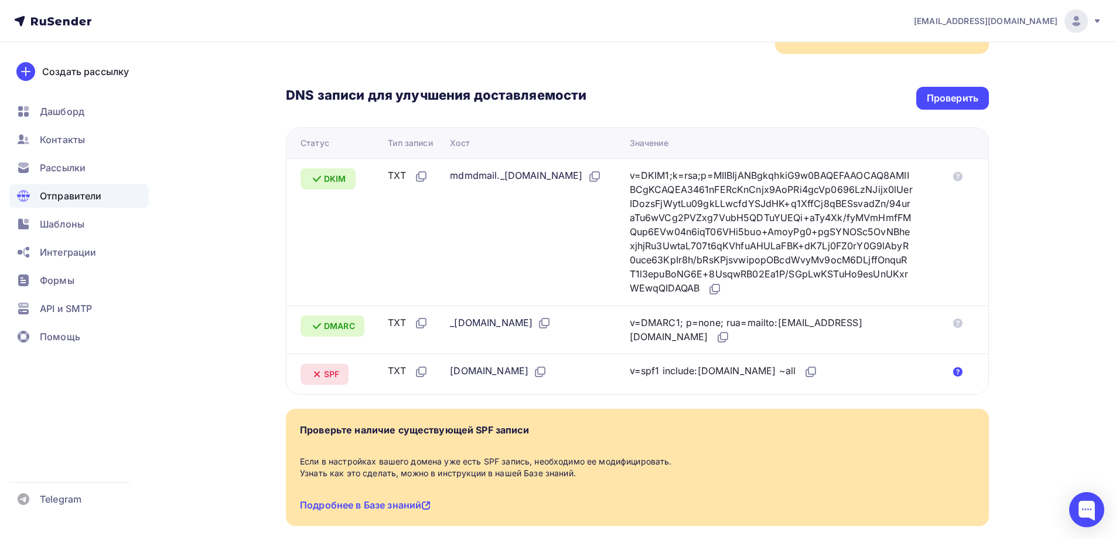
click at [958, 367] on icon at bounding box center [957, 371] width 9 height 9
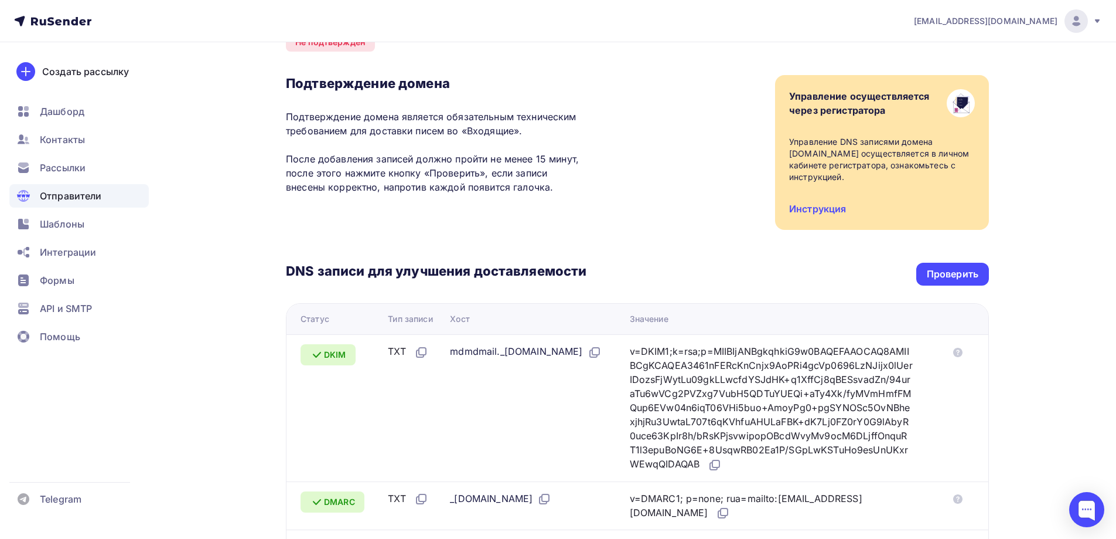
scroll to position [0, 0]
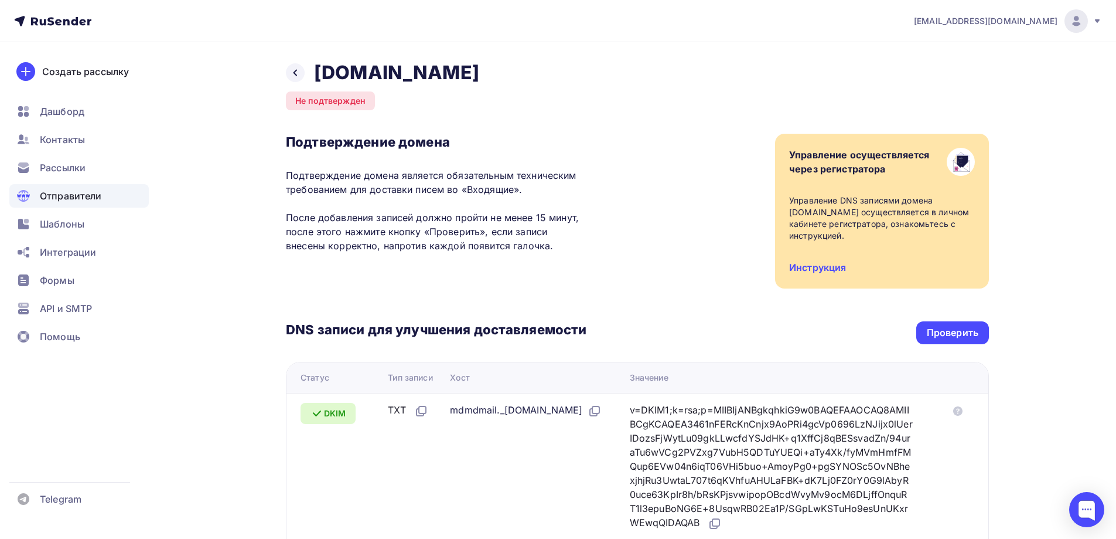
click at [934, 302] on div "DNS записи для улучшения доставляемости Проверить Статус Тип записи Хост Значен…" at bounding box center [637, 458] width 703 height 340
click at [932, 321] on div "Проверить" at bounding box center [953, 332] width 73 height 23
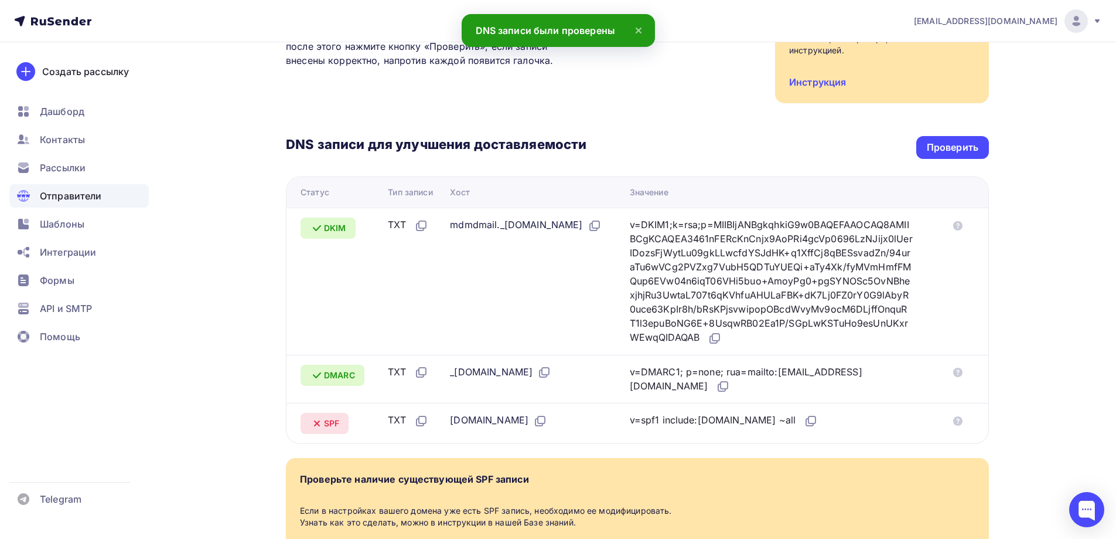
scroll to position [168, 0]
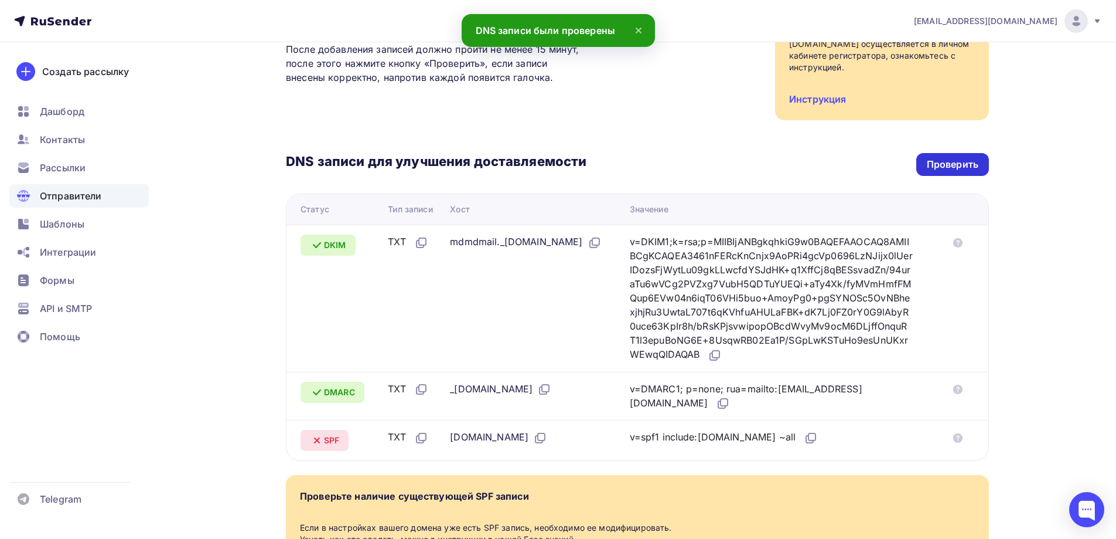
click at [950, 158] on div "Проверить" at bounding box center [953, 164] width 52 height 13
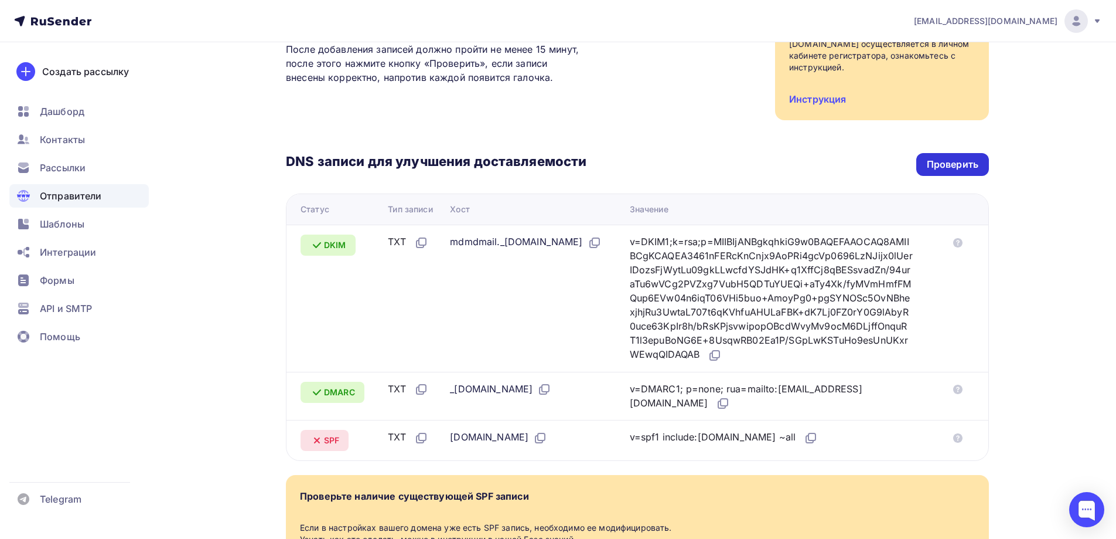
click at [965, 163] on div "Проверить" at bounding box center [953, 164] width 73 height 23
click at [927, 158] on div "Проверить" at bounding box center [953, 164] width 52 height 13
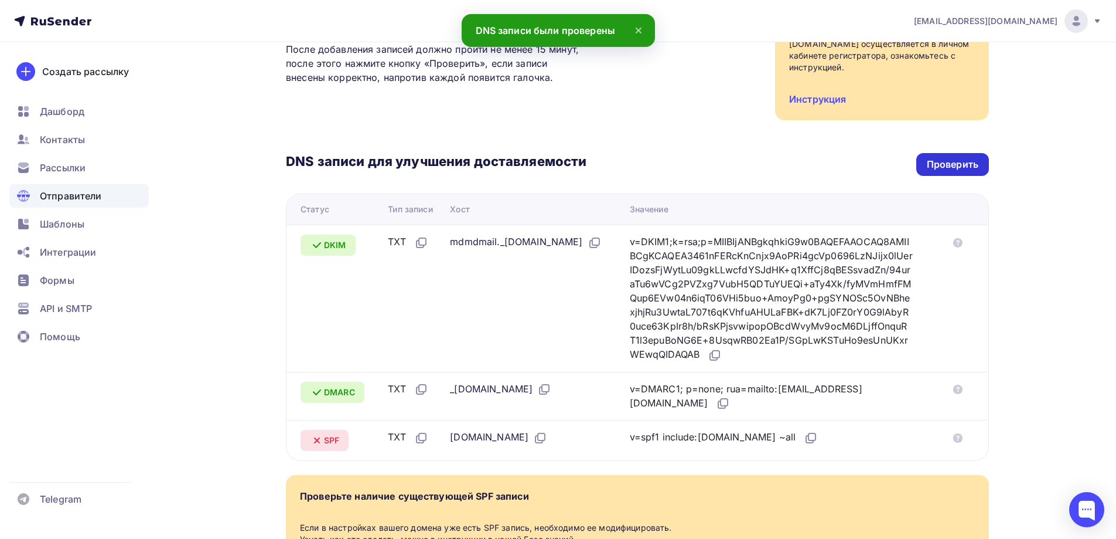
click at [946, 153] on div "Проверить" at bounding box center [953, 164] width 73 height 23
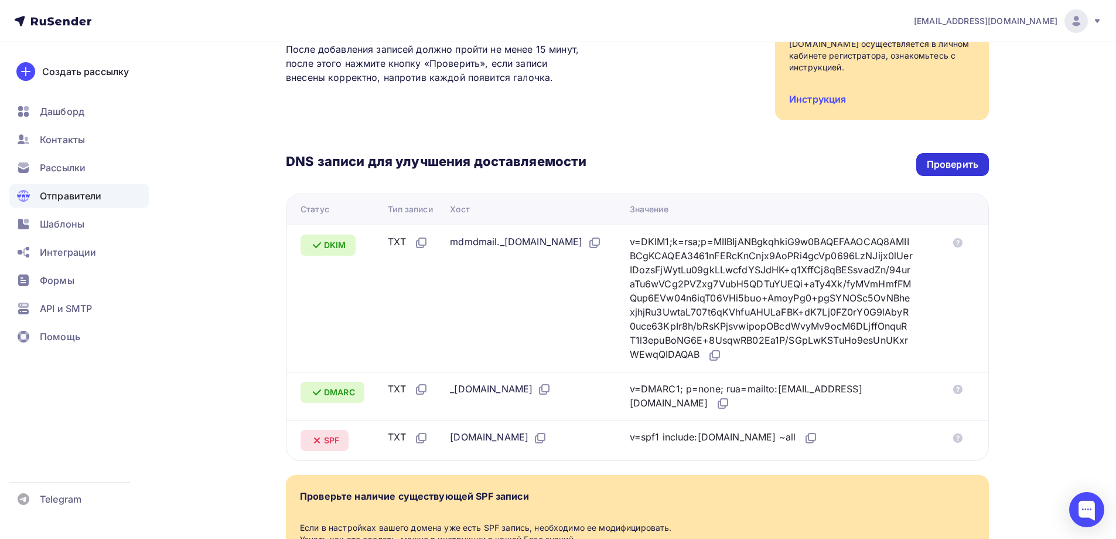
click at [955, 158] on div "Проверить" at bounding box center [953, 164] width 52 height 13
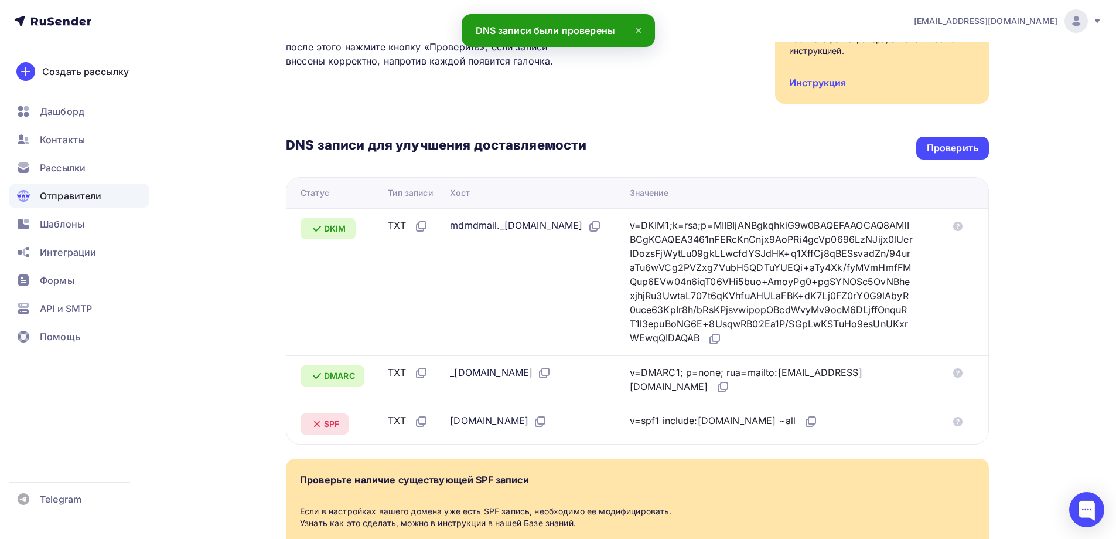
scroll to position [285, 0]
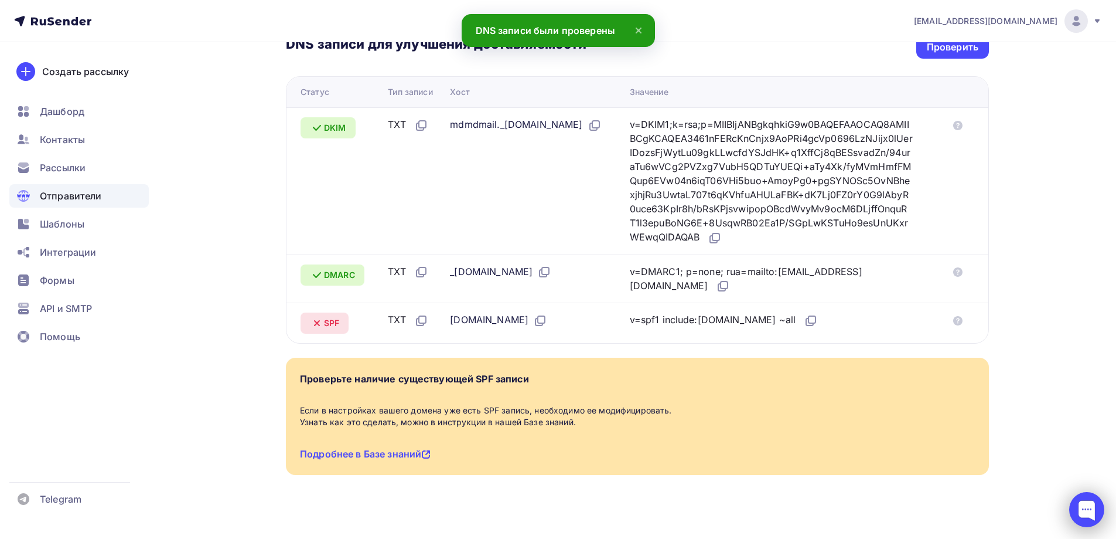
click at [1079, 507] on div at bounding box center [1086, 509] width 35 height 35
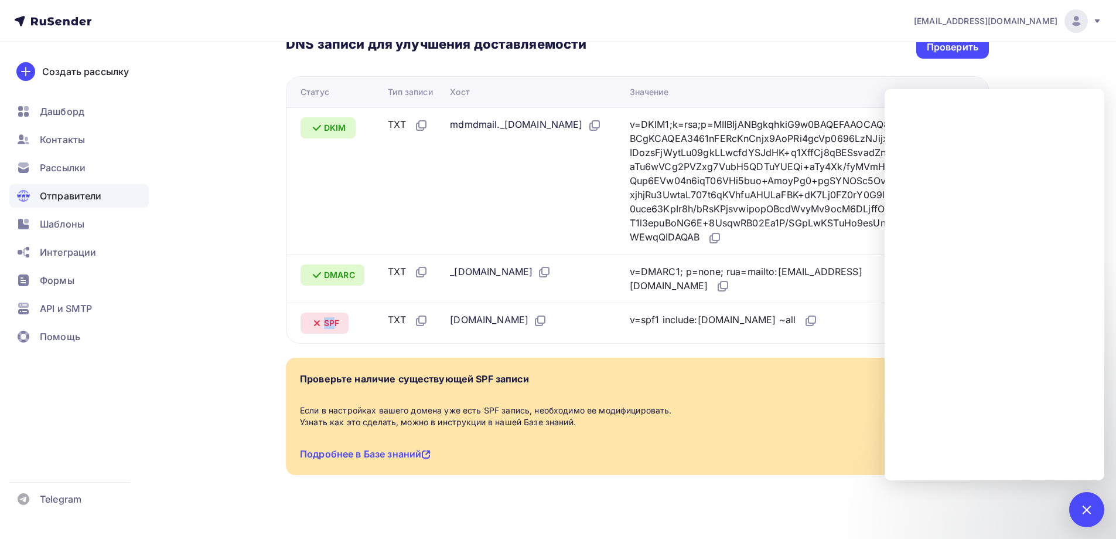
drag, startPoint x: 333, startPoint y: 312, endPoint x: 308, endPoint y: 312, distance: 25.8
click at [308, 312] on div "SPF" at bounding box center [325, 322] width 48 height 21
click at [328, 317] on span "SPF" at bounding box center [331, 323] width 15 height 12
click at [325, 317] on span "SPF" at bounding box center [331, 323] width 15 height 12
drag, startPoint x: 323, startPoint y: 310, endPoint x: 351, endPoint y: 311, distance: 28.1
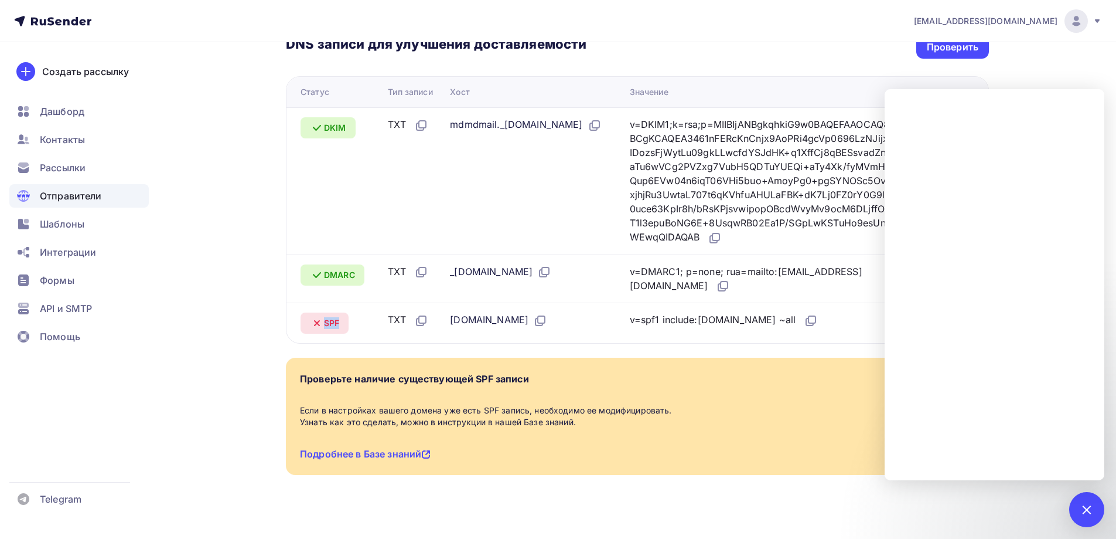
click at [351, 312] on div "SPF" at bounding box center [340, 322] width 78 height 21
copy span "SPF"
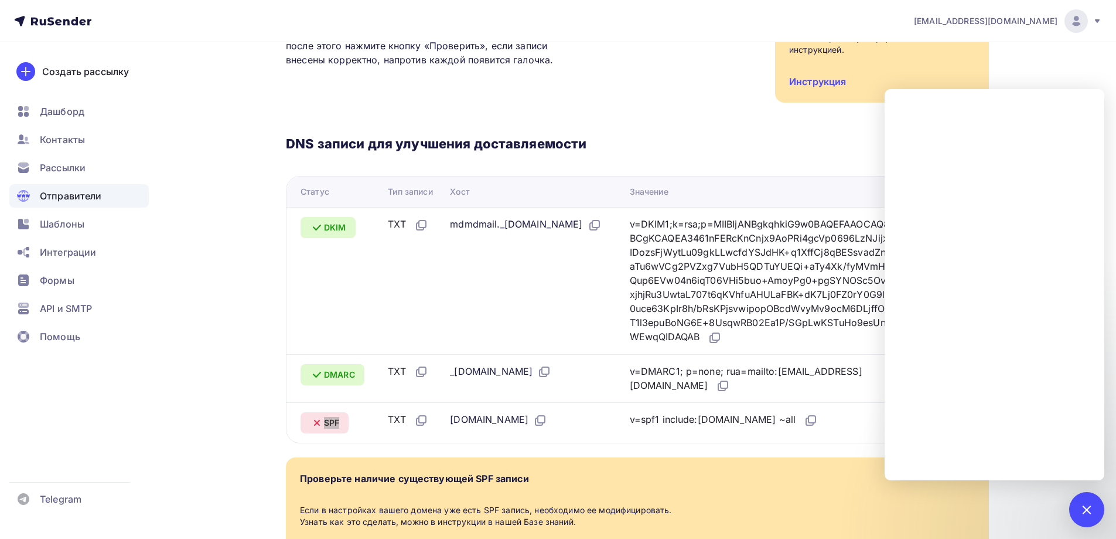
scroll to position [234, 0]
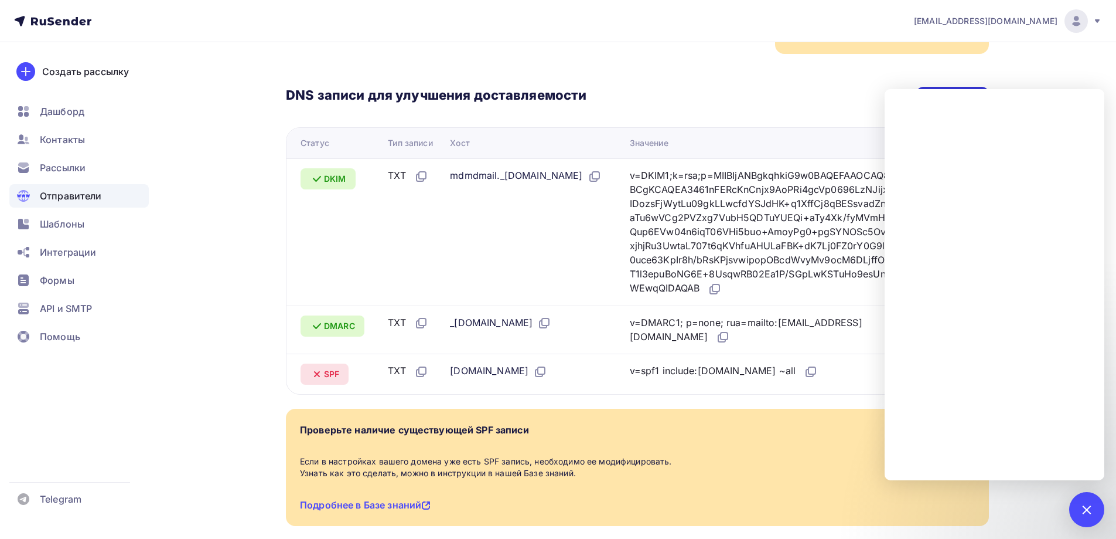
click at [947, 91] on div "Проверить" at bounding box center [953, 97] width 52 height 13
drag, startPoint x: 1071, startPoint y: 58, endPoint x: 1050, endPoint y: 69, distance: 23.6
click at [1071, 57] on div "n.bazinovskaya@bsrost.ru Аккаунт Тарифы Выйти Создать рассылку Дашборд Контакты…" at bounding box center [558, 184] width 1116 height 836
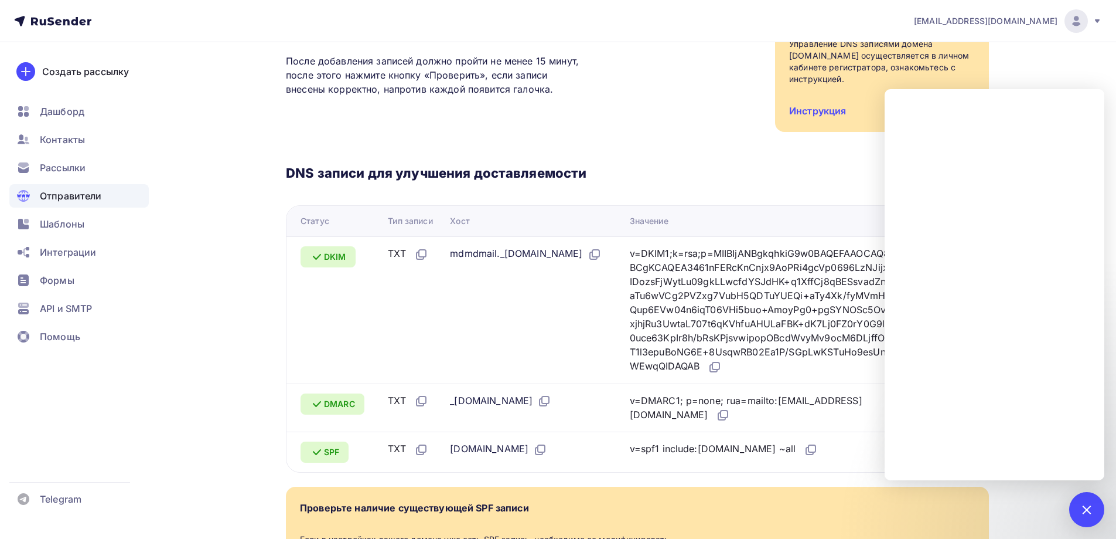
scroll to position [0, 0]
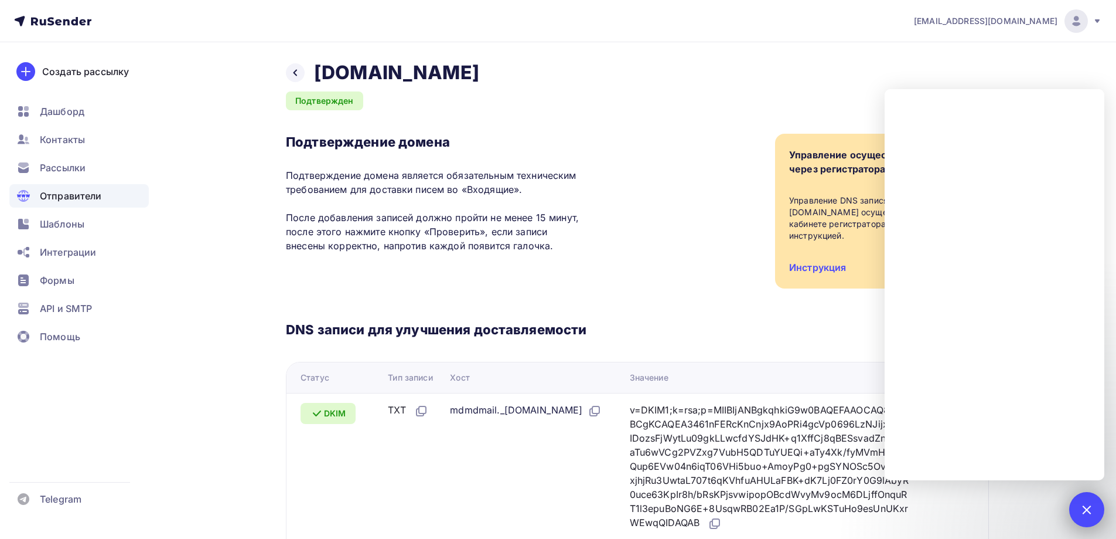
click at [1093, 517] on div at bounding box center [1086, 509] width 35 height 35
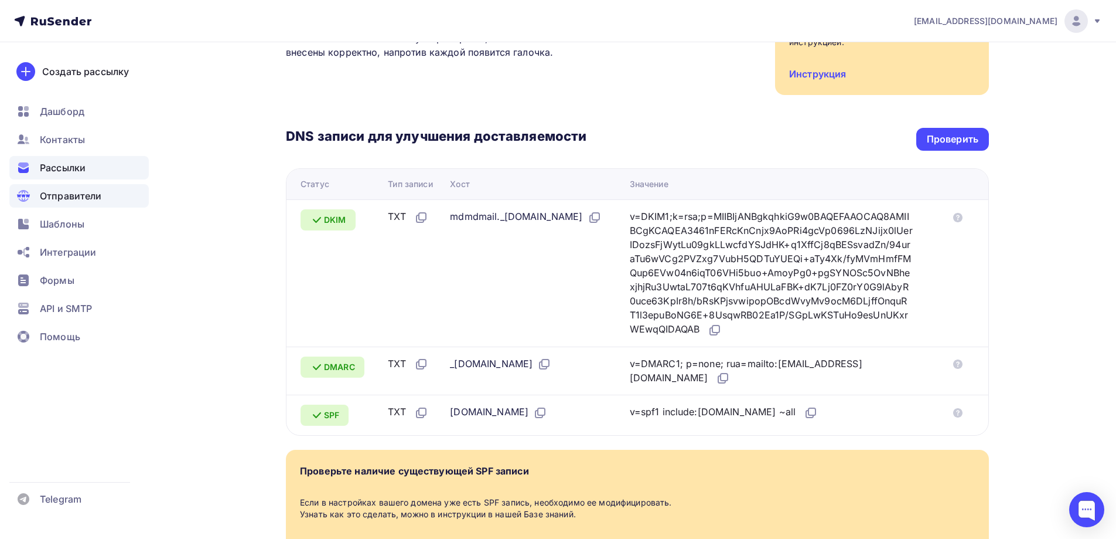
scroll to position [51, 0]
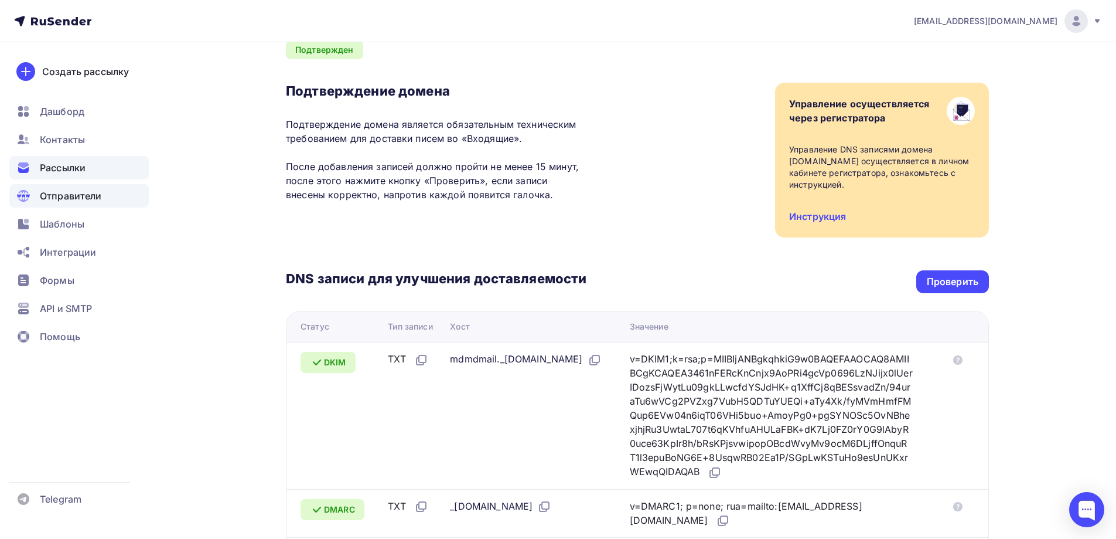
click at [62, 163] on span "Рассылки" at bounding box center [63, 168] width 46 height 14
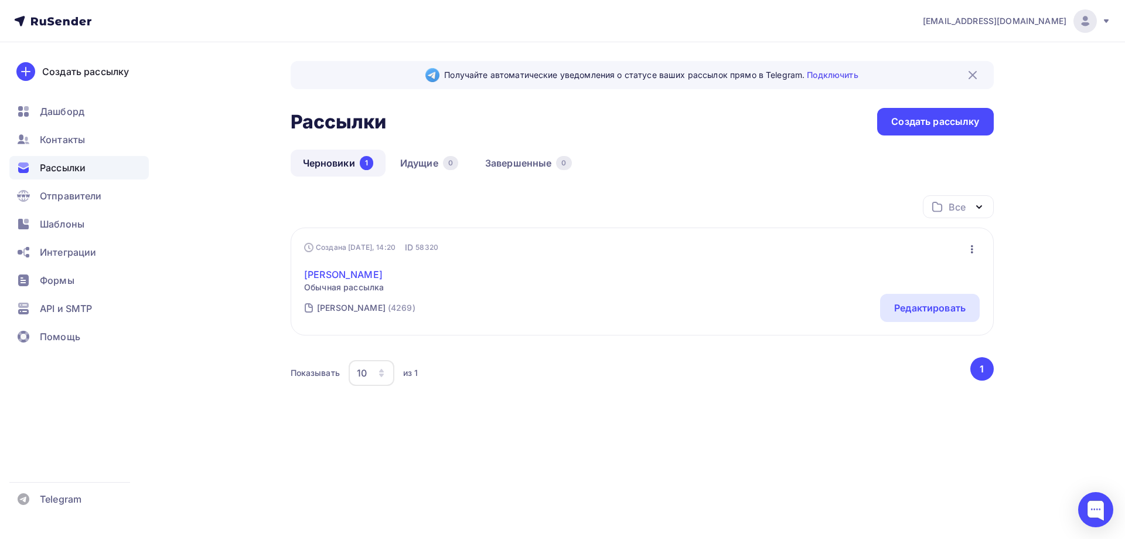
click at [316, 272] on link "Шайнурова" at bounding box center [344, 274] width 80 height 14
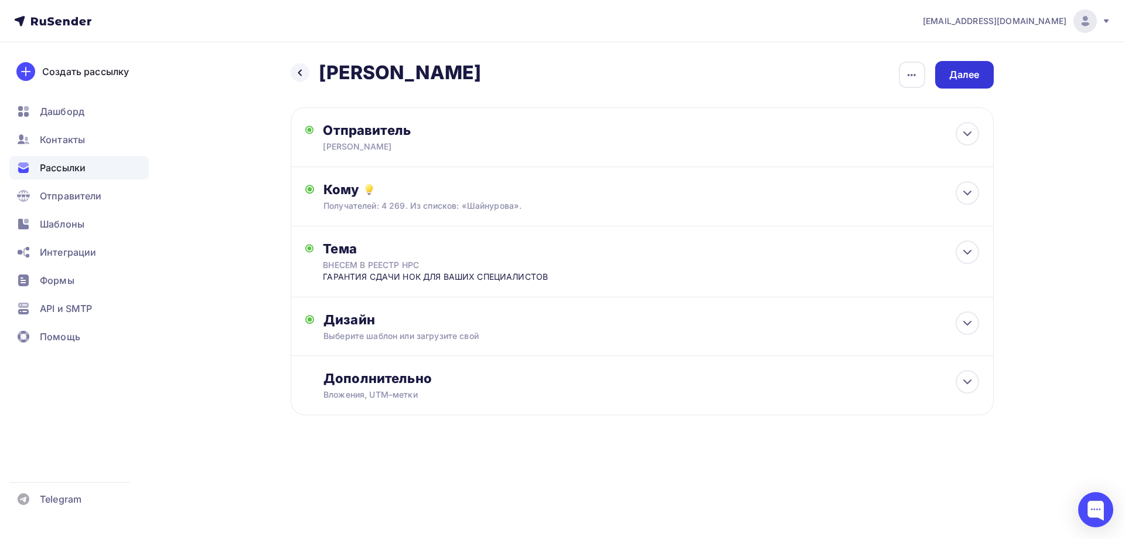
click at [966, 72] on div "Далее" at bounding box center [964, 74] width 30 height 13
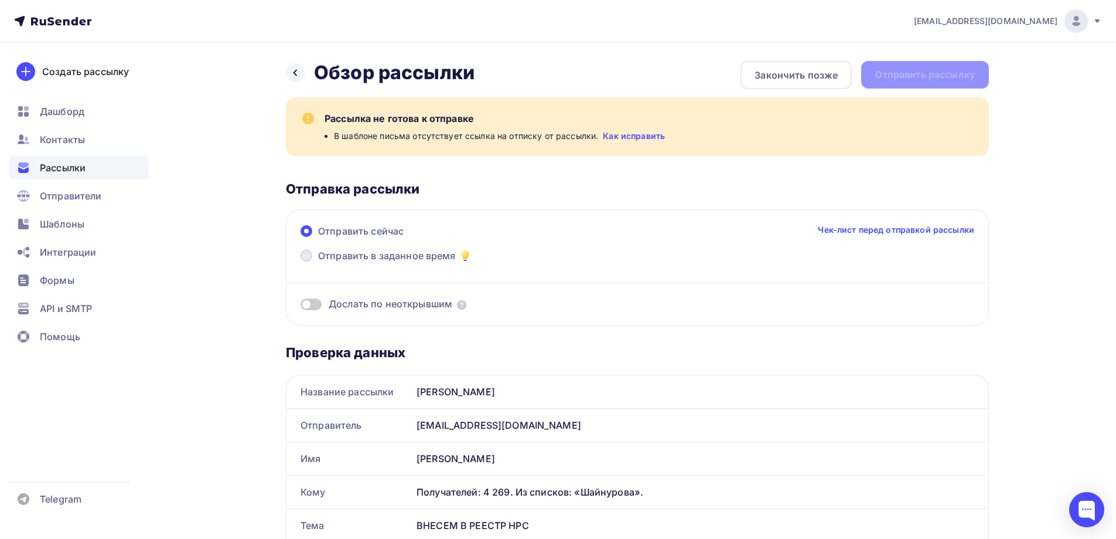
click at [308, 256] on span at bounding box center [307, 256] width 12 height 12
click at [318, 263] on input "Отправить в заданное время" at bounding box center [318, 263] width 0 height 0
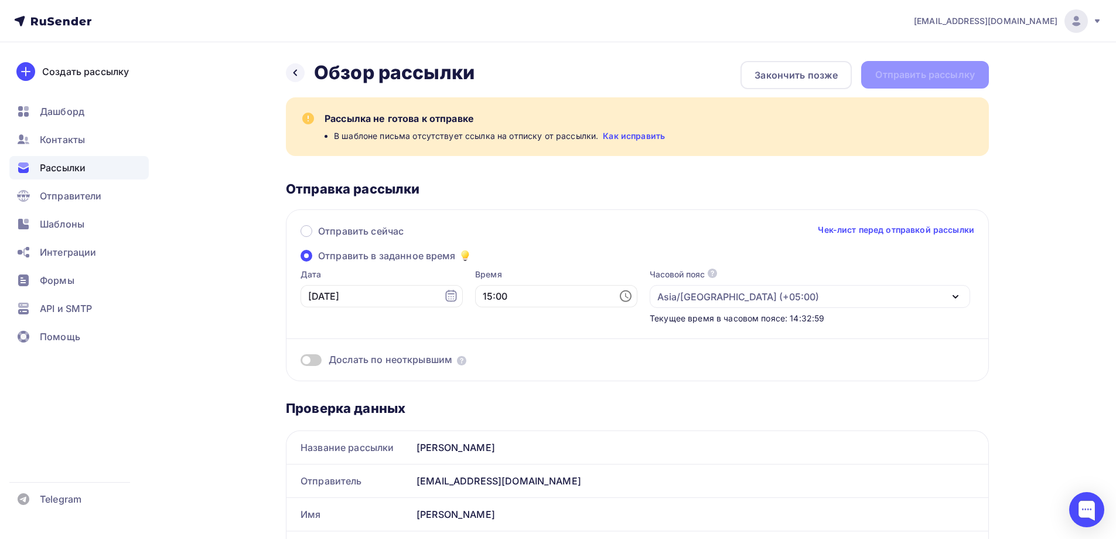
click at [628, 138] on link "Как исправить" at bounding box center [634, 136] width 62 height 12
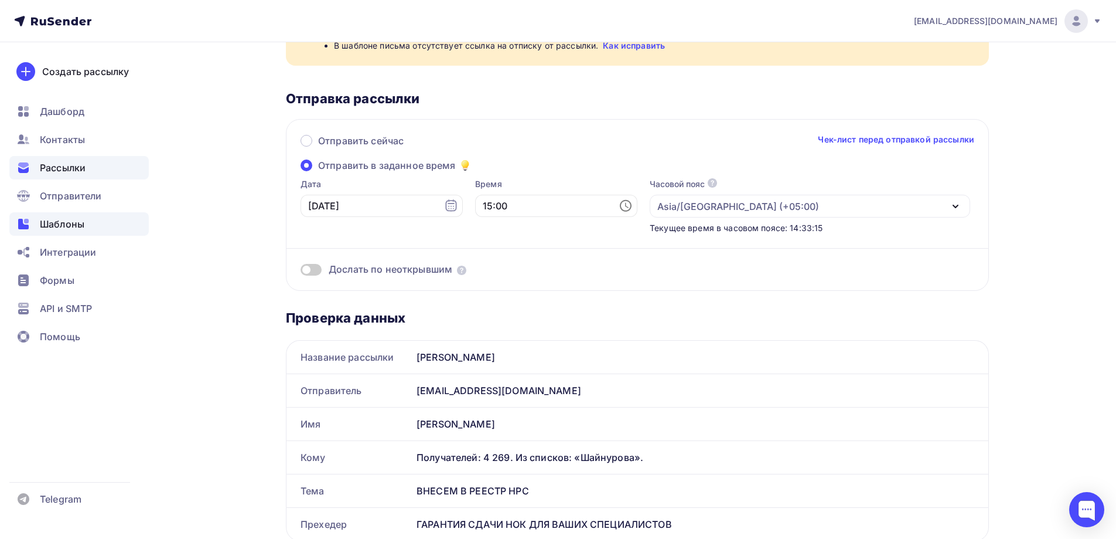
scroll to position [59, 0]
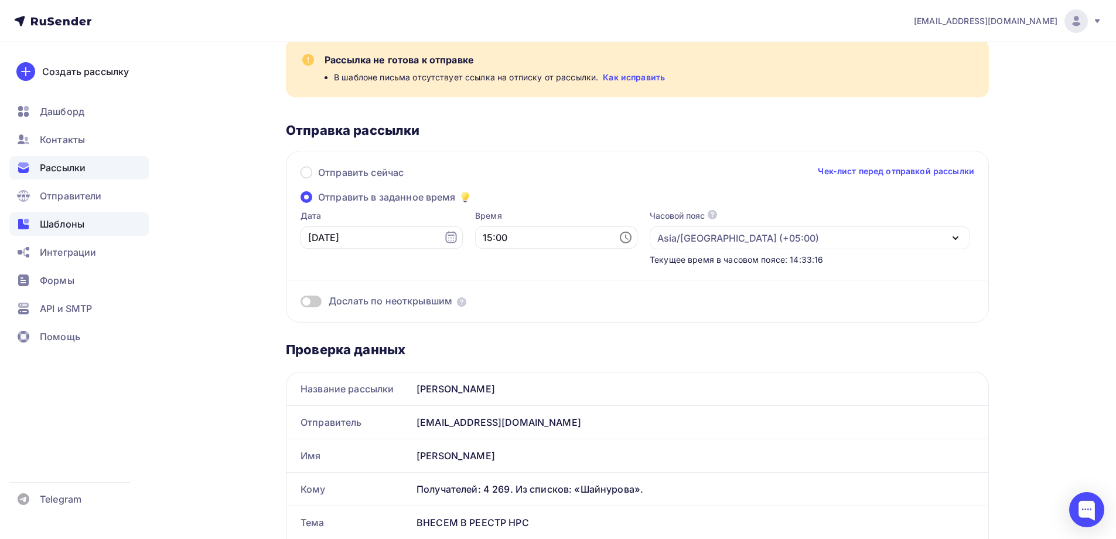
click at [73, 215] on div "Шаблоны" at bounding box center [78, 223] width 139 height 23
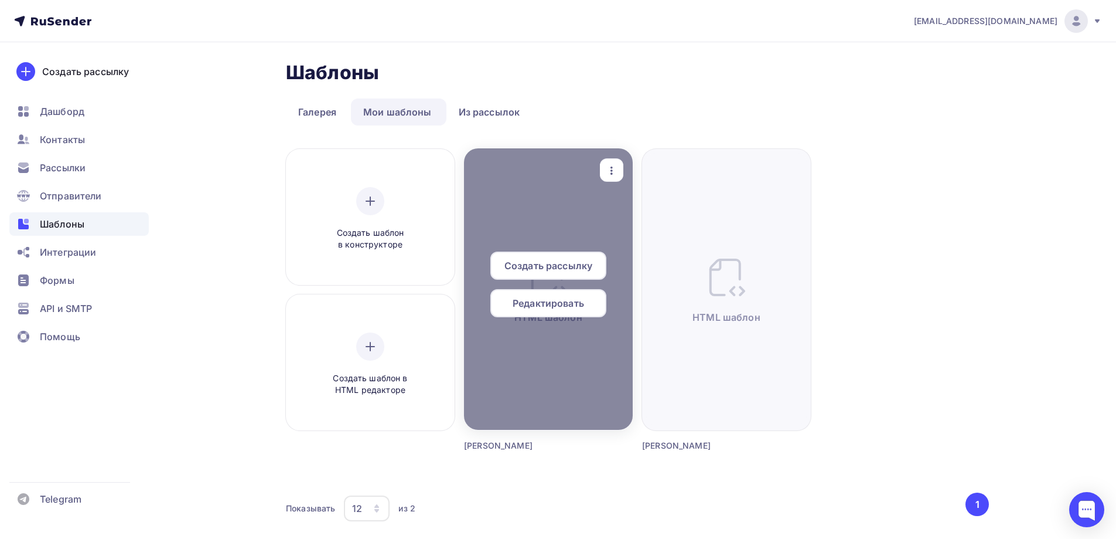
click at [533, 301] on span "Редактировать" at bounding box center [548, 303] width 71 height 14
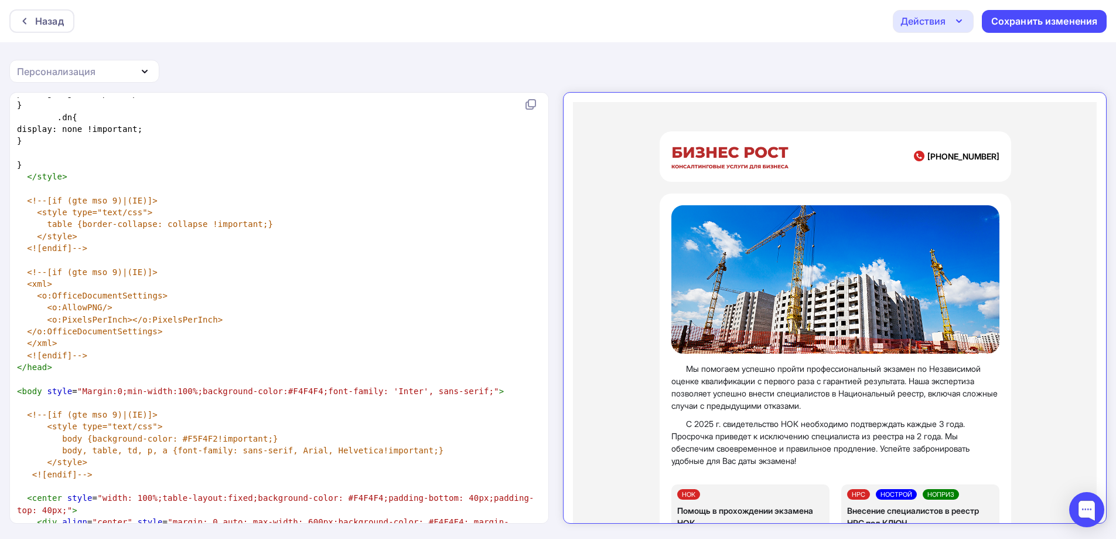
scroll to position [703, 0]
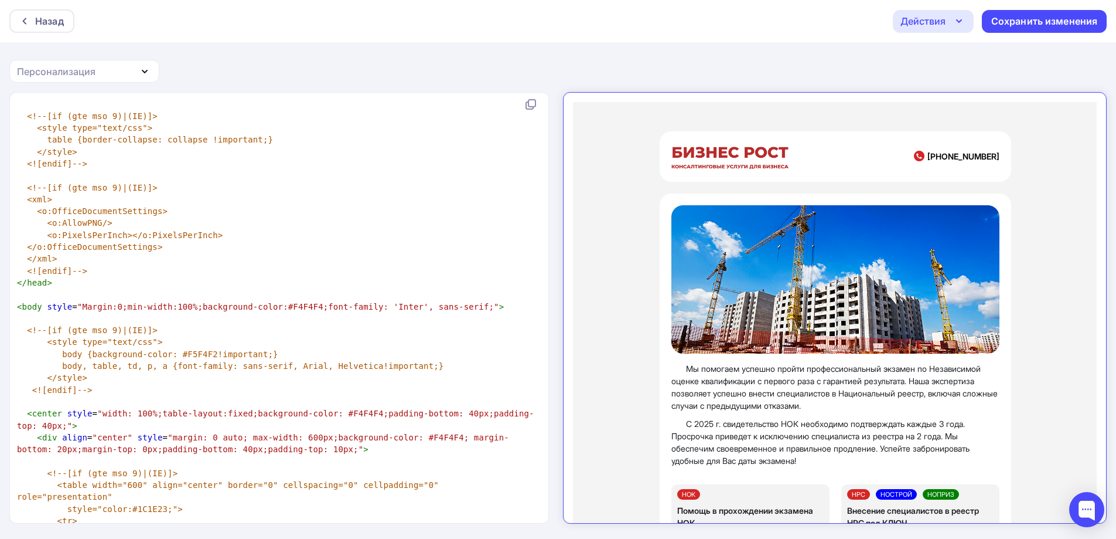
click at [138, 71] on icon "button" at bounding box center [145, 71] width 14 height 14
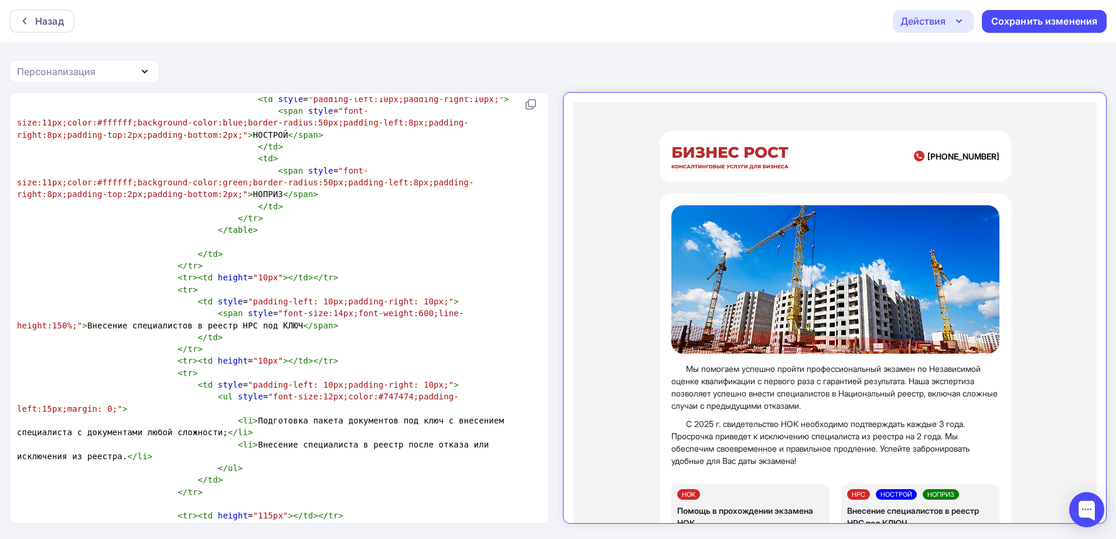
scroll to position [0, 0]
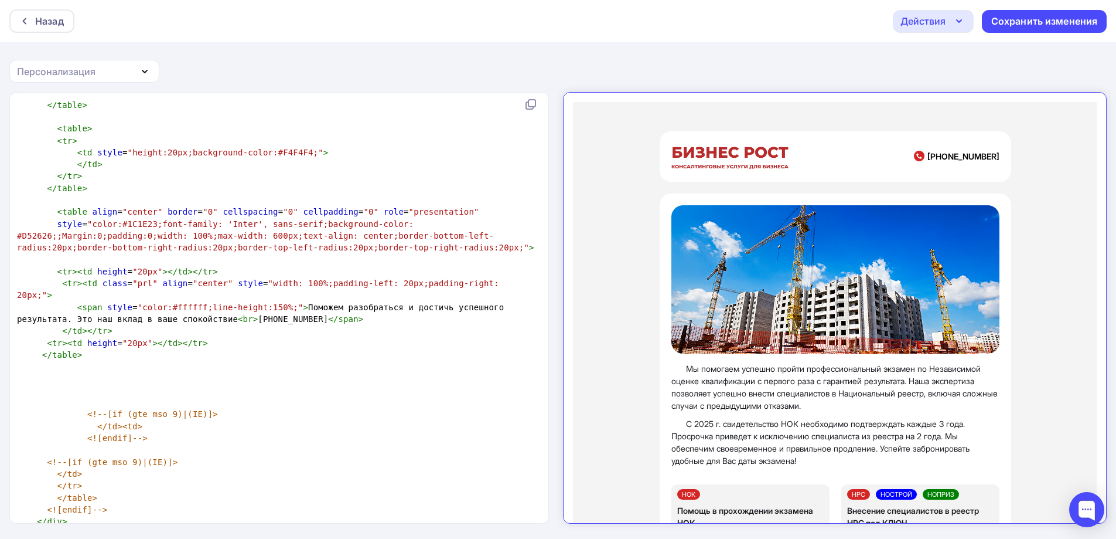
click at [138, 527] on pre "</ center >" at bounding box center [277, 533] width 524 height 12
click at [75, 82] on div "Персонализация" at bounding box center [84, 71] width 150 height 23
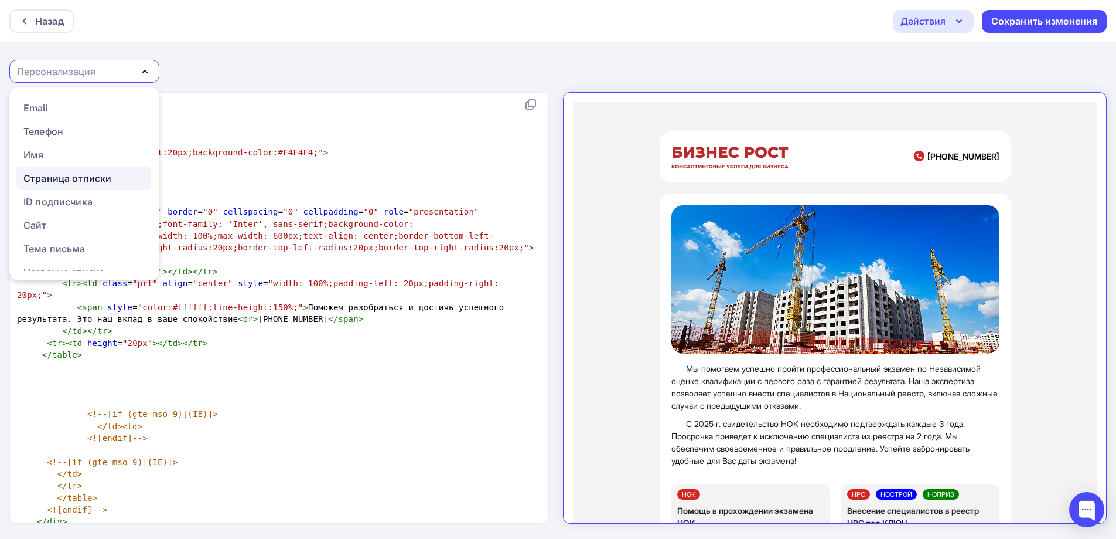
click at [87, 180] on div "Страница отписки" at bounding box center [67, 178] width 88 height 14
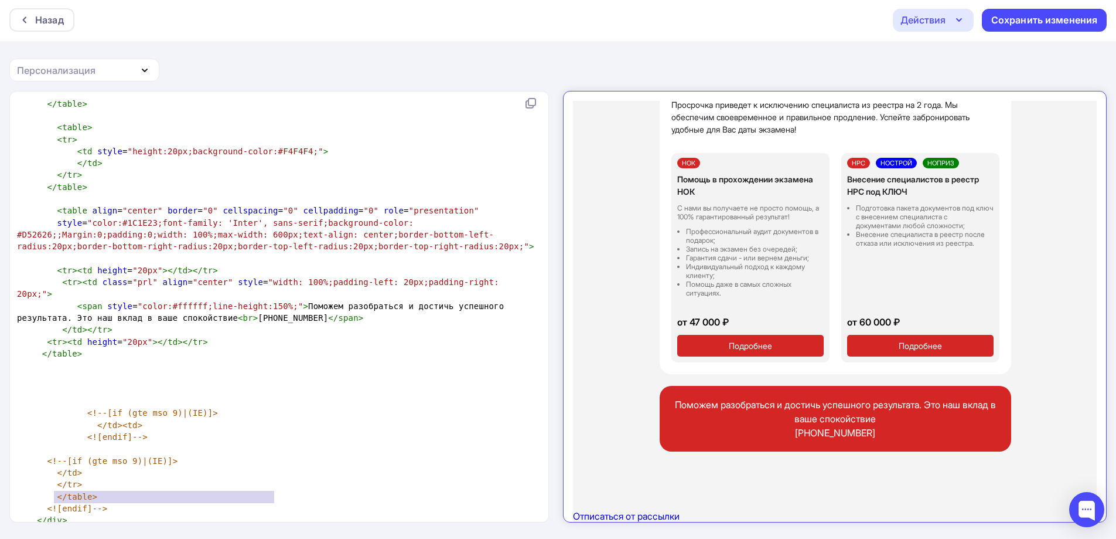
type textarea "<a href={{unsubscribe_url}}>Отписаться от рассылки</a>"
drag, startPoint x: 305, startPoint y: 491, endPoint x: 18, endPoint y: 499, distance: 287.3
click at [18, 538] on pre "< a href = {{unsubscribe_url}} > Отписаться от рассылки </ a >" at bounding box center [277, 544] width 524 height 12
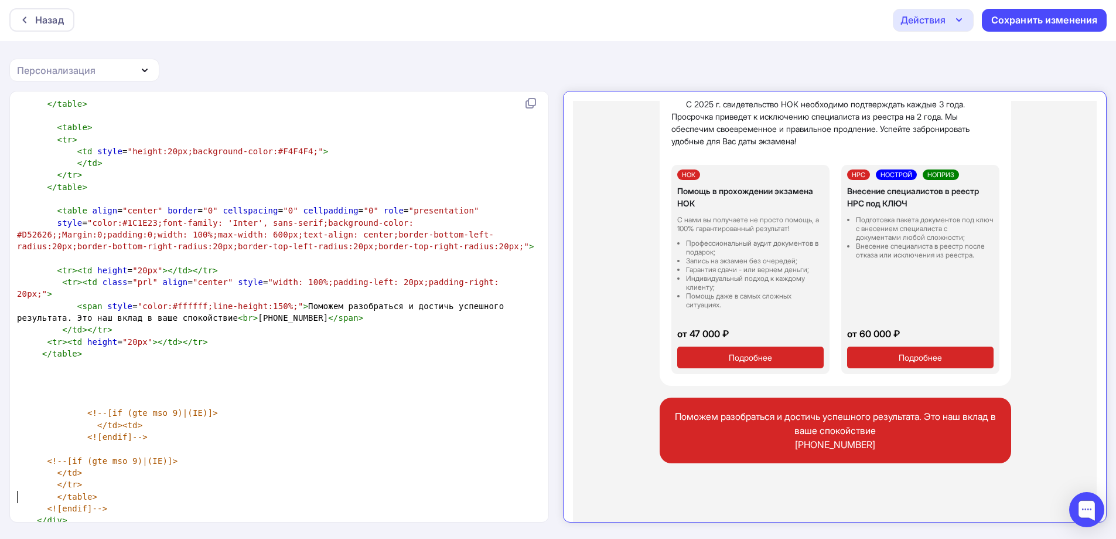
click at [81, 514] on pre "</ div >" at bounding box center [277, 520] width 524 height 12
click at [1043, 22] on div "Сохранить изменения" at bounding box center [1045, 19] width 107 height 13
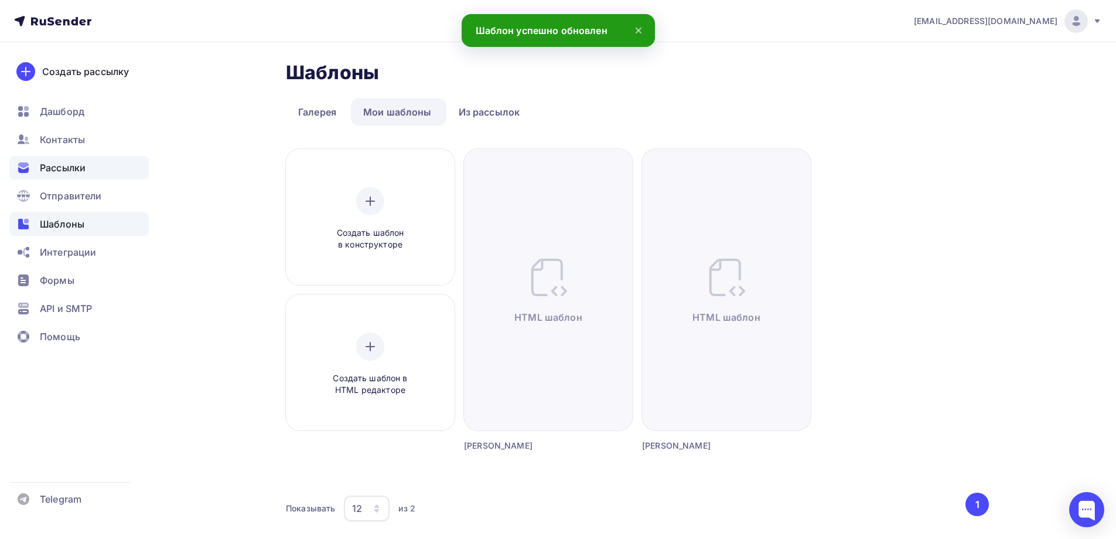
click at [73, 168] on span "Рассылки" at bounding box center [63, 168] width 46 height 14
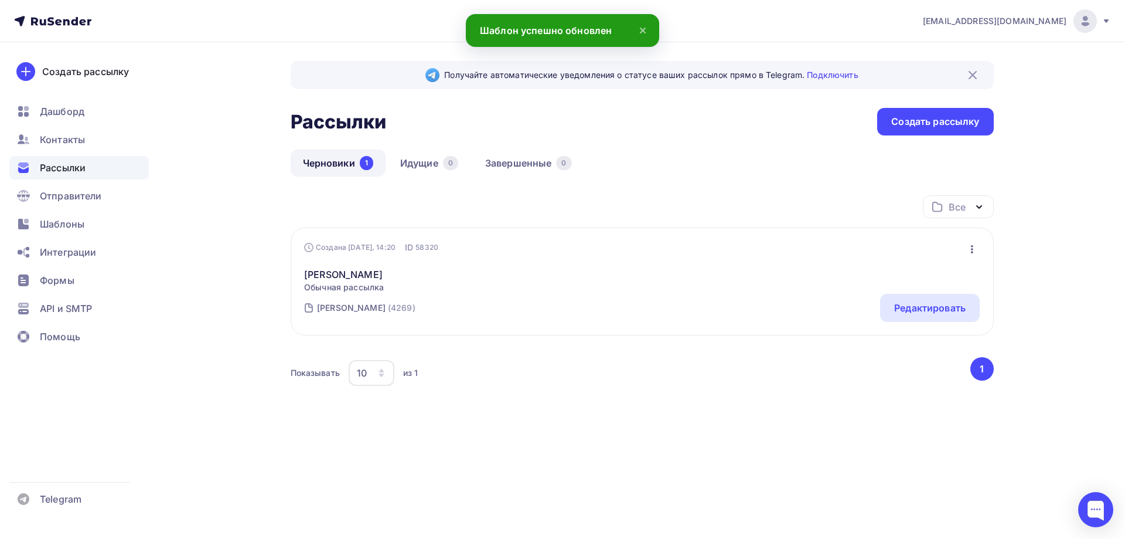
click at [374, 283] on span "Обычная рассылка" at bounding box center [344, 287] width 80 height 12
click at [319, 277] on link "Шайнурова" at bounding box center [344, 274] width 80 height 14
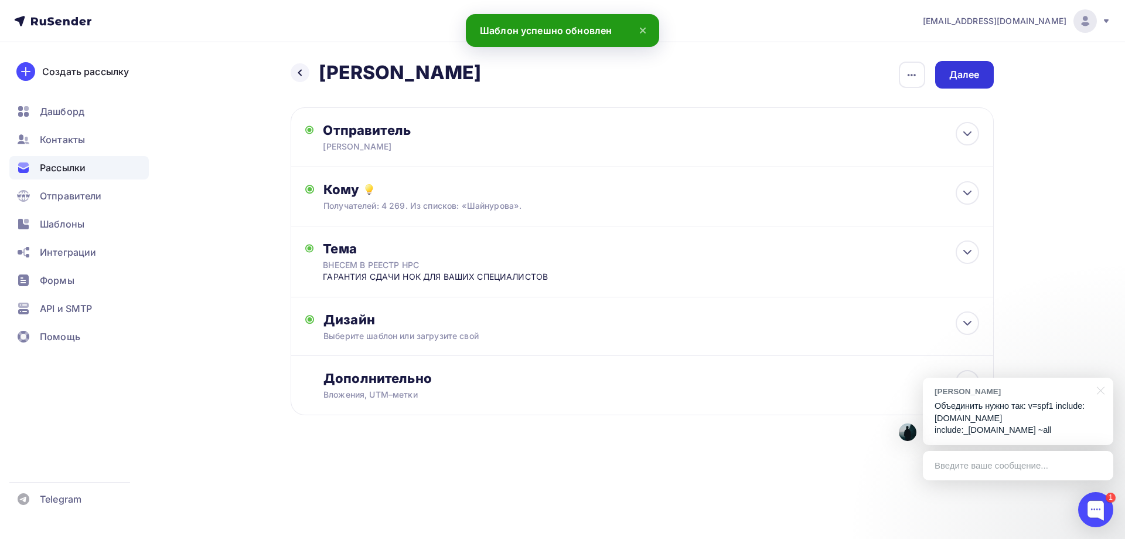
click at [979, 70] on div "Далее" at bounding box center [964, 74] width 30 height 13
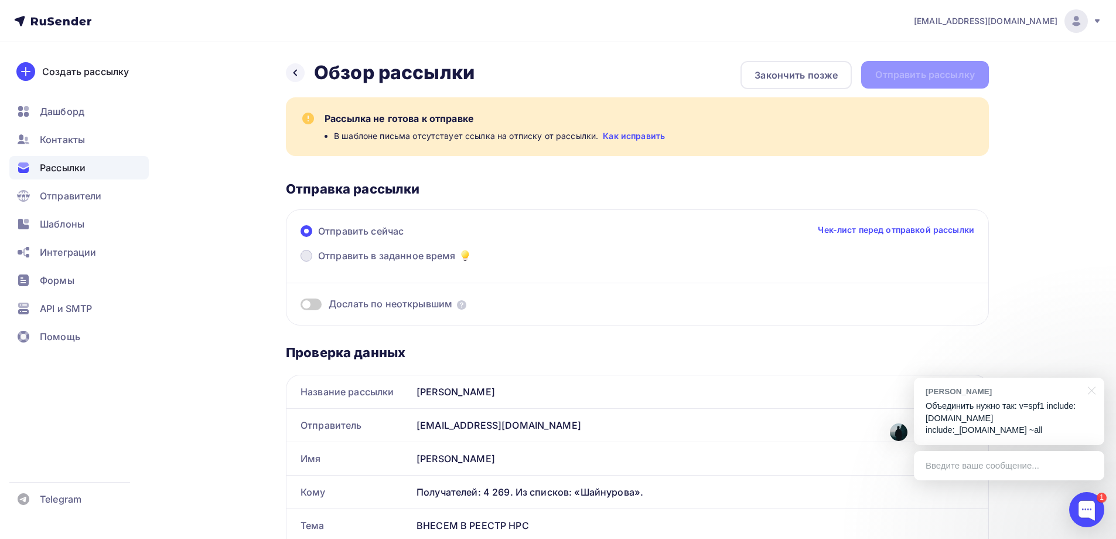
click at [410, 257] on span "Отправить в заданное время" at bounding box center [387, 255] width 138 height 14
click at [318, 263] on input "Отправить в заданное время" at bounding box center [318, 263] width 0 height 0
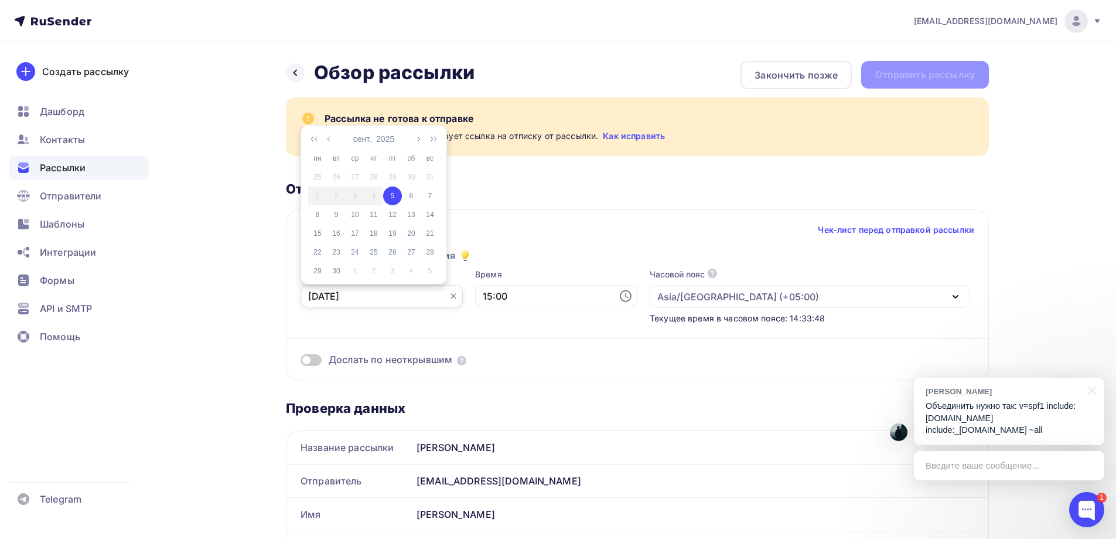
click at [388, 295] on input "05.09.2025" at bounding box center [382, 296] width 162 height 22
click at [317, 217] on div "8" at bounding box center [317, 214] width 19 height 11
type input "08.09.2025"
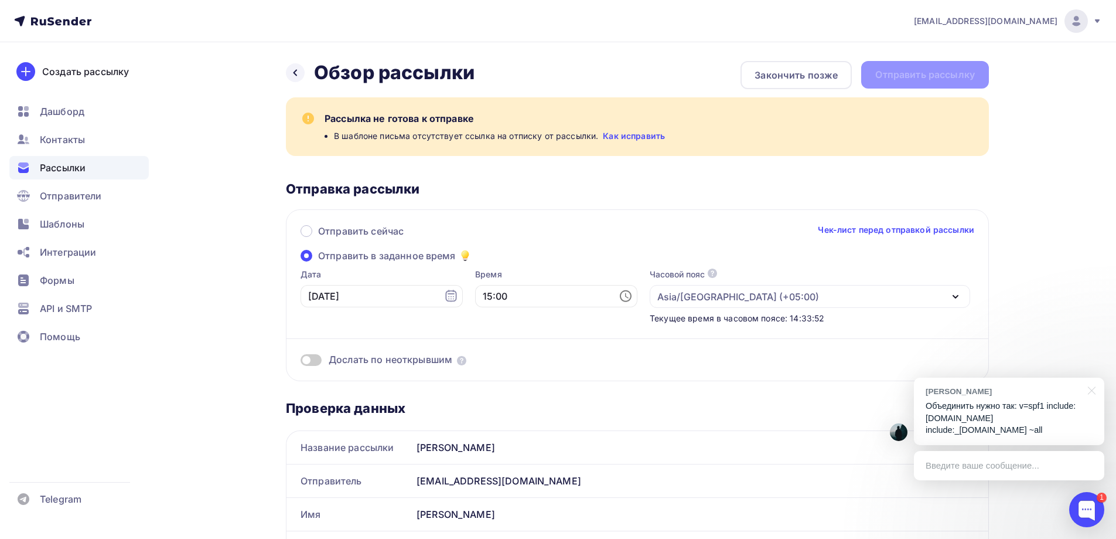
click at [619, 294] on icon at bounding box center [626, 296] width 14 height 14
click at [490, 243] on li "10" at bounding box center [492, 243] width 60 height 19
type input "10:00"
click at [706, 219] on div "Отправить сейчас Чек-лист перед отправкой рассылки Отправить в заданное время Д…" at bounding box center [637, 295] width 703 height 172
click at [915, 79] on div "Назад Обзор рассылки Обзор рассылки Закончить позже Отправить рассылку" at bounding box center [637, 75] width 703 height 28
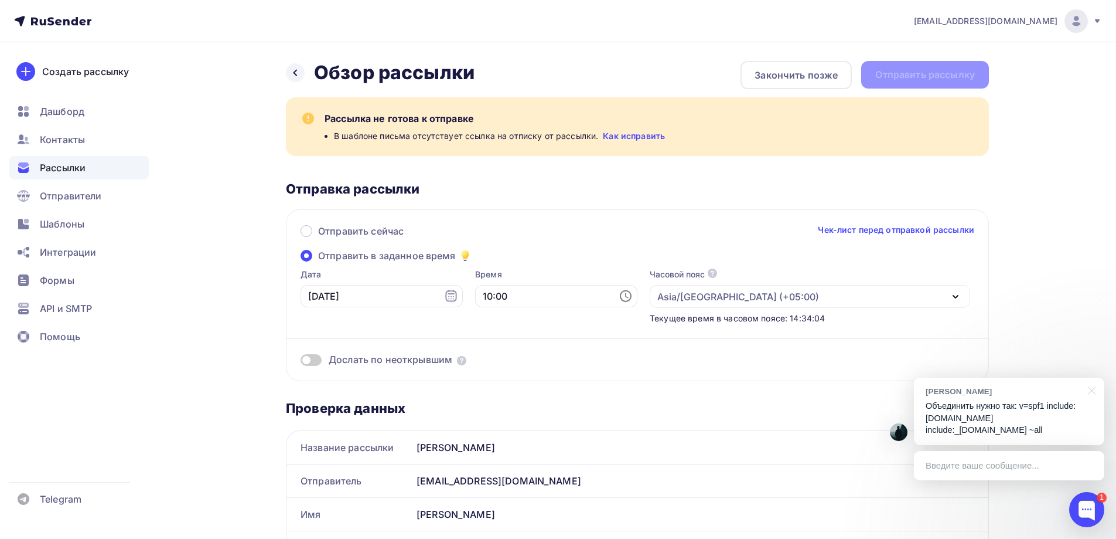
click at [639, 138] on link "Как исправить" at bounding box center [634, 136] width 62 height 12
click at [295, 74] on icon at bounding box center [296, 73] width 4 height 6
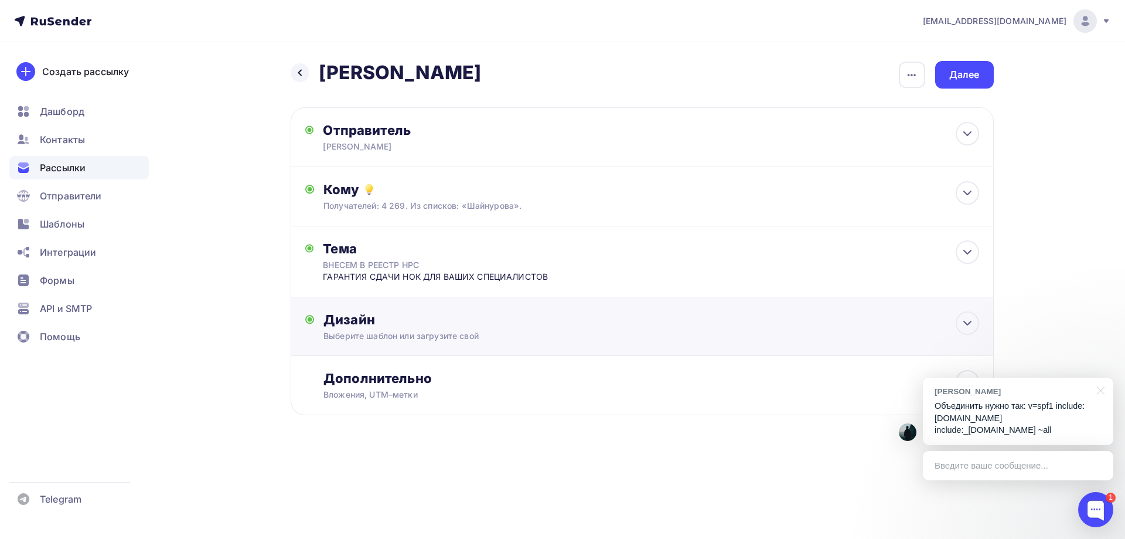
click at [441, 324] on div "Дизайн" at bounding box center [650, 319] width 655 height 16
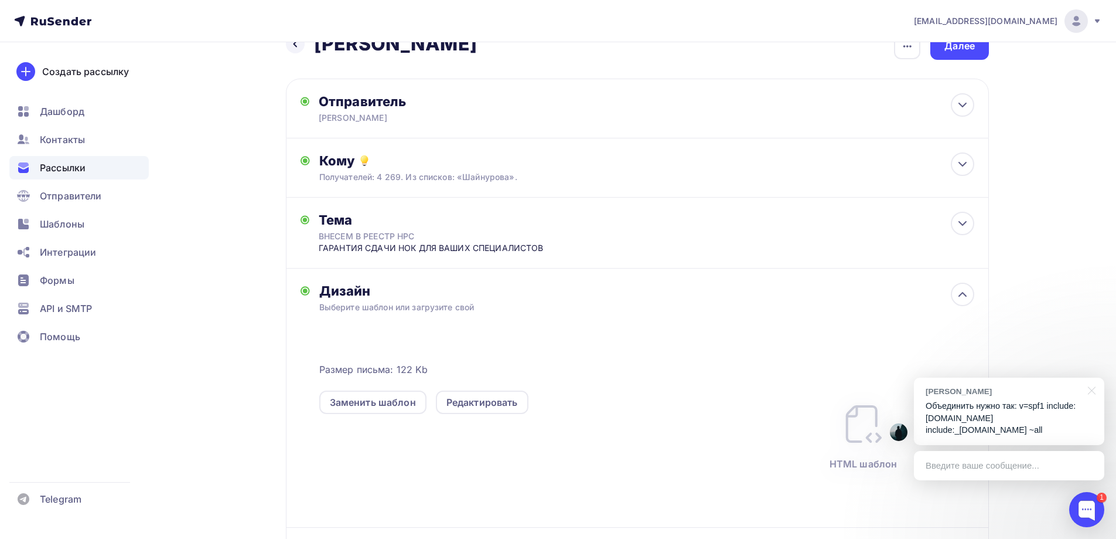
scroll to position [152, 0]
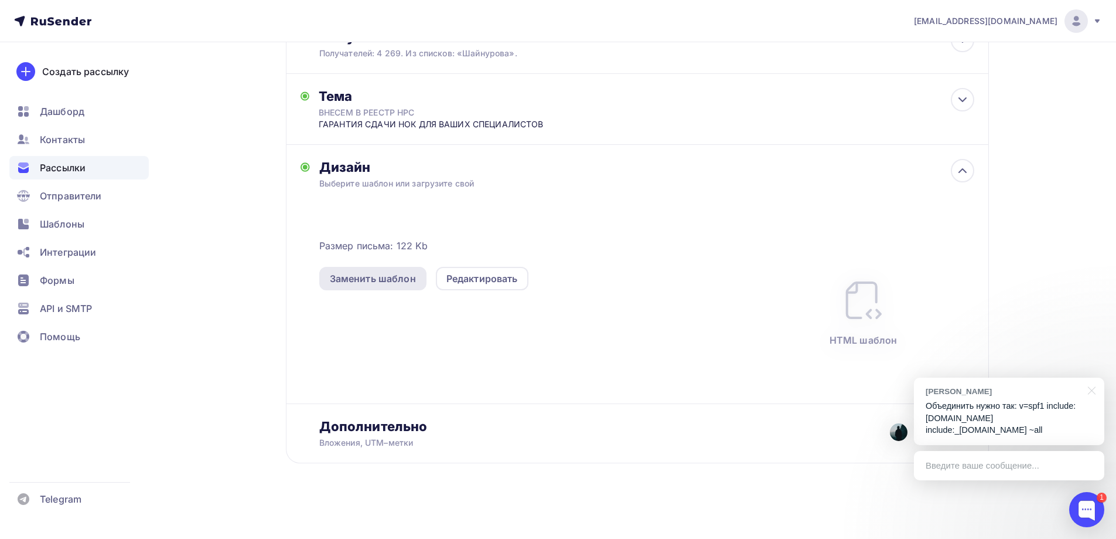
click at [384, 281] on div "Заменить шаблон" at bounding box center [373, 278] width 86 height 14
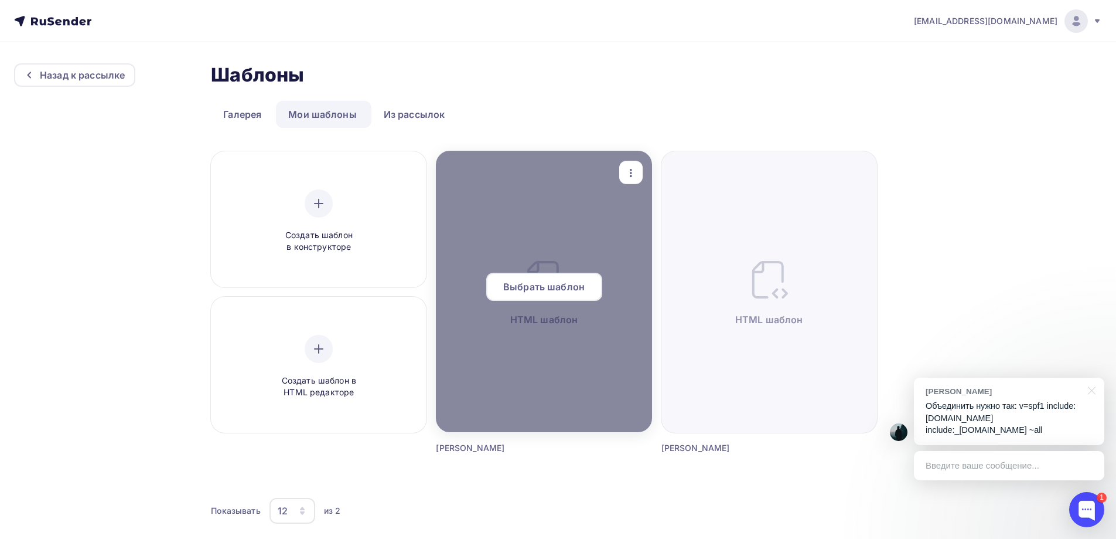
click at [536, 284] on span "Выбрать шаблон" at bounding box center [543, 287] width 81 height 14
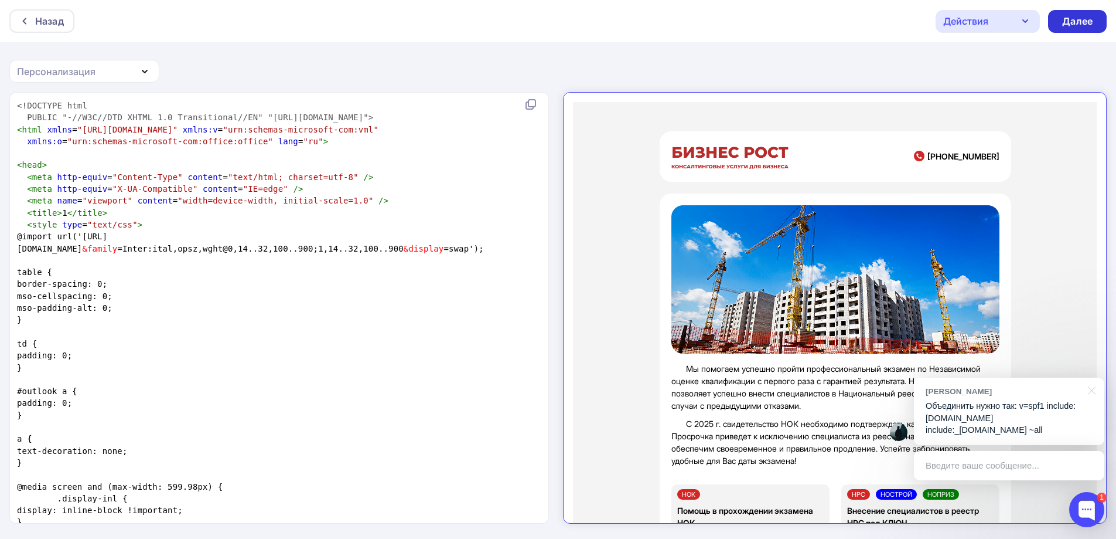
click at [1090, 13] on div "Далее" at bounding box center [1077, 21] width 59 height 23
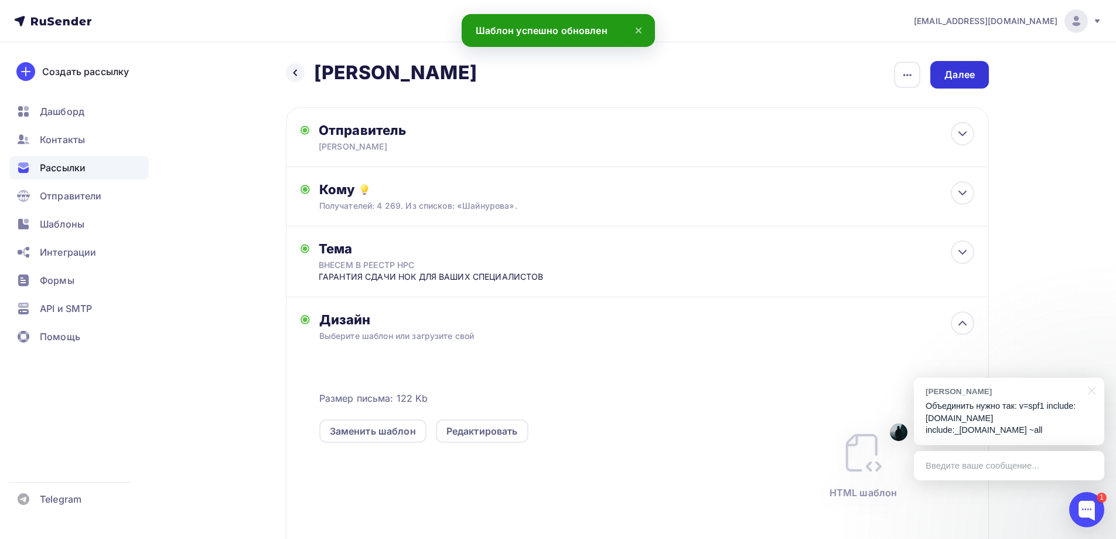
click at [966, 71] on div "Далее" at bounding box center [960, 74] width 30 height 13
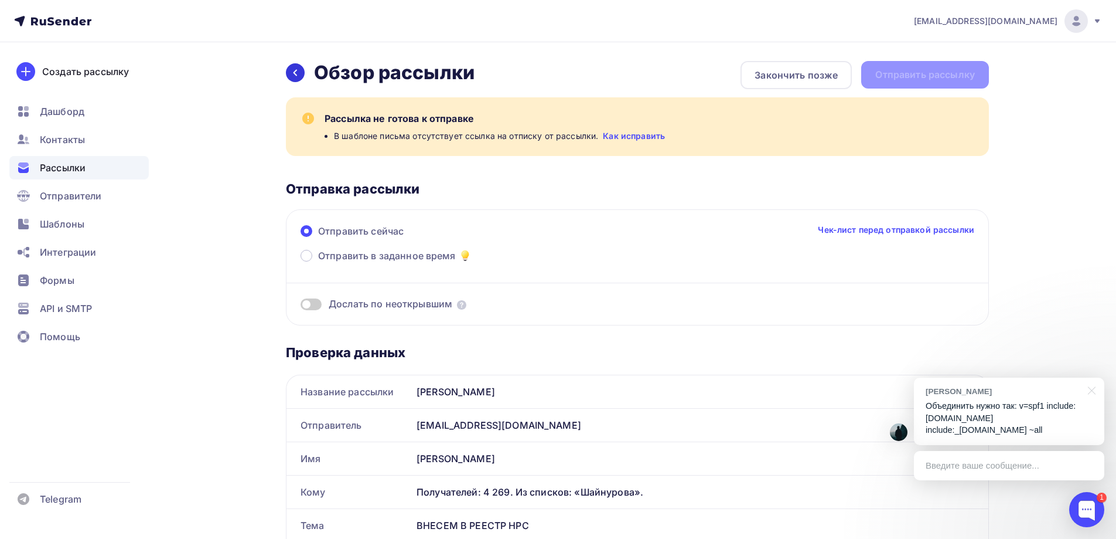
click at [298, 66] on div at bounding box center [295, 72] width 19 height 19
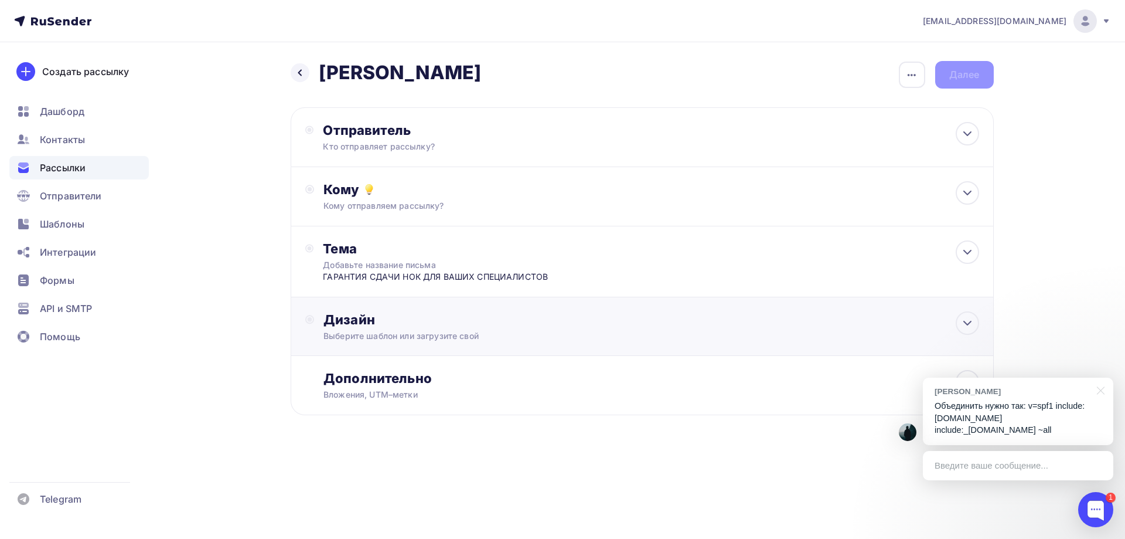
click at [411, 321] on div "Дизайн" at bounding box center [650, 319] width 655 height 16
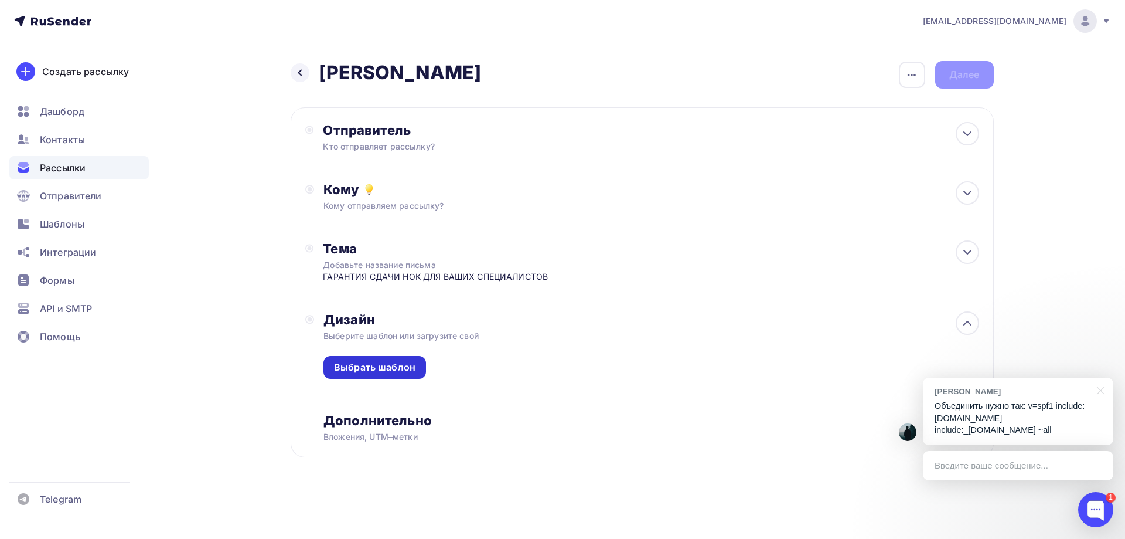
click at [395, 364] on div "Выбрать шаблон" at bounding box center [374, 366] width 81 height 13
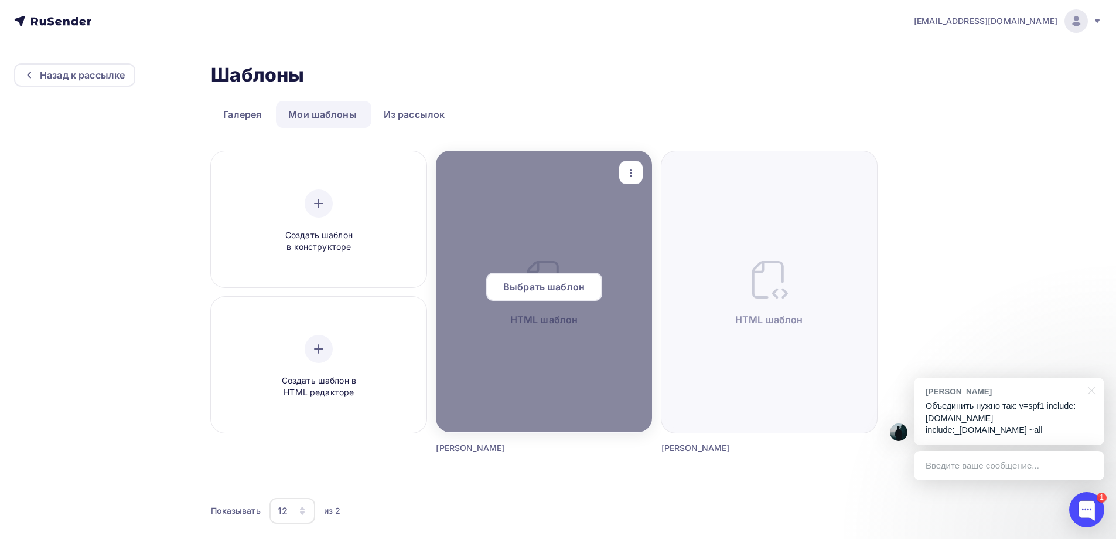
click at [535, 289] on span "Выбрать шаблон" at bounding box center [543, 287] width 81 height 14
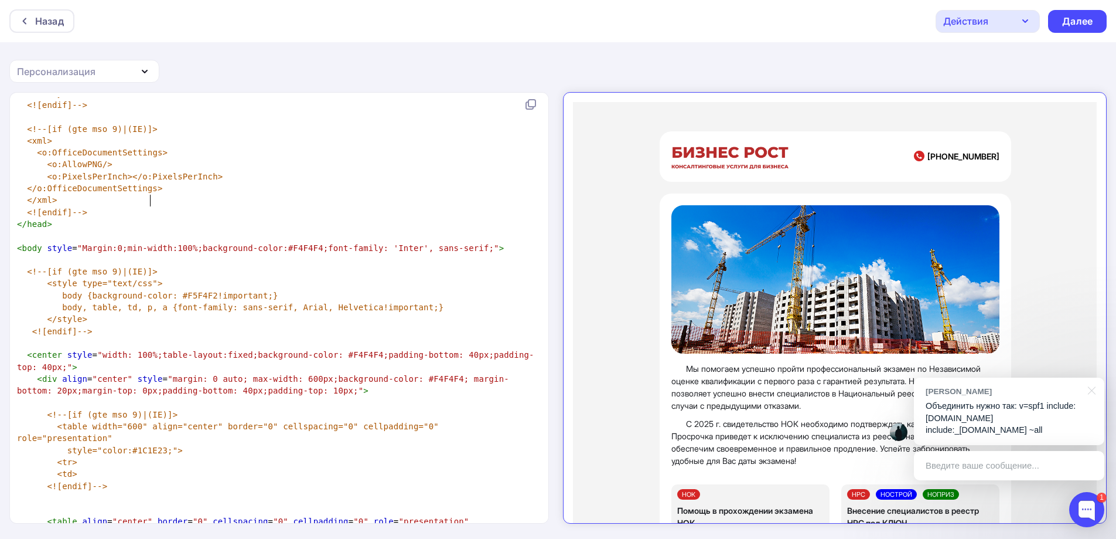
scroll to position [4, 0]
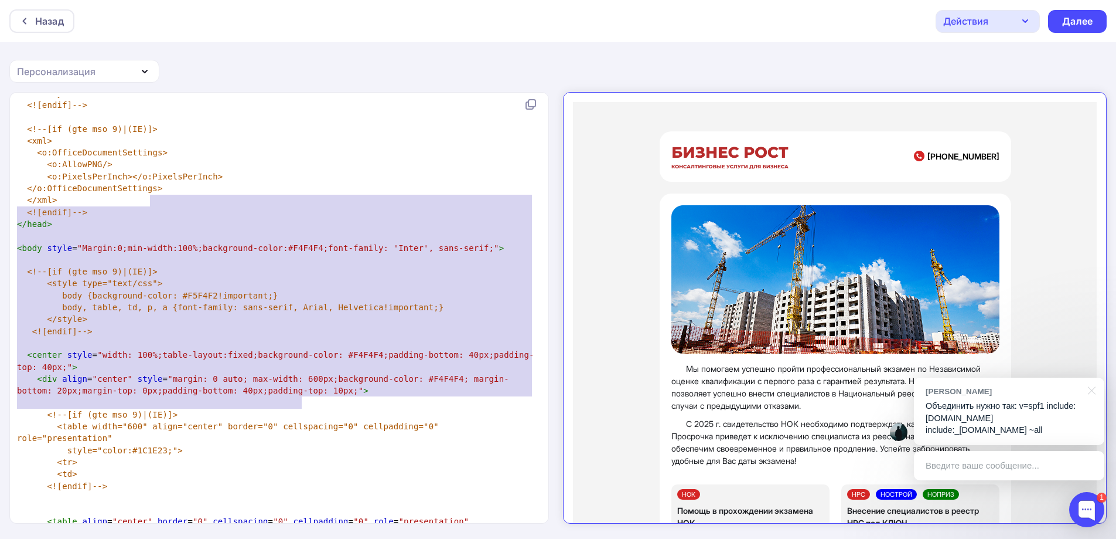
type textarea "</xml> <![endif]--> </head> <body style="Margin:0;min-width:100%;background-col…"
drag, startPoint x: 540, startPoint y: 201, endPoint x: 565, endPoint y: 252, distance: 56.9
click at [564, 415] on div "</xml> <![endif]--> </head> <body style="Margin:0;min-width:100%;background-col…" at bounding box center [558, 316] width 1116 height 448
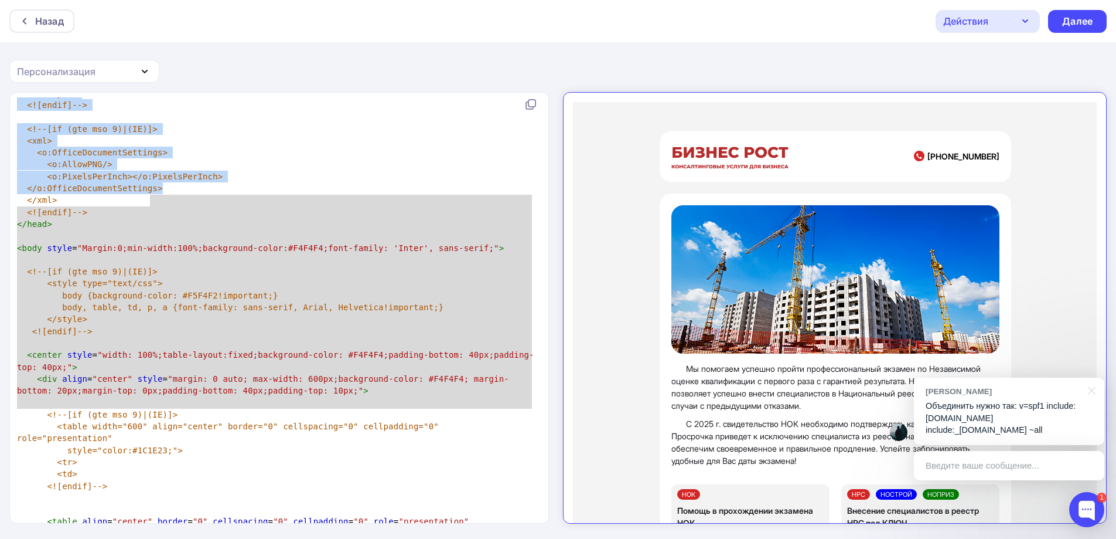
click at [547, 205] on div "</xml> <![endif]--> </head> <body style="Margin:0;min-width:100%;background-col…" at bounding box center [280, 308] width 540 height 430
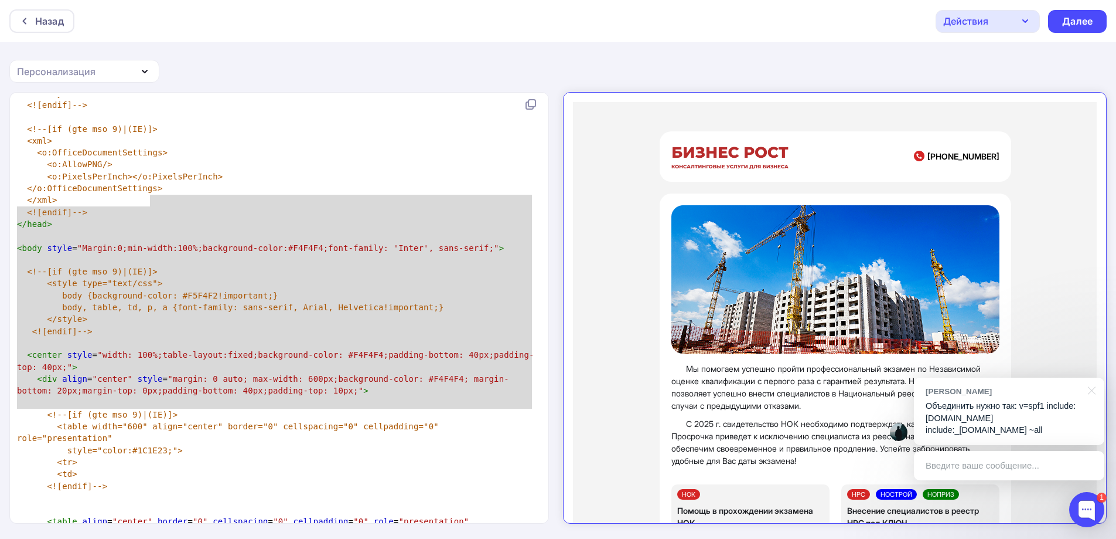
click at [504, 158] on pre "<o:OfficeDocumentSettings>" at bounding box center [277, 153] width 524 height 12
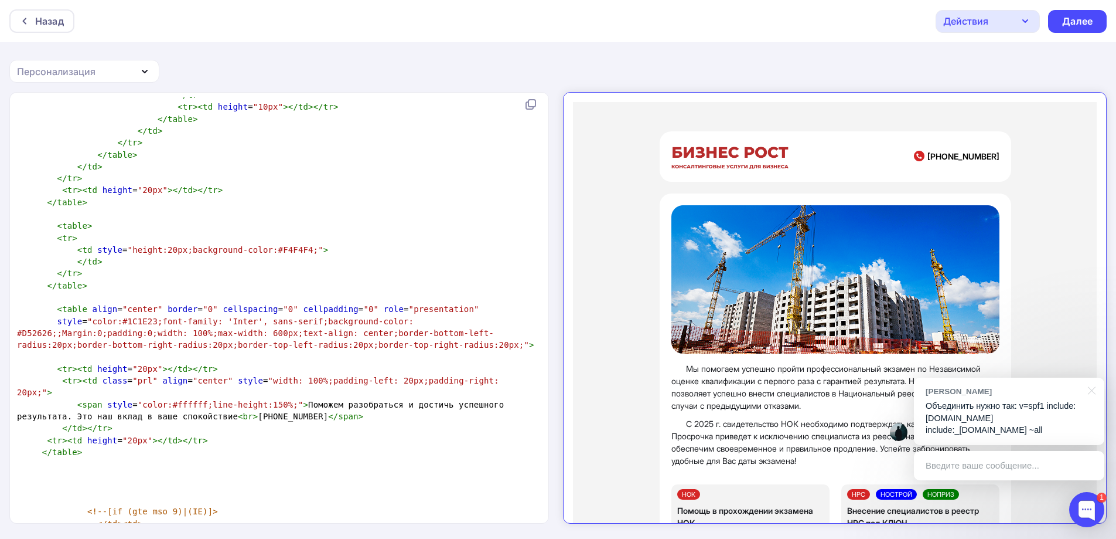
scroll to position [3819, 0]
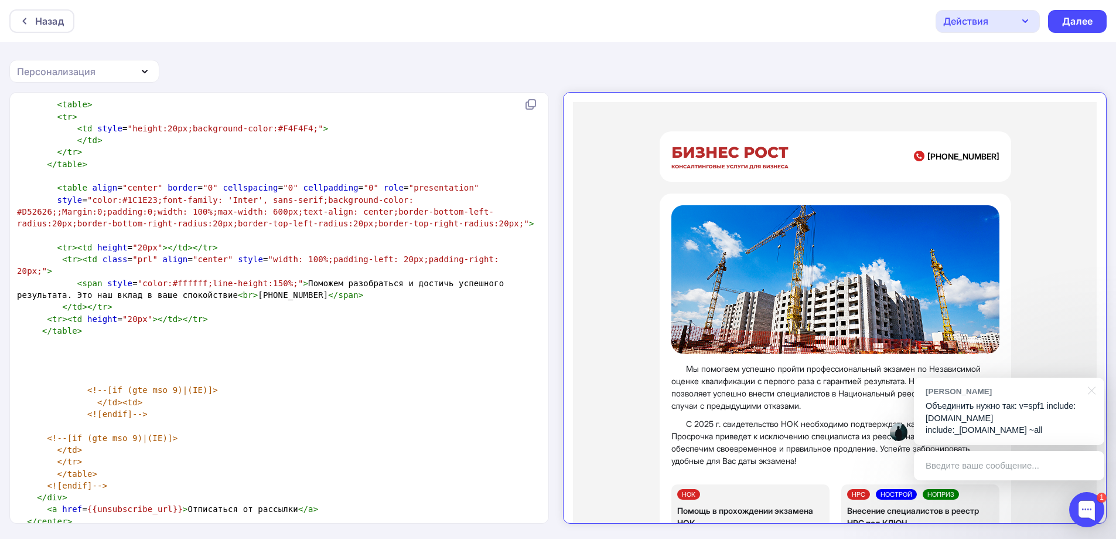
click at [1018, 23] on div "Действия" at bounding box center [988, 21] width 104 height 23
click at [1008, 90] on div "Сохранить в Мои шаблоны" at bounding box center [1033, 88] width 128 height 14
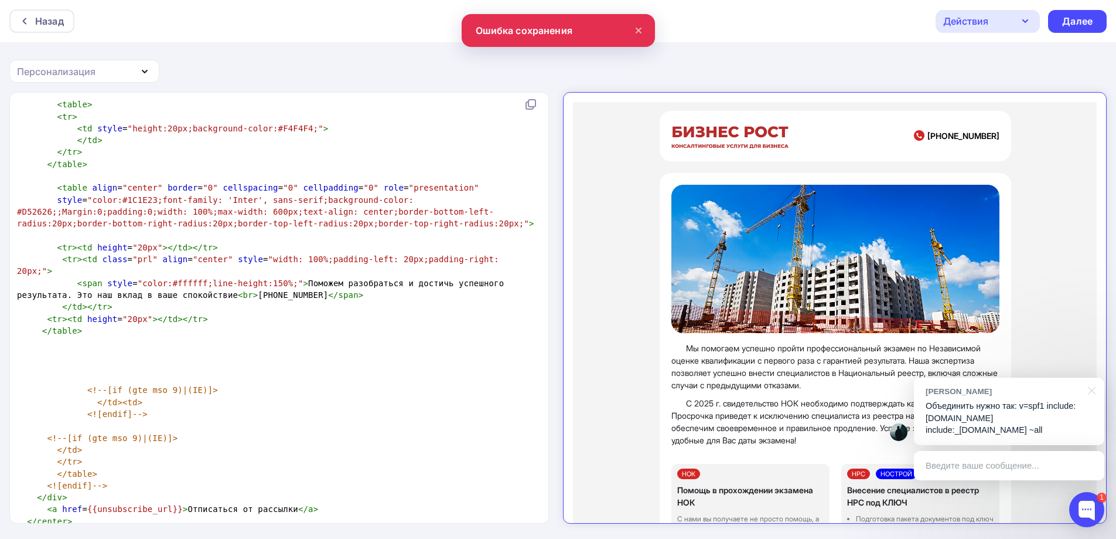
scroll to position [0, 0]
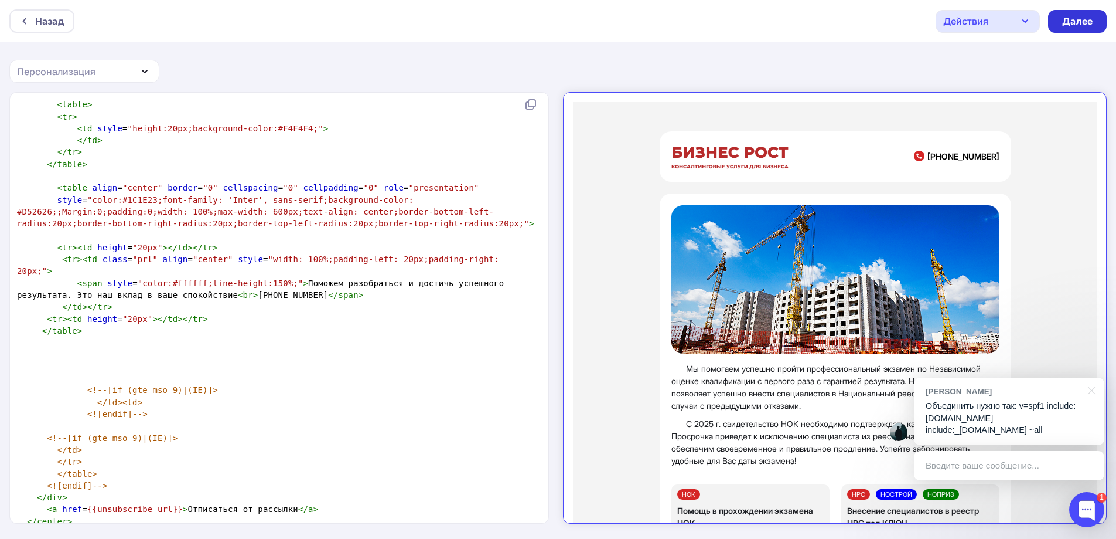
click at [1076, 20] on div "Далее" at bounding box center [1077, 21] width 30 height 13
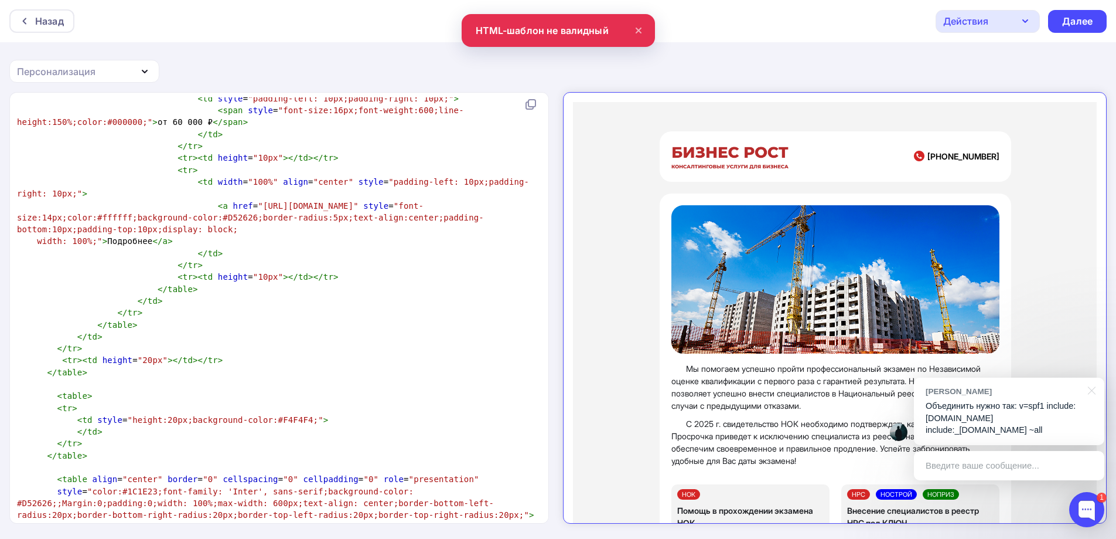
scroll to position [3526, 0]
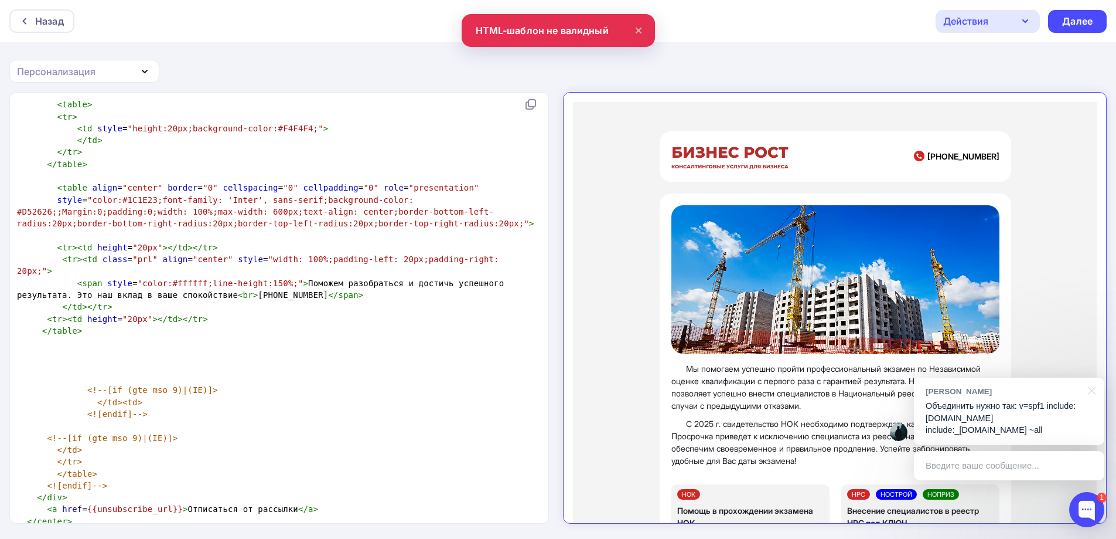
drag, startPoint x: 550, startPoint y: 424, endPoint x: 58, endPoint y: 381, distance: 494.1
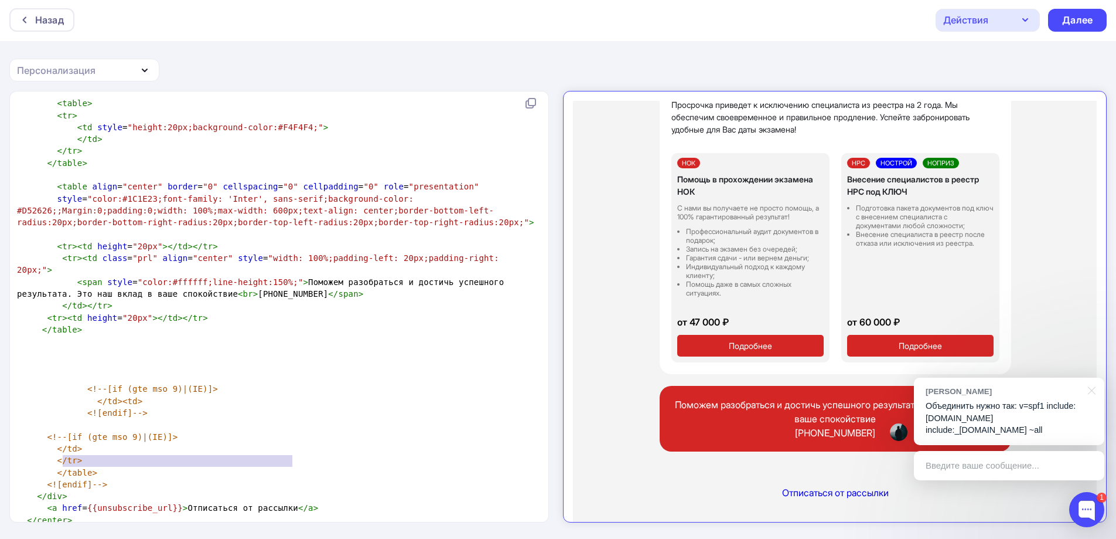
type textarea "<a href={{unsubscribe_url}}>Отписаться от рассылки</a>"
drag, startPoint x: 331, startPoint y: 460, endPoint x: 46, endPoint y: 461, distance: 284.8
click at [46, 502] on pre "< a href = {{unsubscribe_url}} > Отписаться от рассылки </ a >" at bounding box center [277, 508] width 524 height 12
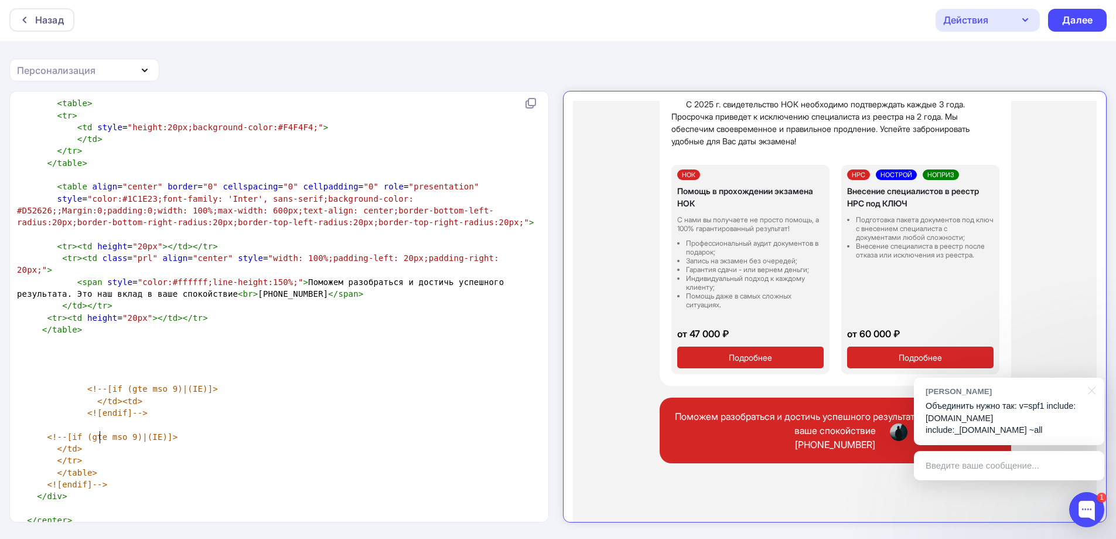
click at [111, 478] on pre "<![endif]-->" at bounding box center [277, 484] width 524 height 12
click at [1080, 19] on div "Далее" at bounding box center [1077, 19] width 30 height 13
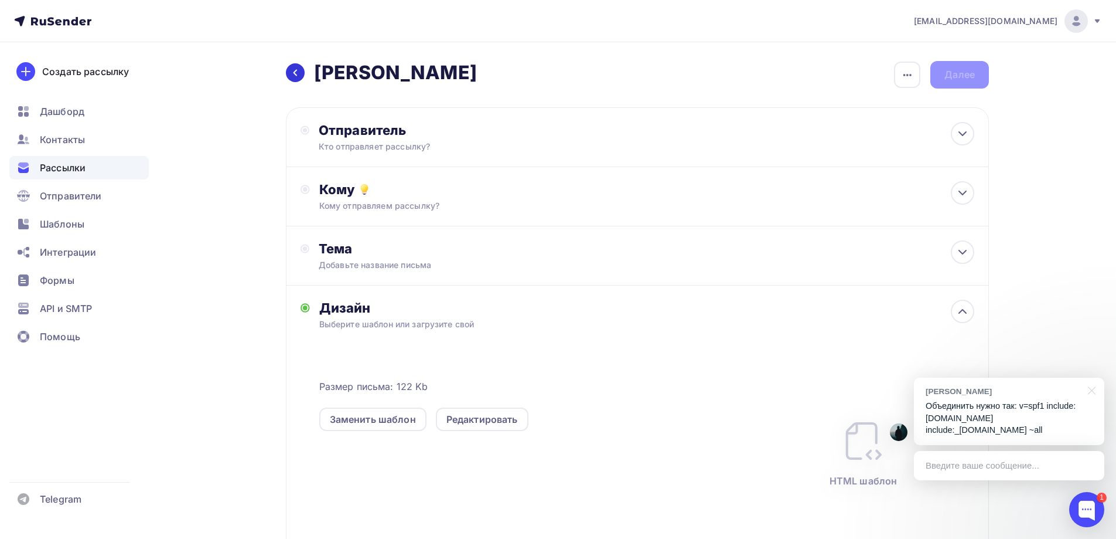
click at [298, 69] on icon at bounding box center [295, 72] width 9 height 9
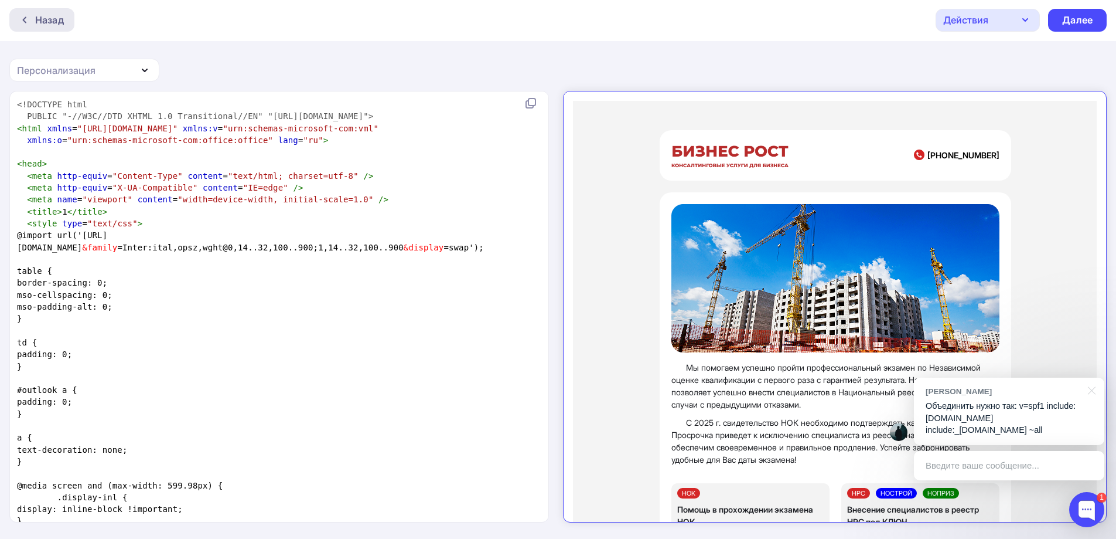
click at [52, 25] on div "Назад" at bounding box center [49, 20] width 29 height 14
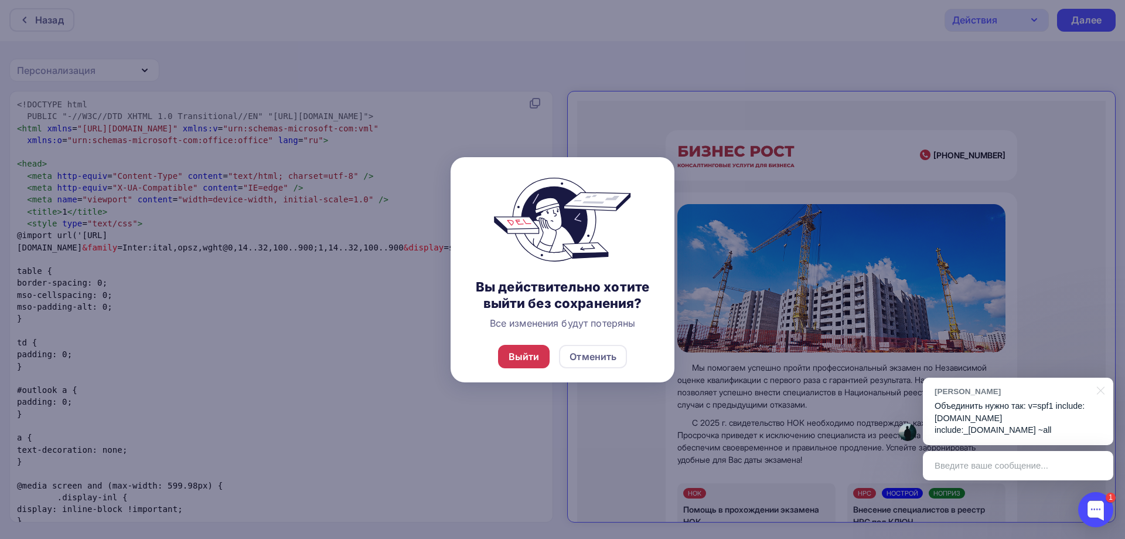
click at [541, 346] on div "Выйти" at bounding box center [524, 356] width 52 height 23
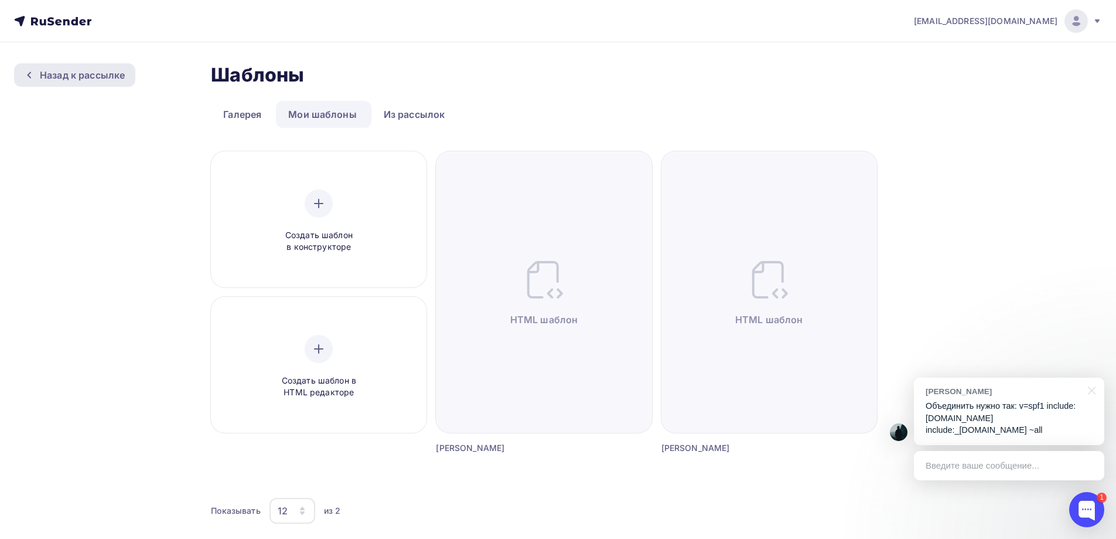
click at [95, 76] on div "Назад к рассылке" at bounding box center [82, 75] width 85 height 14
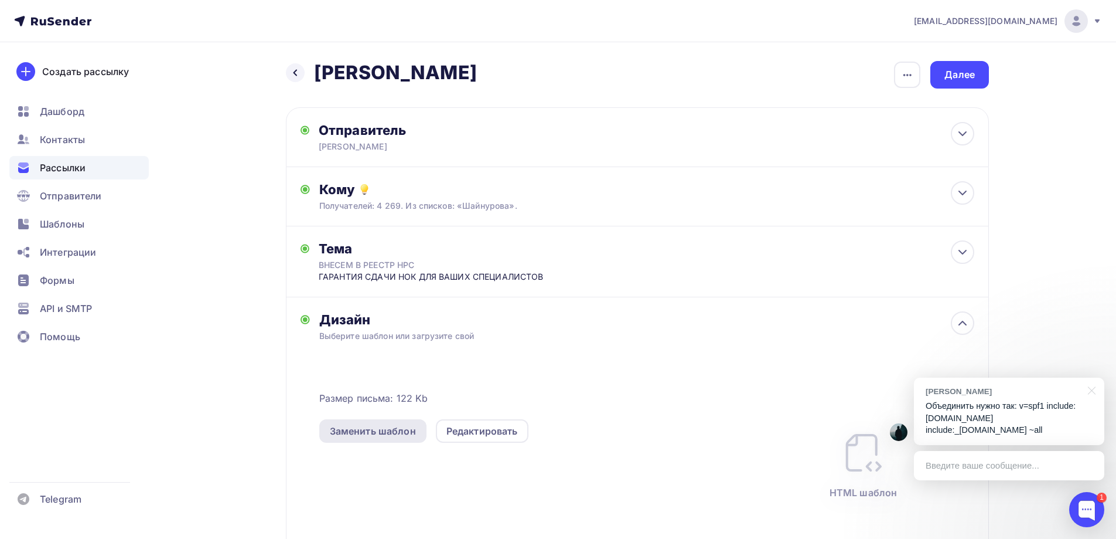
click at [386, 427] on div "Заменить шаблон" at bounding box center [373, 431] width 86 height 14
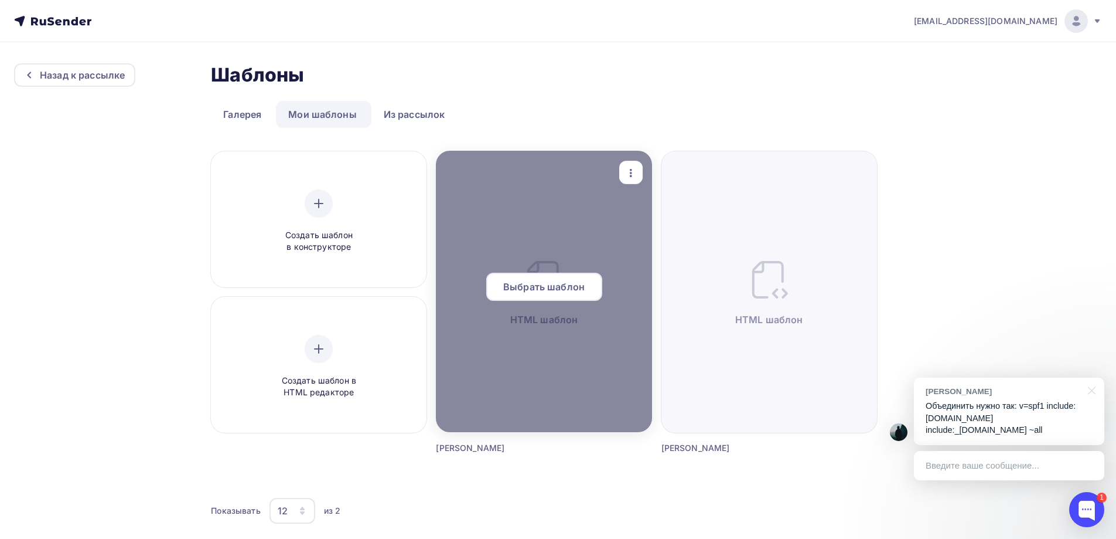
click at [545, 284] on span "Выбрать шаблон" at bounding box center [543, 287] width 81 height 14
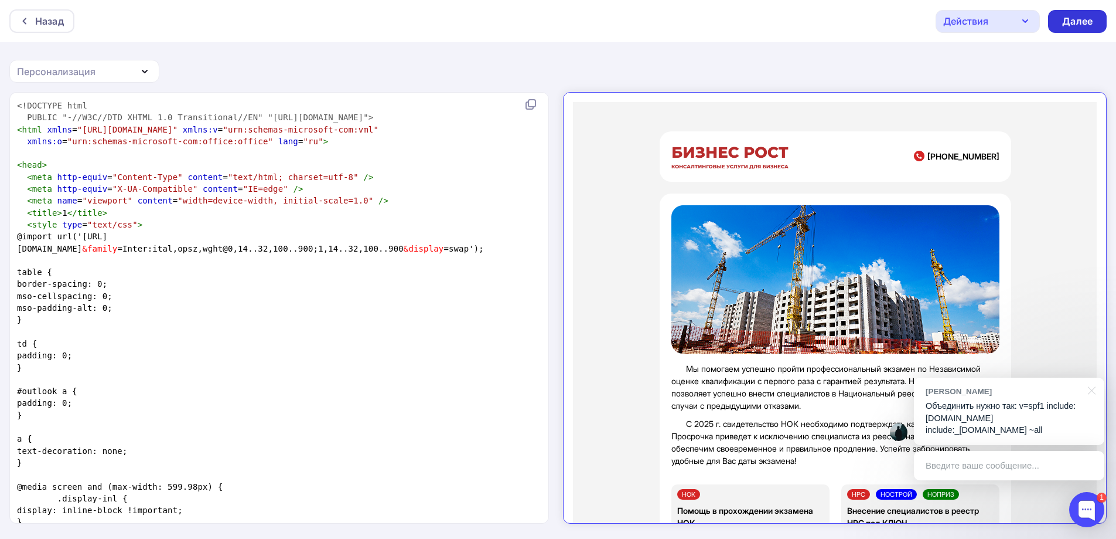
click at [1086, 16] on div "Далее" at bounding box center [1077, 21] width 30 height 13
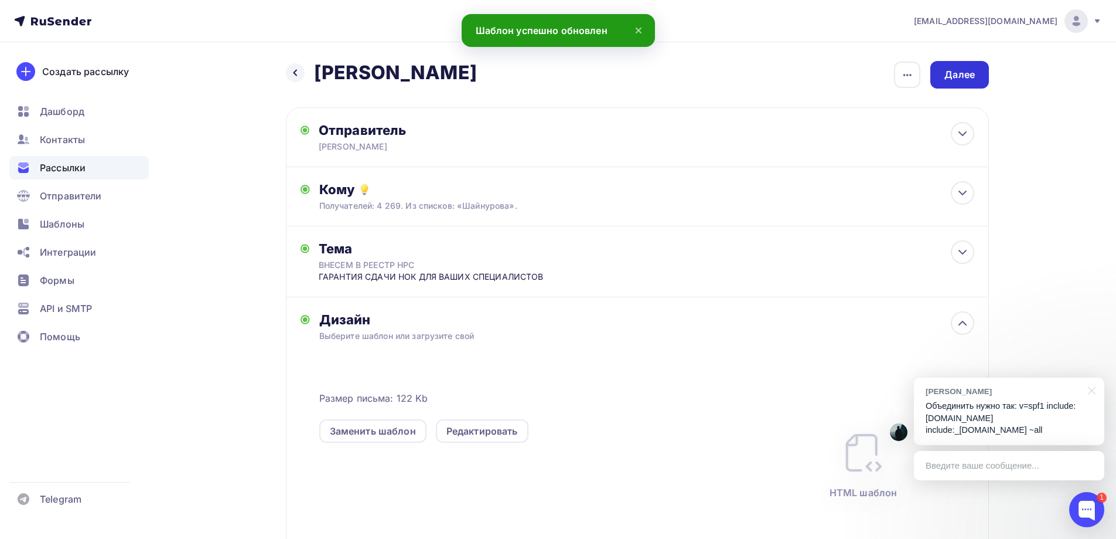
click at [968, 75] on div "Далее" at bounding box center [960, 74] width 30 height 13
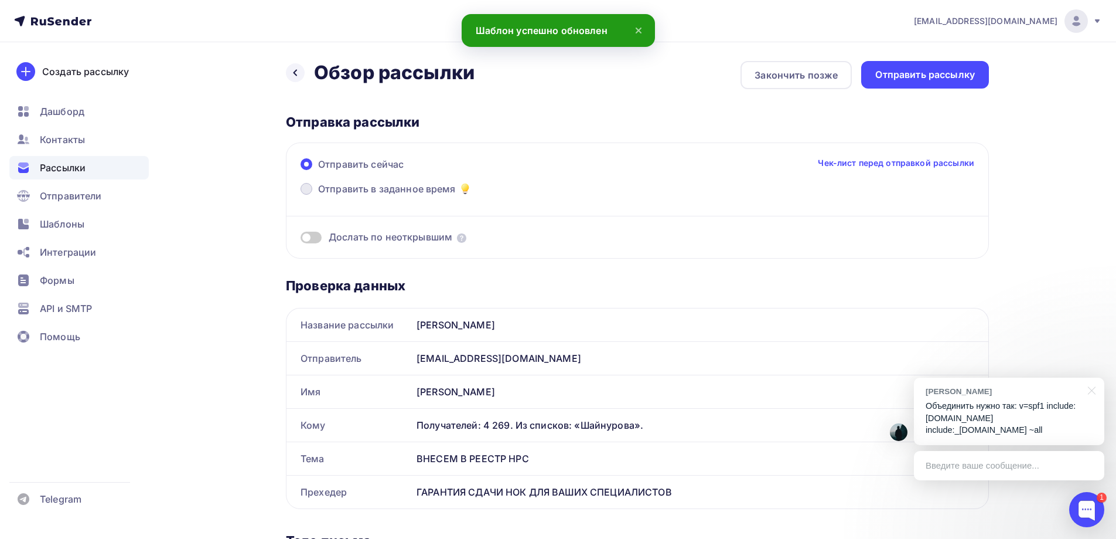
click at [392, 196] on label "Отправить в заданное время" at bounding box center [387, 190] width 172 height 16
click at [318, 196] on input "Отправить в заданное время" at bounding box center [318, 196] width 0 height 0
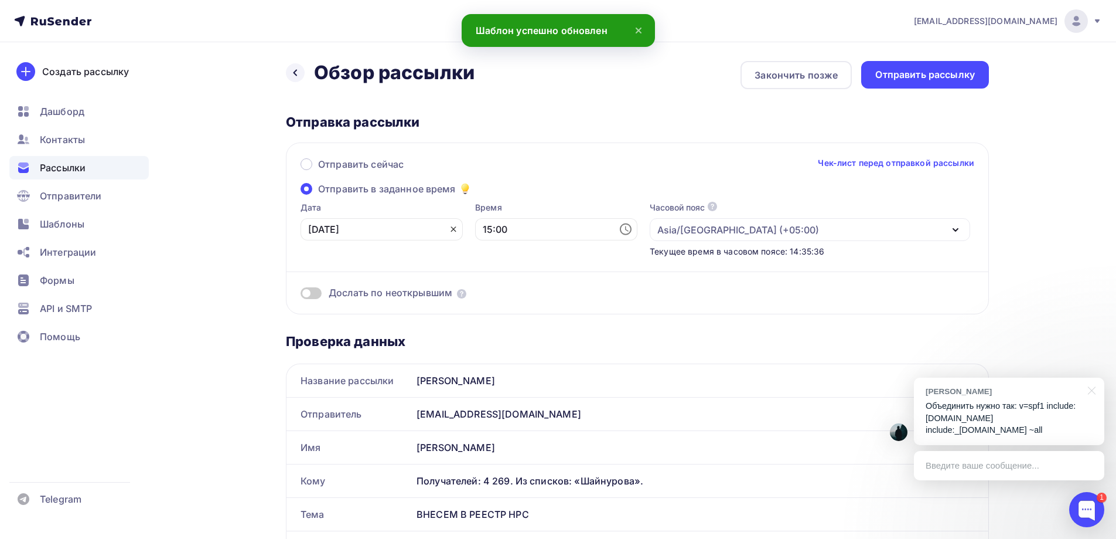
click at [449, 225] on icon at bounding box center [453, 228] width 9 height 9
click at [444, 229] on icon at bounding box center [451, 229] width 14 height 14
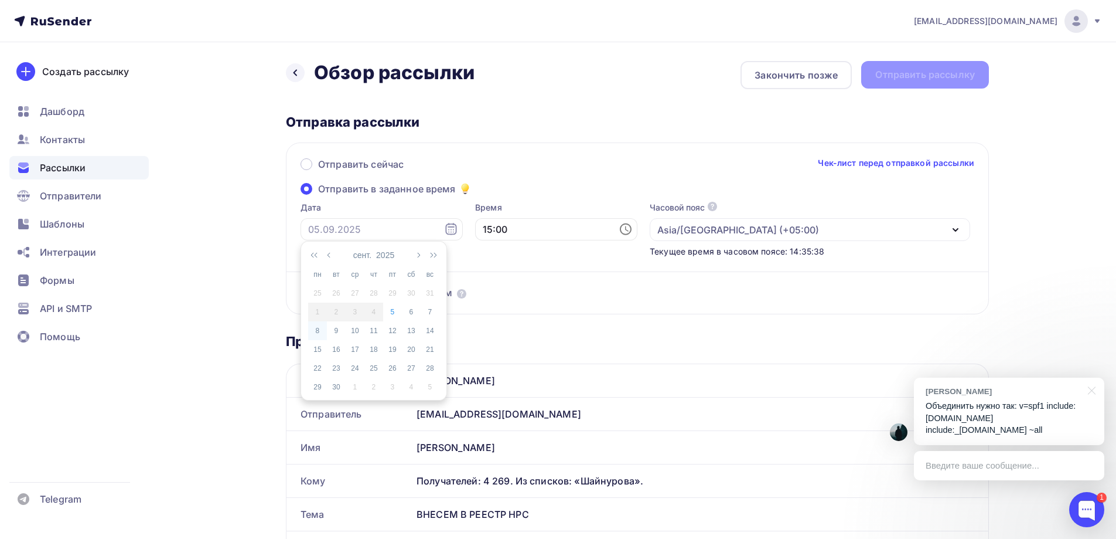
click at [321, 330] on div "8" at bounding box center [317, 330] width 19 height 11
type input "08.09.2025"
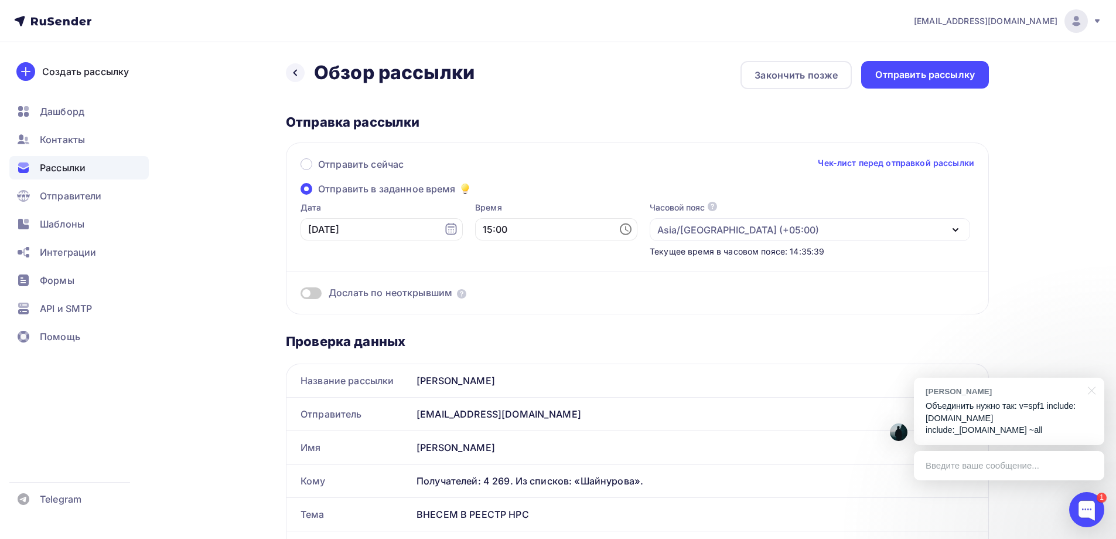
click at [625, 227] on icon at bounding box center [627, 228] width 4 height 5
click at [492, 275] on li "10" at bounding box center [492, 274] width 60 height 19
type input "10:00"
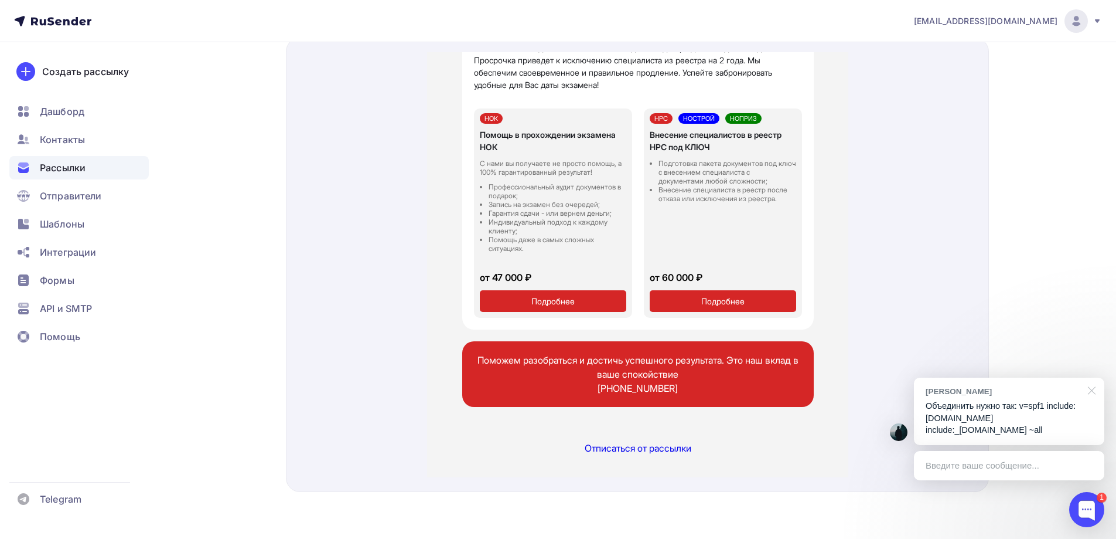
click at [1091, 401] on div at bounding box center [1089, 389] width 29 height 24
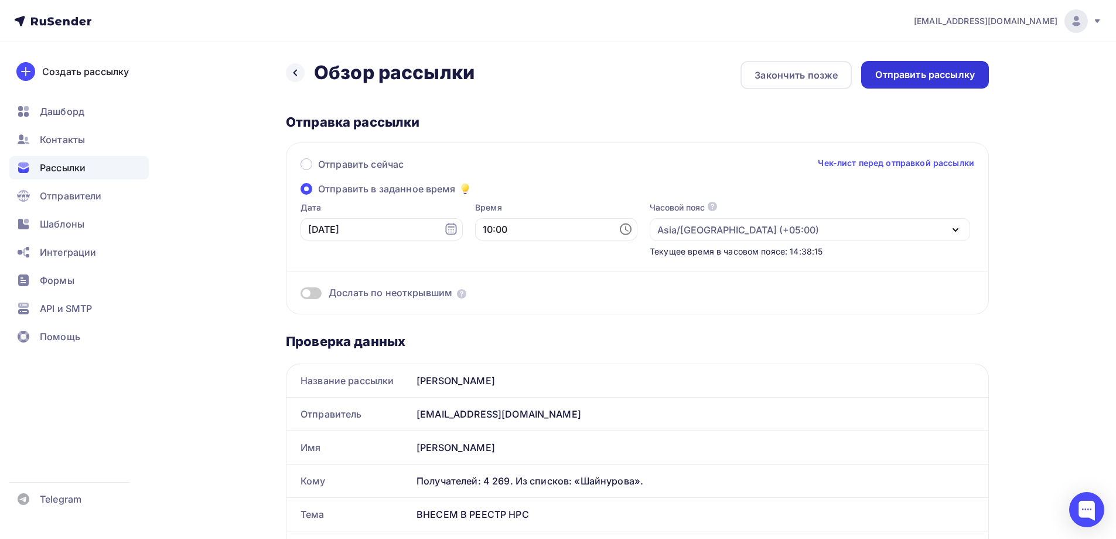
click at [941, 64] on div "Отправить рассылку" at bounding box center [925, 75] width 128 height 28
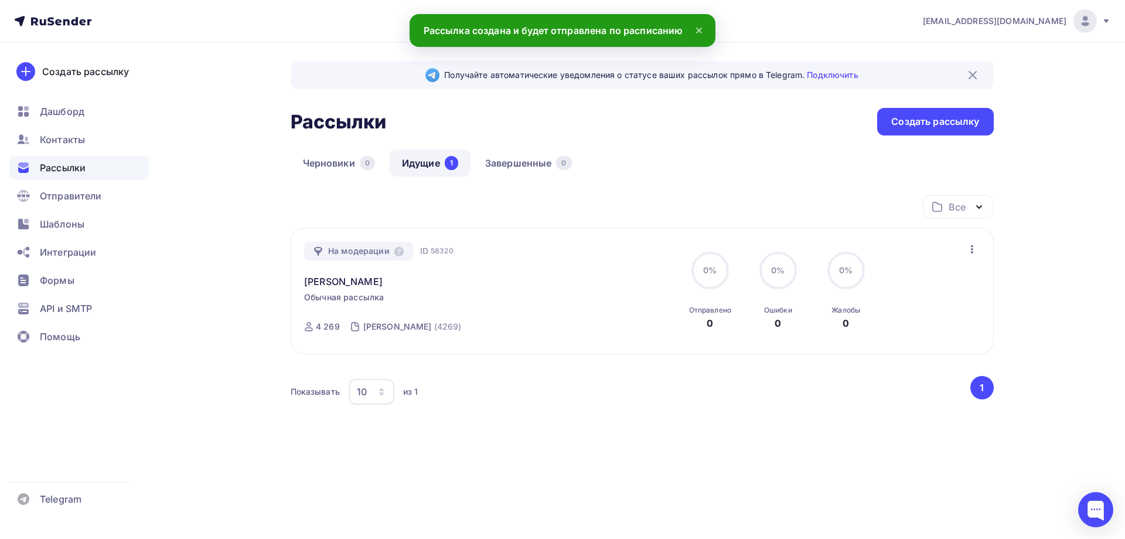
click at [968, 247] on icon "button" at bounding box center [972, 249] width 14 height 14
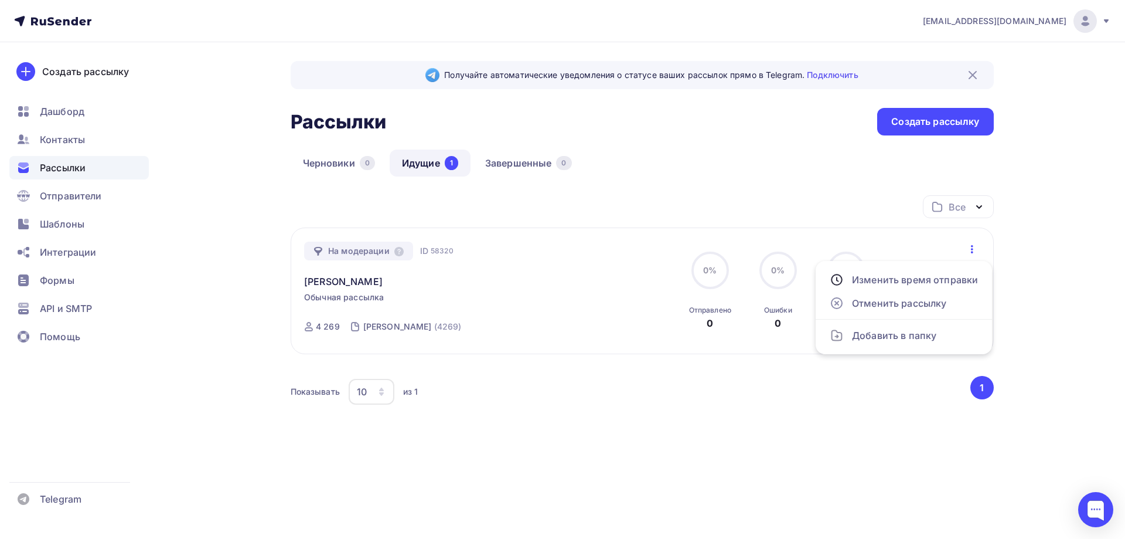
click at [806, 163] on div "Черновики 0 Идущие 1 Завершенные 0" at bounding box center [642, 172] width 703 height 46
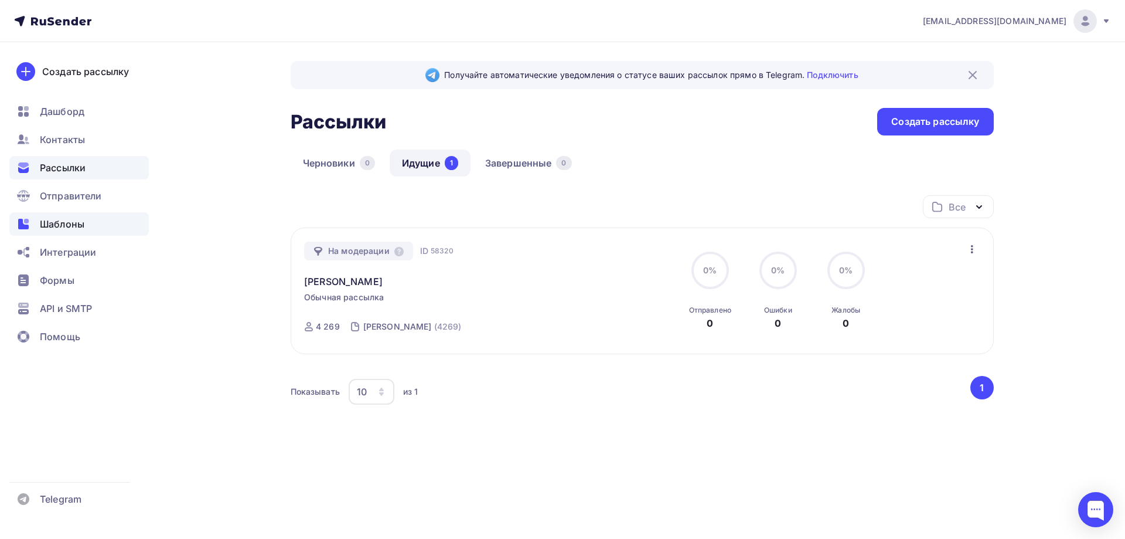
click at [69, 228] on span "Шаблоны" at bounding box center [62, 224] width 45 height 14
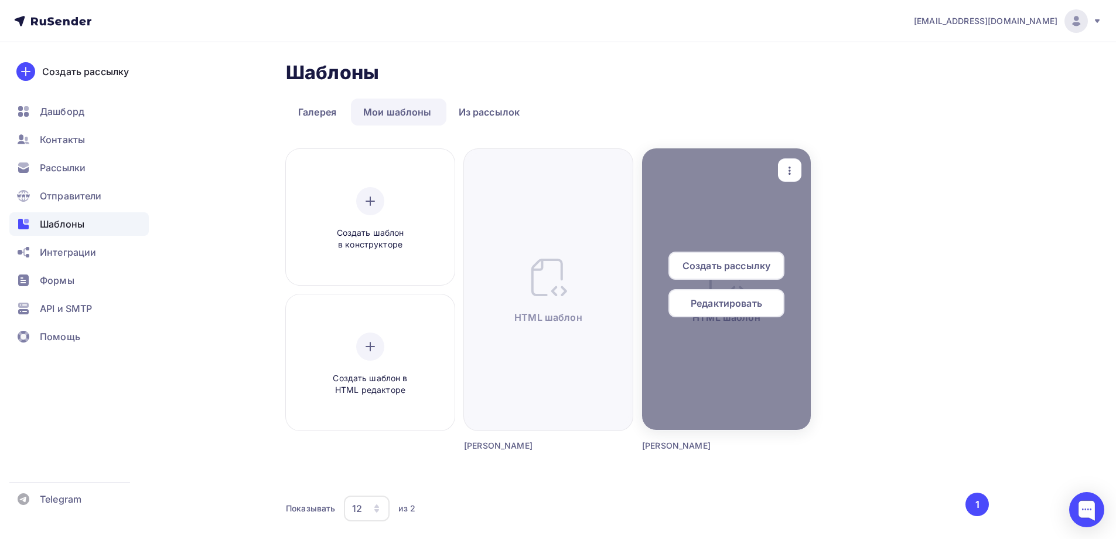
click at [721, 299] on span "Редактировать" at bounding box center [726, 303] width 71 height 14
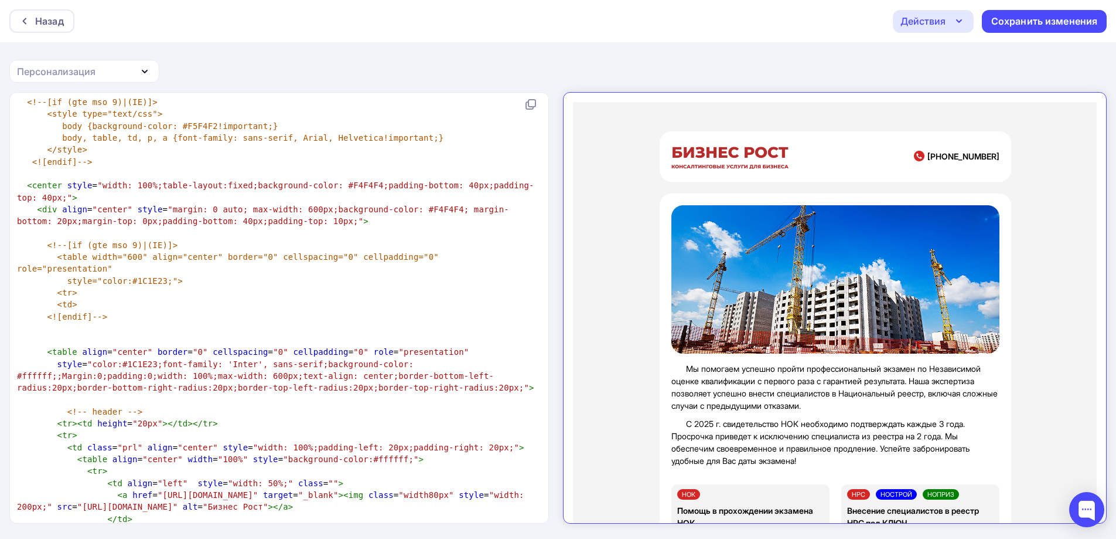
scroll to position [1172, 0]
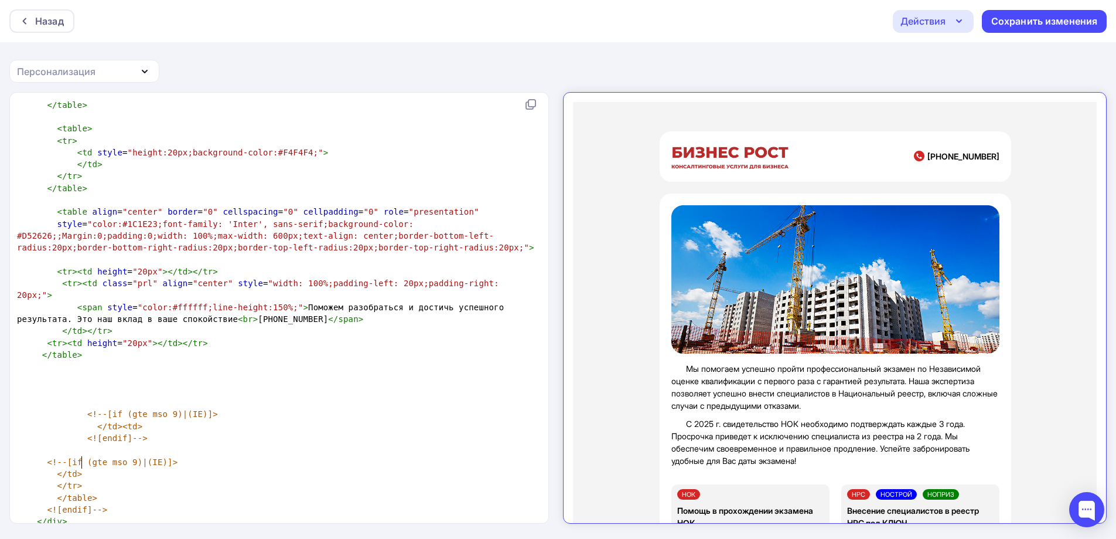
click at [81, 503] on pre "<![endif]-->" at bounding box center [277, 509] width 524 height 12
click at [83, 515] on pre "</ div >" at bounding box center [277, 521] width 524 height 12
click at [42, 71] on div "Персонализация" at bounding box center [56, 71] width 79 height 14
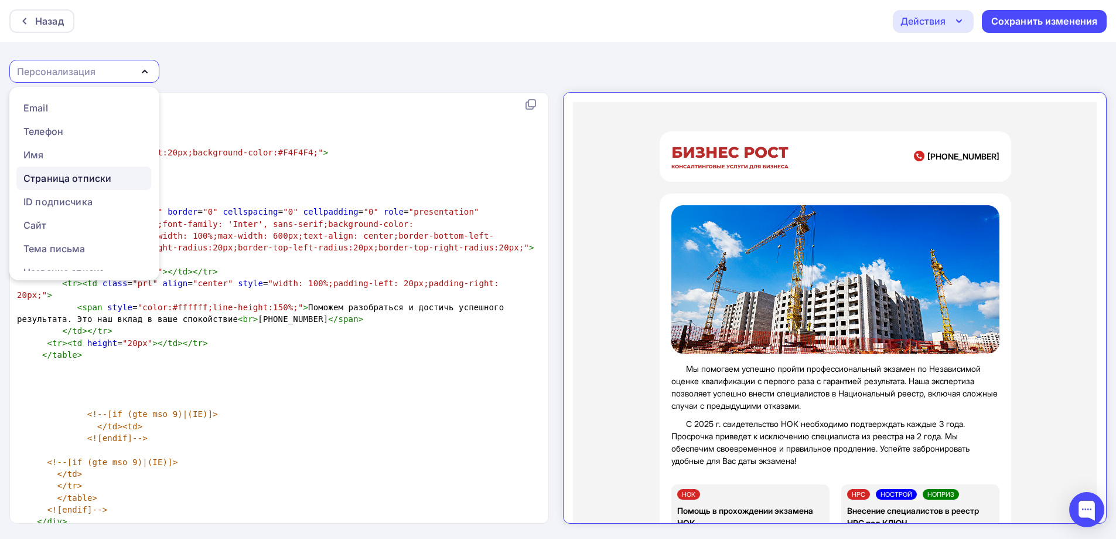
click at [69, 179] on div "Страница отписки" at bounding box center [67, 178] width 88 height 14
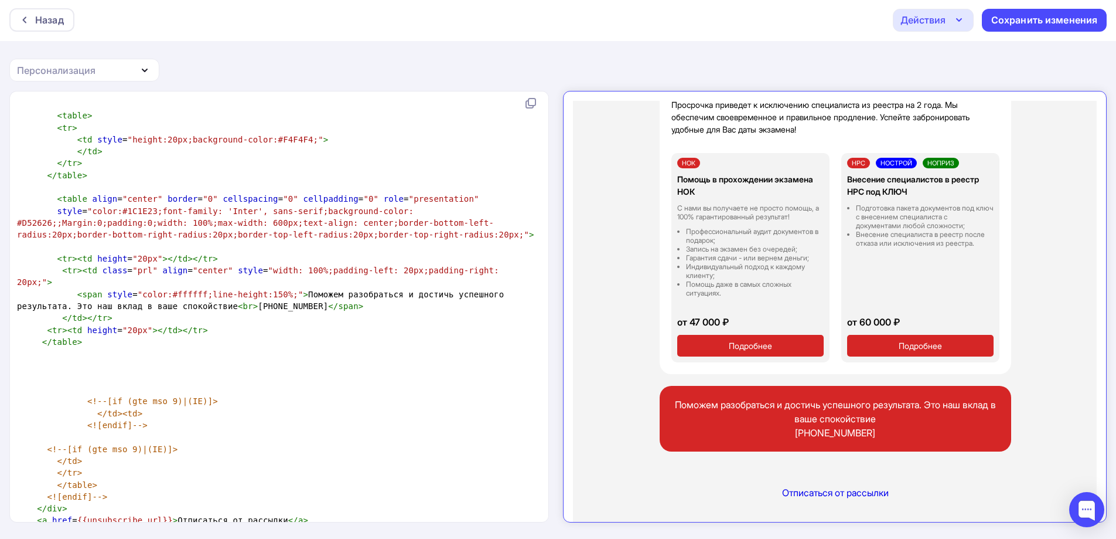
click at [946, 24] on div "Действия" at bounding box center [933, 20] width 81 height 23
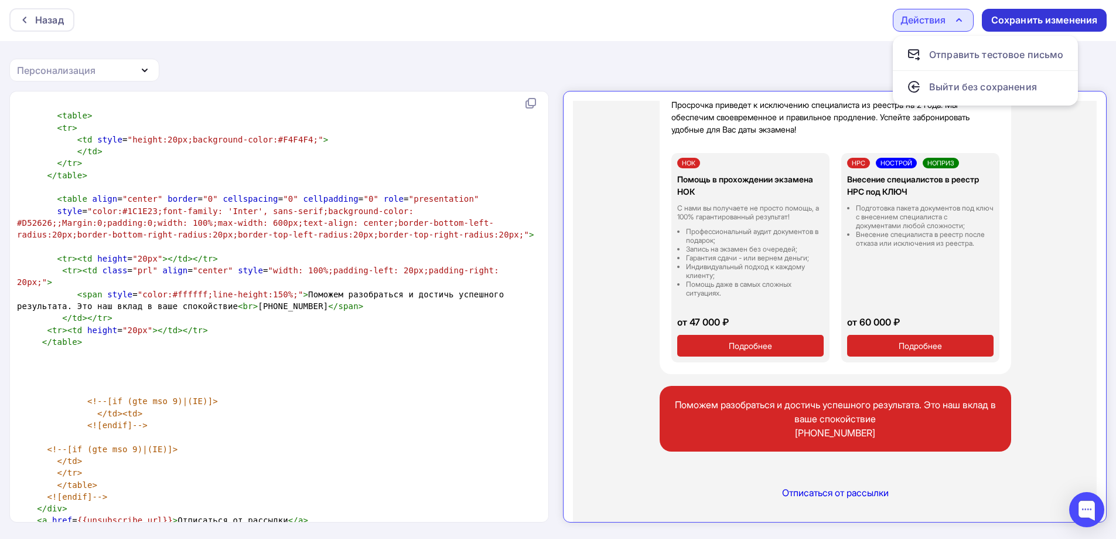
click at [1032, 22] on div "Сохранить изменения" at bounding box center [1045, 19] width 107 height 13
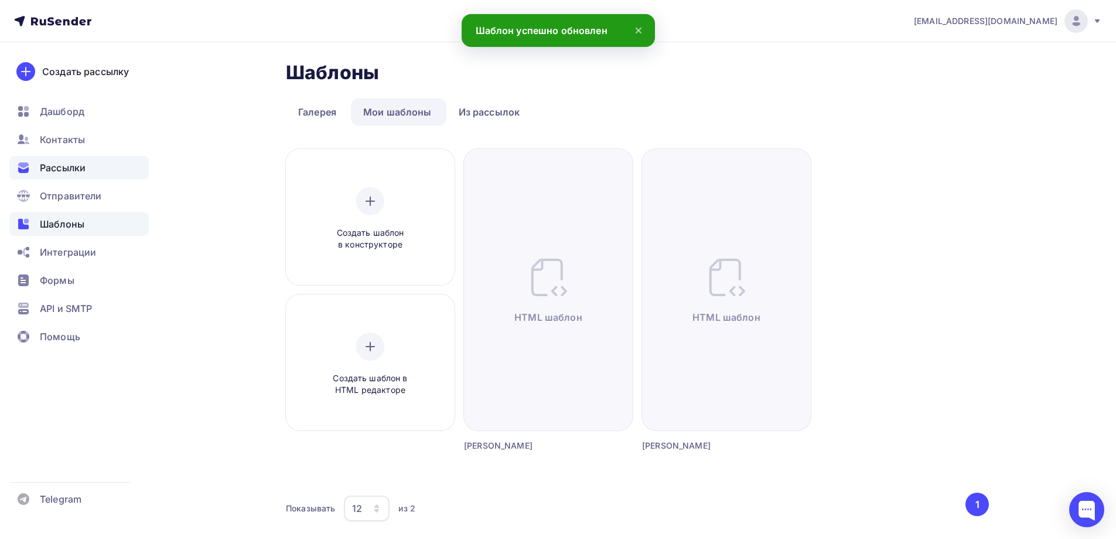
click at [49, 175] on div "Рассылки" at bounding box center [78, 167] width 139 height 23
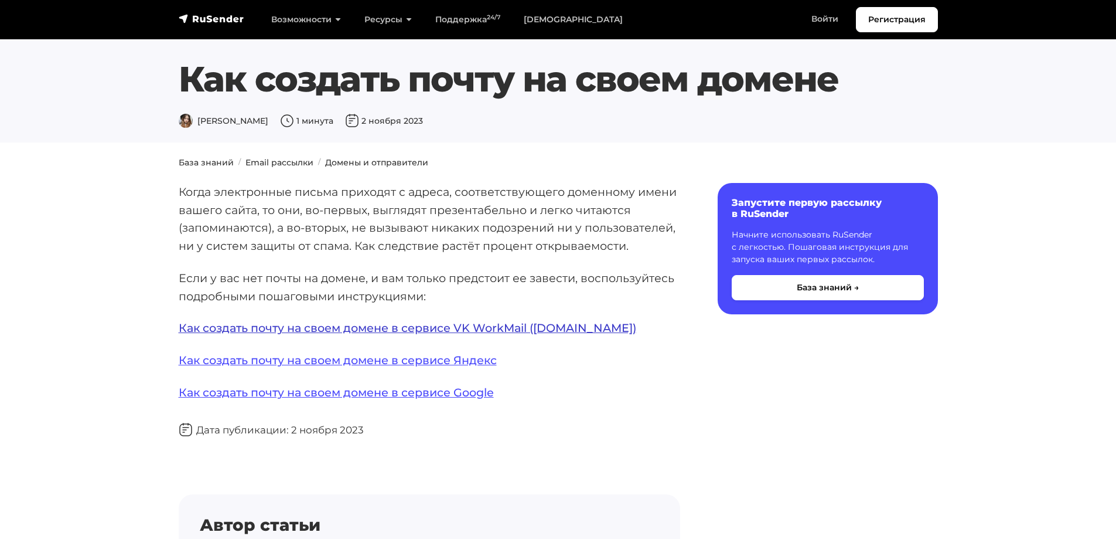
click at [485, 326] on link "Как создать почту на своем домене в сервисе VK WorkMail ([DOMAIN_NAME])" at bounding box center [408, 328] width 458 height 14
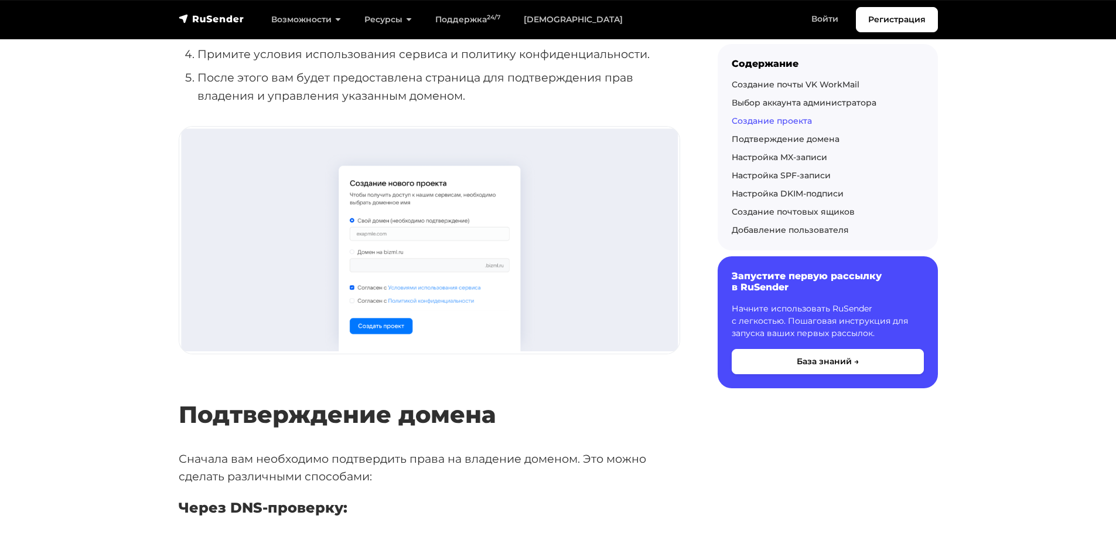
scroll to position [1172, 0]
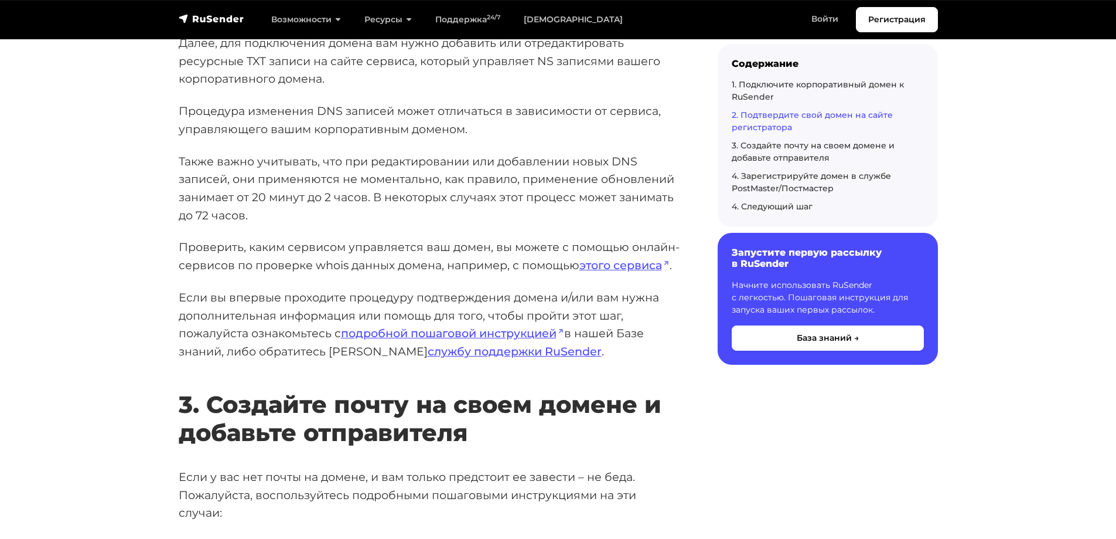
scroll to position [1758, 0]
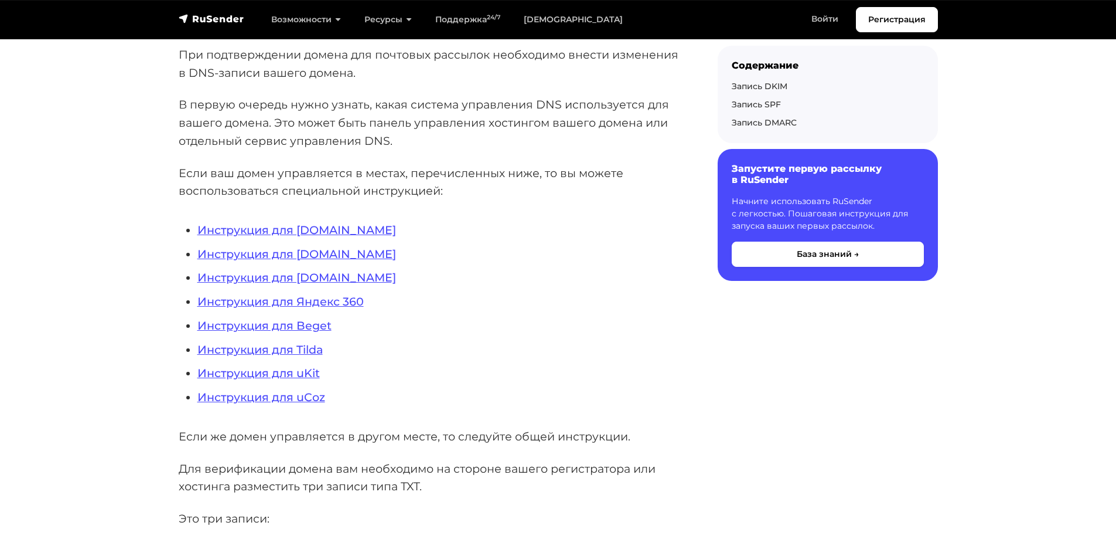
scroll to position [293, 0]
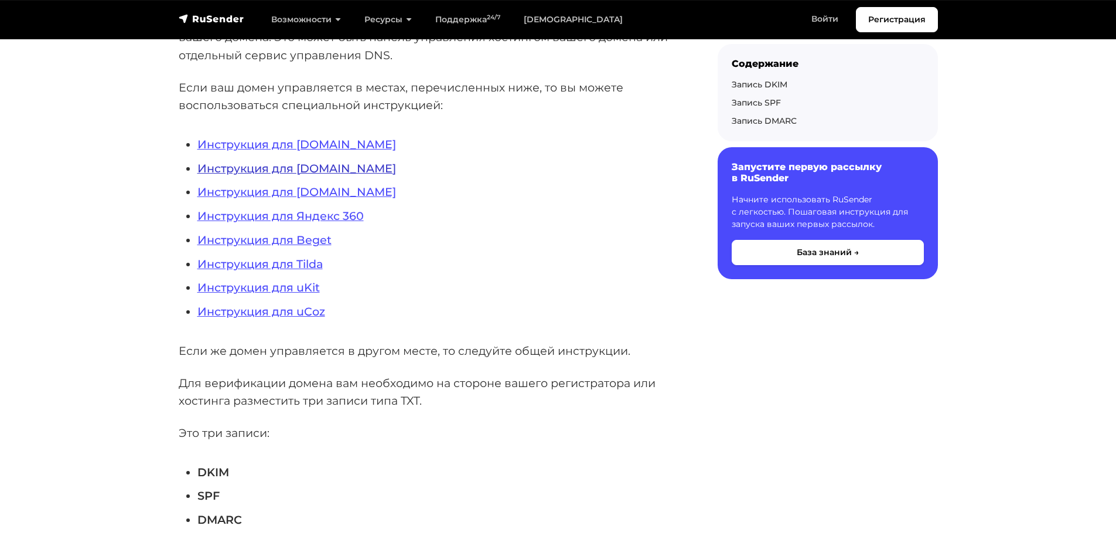
click at [332, 170] on link "Инструкция для [DOMAIN_NAME]" at bounding box center [296, 168] width 199 height 14
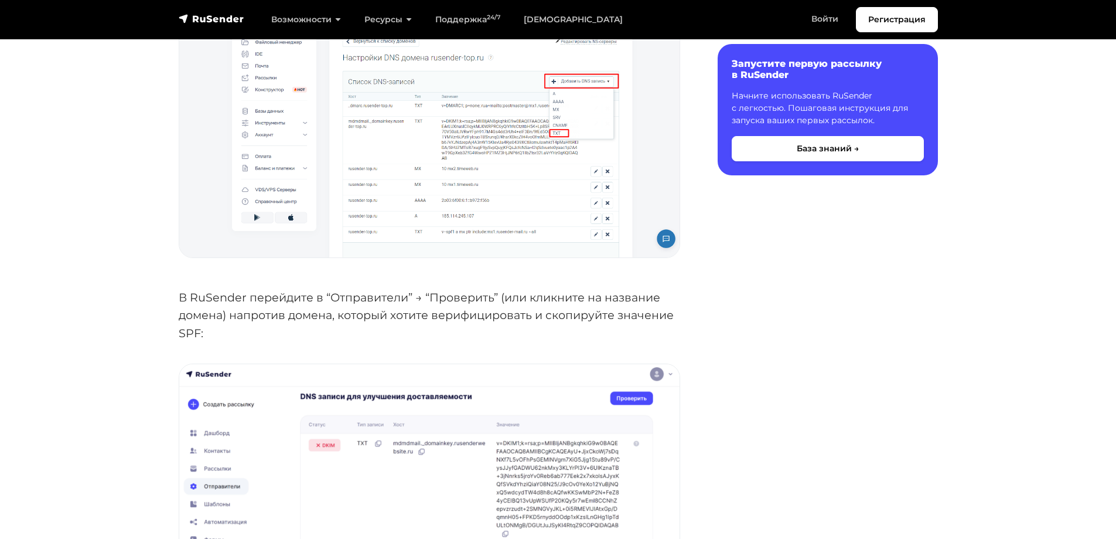
scroll to position [930, 0]
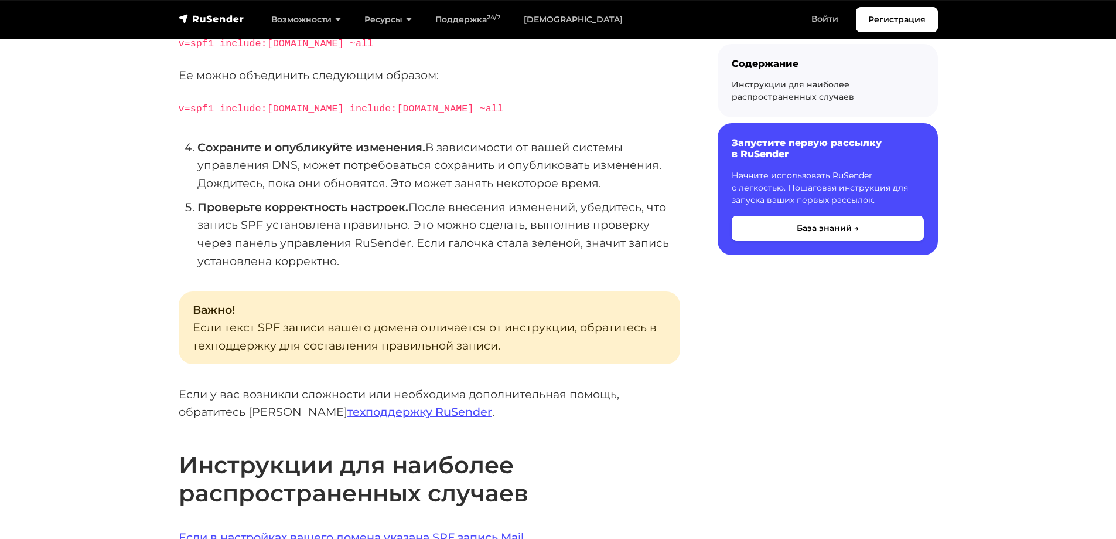
scroll to position [293, 0]
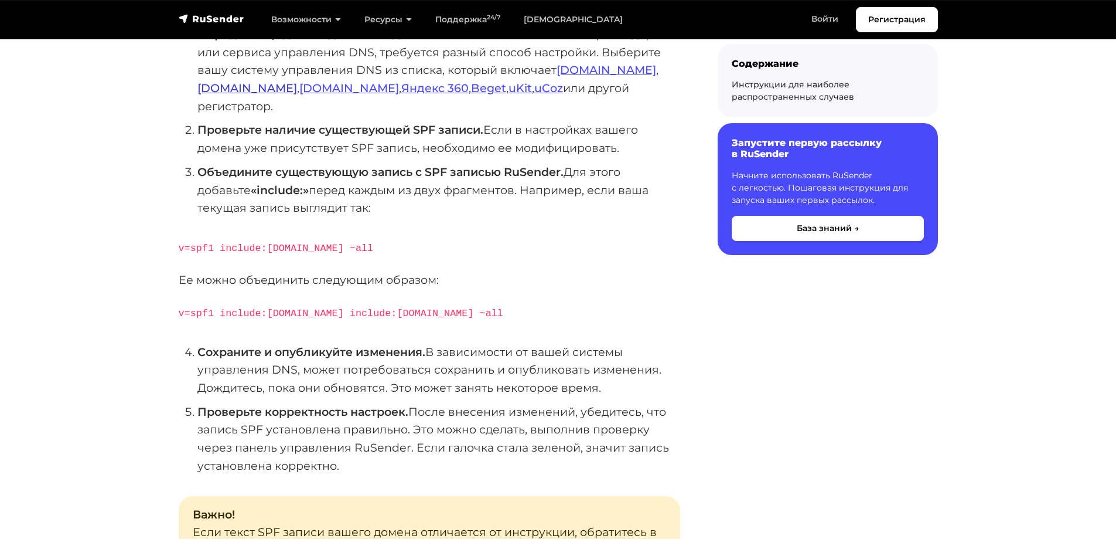
click at [297, 81] on link "[DOMAIN_NAME]" at bounding box center [247, 88] width 100 height 14
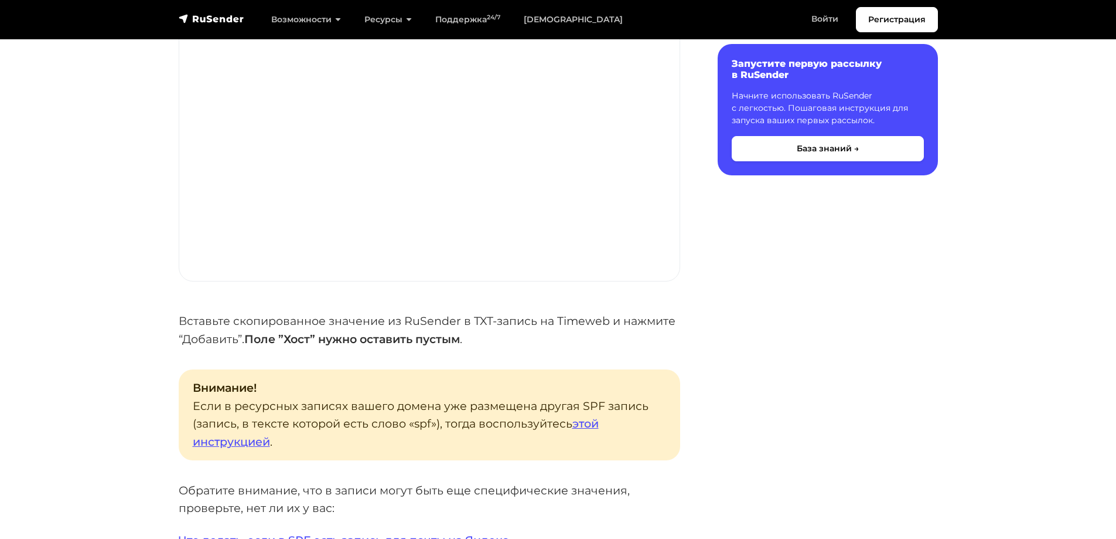
scroll to position [1758, 0]
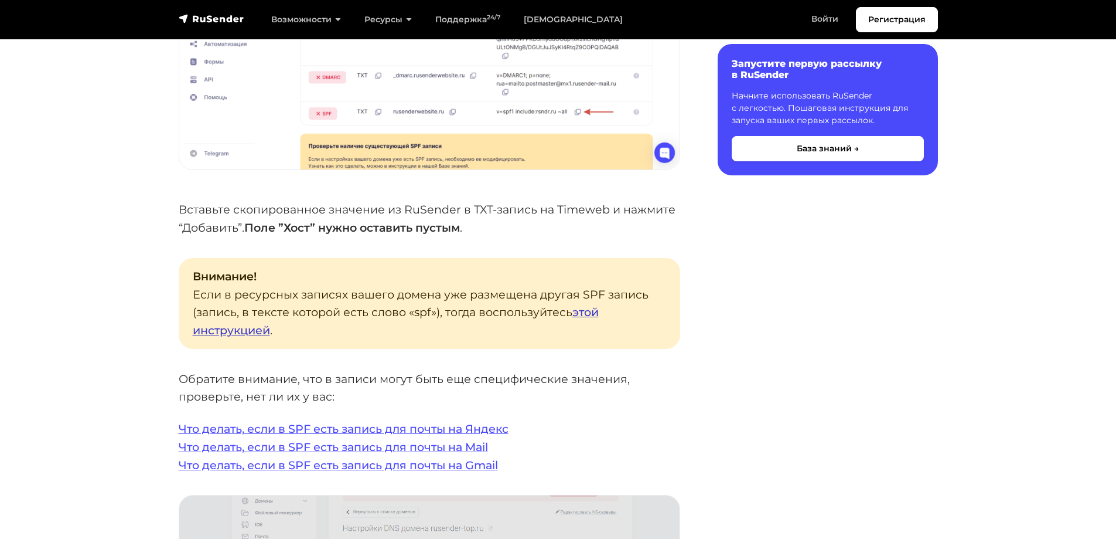
click at [589, 305] on link "этой инструкцией" at bounding box center [396, 321] width 406 height 32
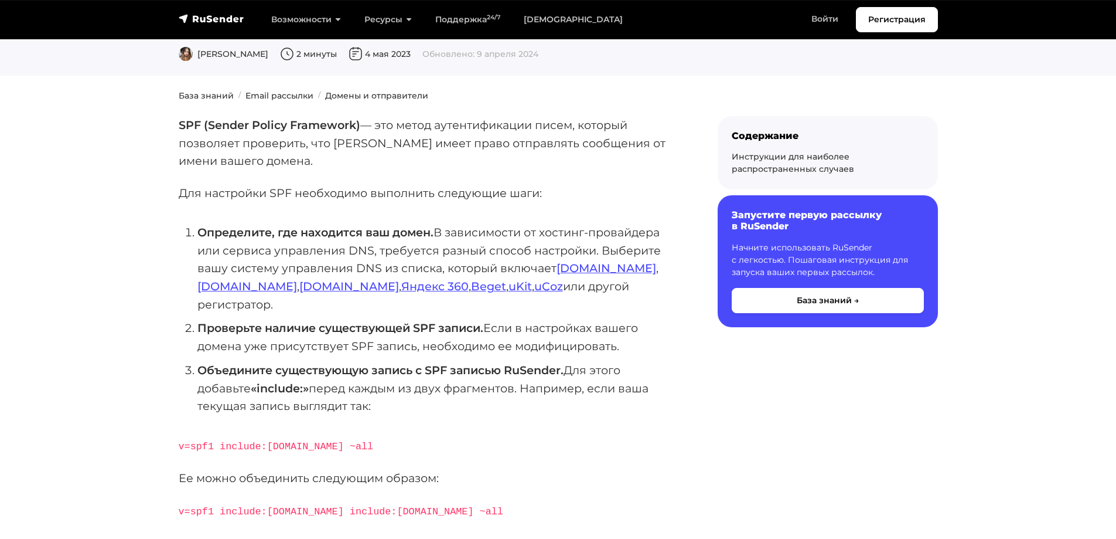
scroll to position [176, 0]
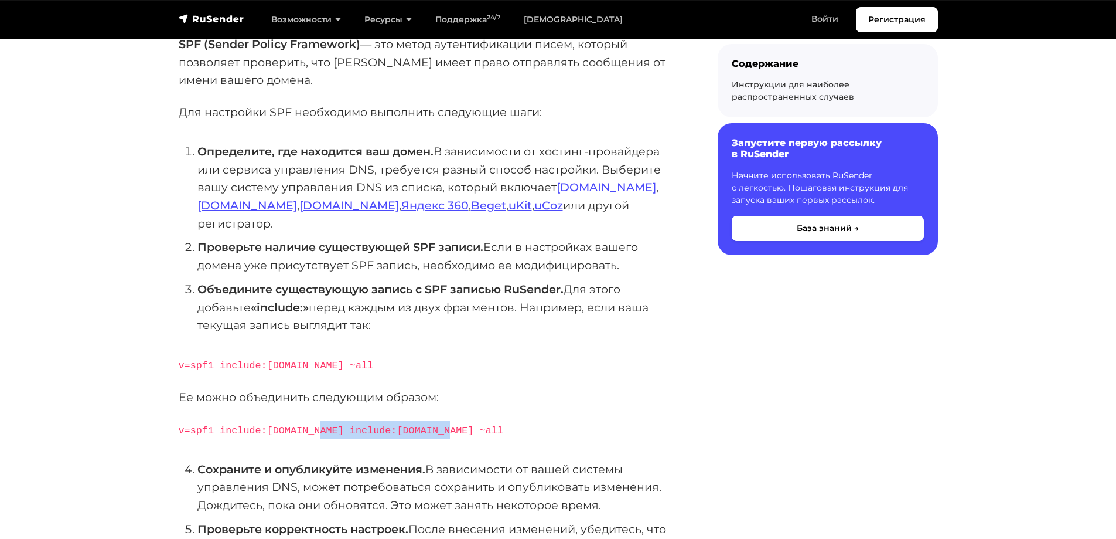
drag, startPoint x: 332, startPoint y: 411, endPoint x: 434, endPoint y: 414, distance: 102.6
click at [434, 420] on p "v=spf1 include:[DOMAIN_NAME] include:[DOMAIN_NAME] ~all" at bounding box center [430, 429] width 502 height 19
click at [463, 309] on li "Объедините существующую запись с SPF записью RuSender. Для этого добавьте «incl…" at bounding box center [438, 307] width 483 height 54
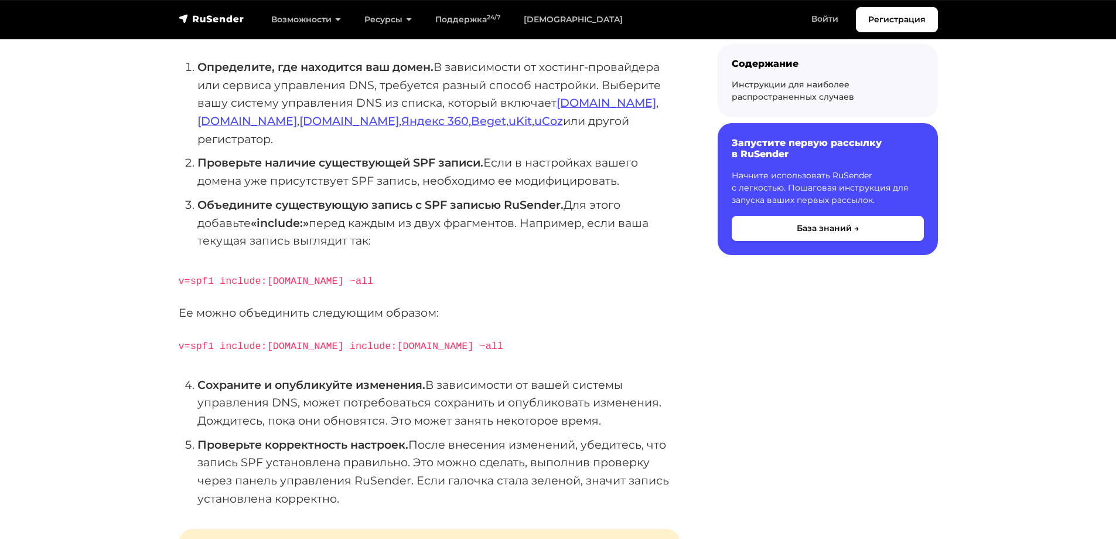
scroll to position [352, 0]
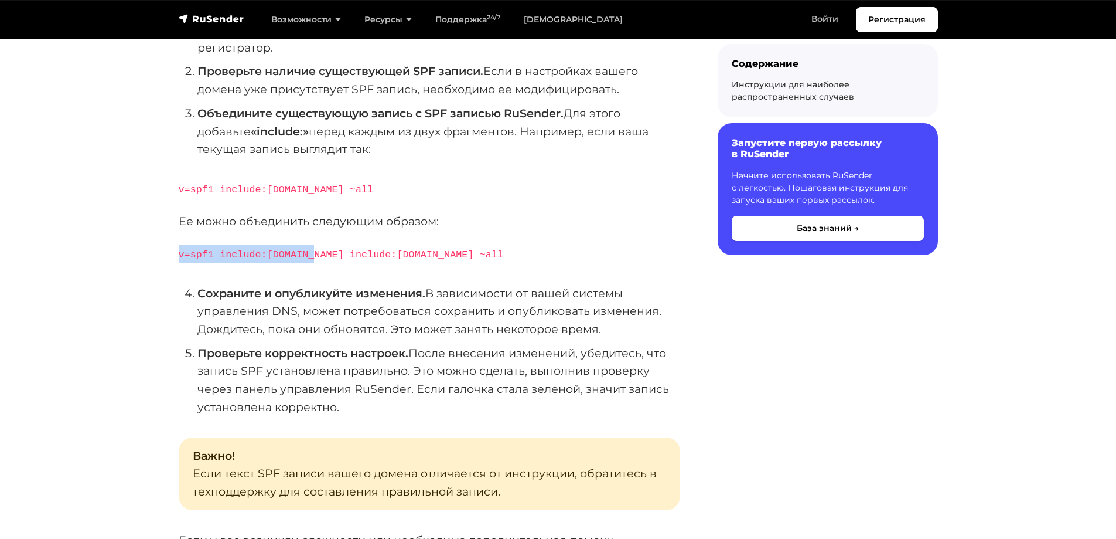
drag, startPoint x: 176, startPoint y: 234, endPoint x: 301, endPoint y: 236, distance: 124.8
click at [301, 236] on div "SPF (Sender Policy Framework) — это метод аутентификации писем, который позволя…" at bounding box center [430, 430] width 516 height 1142
copy code "v=spf1 include:[DOMAIN_NAME]"
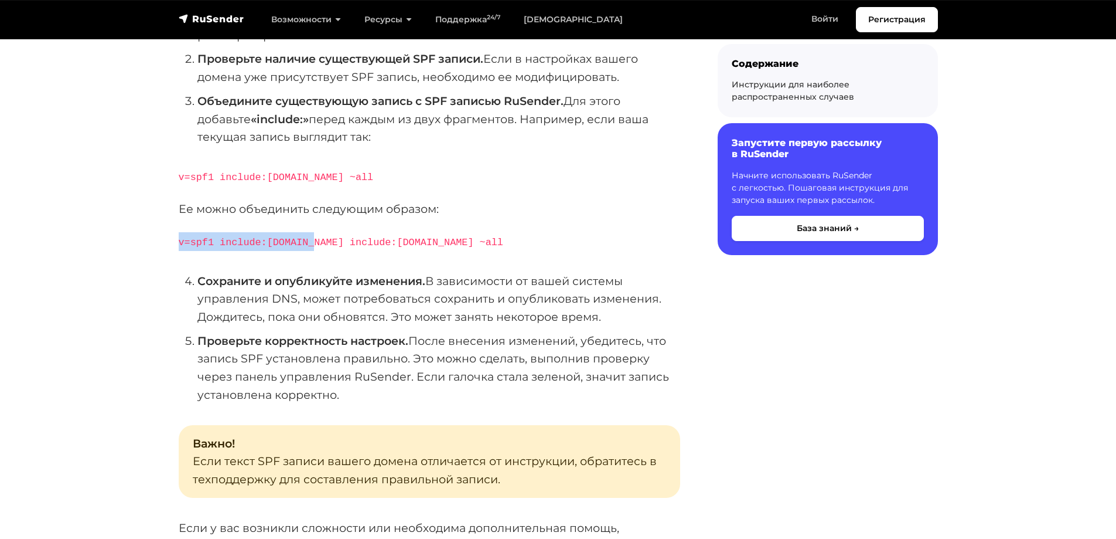
scroll to position [234, 0]
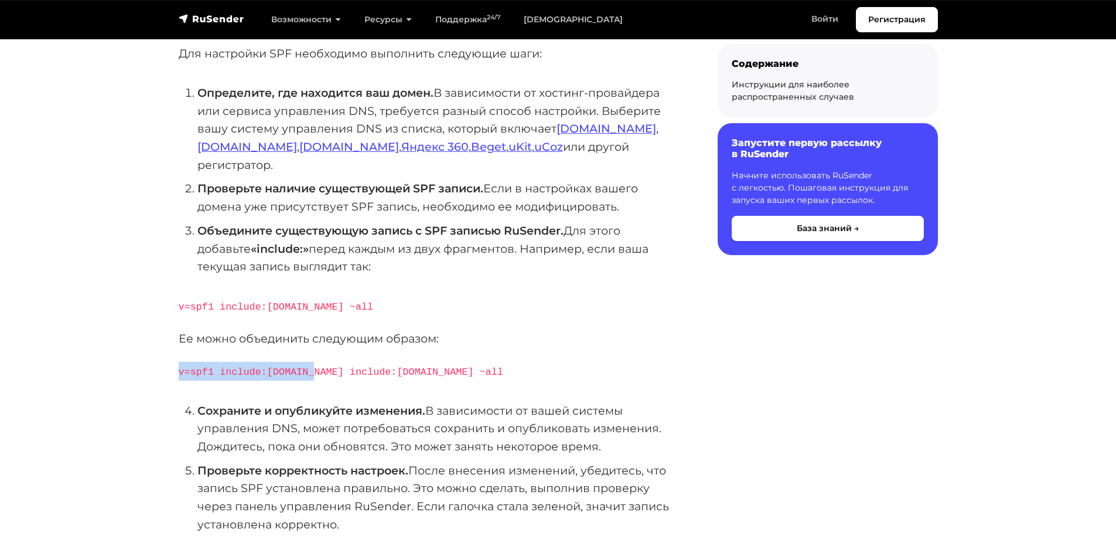
copy code "v=spf1 include:[DOMAIN_NAME]"
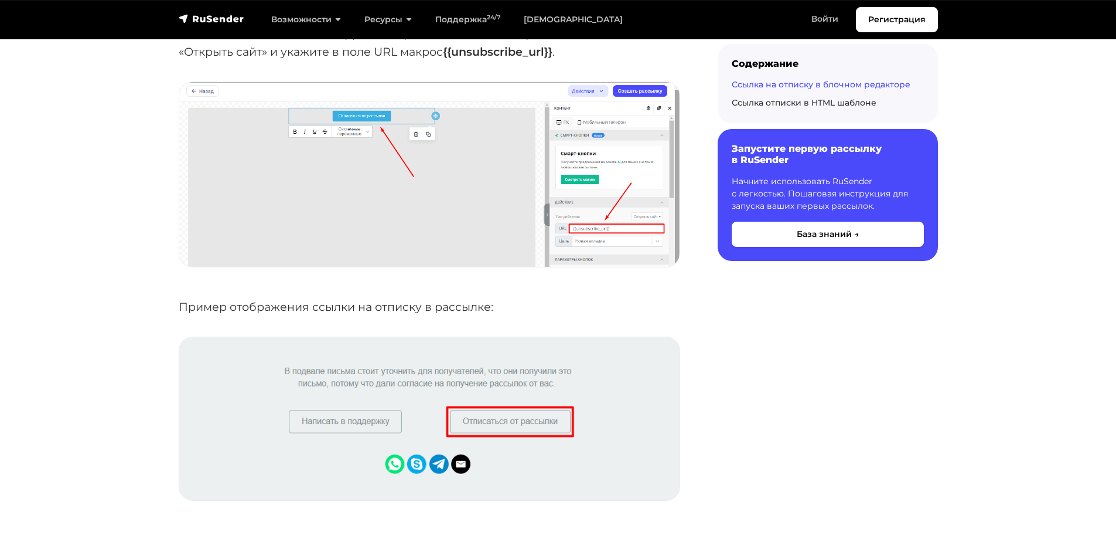
scroll to position [1348, 0]
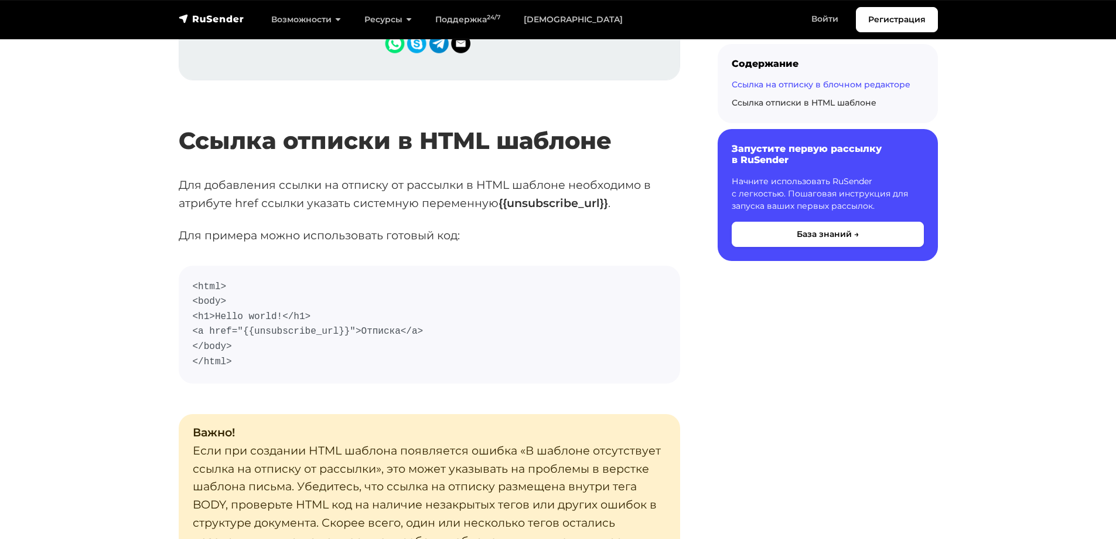
scroll to position [1992, 0]
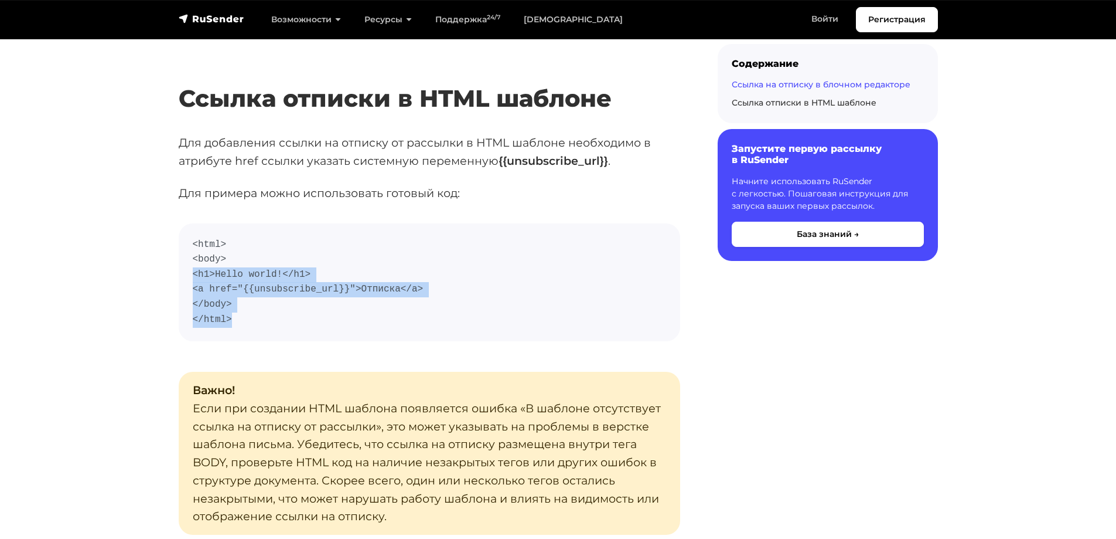
drag, startPoint x: 269, startPoint y: 324, endPoint x: 191, endPoint y: 294, distance: 83.7
click at [193, 282] on code "<html> <body> <h1>Hello world!</h1> <a href="{{unsubscribe_url}}">Отписка</a> <…" at bounding box center [429, 282] width 473 height 90
click at [191, 294] on pre "<html> <body> <h1>Hello world!</h1> <a href="{{unsubscribe_url}}">Отписка</a> <…" at bounding box center [430, 282] width 502 height 118
drag, startPoint x: 190, startPoint y: 289, endPoint x: 428, endPoint y: 294, distance: 237.4
click at [428, 294] on pre "<html> <body> <h1>Hello world!</h1> <a href="{{unsubscribe_url}}">Отписка</a> <…" at bounding box center [430, 282] width 502 height 118
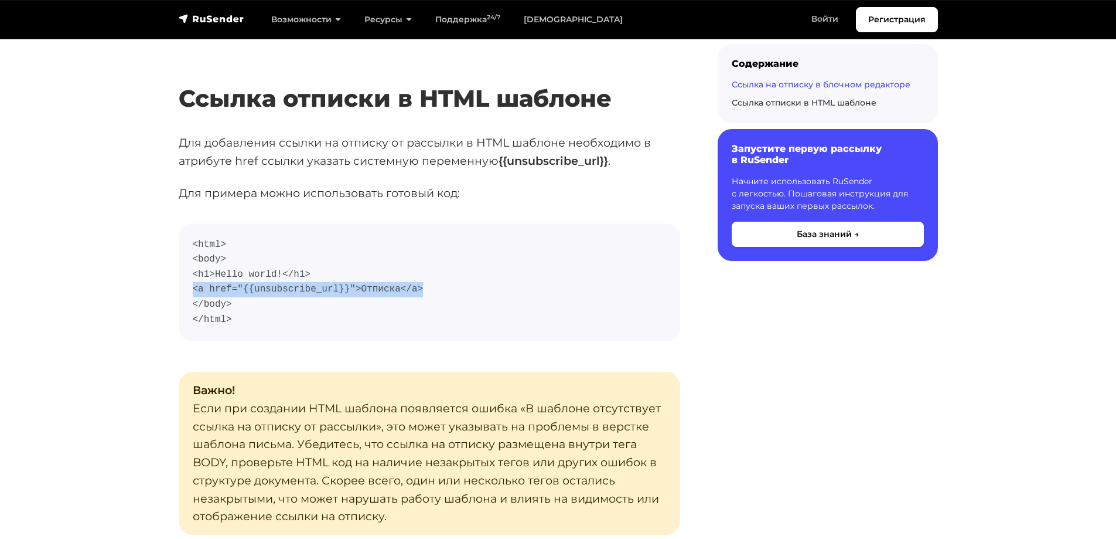
copy code "<a href="{{unsubscribe_url}}">Отписка</a>"
